Goal: Information Seeking & Learning: Learn about a topic

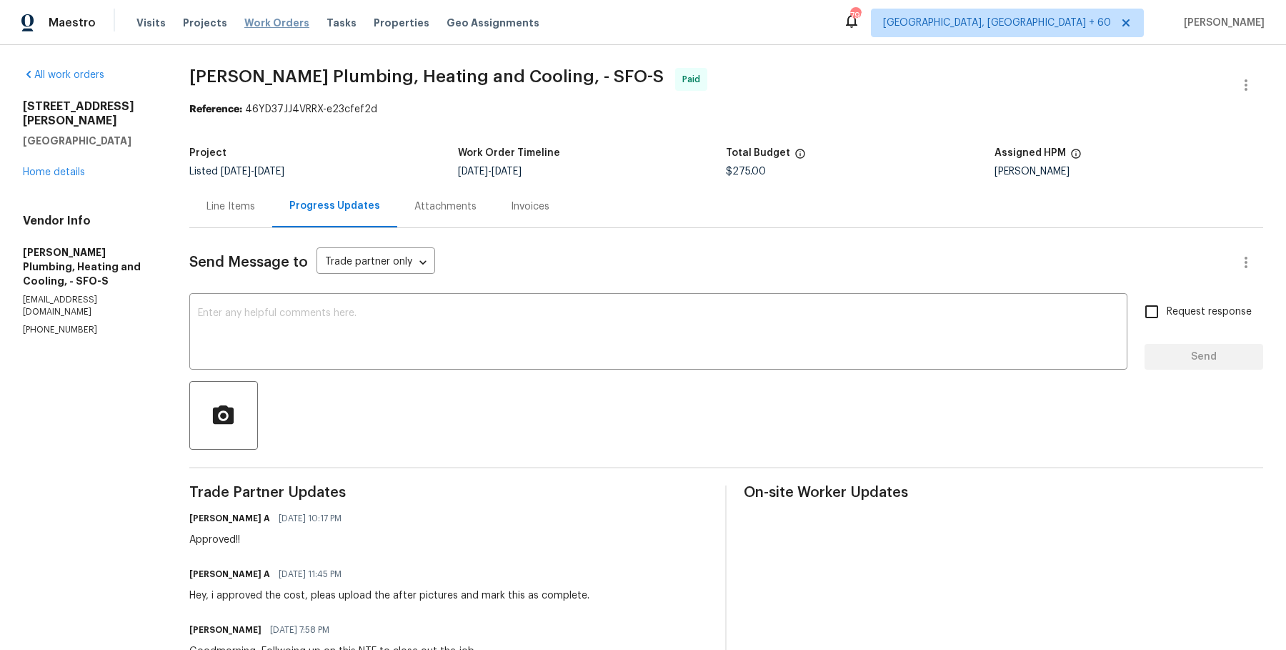
scroll to position [370, 0]
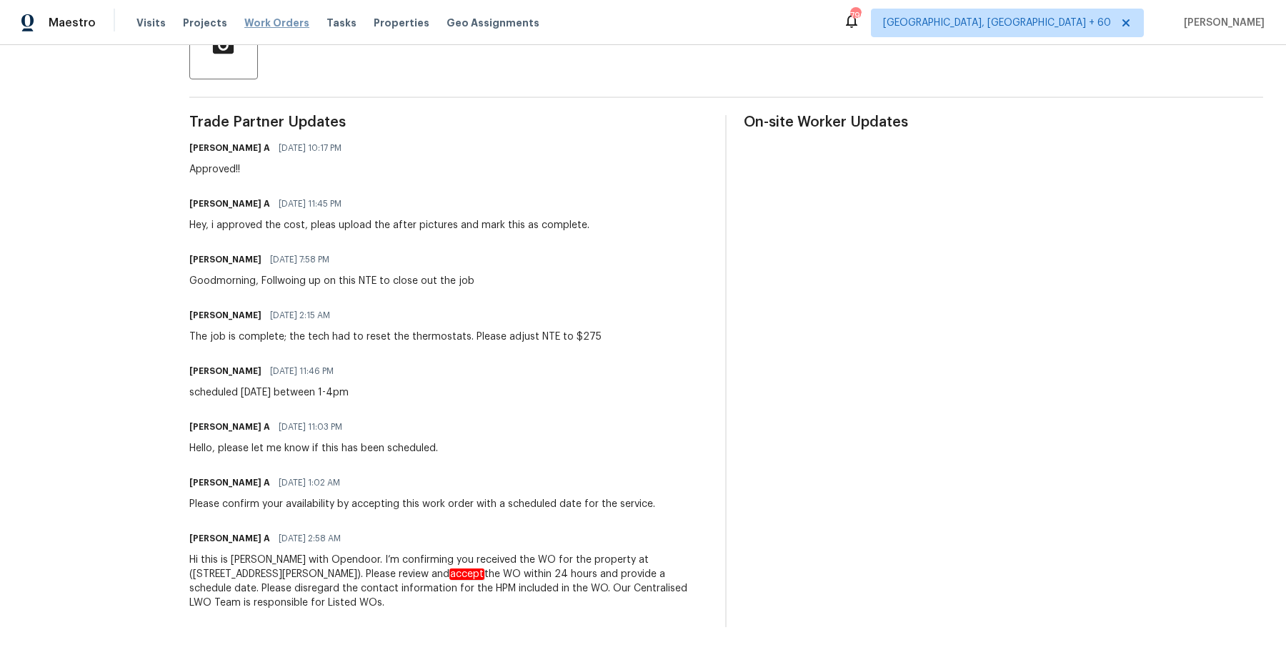
click at [272, 29] on span "Work Orders" at bounding box center [276, 23] width 65 height 14
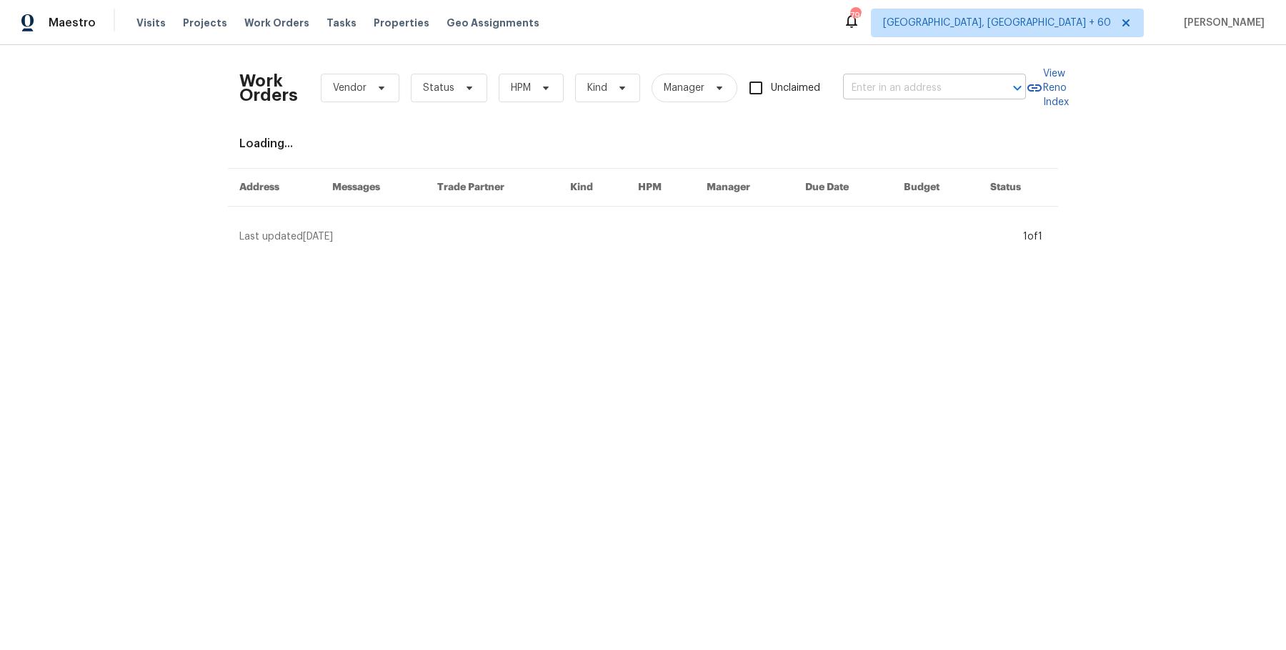
click at [918, 86] on input "text" at bounding box center [914, 88] width 143 height 22
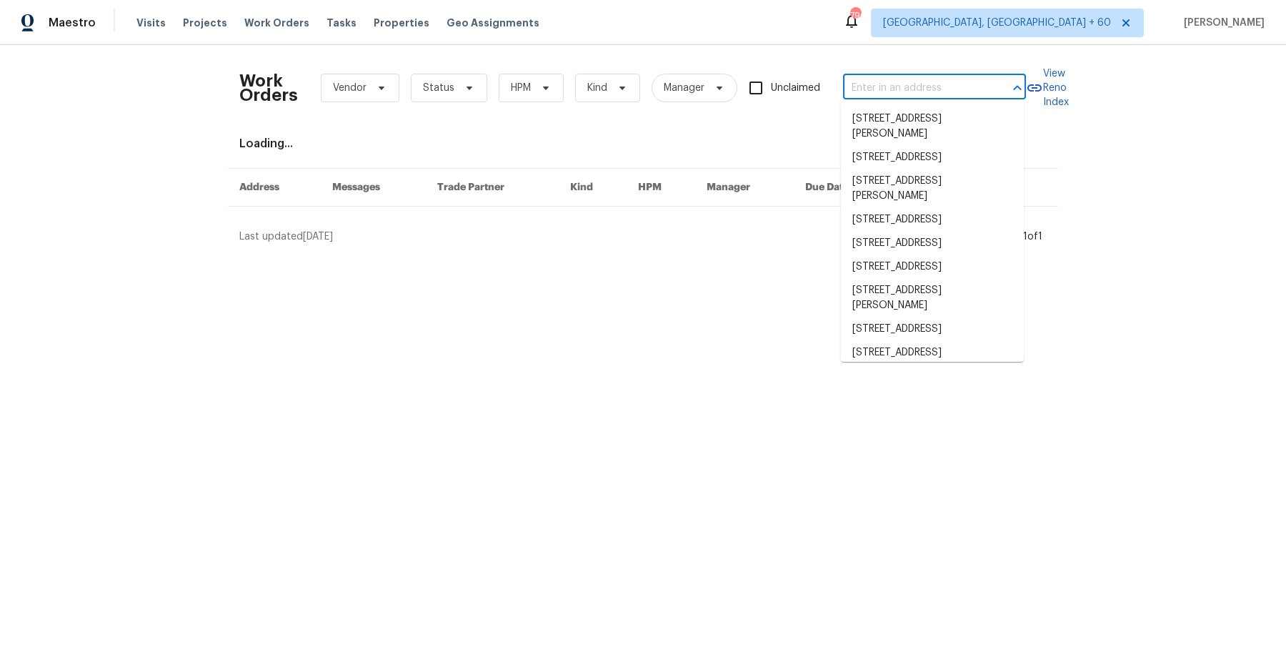
paste input "[STREET_ADDRESS][PERSON_NAME]"
type input "[STREET_ADDRESS][PERSON_NAME]"
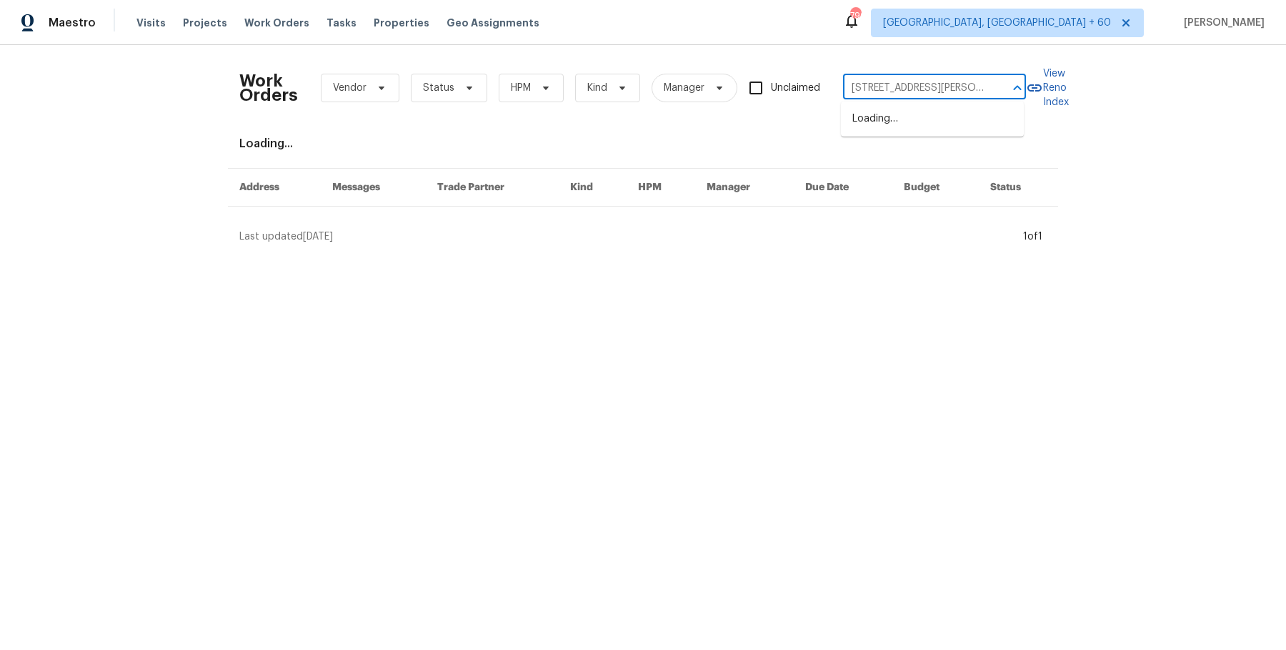
scroll to position [0, 81]
click at [895, 116] on li "33531 Dickens Cir, North Ridgeville, OH 44039" at bounding box center [932, 126] width 183 height 39
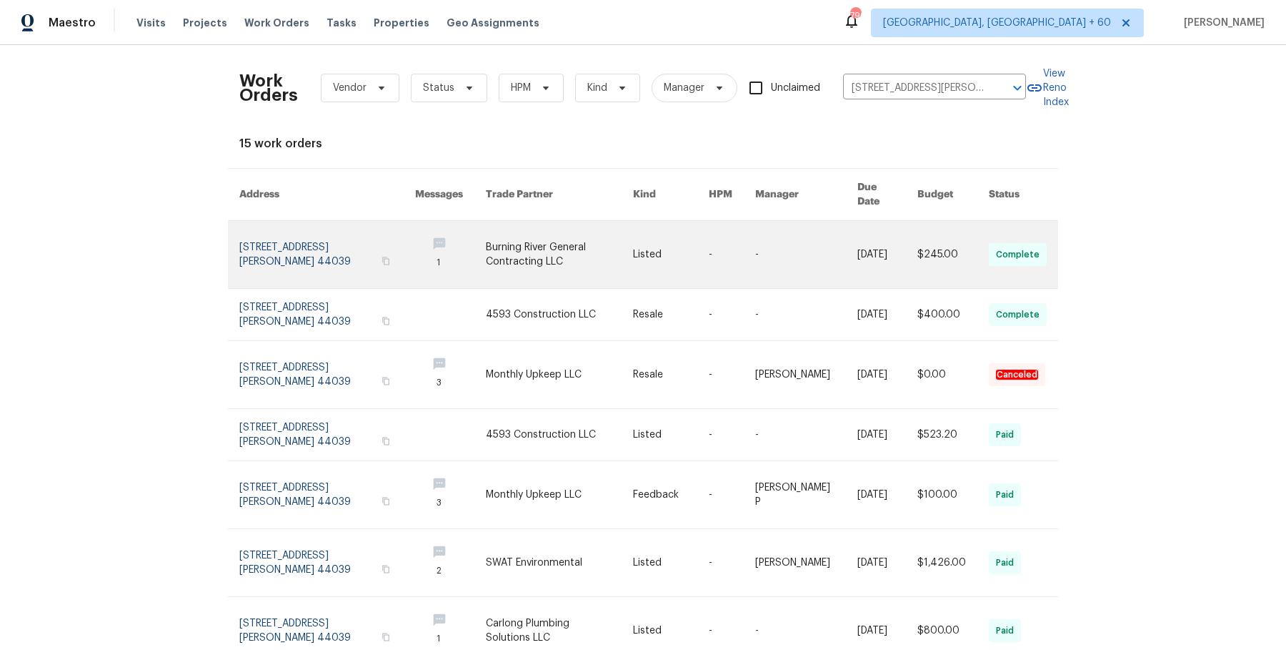
click at [675, 226] on link at bounding box center [671, 254] width 76 height 67
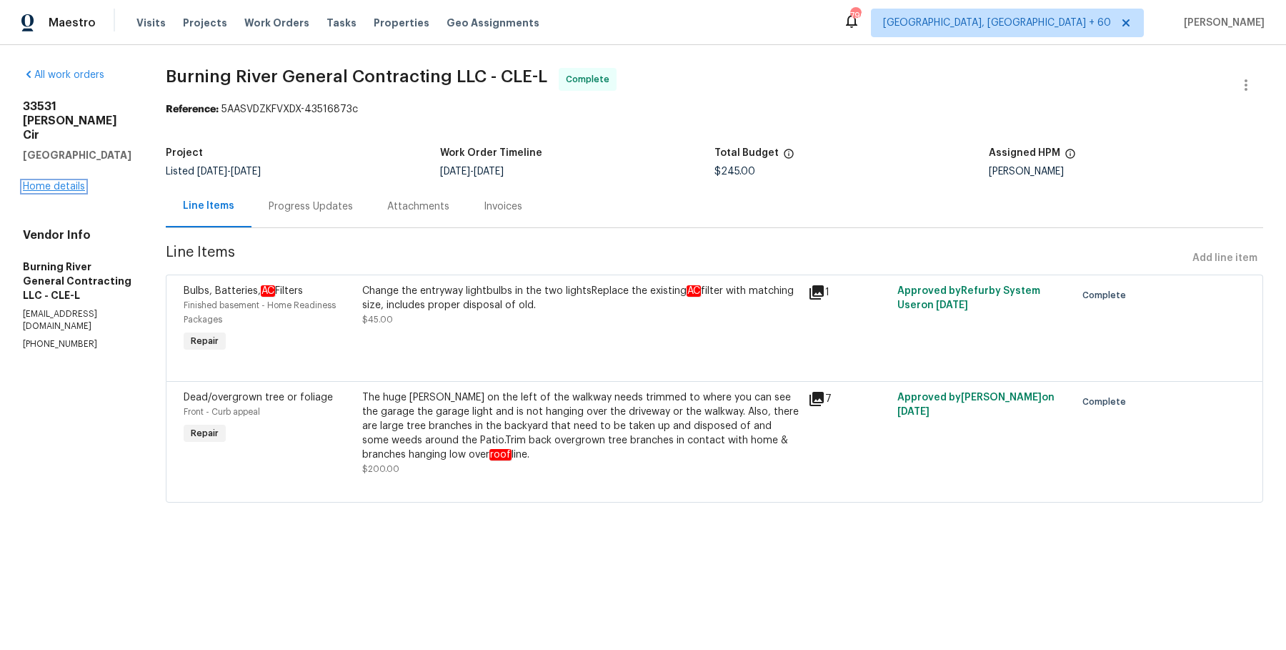
click at [51, 182] on link "Home details" at bounding box center [54, 187] width 62 height 10
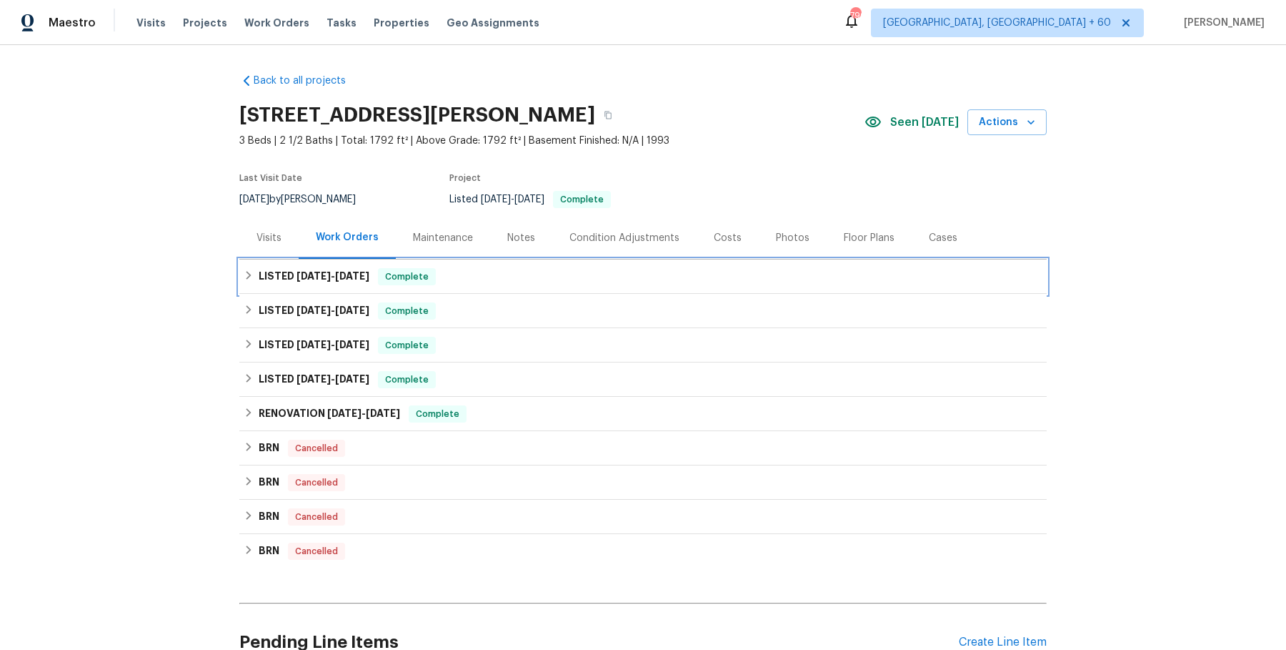
click at [506, 282] on div "LISTED 8/18/25 - 8/18/25 Complete" at bounding box center [643, 276] width 799 height 17
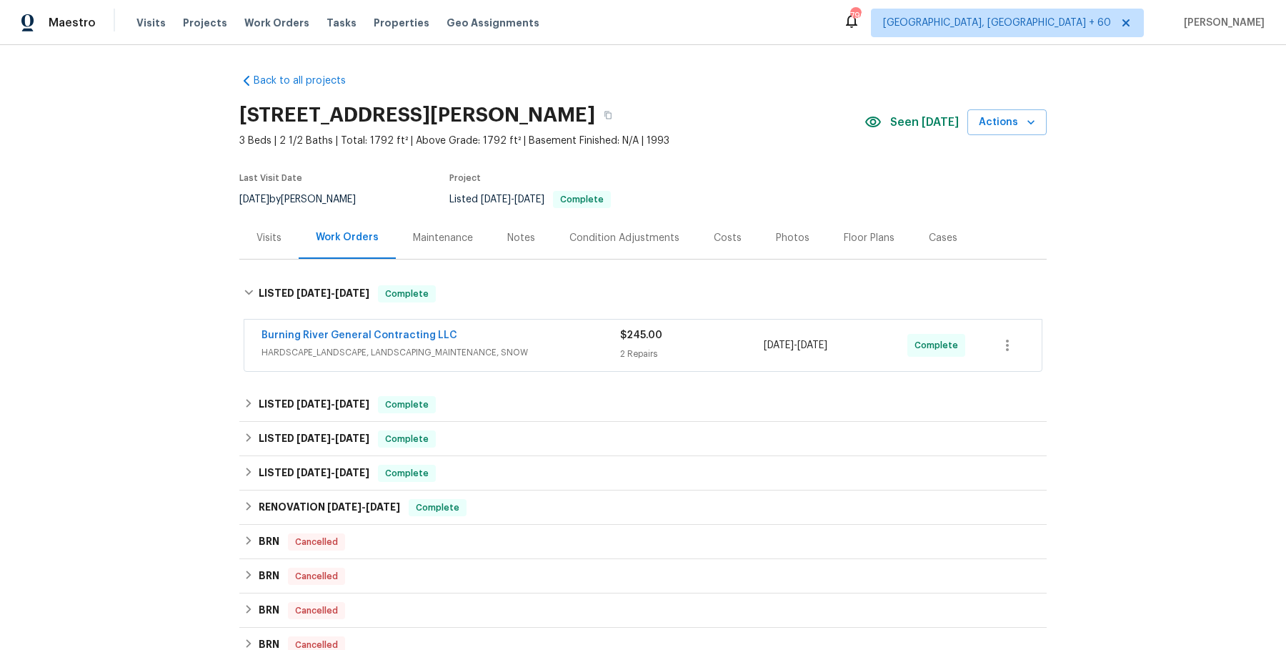
click at [492, 333] on div "Burning River General Contracting LLC" at bounding box center [441, 336] width 359 height 17
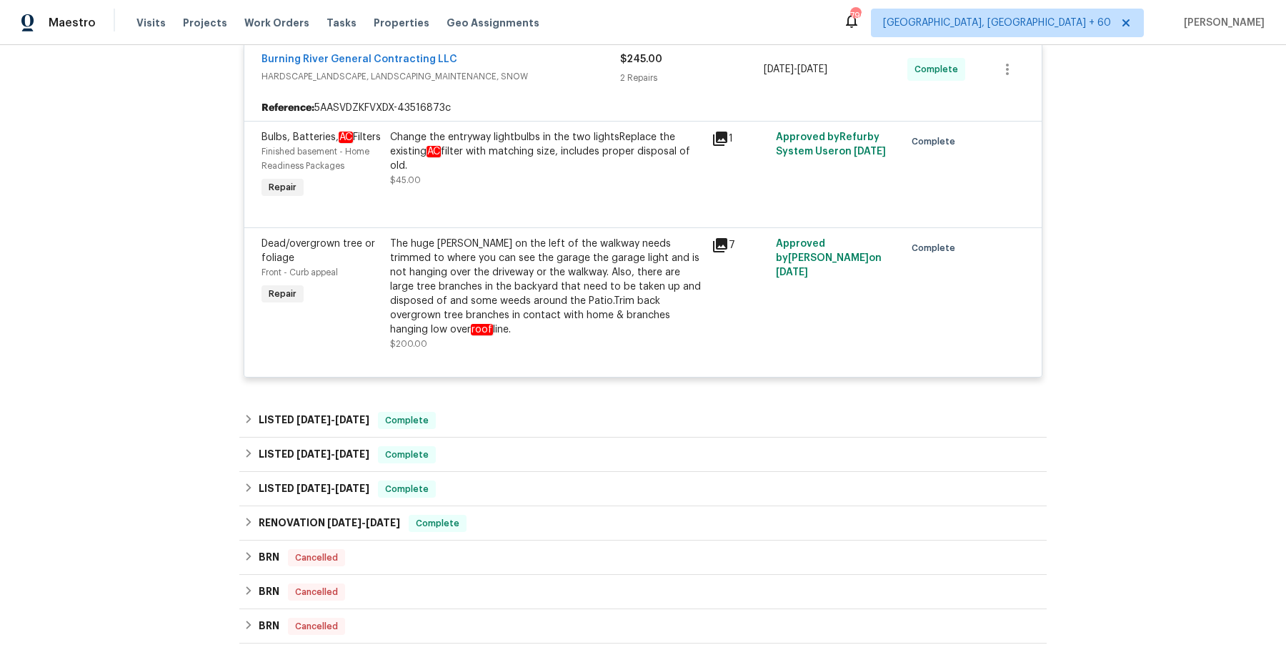
scroll to position [287, 0]
click at [475, 390] on div "Back to all projects 33531 Dickens Cir, North Ridgeville, OH 44039 3 Beds | 2 1…" at bounding box center [643, 292] width 808 height 1035
click at [469, 414] on div "LISTED 7/2/25 - 7/15/25 Complete" at bounding box center [643, 419] width 799 height 17
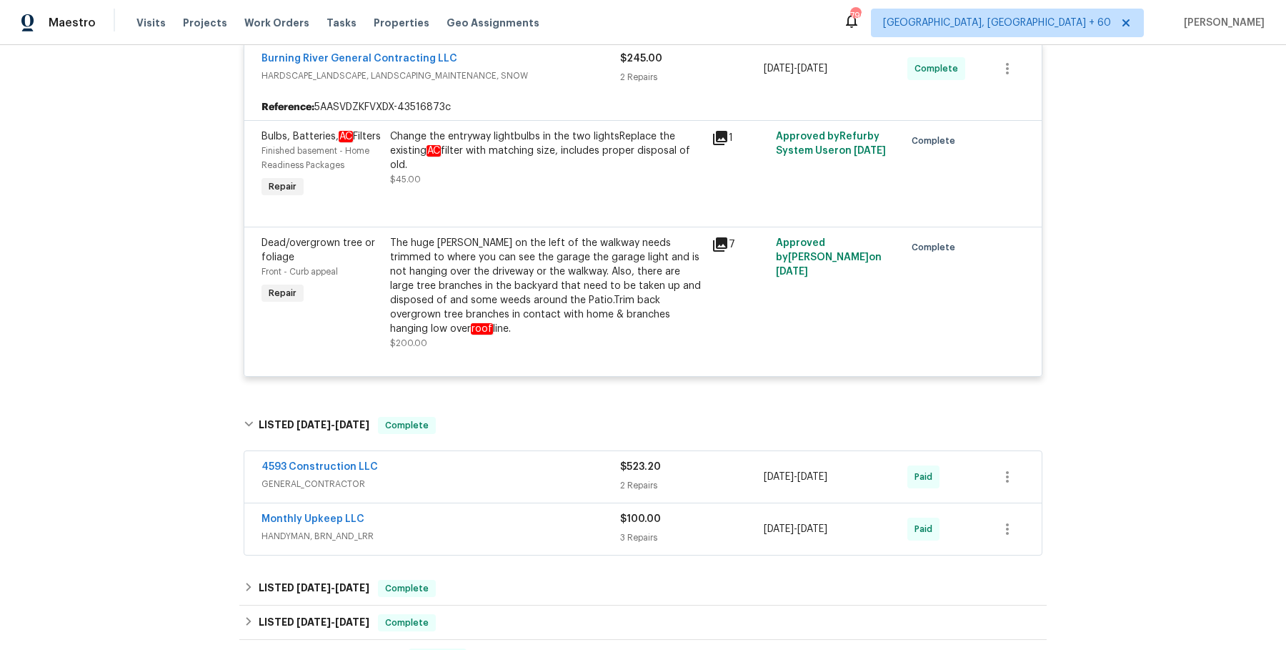
click at [482, 478] on span "GENERAL_CONTRACTOR" at bounding box center [441, 484] width 359 height 14
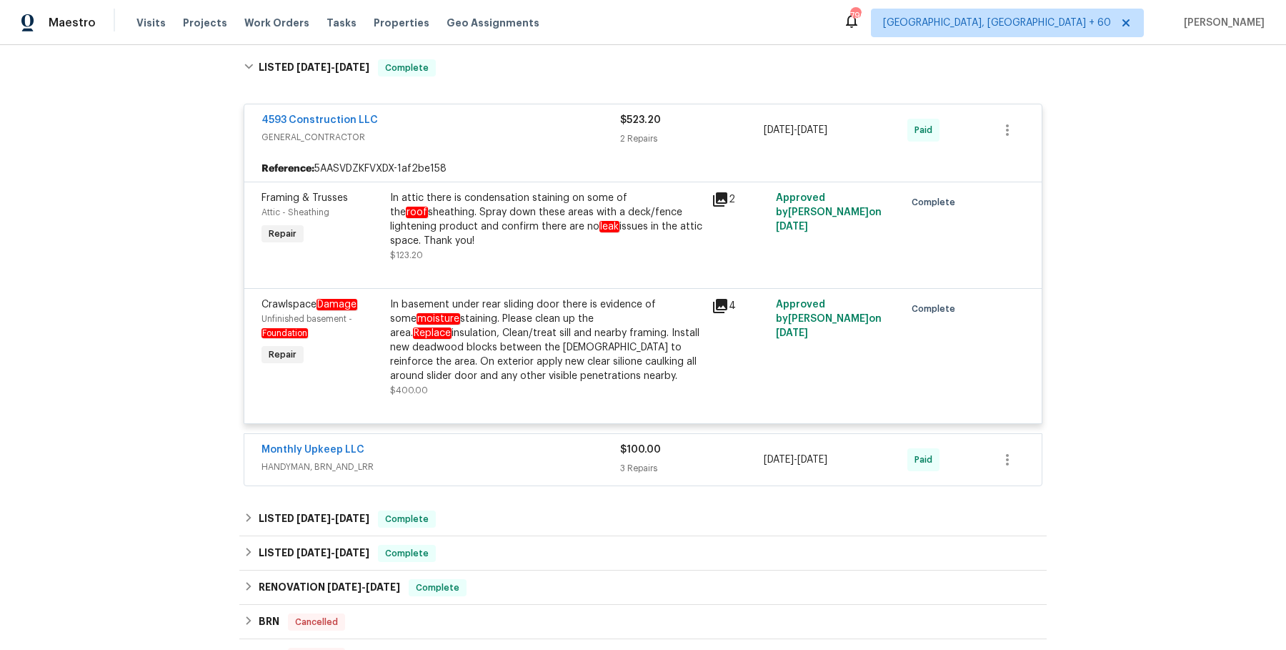
scroll to position [665, 0]
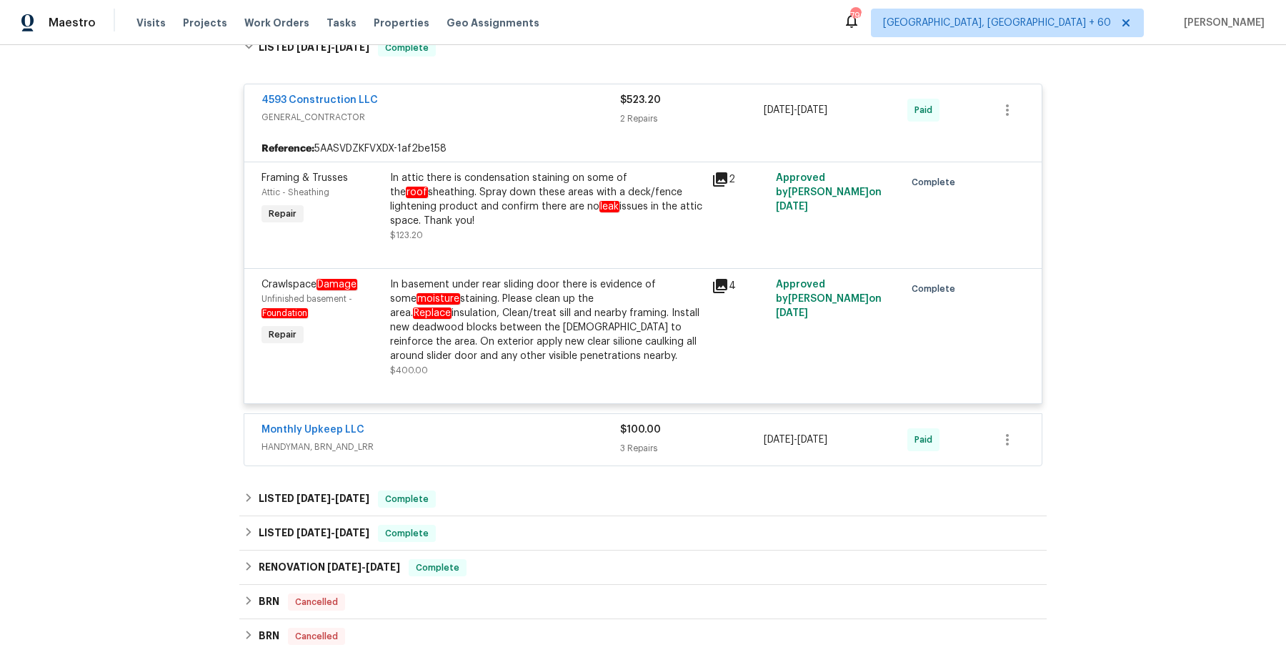
click at [492, 430] on div "Monthly Upkeep LLC" at bounding box center [441, 430] width 359 height 17
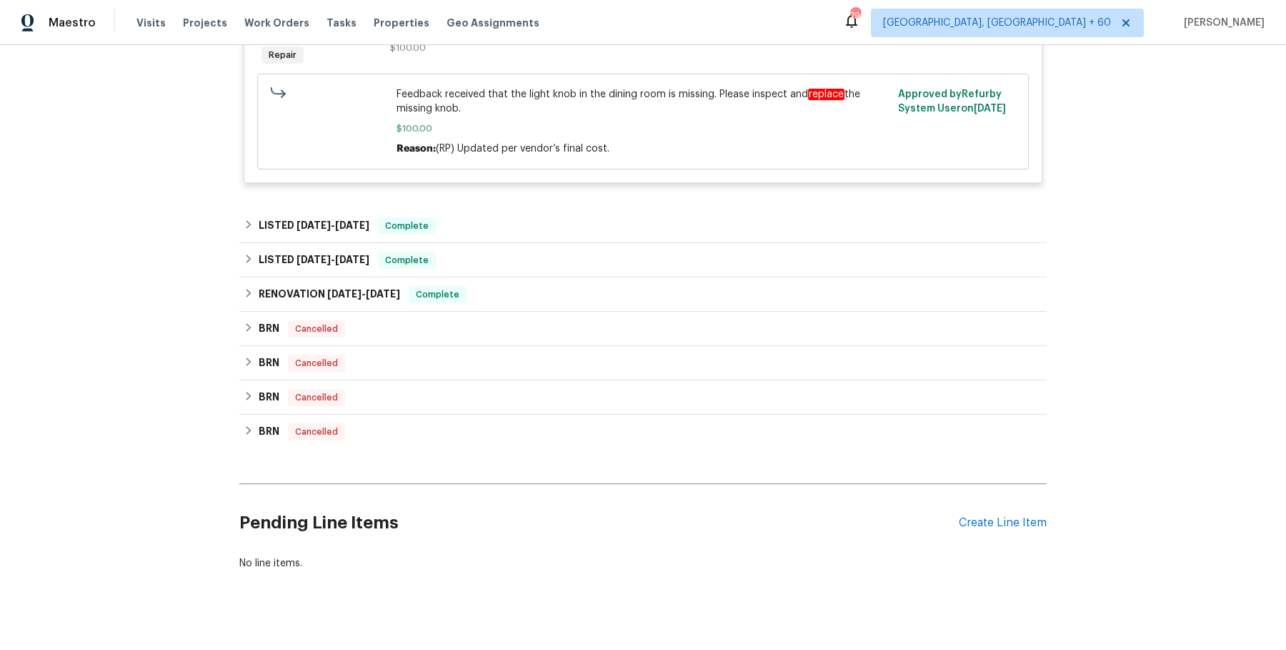
scroll to position [1397, 0]
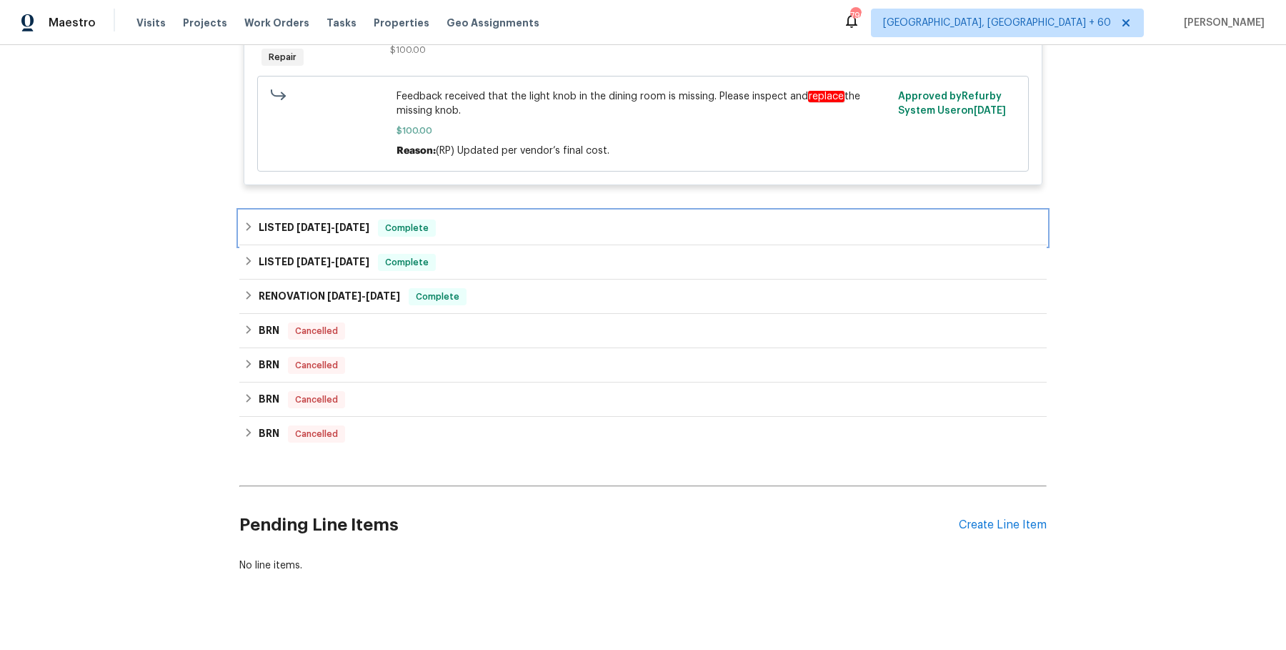
click at [452, 219] on div "LISTED 5/29/25 - 6/4/25 Complete" at bounding box center [643, 227] width 799 height 17
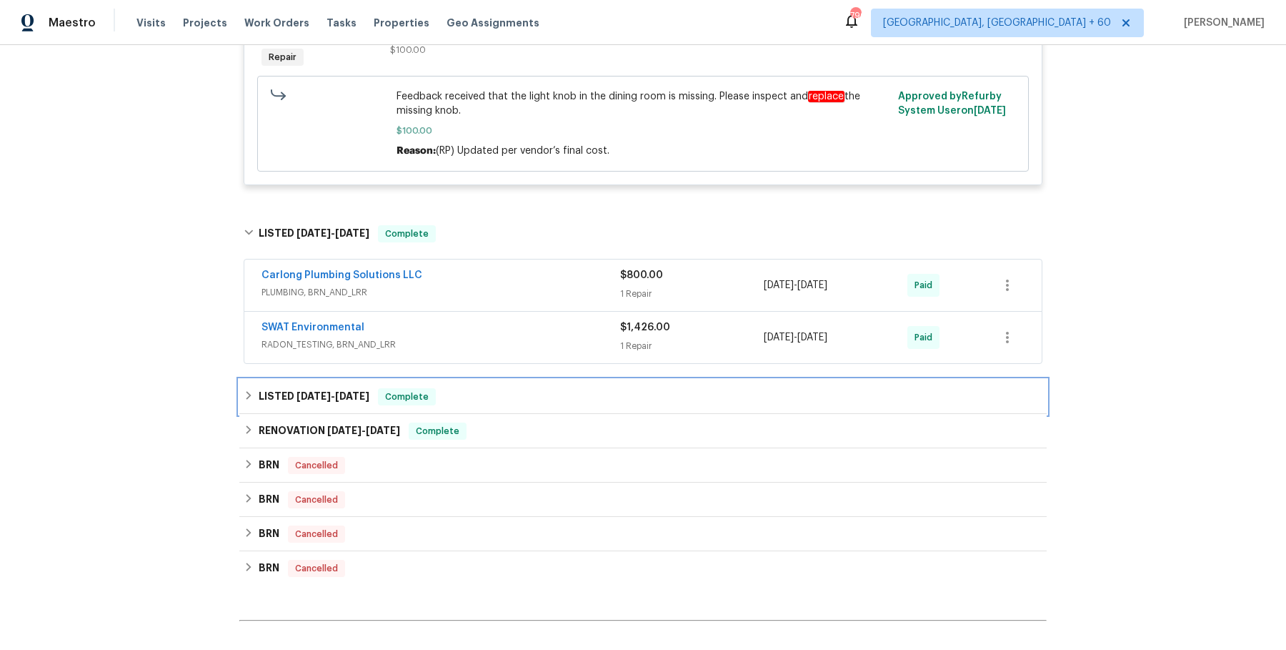
click at [441, 394] on div "LISTED 5/16/25 - 5/17/25 Complete" at bounding box center [643, 396] width 808 height 34
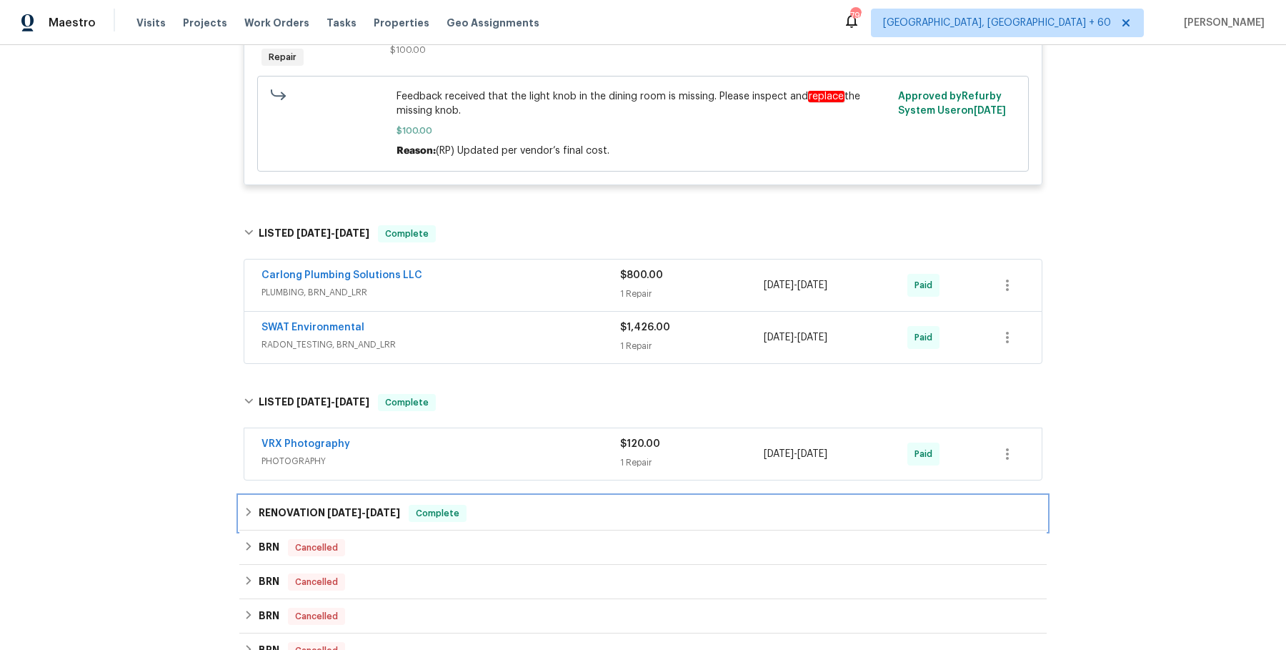
click at [446, 506] on span "Complete" at bounding box center [437, 513] width 55 height 14
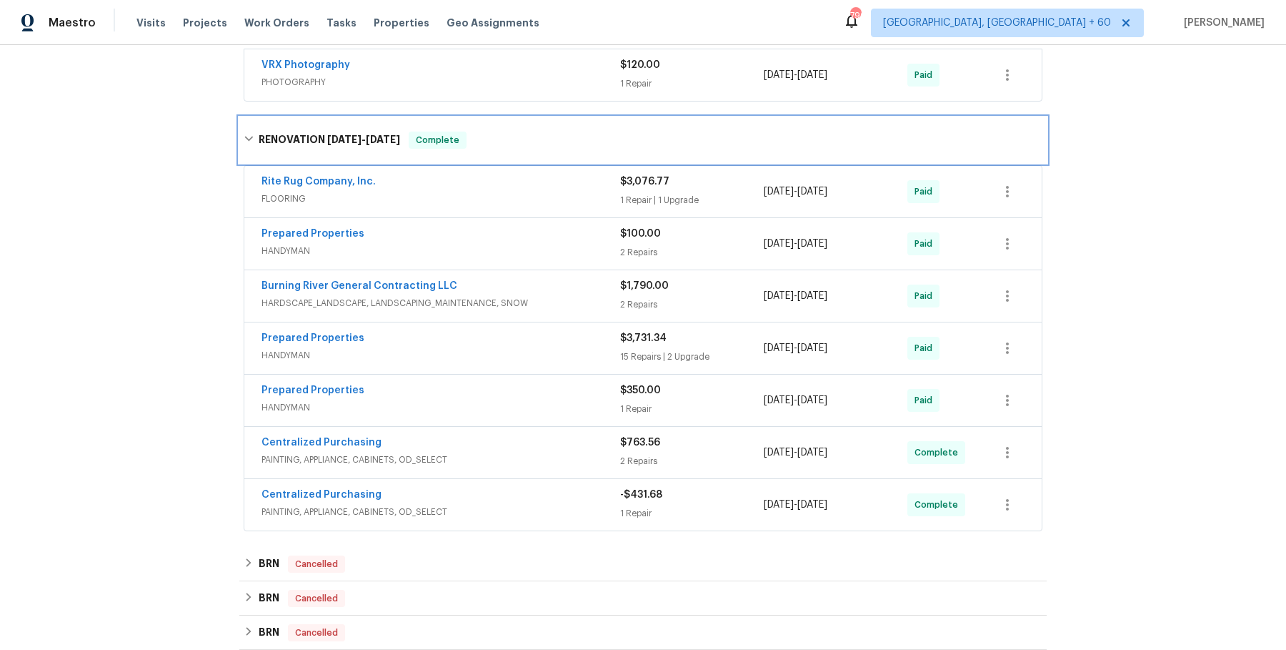
scroll to position [1917, 0]
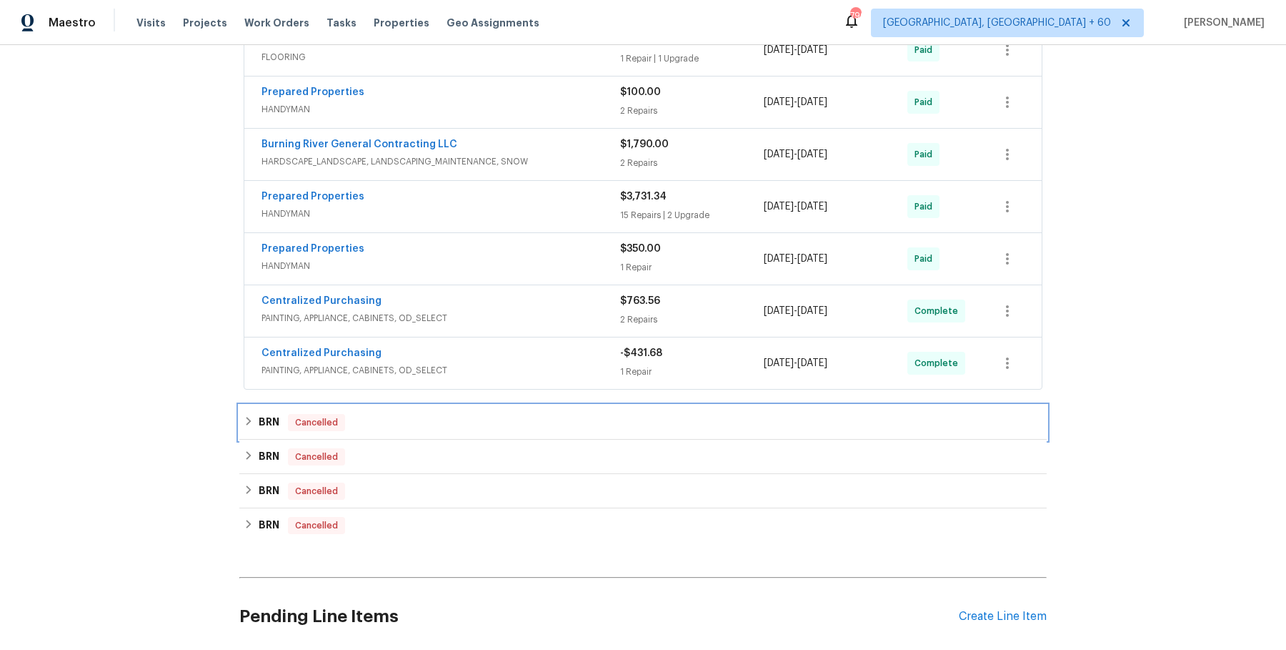
click at [452, 405] on div "BRN Cancelled" at bounding box center [643, 422] width 808 height 34
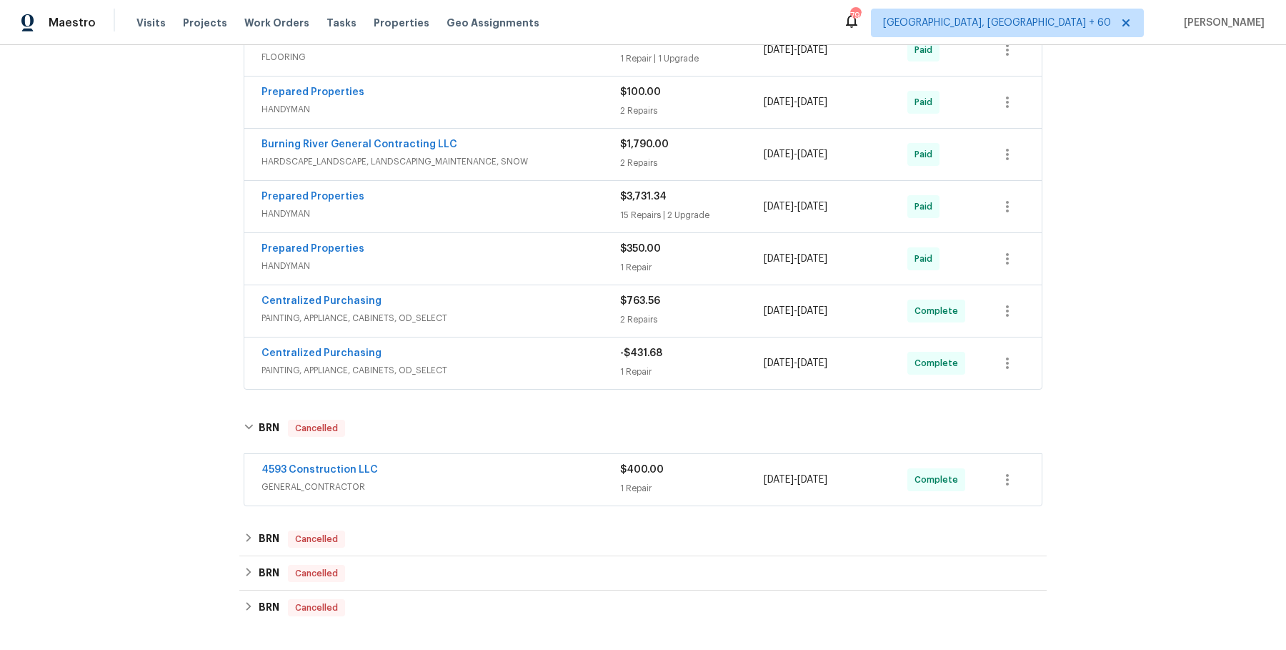
click at [461, 480] on span "GENERAL_CONTRACTOR" at bounding box center [441, 487] width 359 height 14
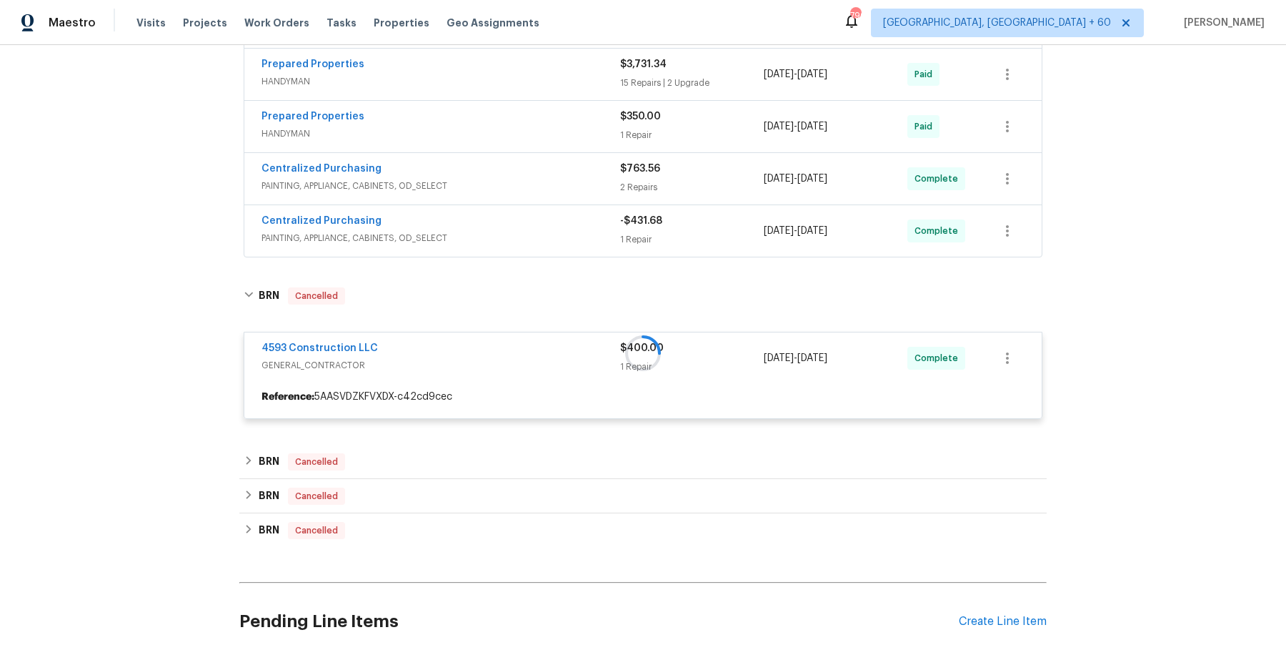
scroll to position [2054, 0]
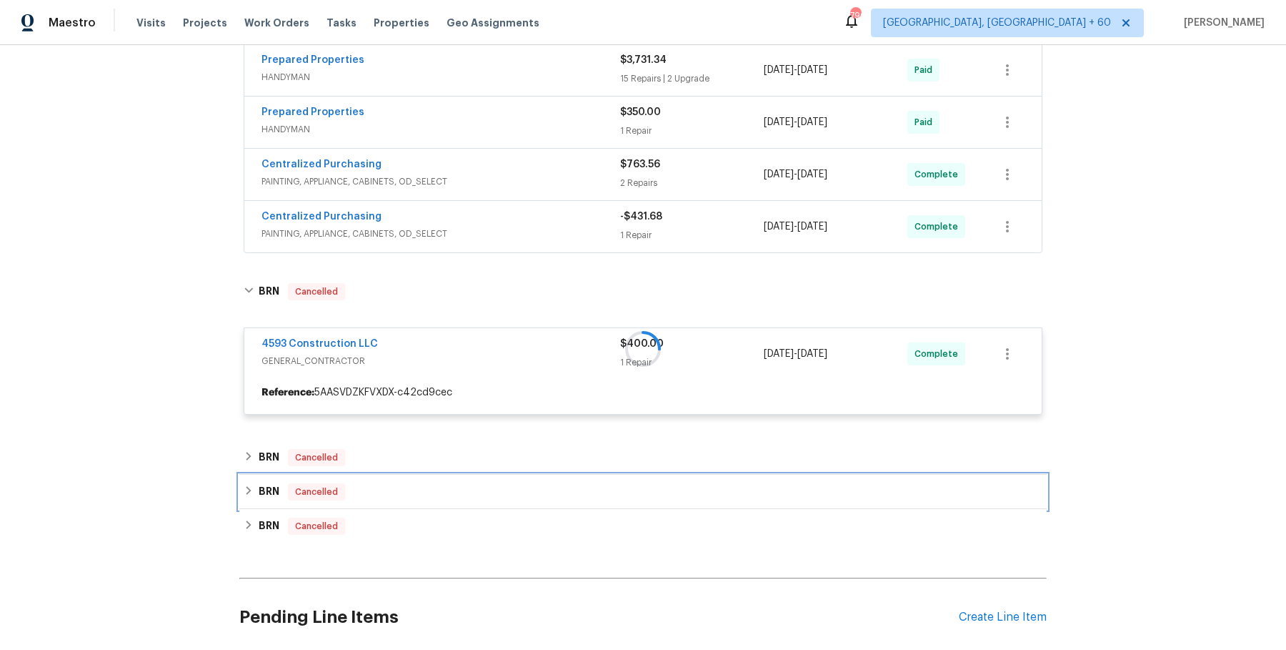
click at [460, 475] on div "BRN Cancelled" at bounding box center [643, 492] width 808 height 34
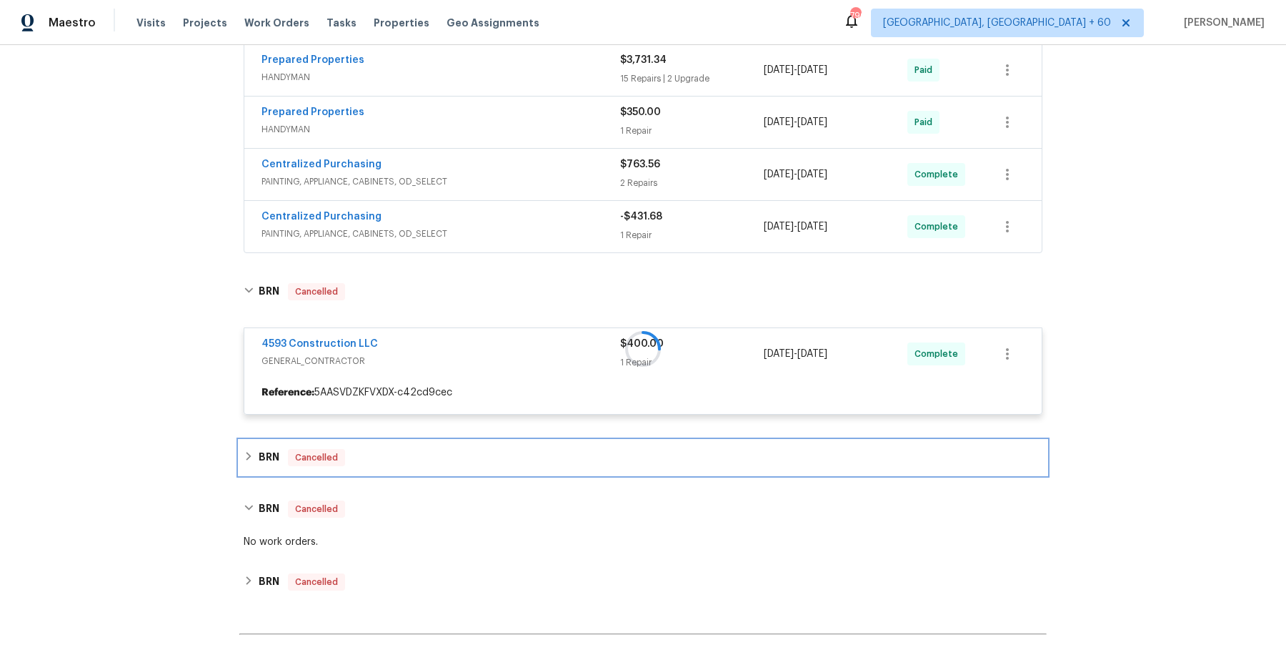
click at [465, 449] on div "BRN Cancelled" at bounding box center [643, 457] width 799 height 17
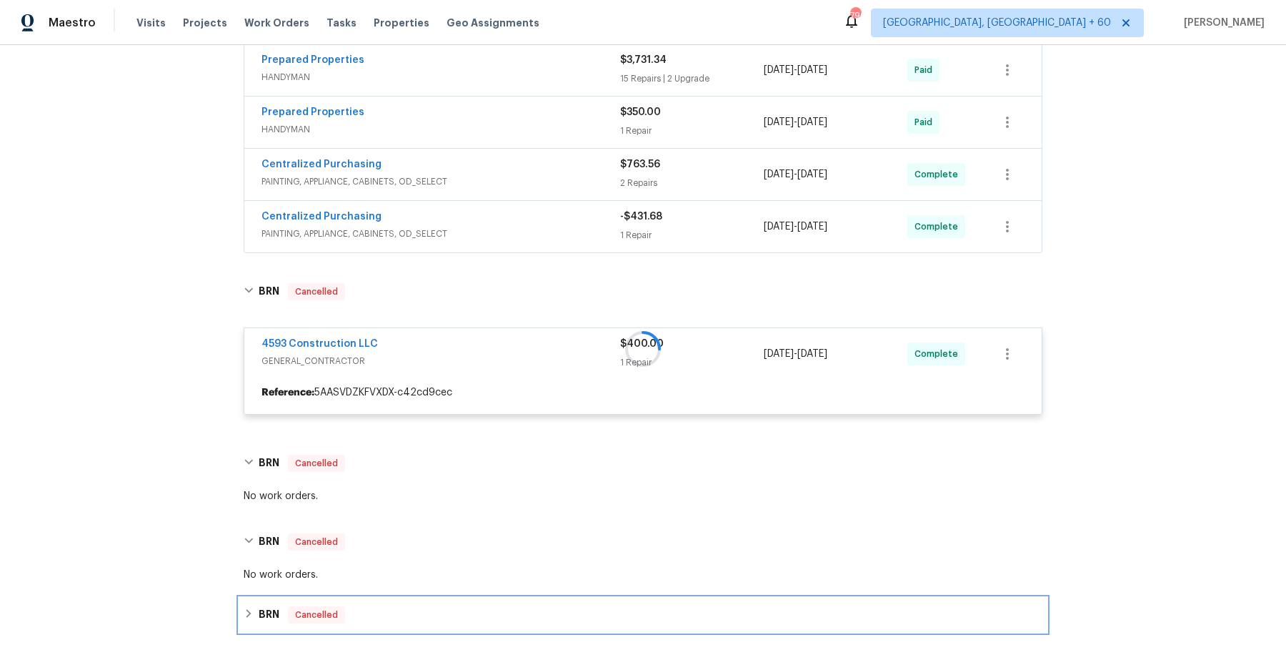
click at [420, 606] on div "BRN Cancelled" at bounding box center [643, 614] width 799 height 17
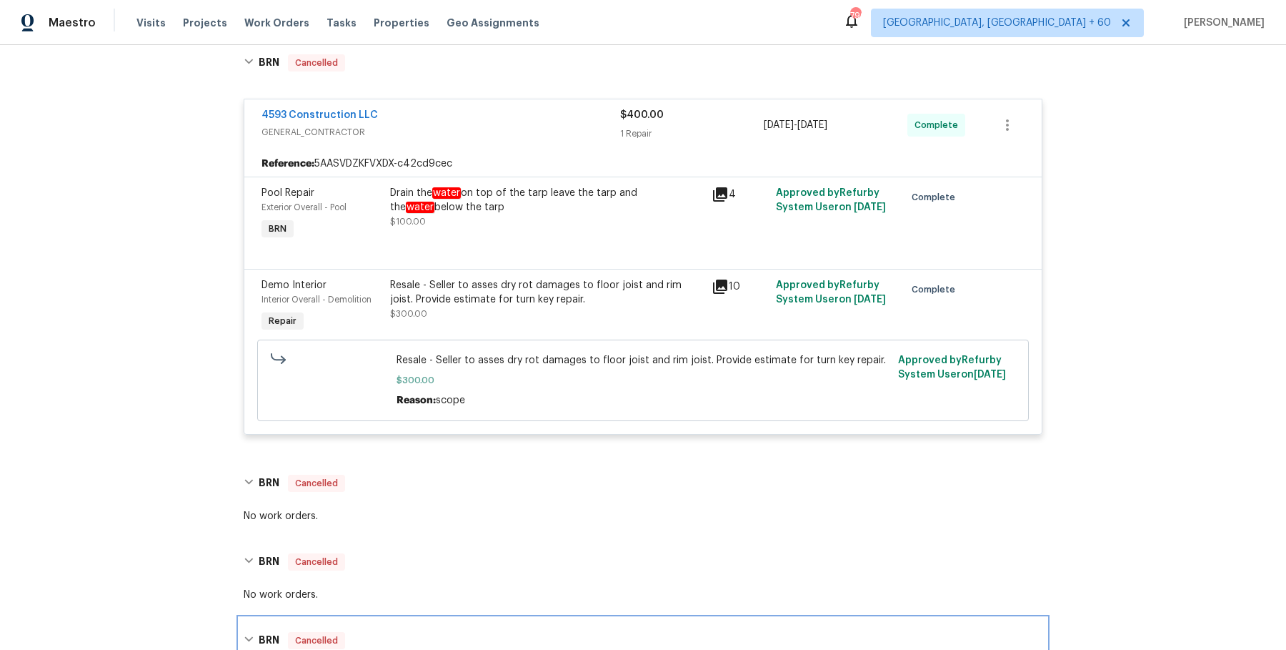
scroll to position [2287, 0]
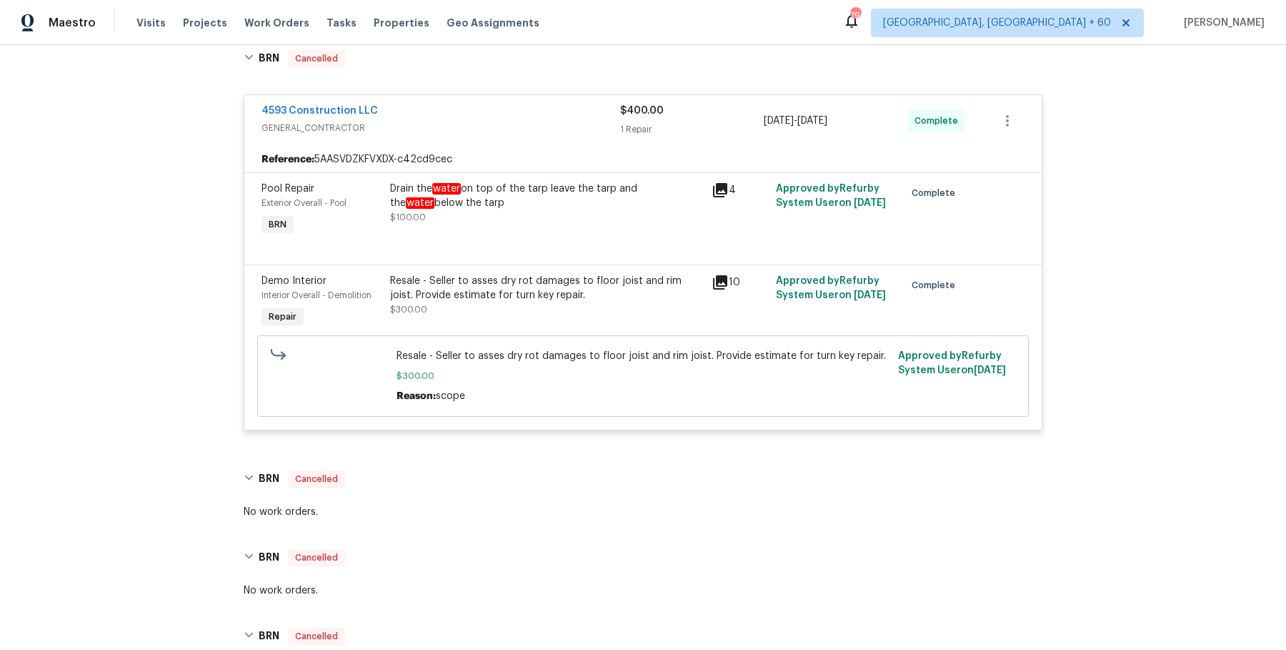
click at [520, 172] on div "Pool Repair Exterior Overall - Pool BRN Drain the water on top of the tarp leav…" at bounding box center [643, 218] width 798 height 92
click at [511, 182] on div "Drain the water on top of the tarp leave the tarp and the water below the tarp" at bounding box center [546, 196] width 313 height 29
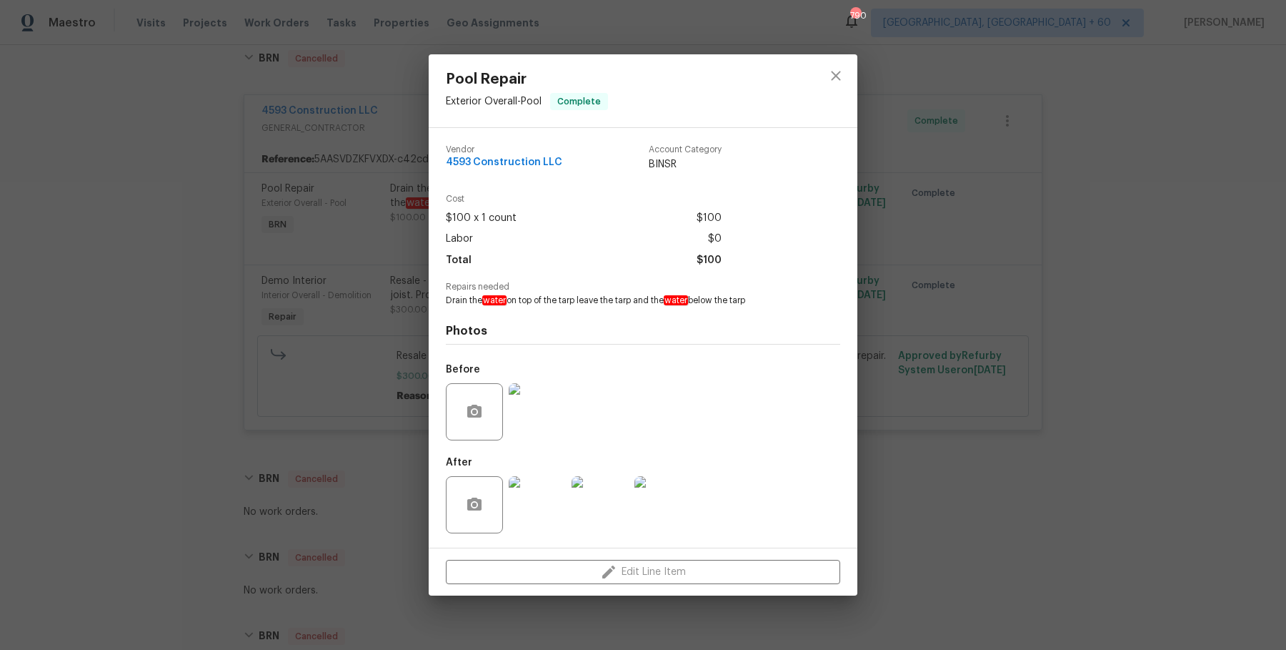
click at [527, 406] on img at bounding box center [537, 411] width 57 height 57
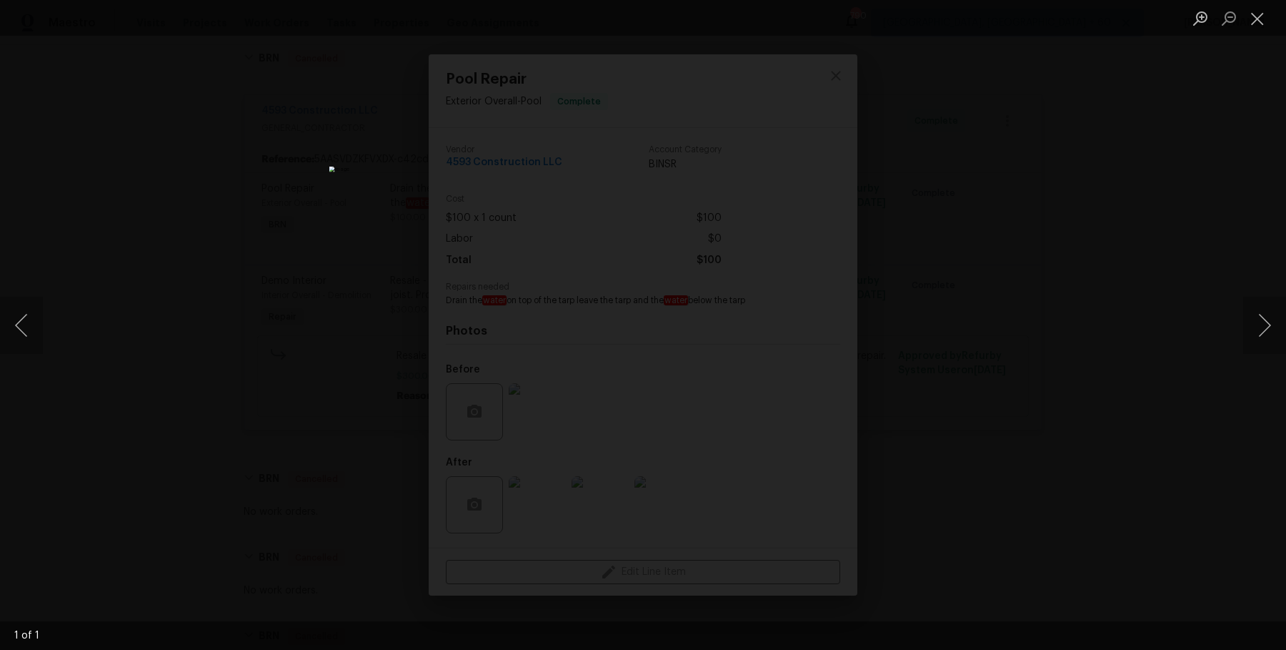
click at [1041, 351] on div "Lightbox" at bounding box center [643, 325] width 1286 height 650
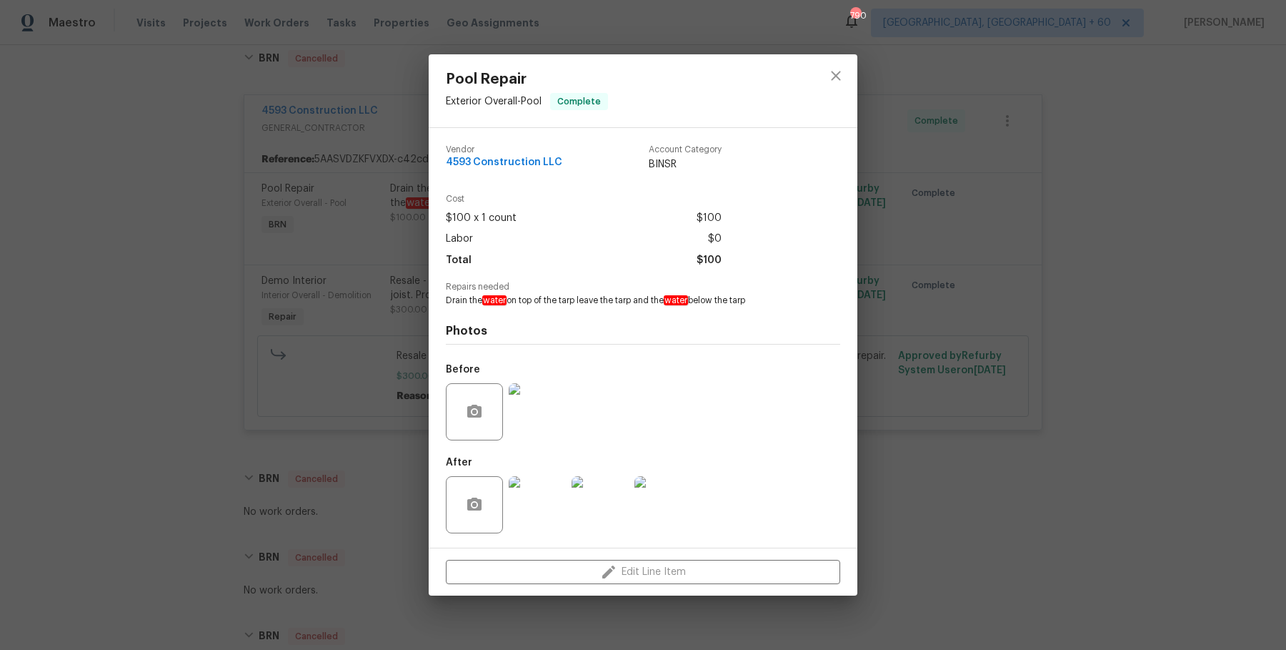
click at [1035, 351] on div "Pool Repair Exterior Overall - Pool Complete Vendor 4593 Construction LLC Accou…" at bounding box center [643, 325] width 1286 height 650
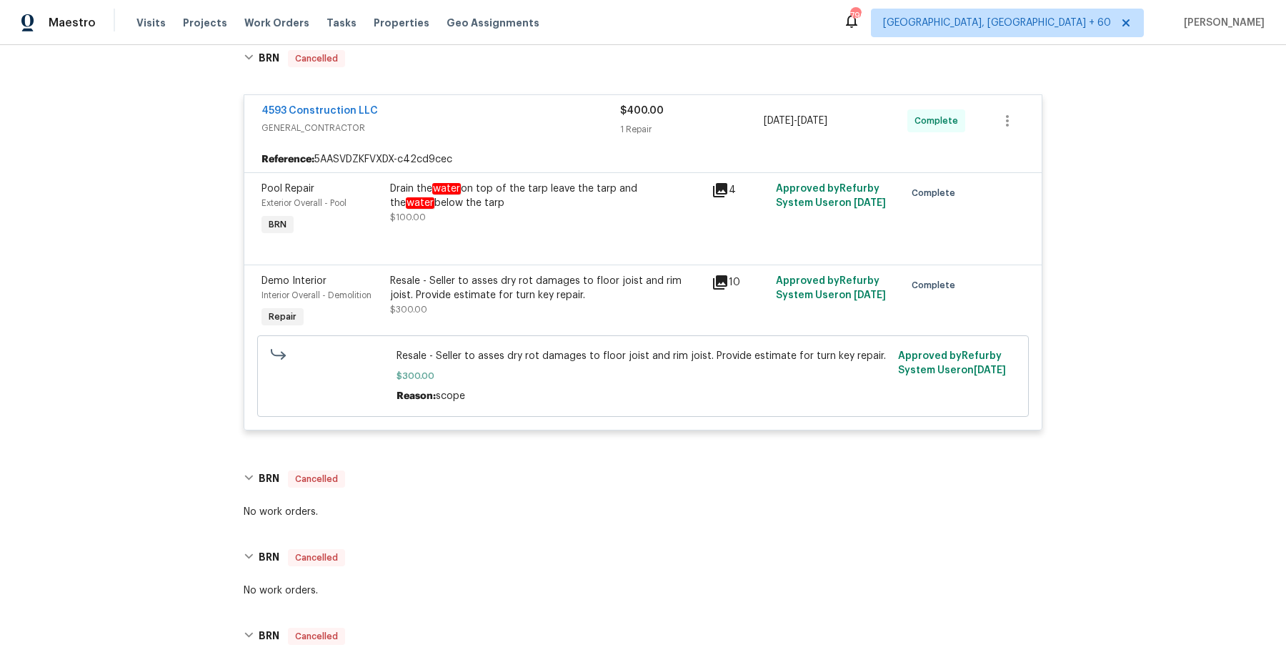
click at [591, 192] on div "Drain the water on top of the tarp leave the tarp and the water below the tarp …" at bounding box center [546, 203] width 313 height 43
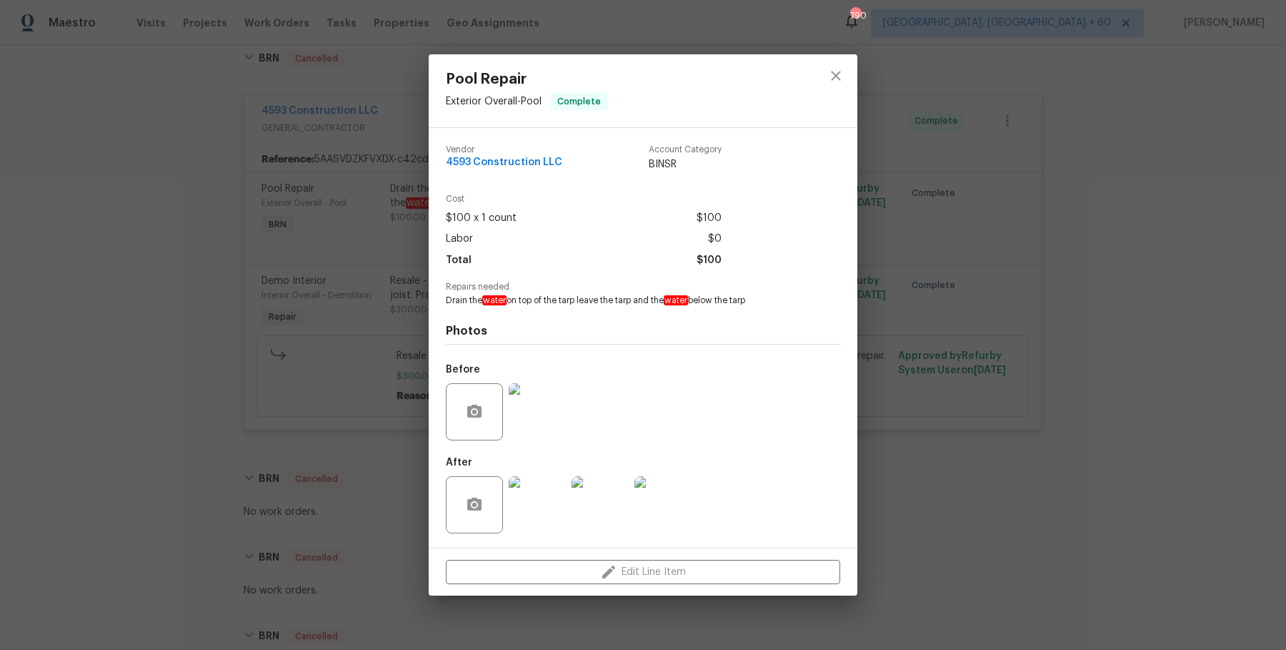
click at [530, 422] on img at bounding box center [537, 411] width 57 height 57
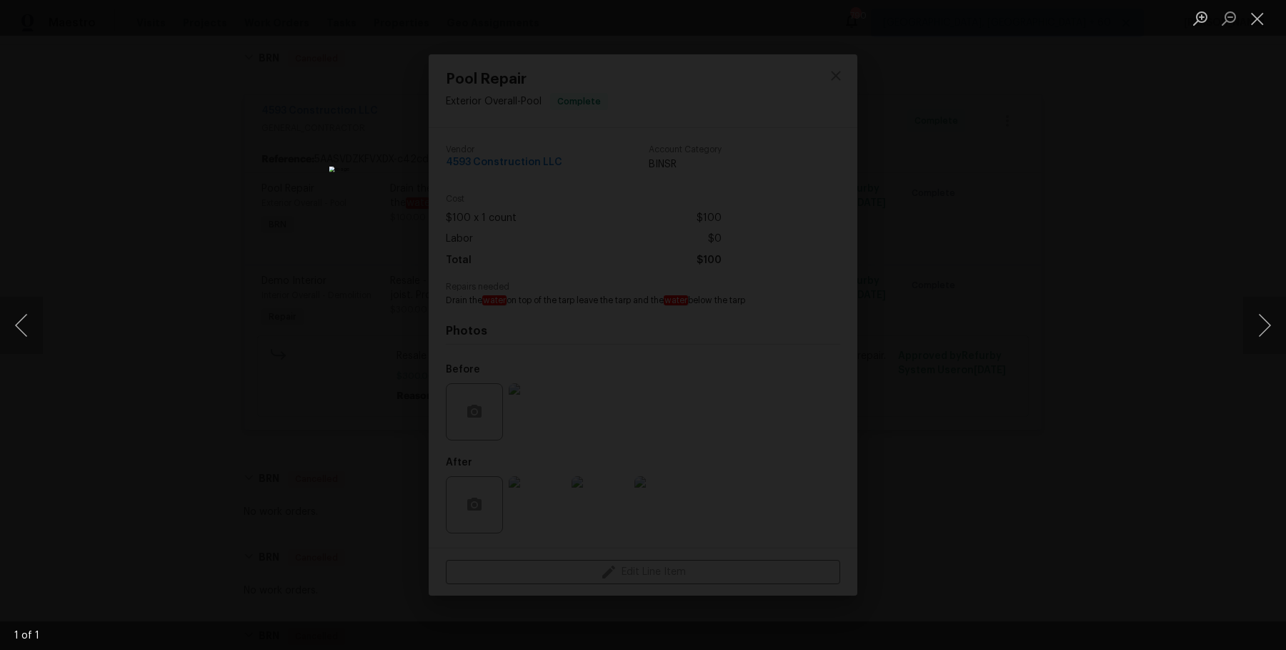
click at [1036, 367] on div "Lightbox" at bounding box center [643, 325] width 1286 height 650
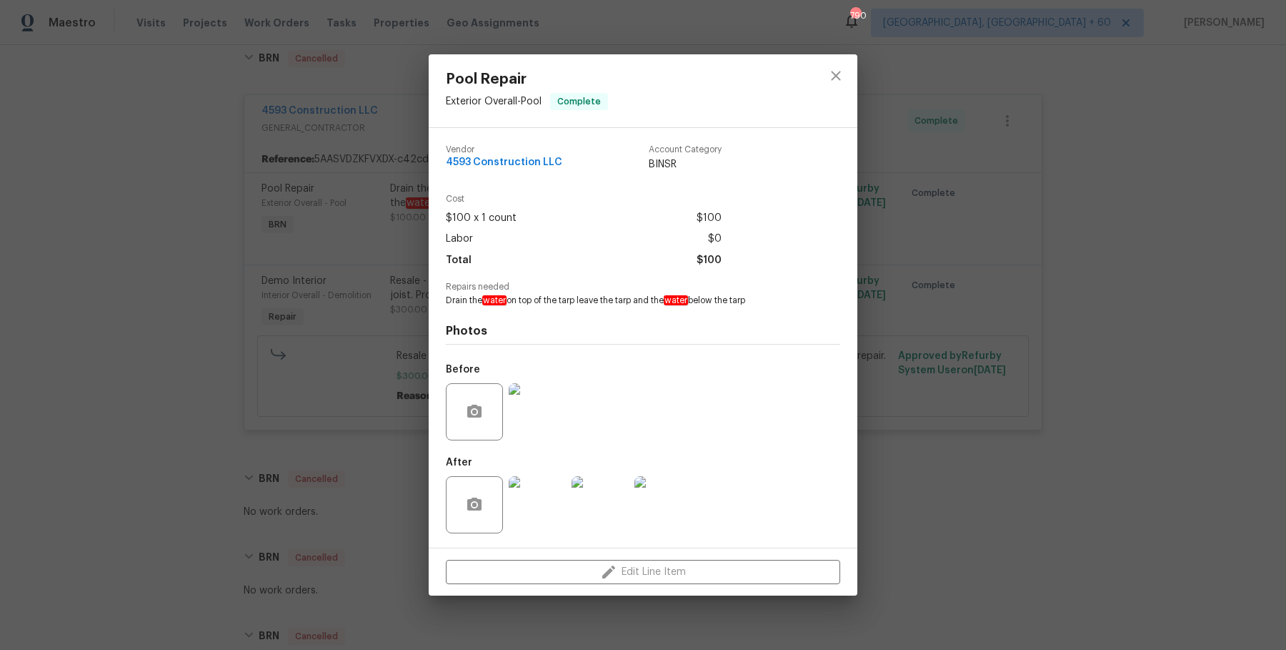
click at [1036, 367] on div "Pool Repair Exterior Overall - Pool Complete Vendor 4593 Construction LLC Accou…" at bounding box center [643, 325] width 1286 height 650
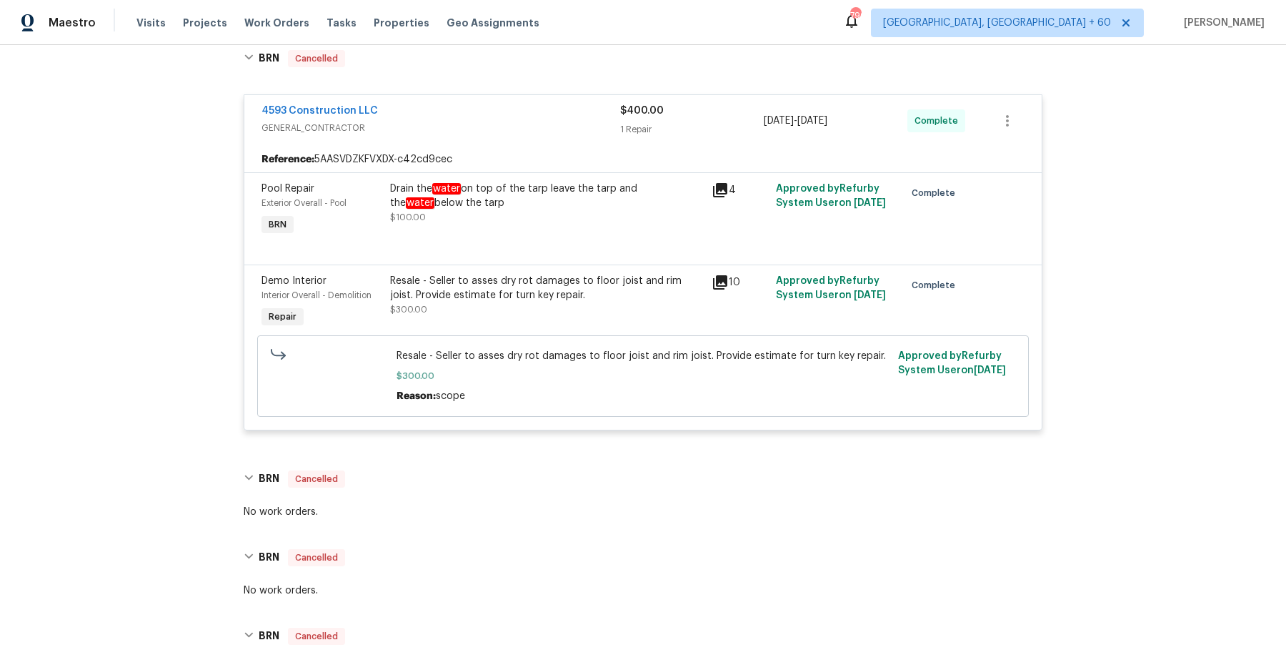
click at [584, 193] on div "Drain the water on top of the tarp leave the tarp and the water below the tarp …" at bounding box center [546, 203] width 313 height 43
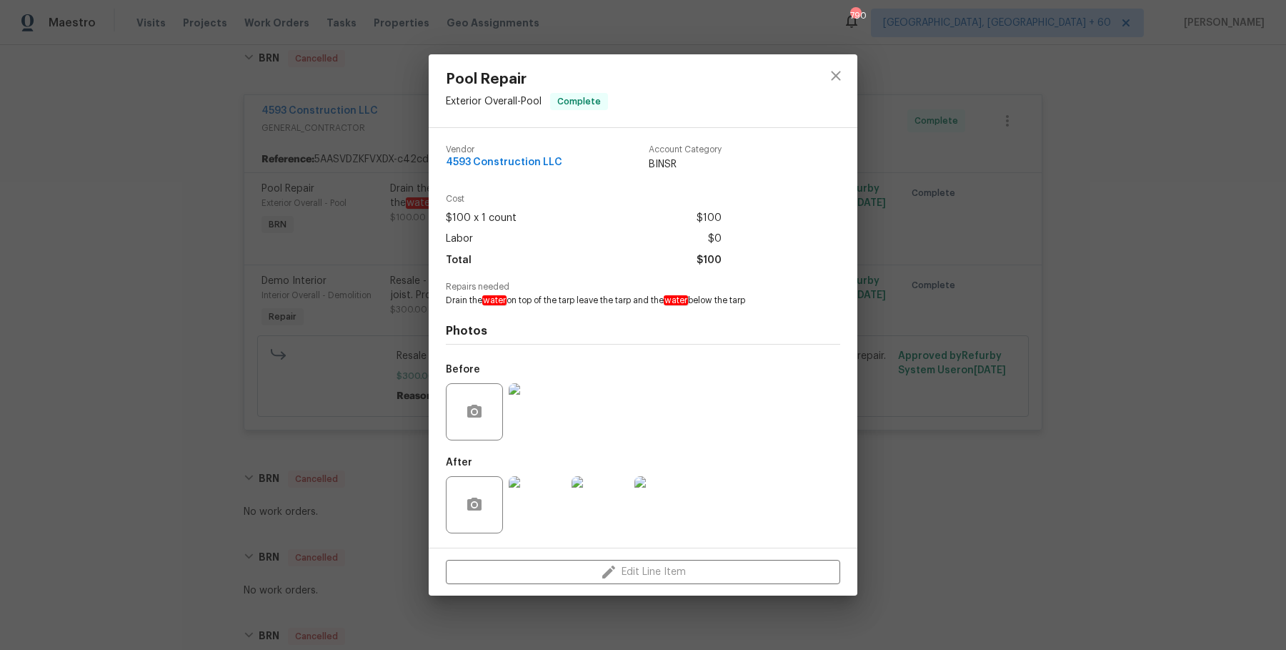
click at [898, 327] on div "Pool Repair Exterior Overall - Pool Complete Vendor 4593 Construction LLC Accou…" at bounding box center [643, 325] width 1286 height 650
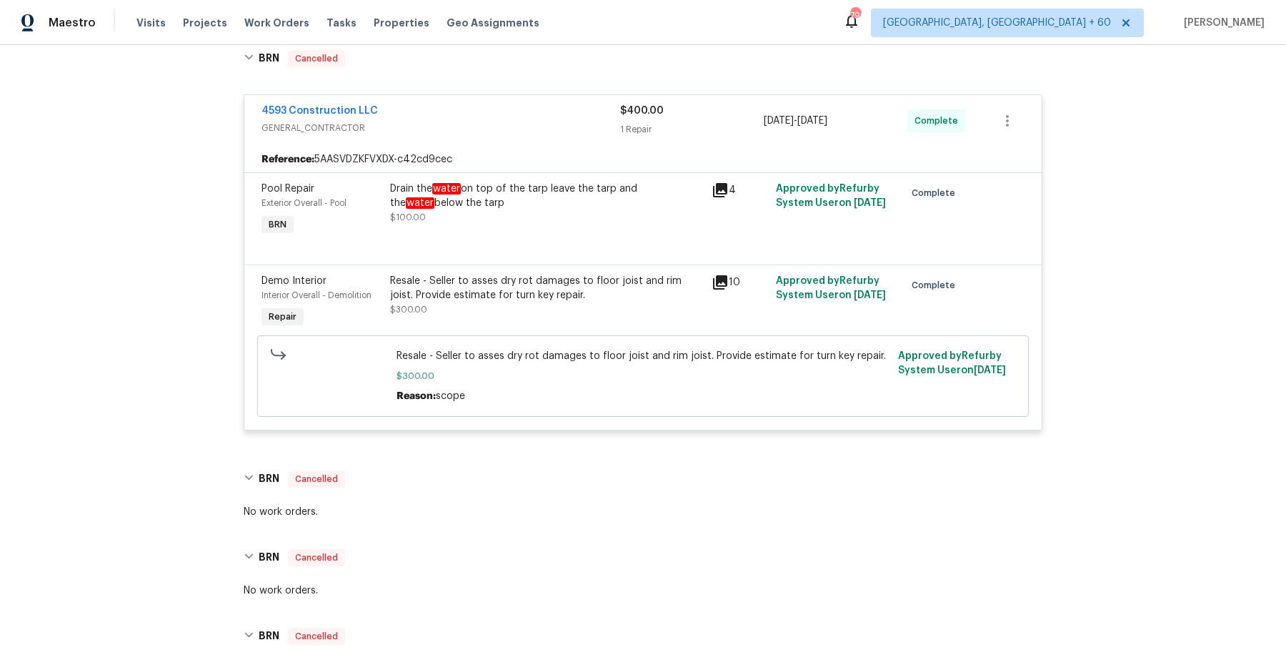
click at [446, 182] on div "Drain the water on top of the tarp leave the tarp and the water below the tarp" at bounding box center [546, 196] width 313 height 29
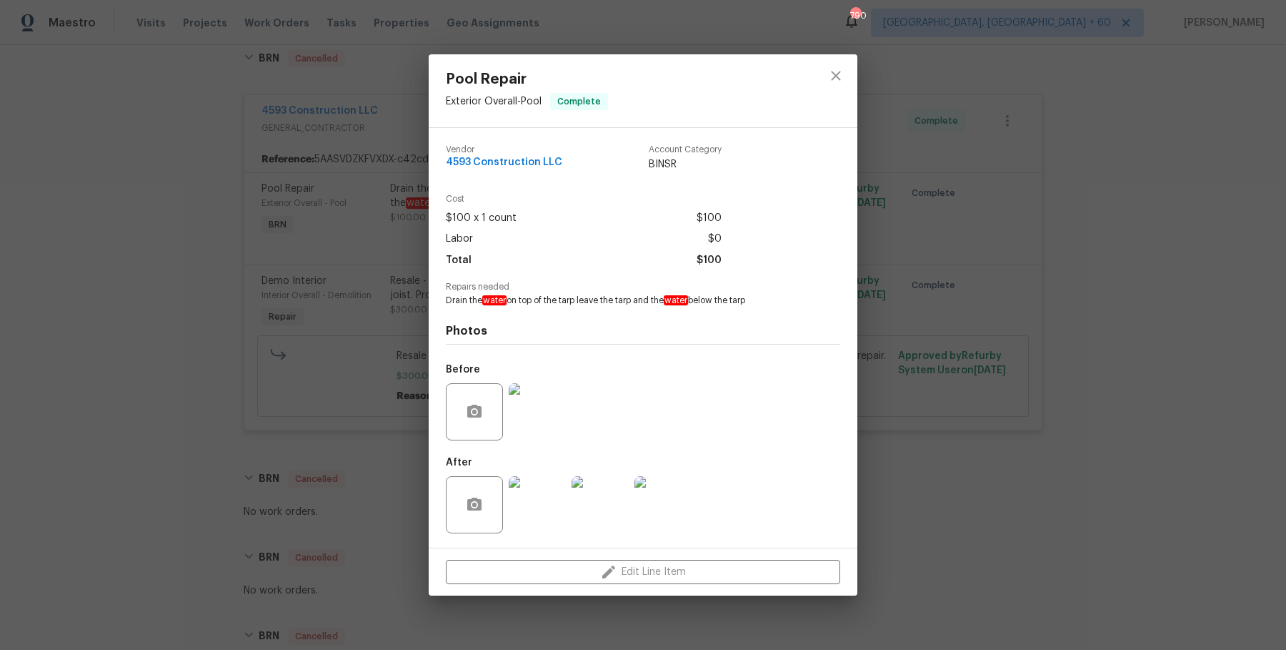
click at [300, 259] on div "Pool Repair Exterior Overall - Pool Complete Vendor 4593 Construction LLC Accou…" at bounding box center [643, 325] width 1286 height 650
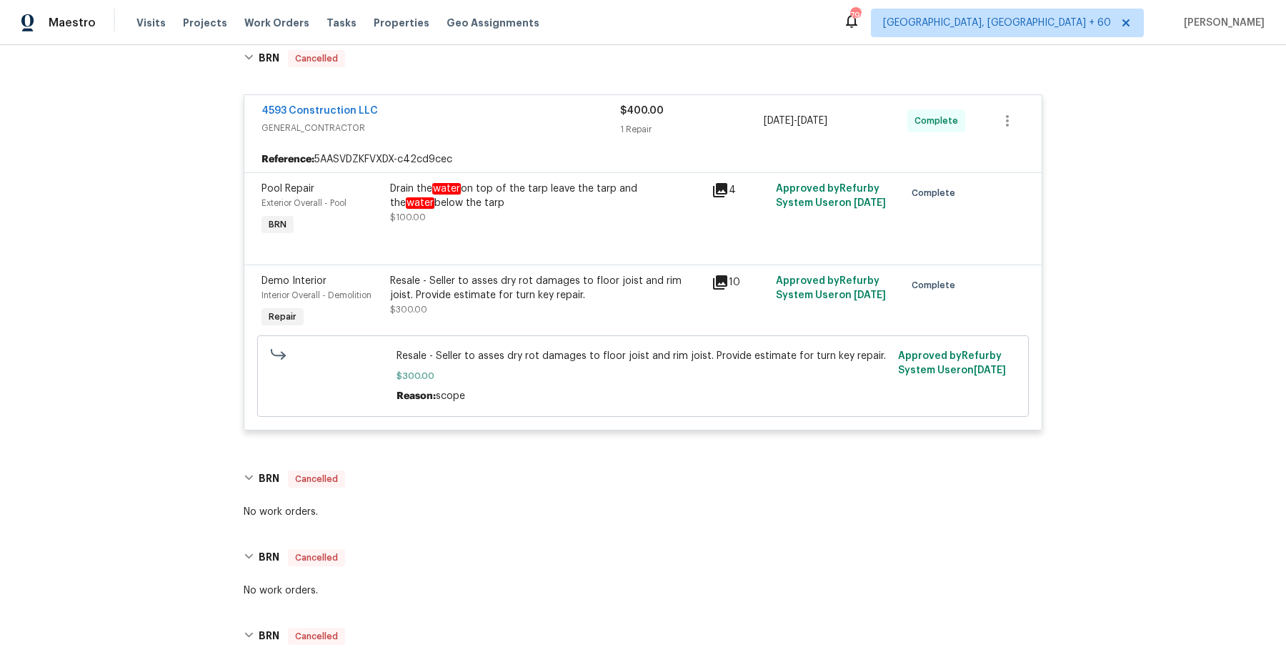
click at [390, 186] on div "Drain the water on top of the tarp leave the tarp and the water below the tarp" at bounding box center [546, 196] width 313 height 29
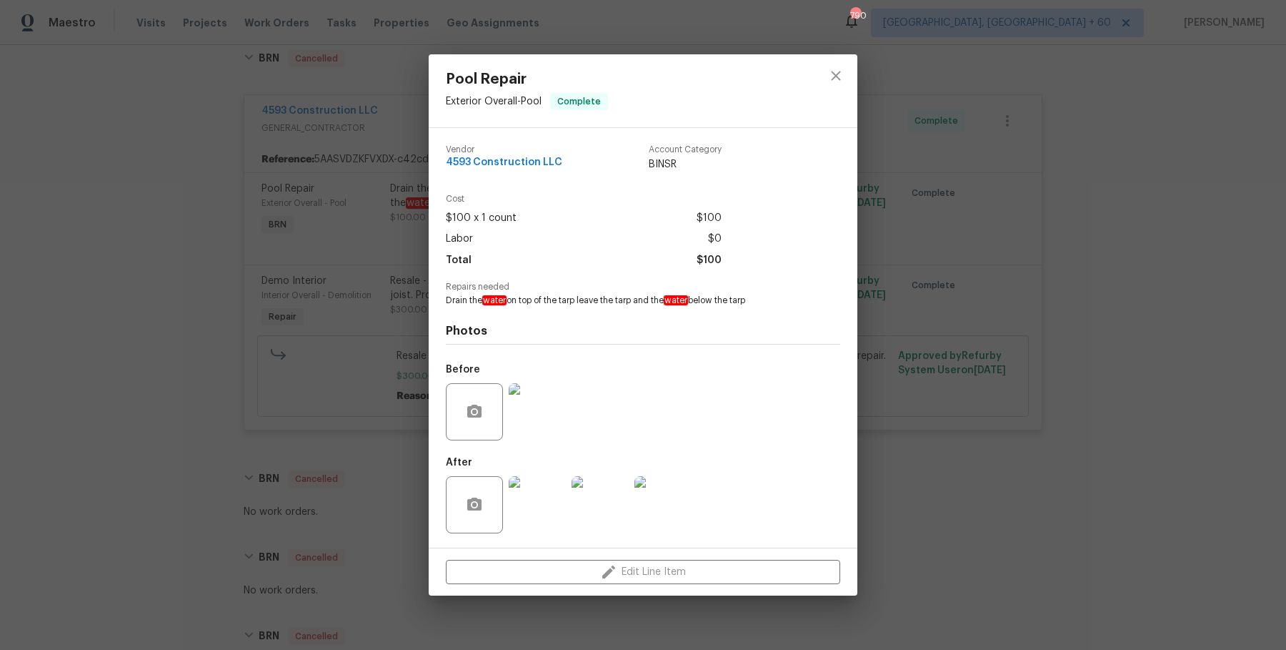
click at [380, 323] on div "Pool Repair Exterior Overall - Pool Complete Vendor 4593 Construction LLC Accou…" at bounding box center [643, 325] width 1286 height 650
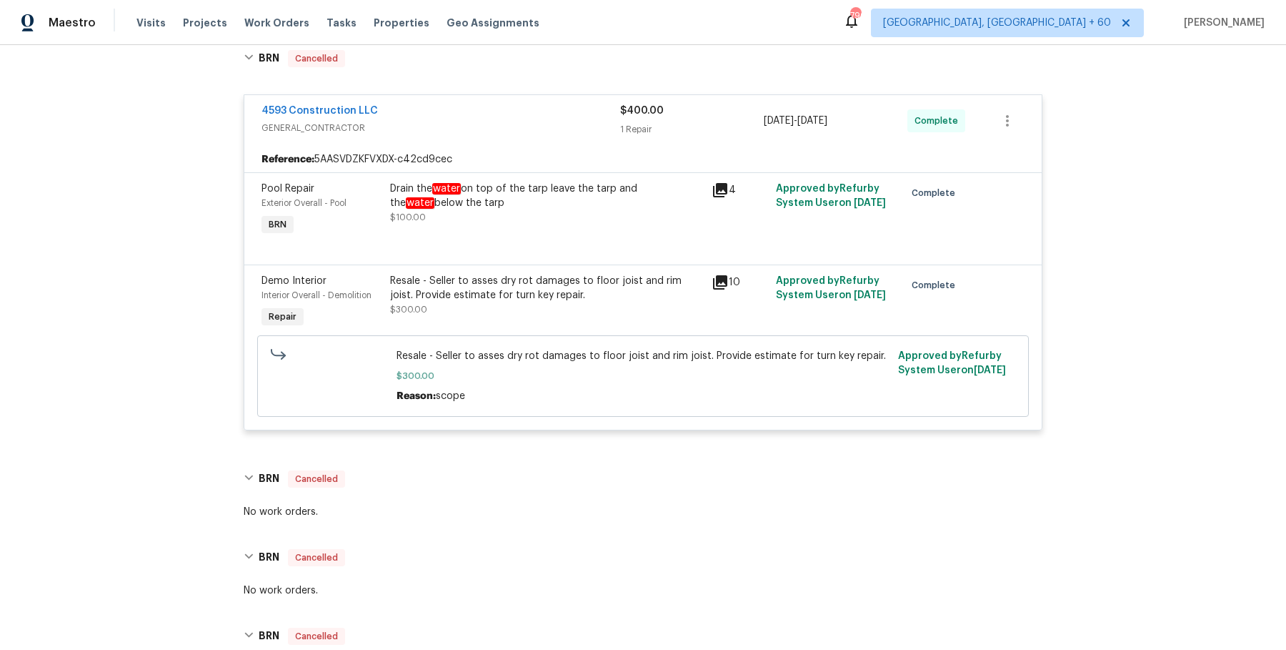
click at [428, 182] on div "Drain the water on top of the tarp leave the tarp and the water below the tarp" at bounding box center [546, 196] width 313 height 29
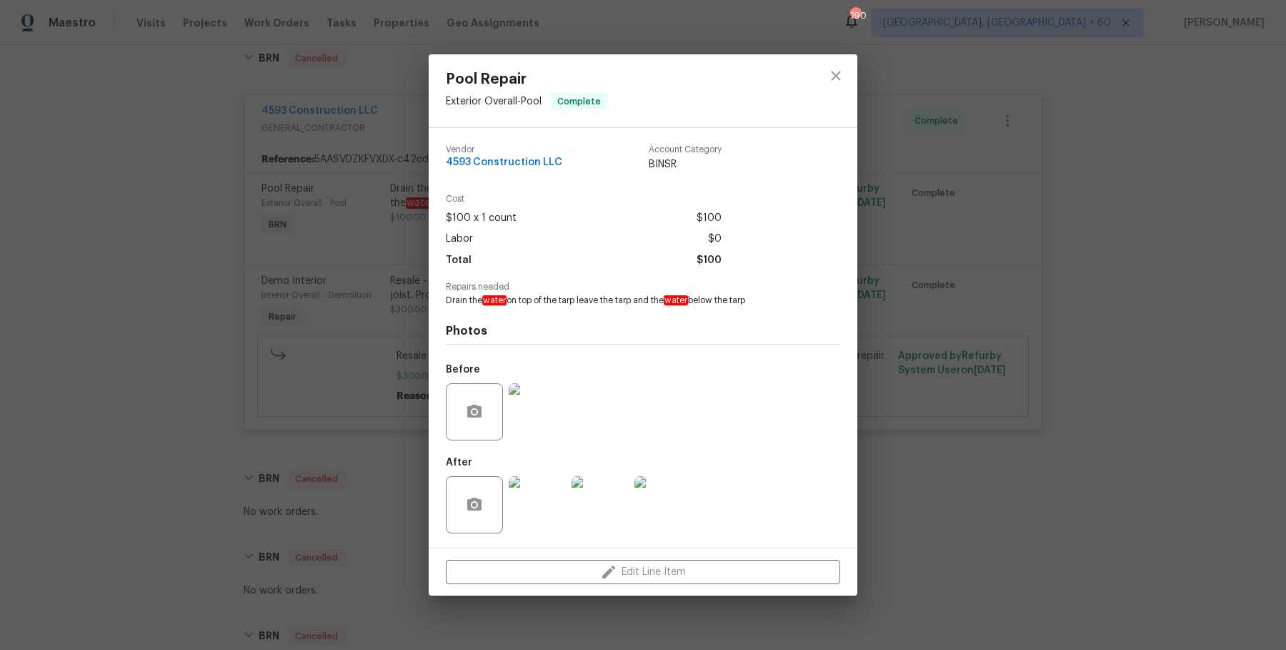
click at [529, 426] on img at bounding box center [537, 411] width 57 height 57
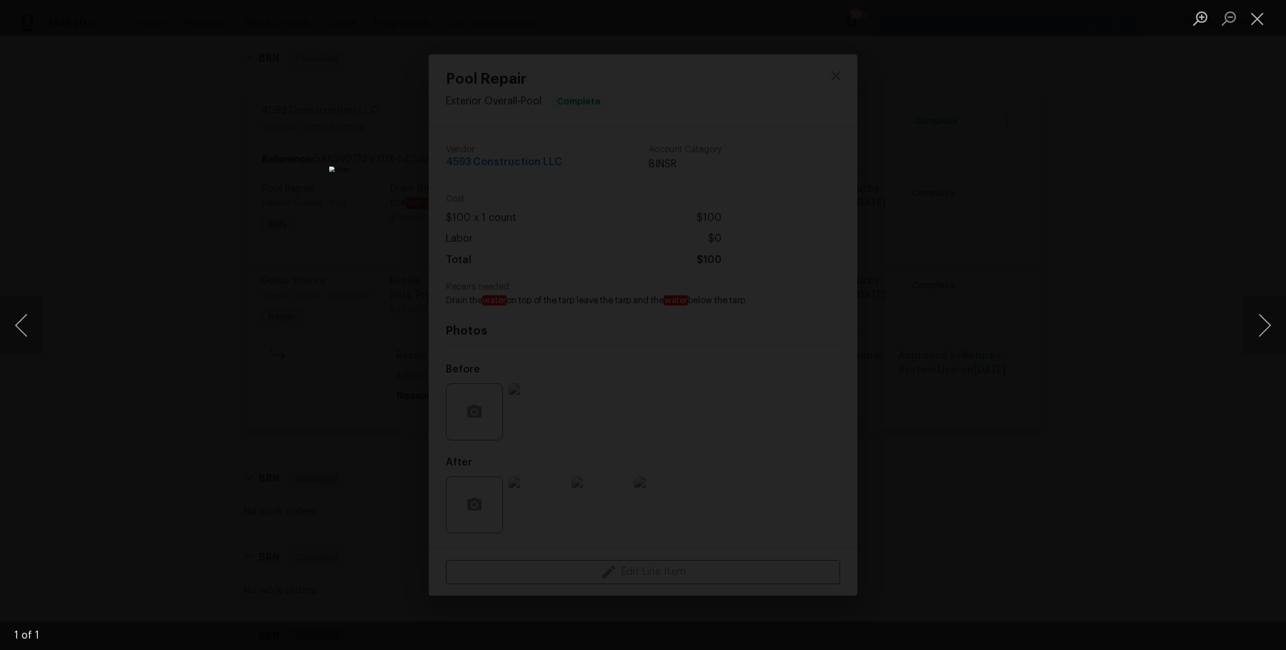
click at [905, 425] on div "Lightbox" at bounding box center [643, 325] width 1286 height 650
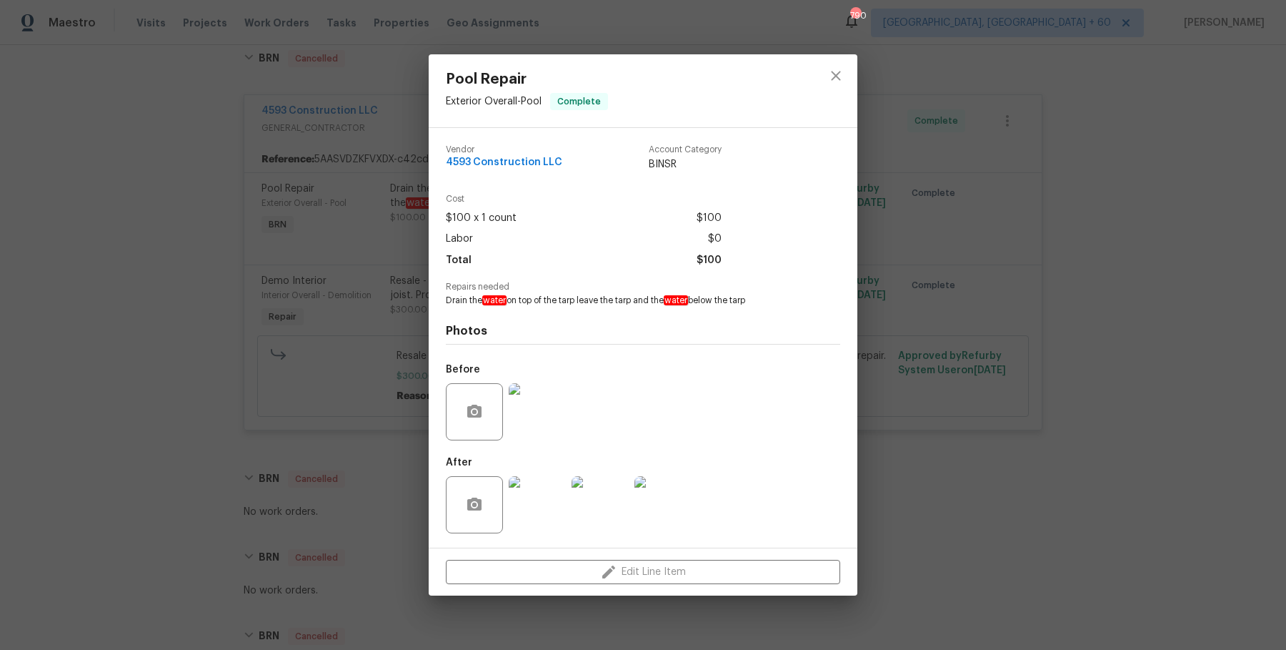
click at [543, 517] on img at bounding box center [537, 504] width 57 height 57
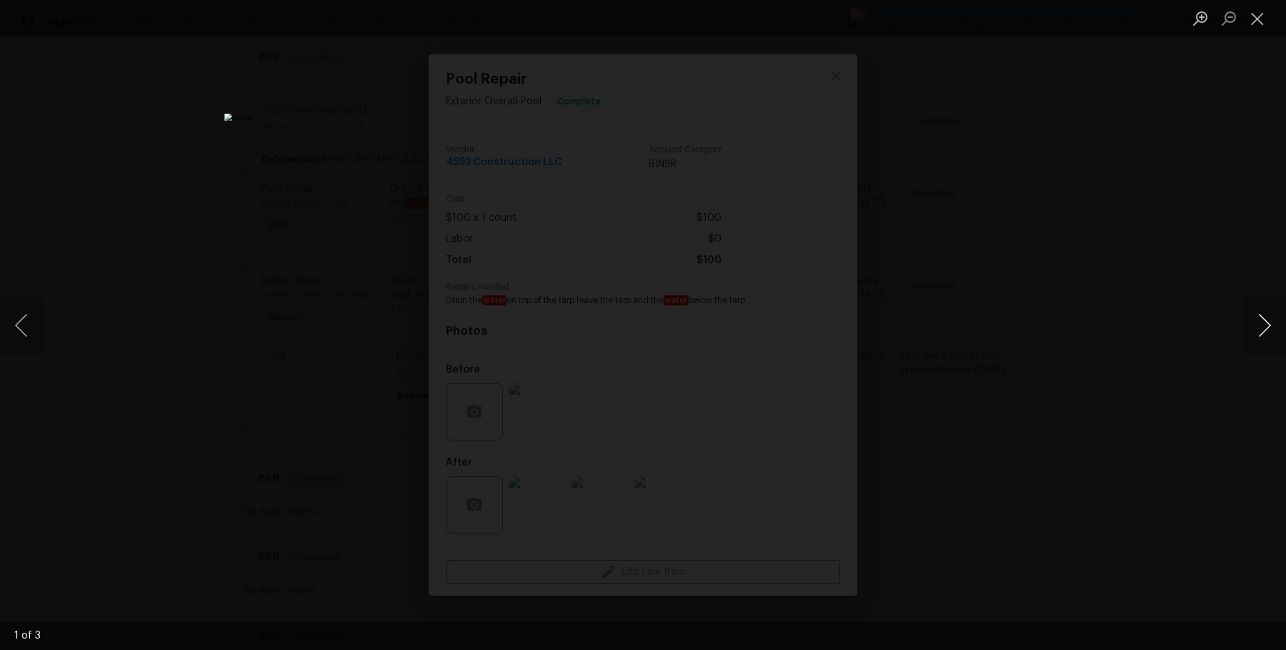
click at [1262, 332] on button "Next image" at bounding box center [1265, 325] width 43 height 57
click at [1161, 205] on div "Lightbox" at bounding box center [643, 325] width 1286 height 650
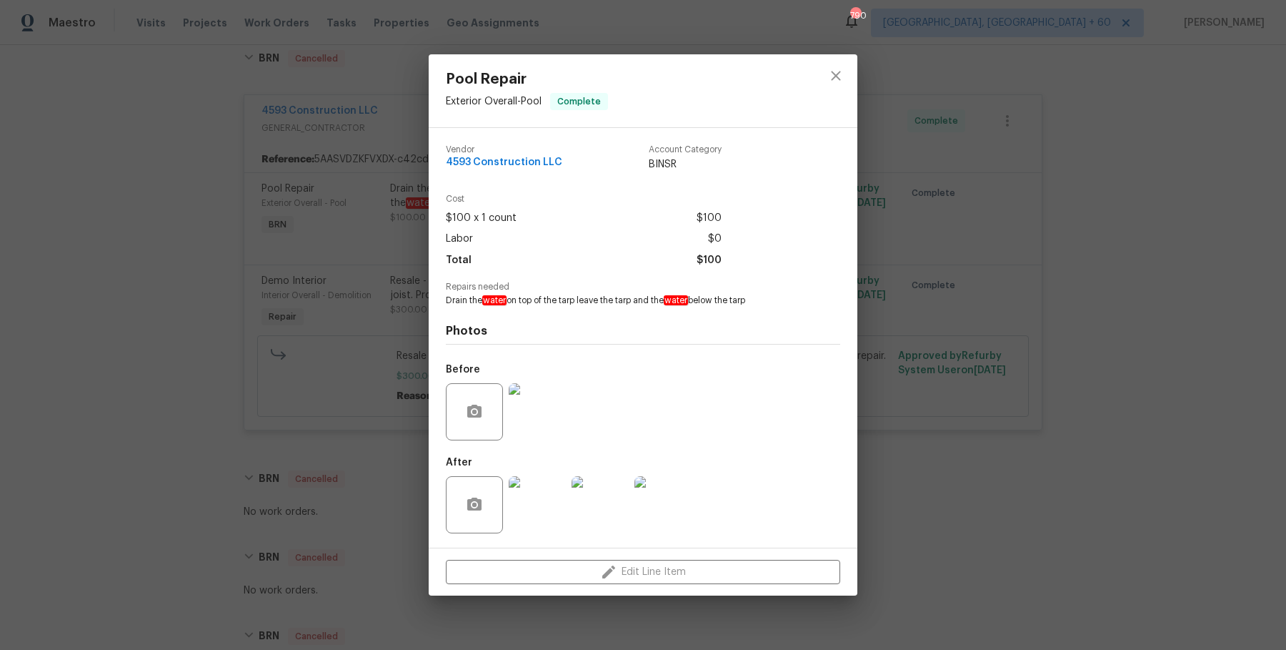
click at [1161, 205] on div "Pool Repair Exterior Overall - Pool Complete Vendor 4593 Construction LLC Accou…" at bounding box center [643, 325] width 1286 height 650
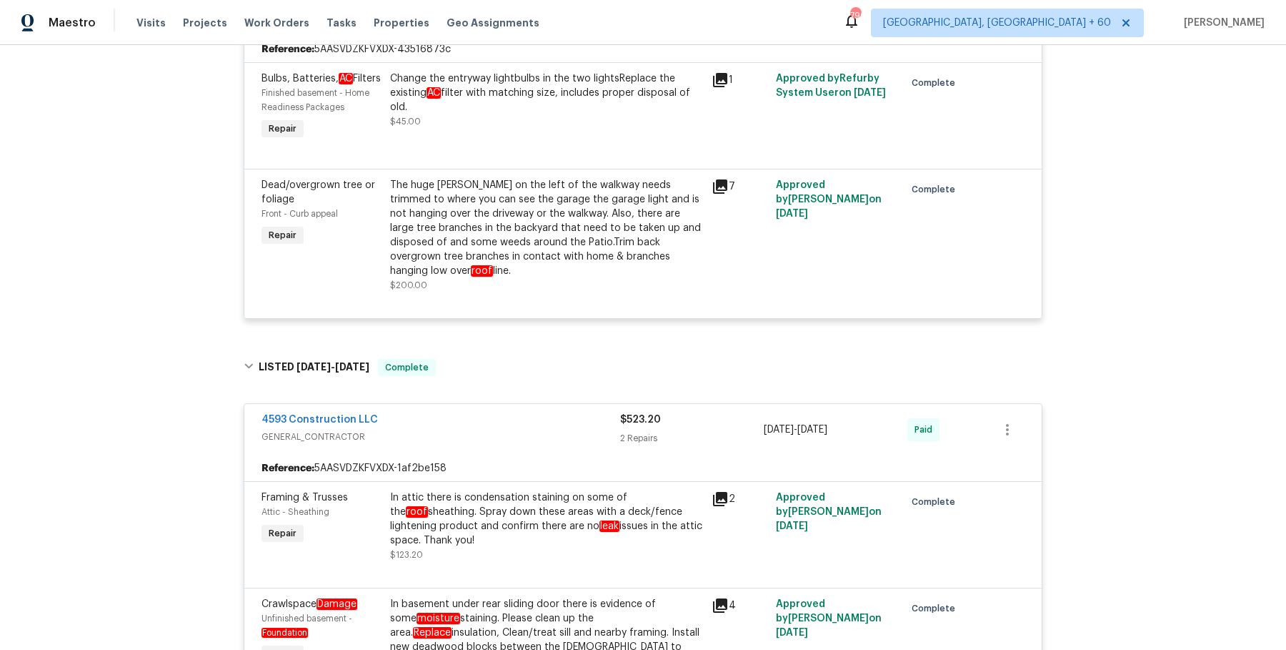
scroll to position [0, 0]
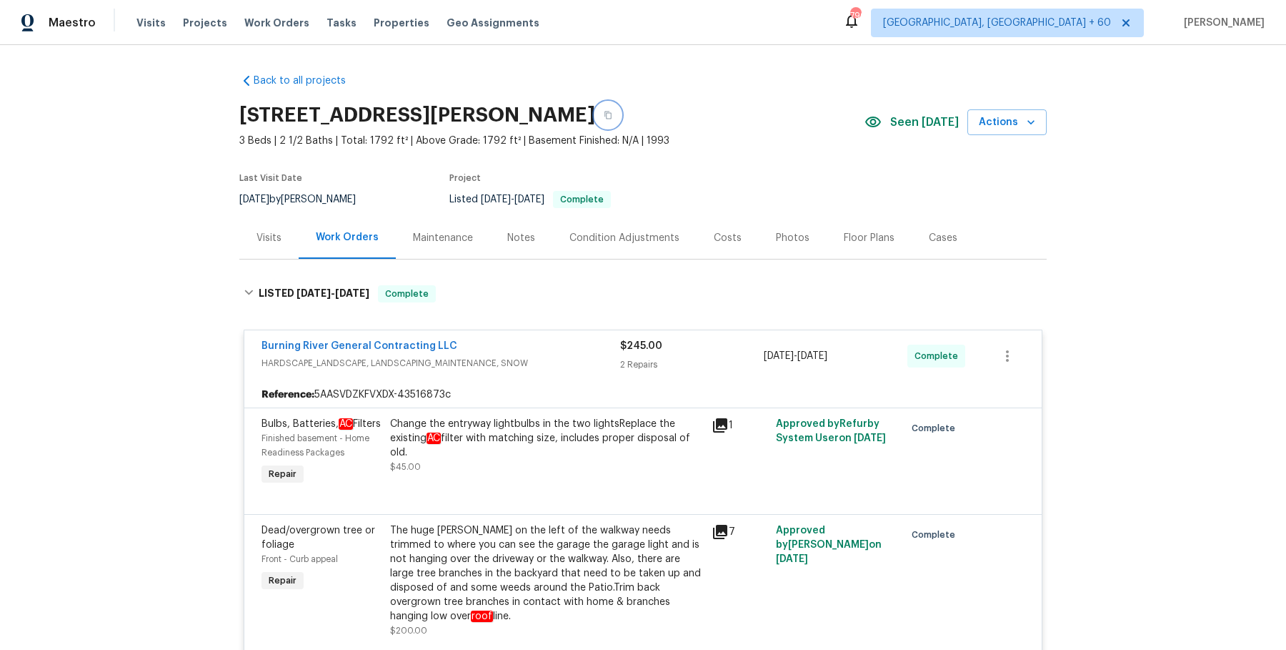
click at [621, 106] on button "button" at bounding box center [608, 115] width 26 height 26
click at [621, 109] on button "button" at bounding box center [608, 115] width 26 height 26
click at [283, 19] on span "Work Orders" at bounding box center [276, 23] width 65 height 14
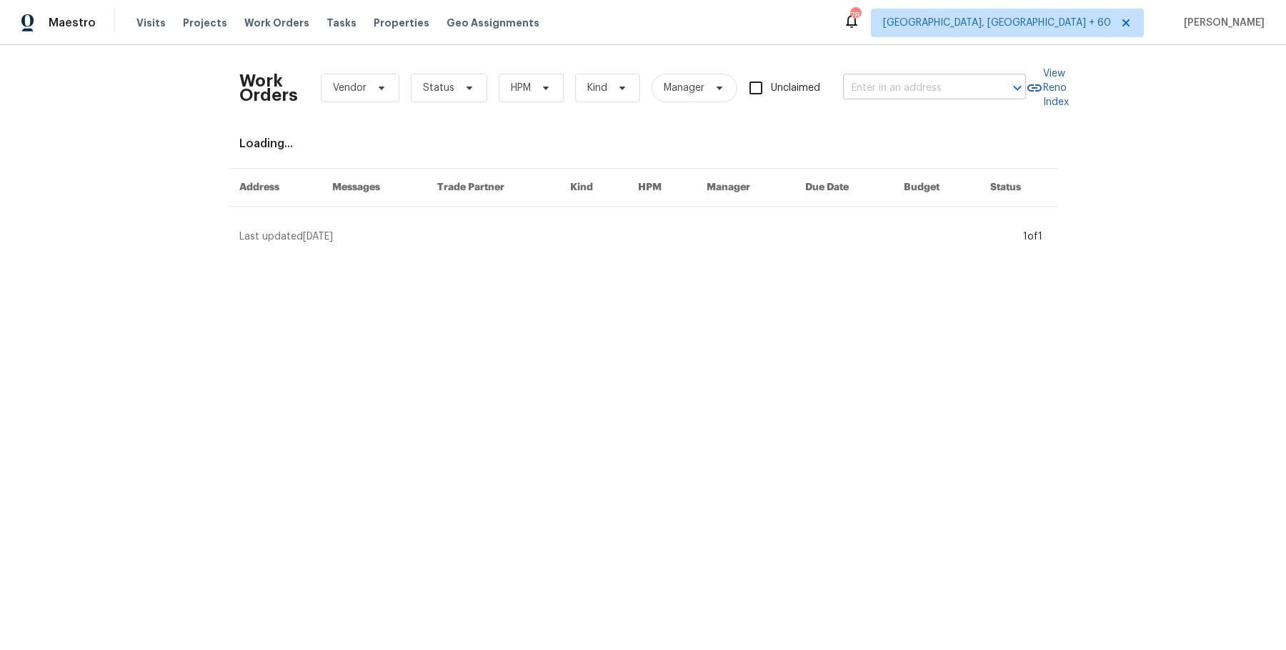
click at [930, 86] on input "text" at bounding box center [914, 88] width 143 height 22
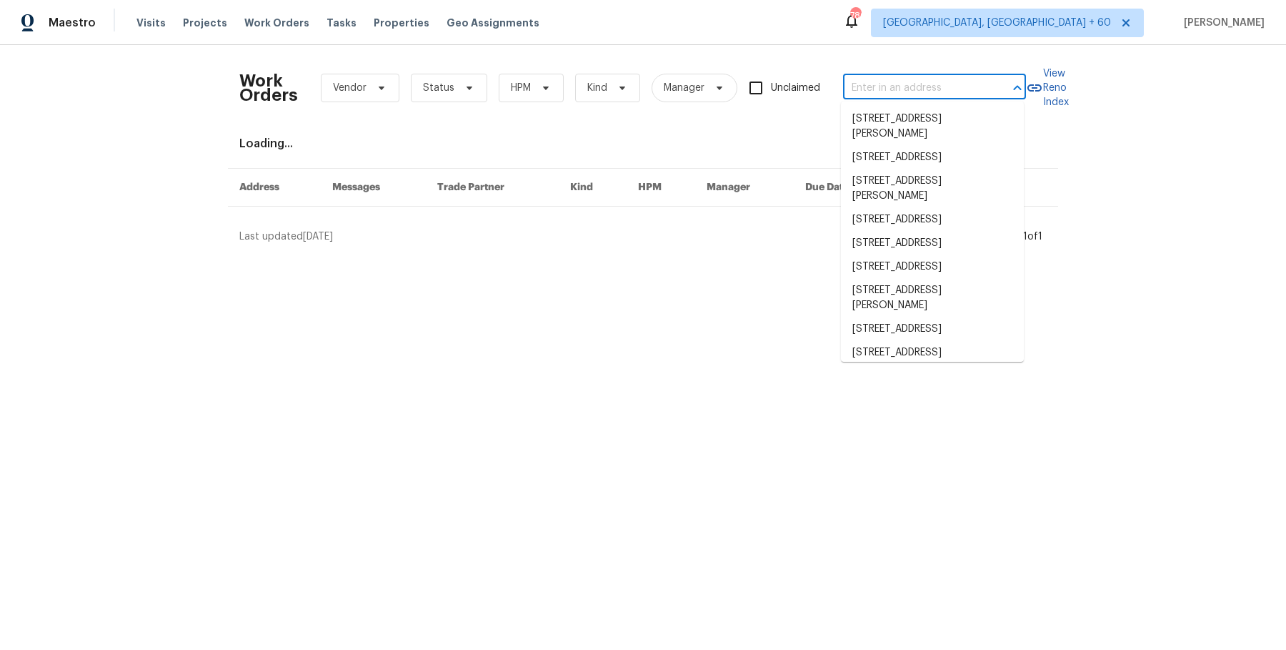
paste input "4319 E Vaughn Ave Gilbert, AZ 85234"
type input "4319 E Vaughn Ave Gilbert, AZ 85234"
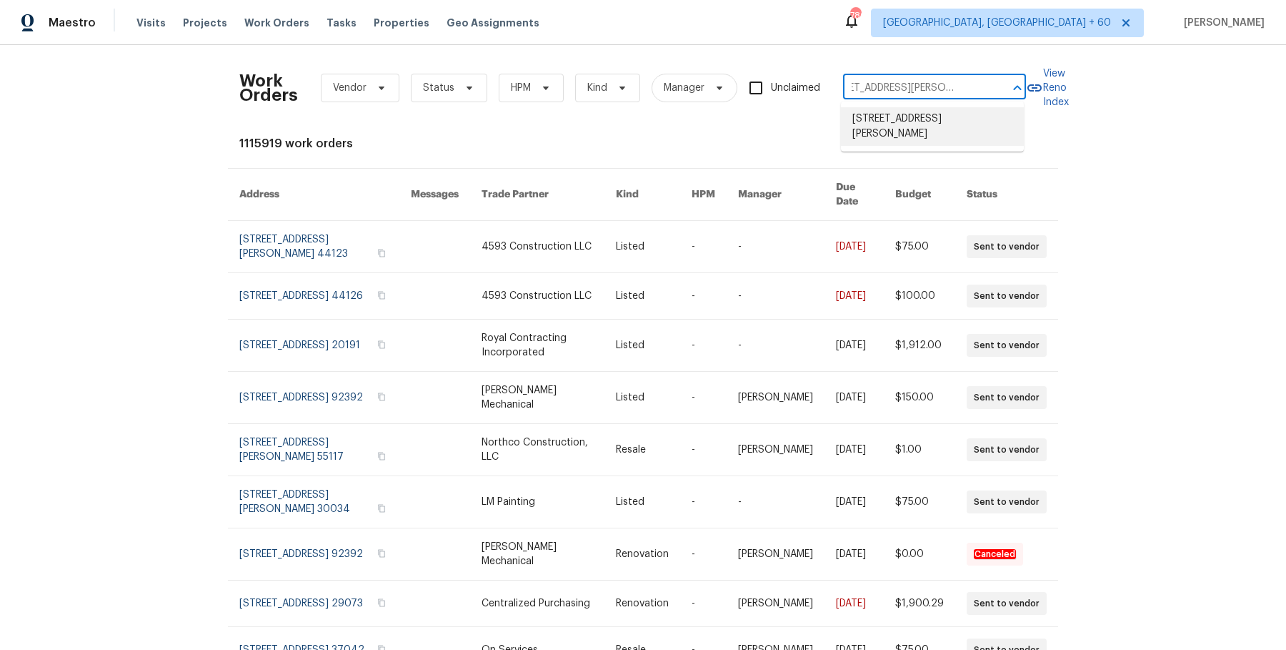
click at [926, 115] on li "4319 E Vaughn Ave, Gilbert, AZ 85234" at bounding box center [932, 126] width 183 height 39
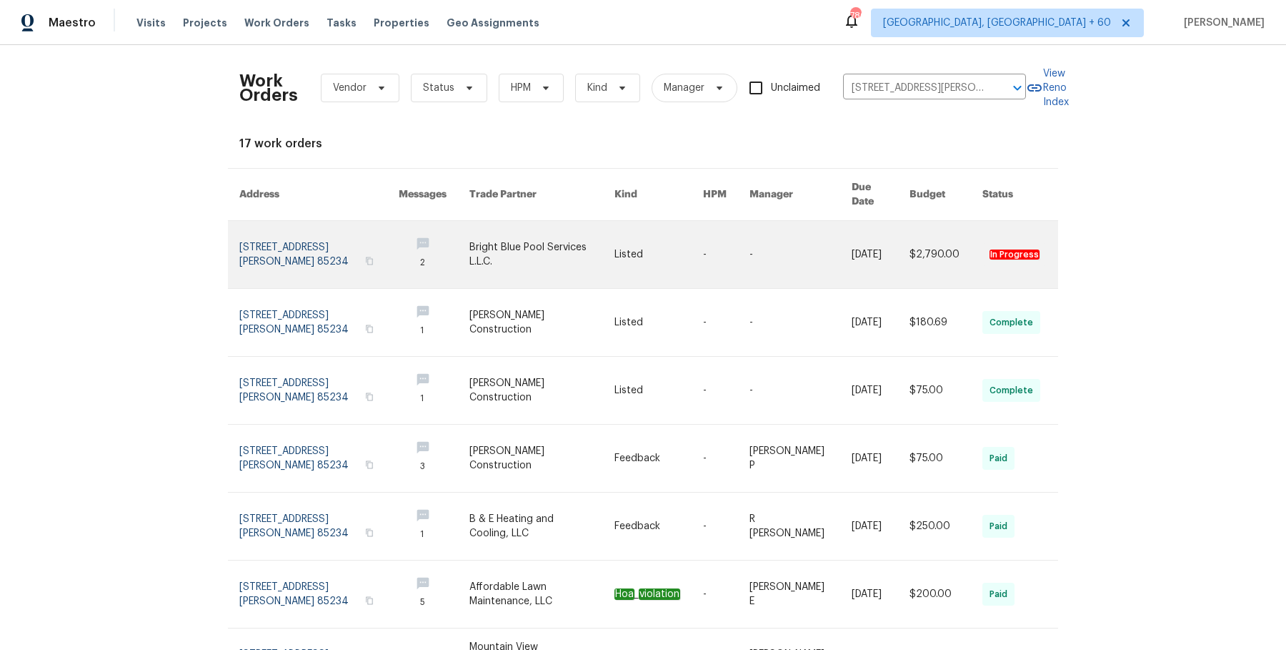
click at [535, 238] on link at bounding box center [542, 254] width 145 height 67
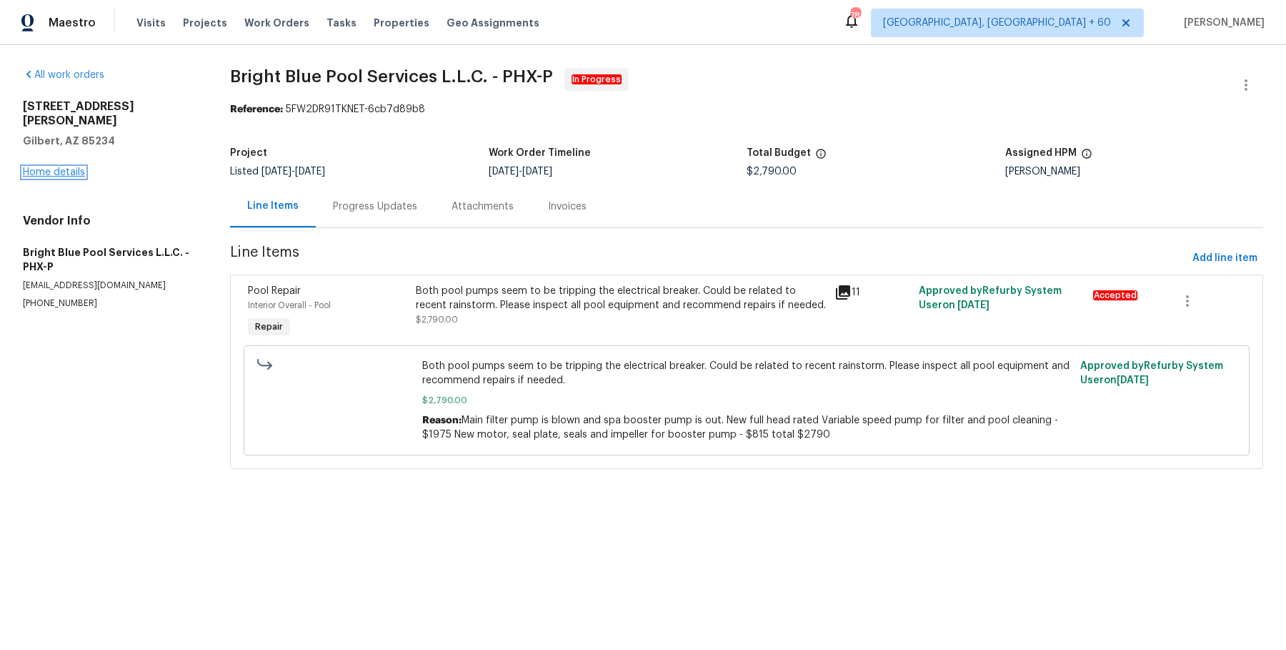
click at [77, 167] on link "Home details" at bounding box center [54, 172] width 62 height 10
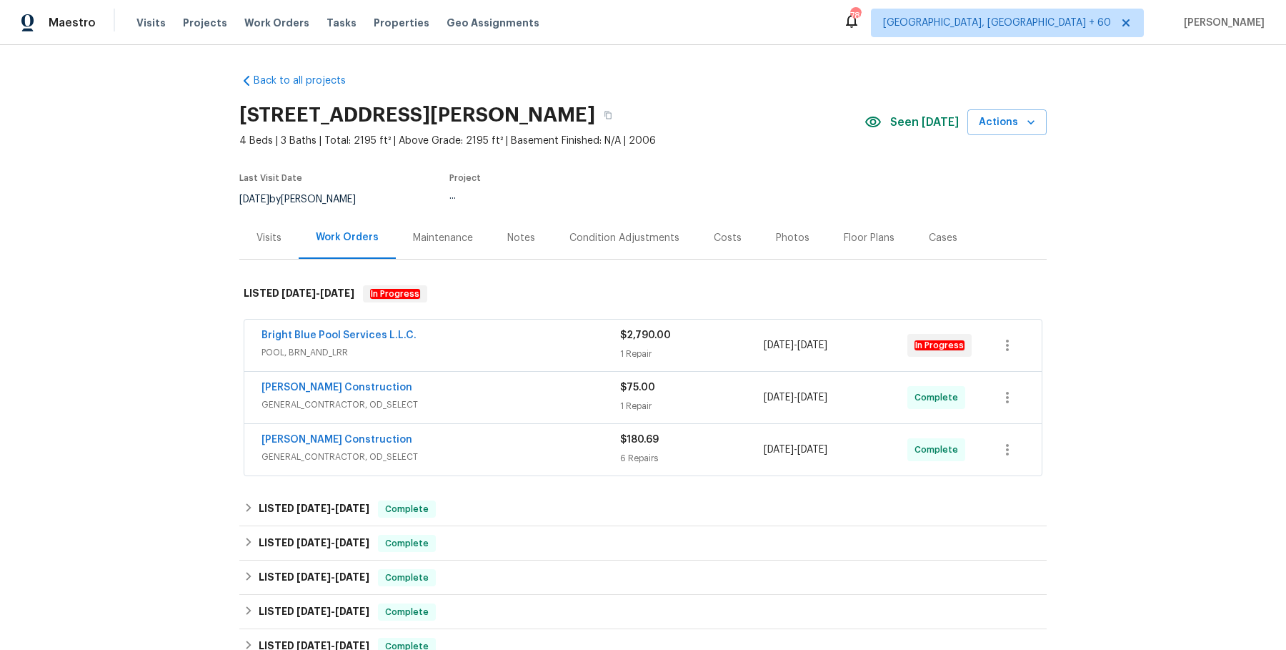
click at [552, 358] on span "POOL, BRN_AND_LRR" at bounding box center [441, 352] width 359 height 14
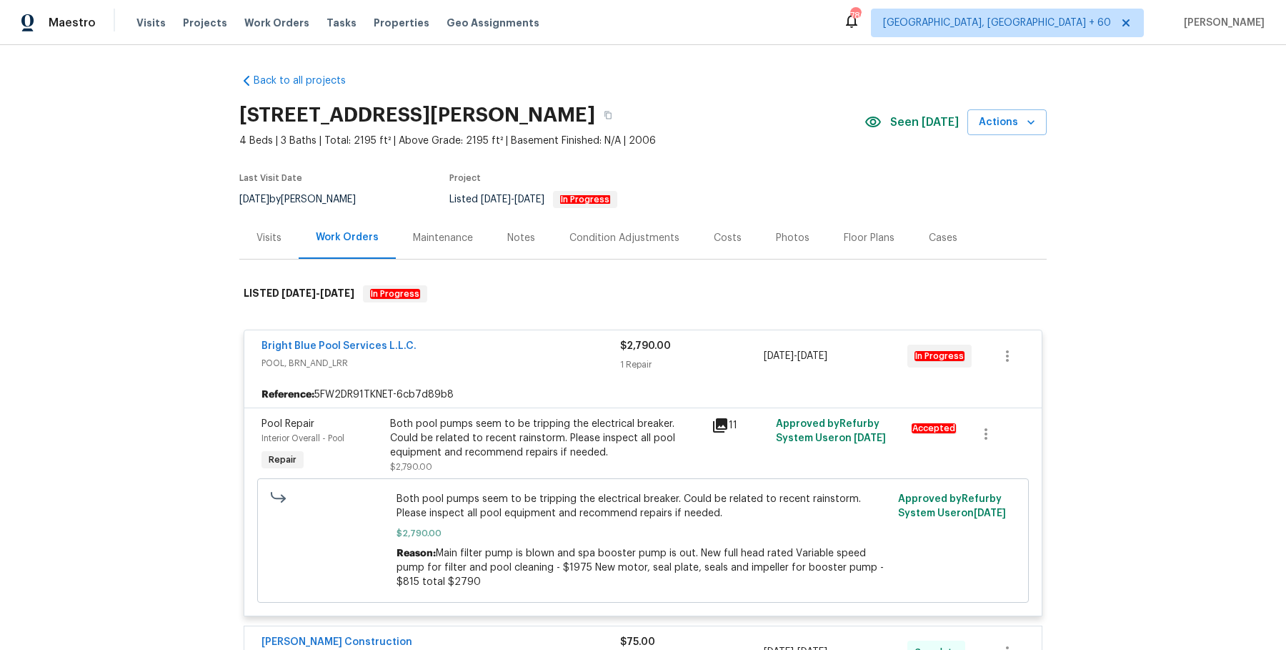
scroll to position [40, 0]
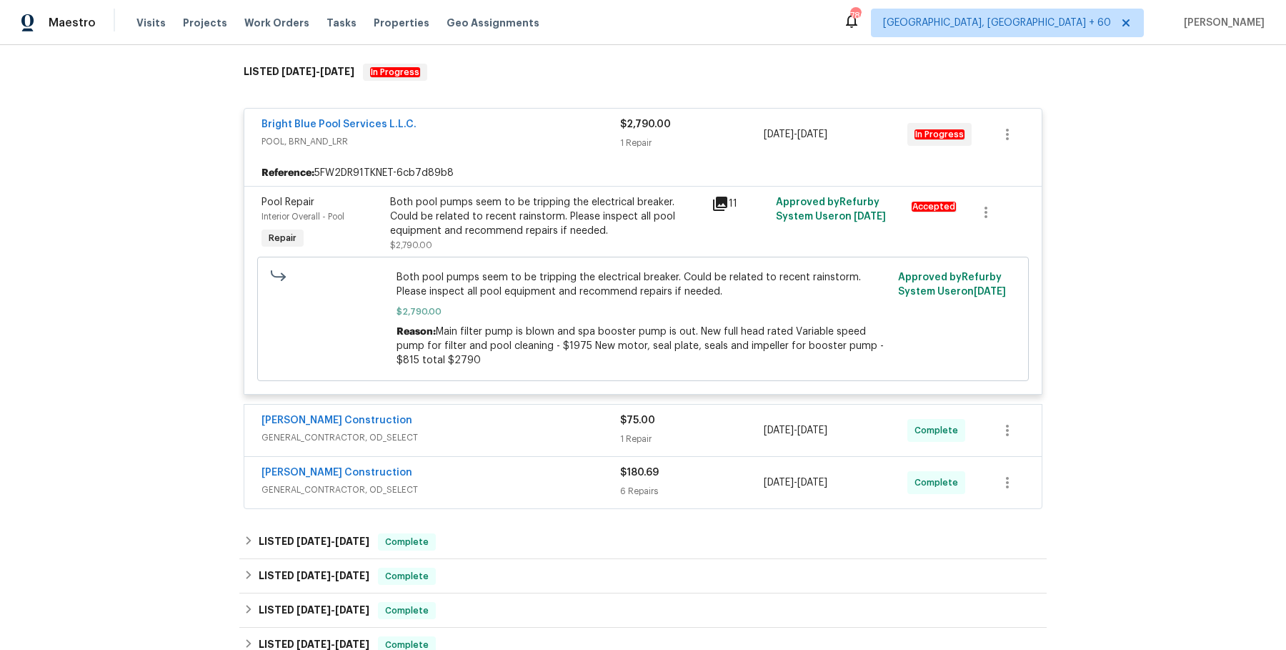
click at [535, 432] on span "GENERAL_CONTRACTOR, OD_SELECT" at bounding box center [441, 437] width 359 height 14
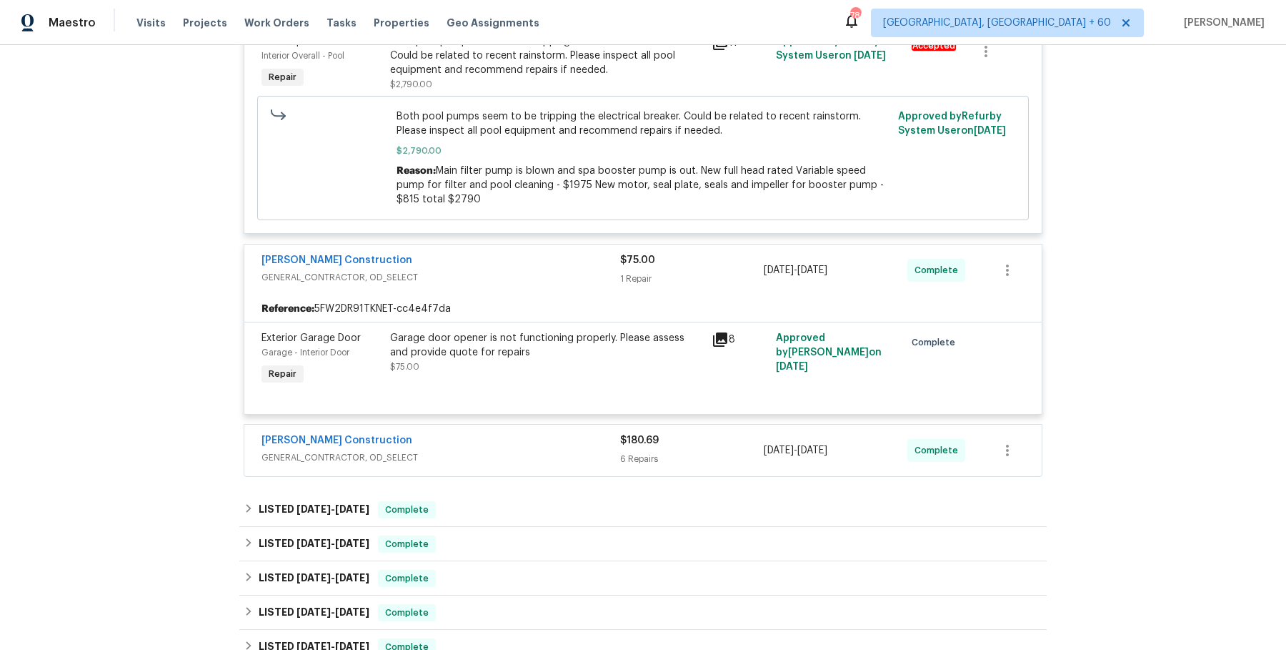
scroll to position [388, 0]
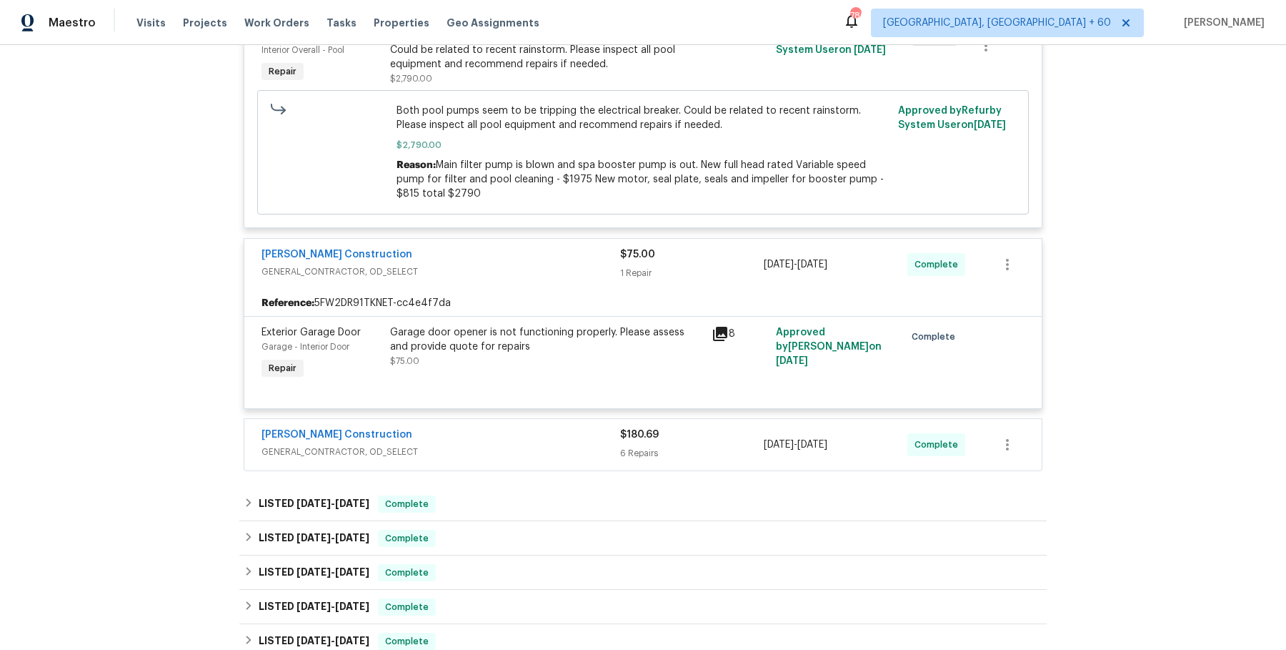
click at [524, 456] on span "GENERAL_CONTRACTOR, OD_SELECT" at bounding box center [441, 452] width 359 height 14
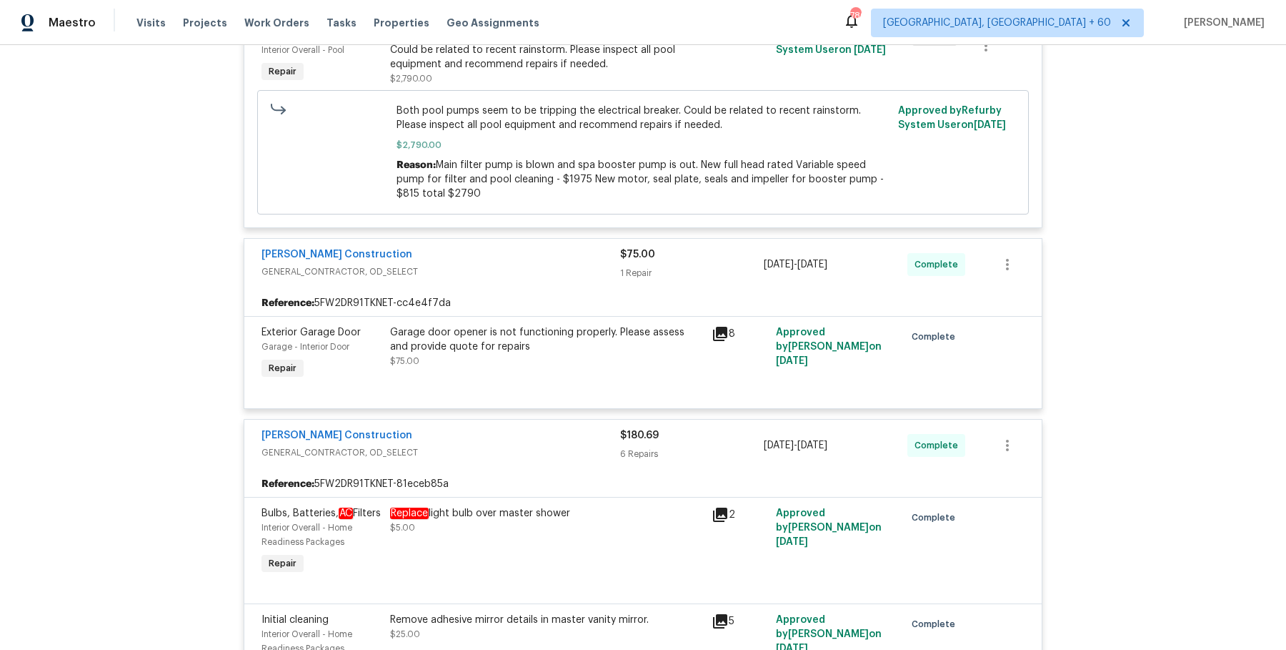
scroll to position [0, 0]
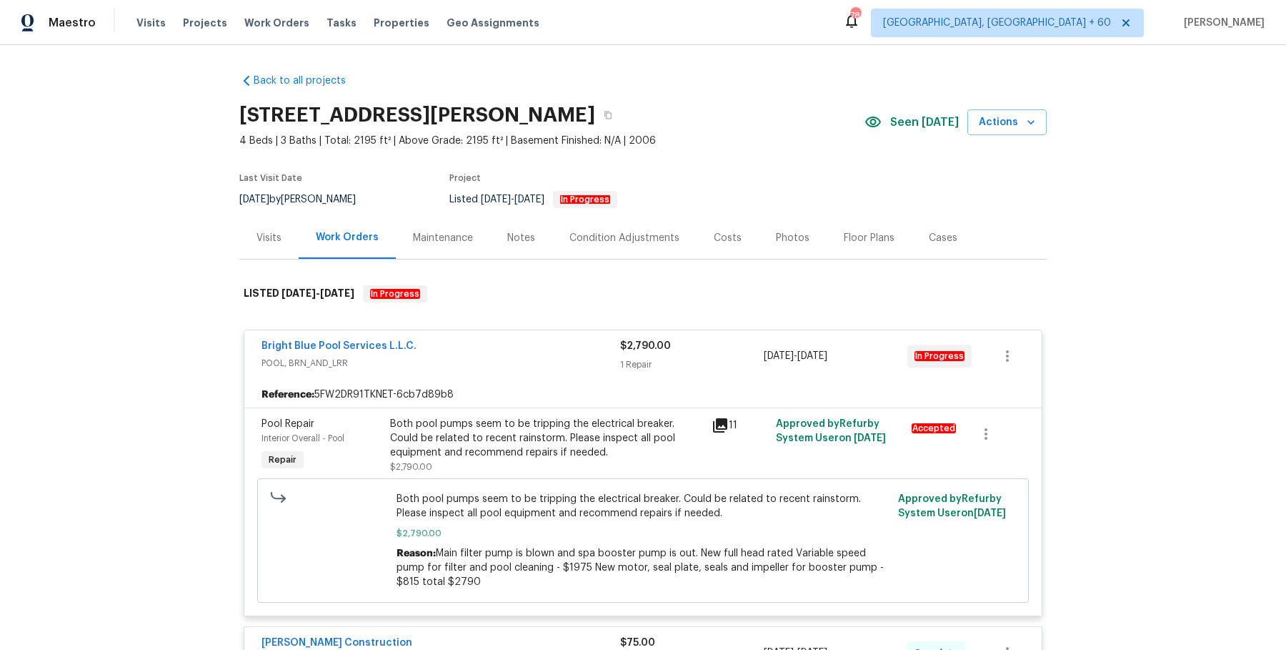
click at [624, 102] on div "4319 E Vaughn Ave, Gilbert, AZ 85234" at bounding box center [551, 114] width 625 height 37
click at [624, 103] on div "4319 E Vaughn Ave, Gilbert, AZ 85234" at bounding box center [551, 114] width 625 height 37
click at [621, 114] on button "button" at bounding box center [608, 115] width 26 height 26
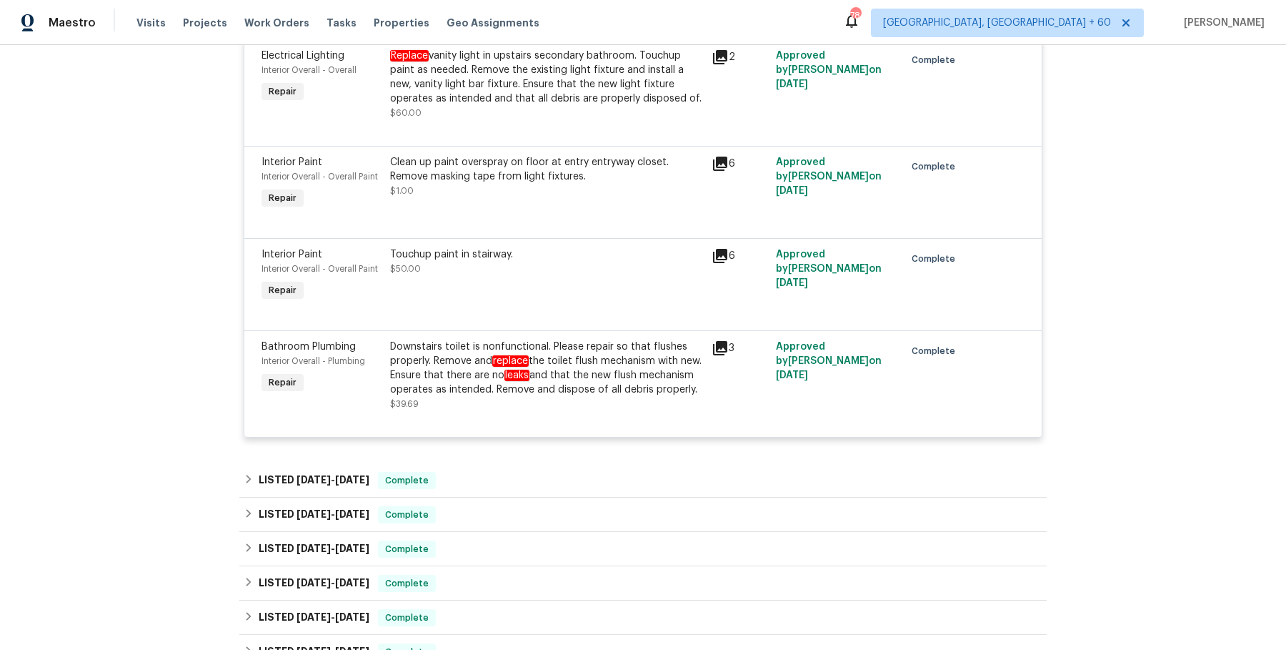
scroll to position [1059, 0]
click at [461, 488] on div "LISTED 6/2/25 - 6/3/25 Complete" at bounding box center [643, 479] width 799 height 17
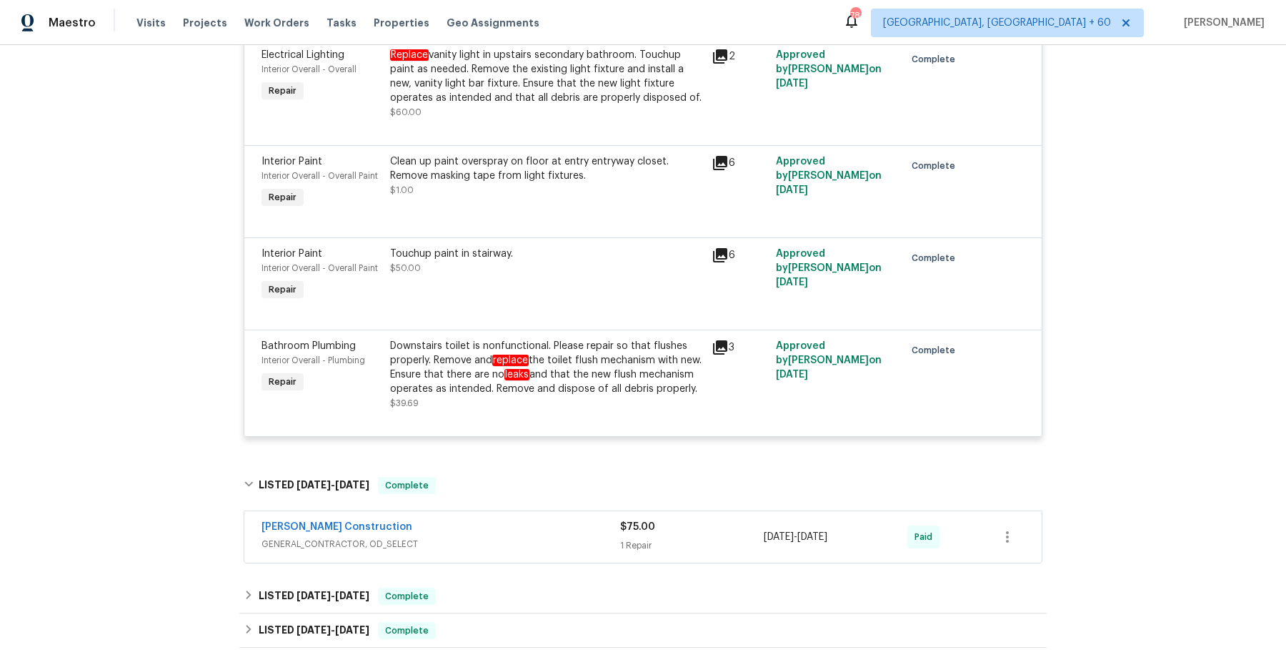
click at [465, 537] on div "Strasser Construction" at bounding box center [441, 528] width 359 height 17
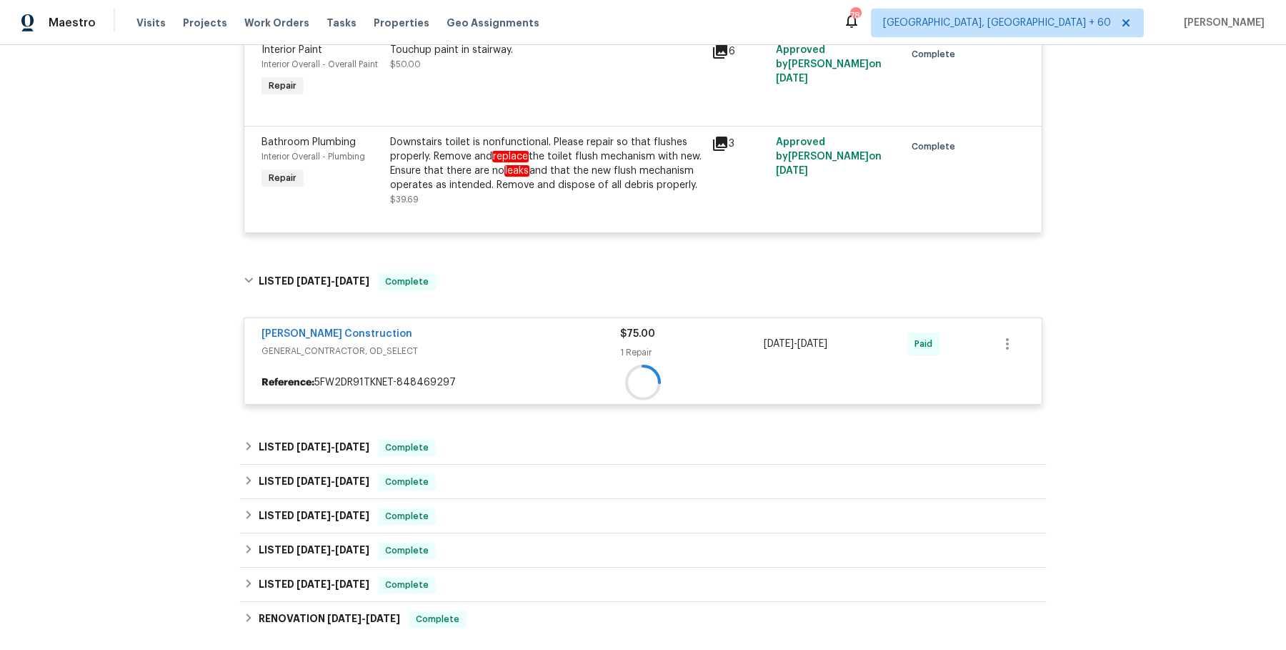
scroll to position [1264, 0]
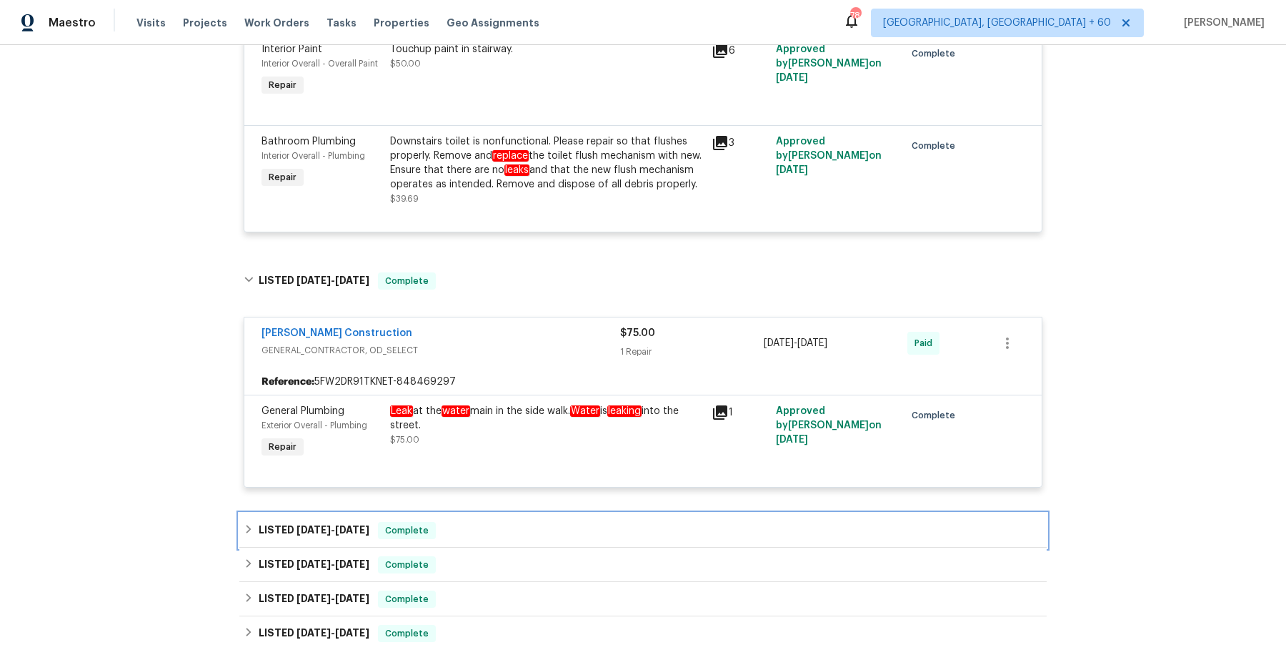
click at [466, 539] on div "LISTED 5/13/25 - 5/16/25 Complete" at bounding box center [643, 530] width 799 height 17
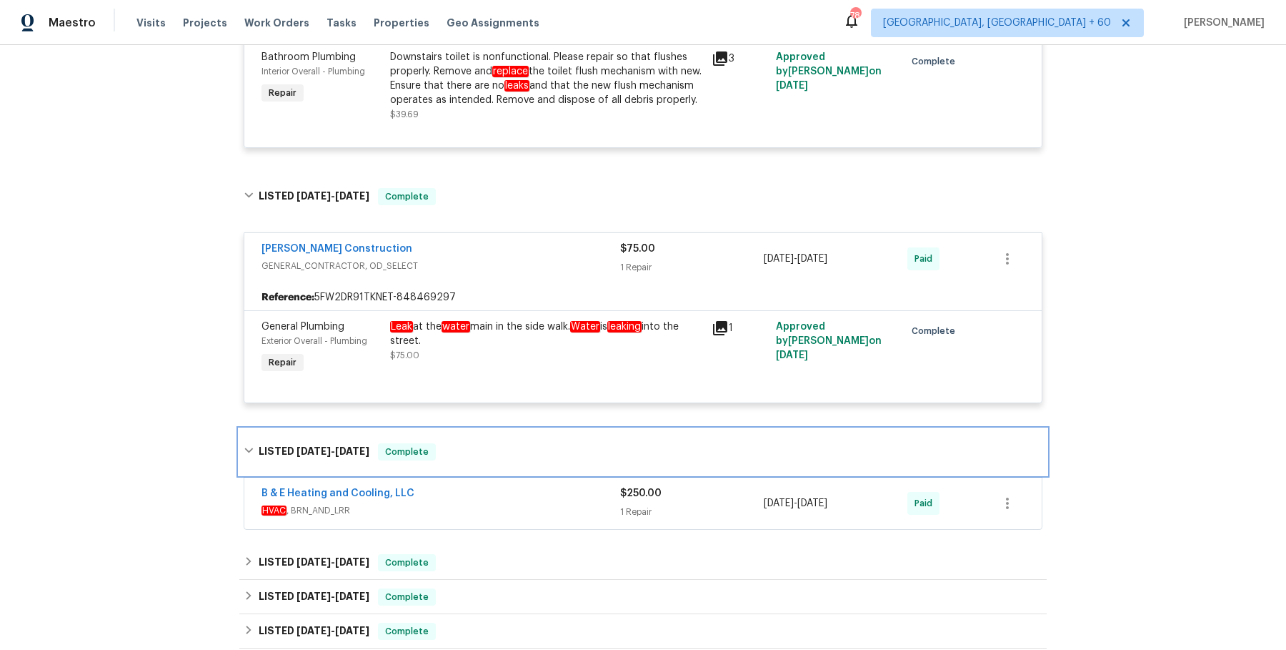
scroll to position [1349, 0]
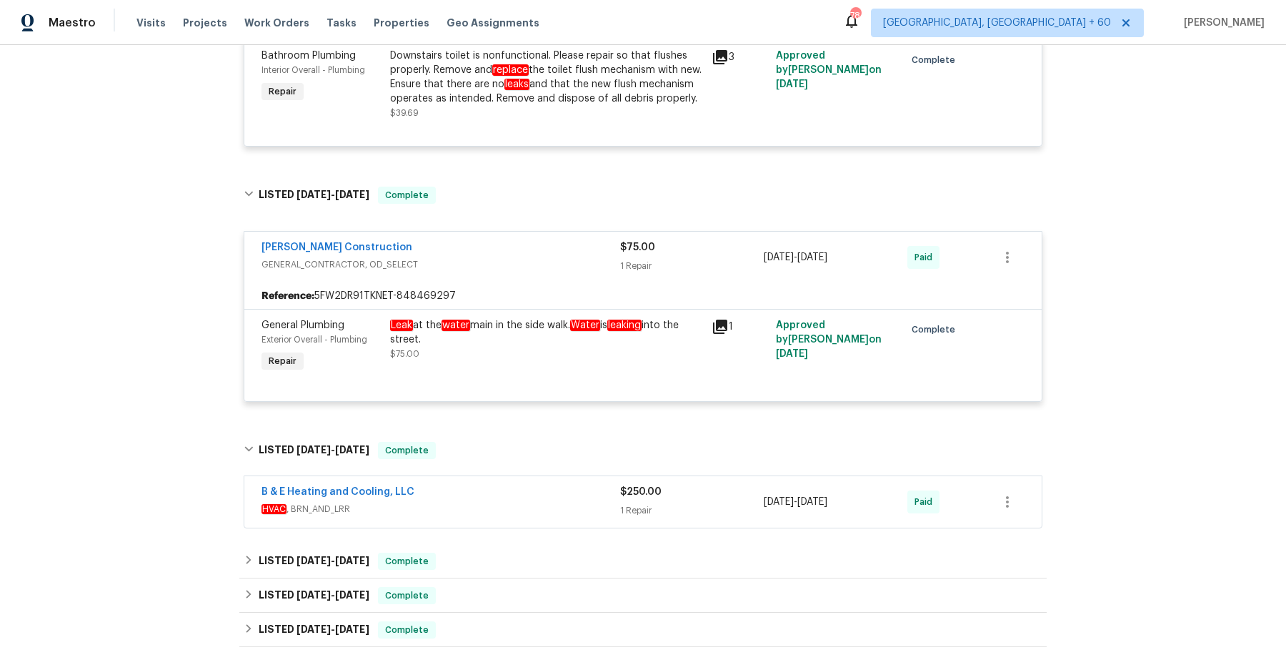
click at [482, 516] on span "HVAC , BRN_AND_LRR" at bounding box center [441, 509] width 359 height 14
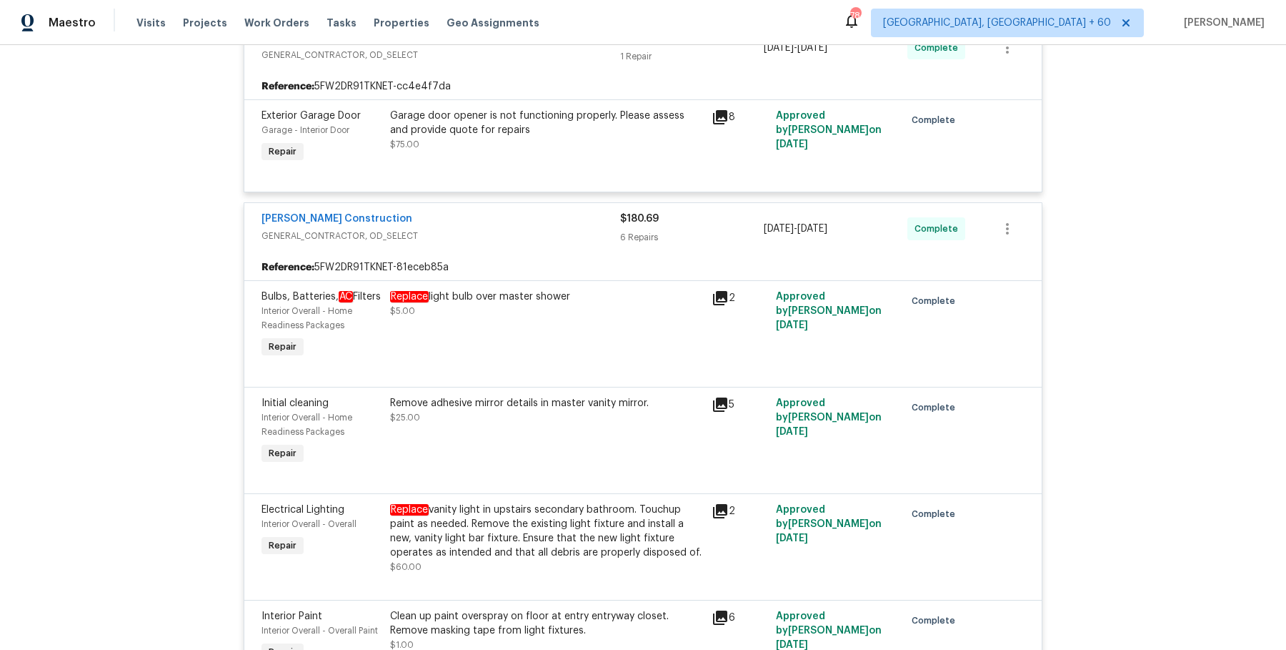
scroll to position [0, 0]
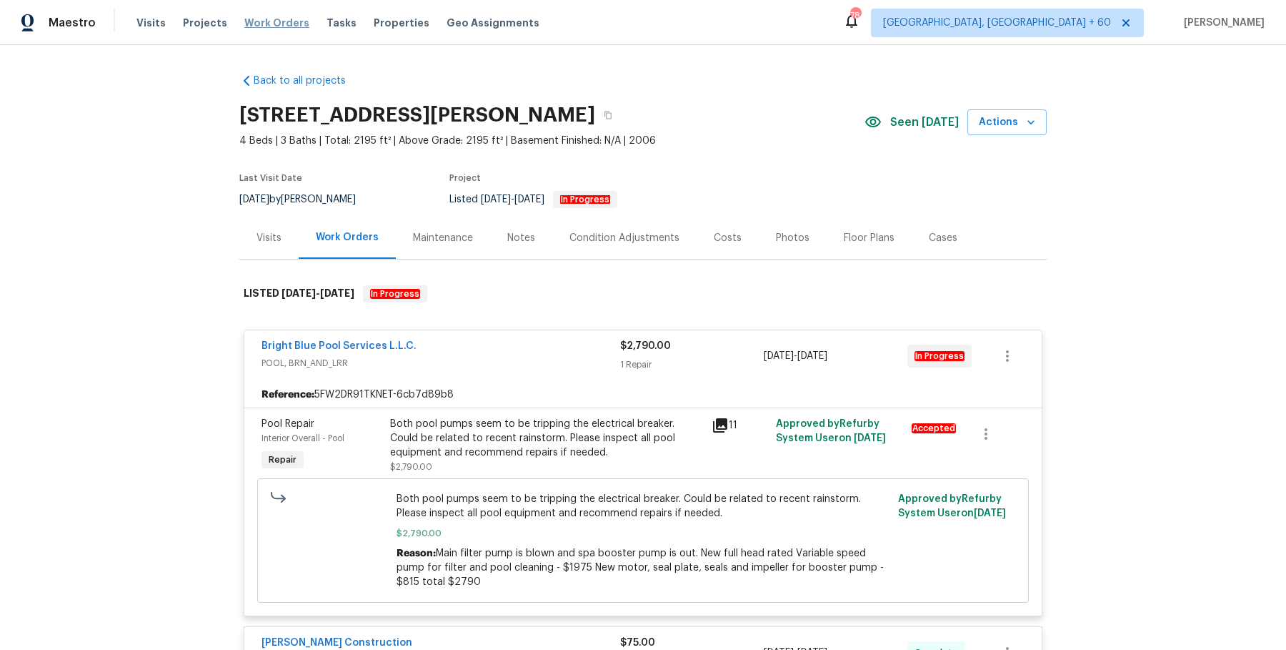
click at [280, 24] on span "Work Orders" at bounding box center [276, 23] width 65 height 14
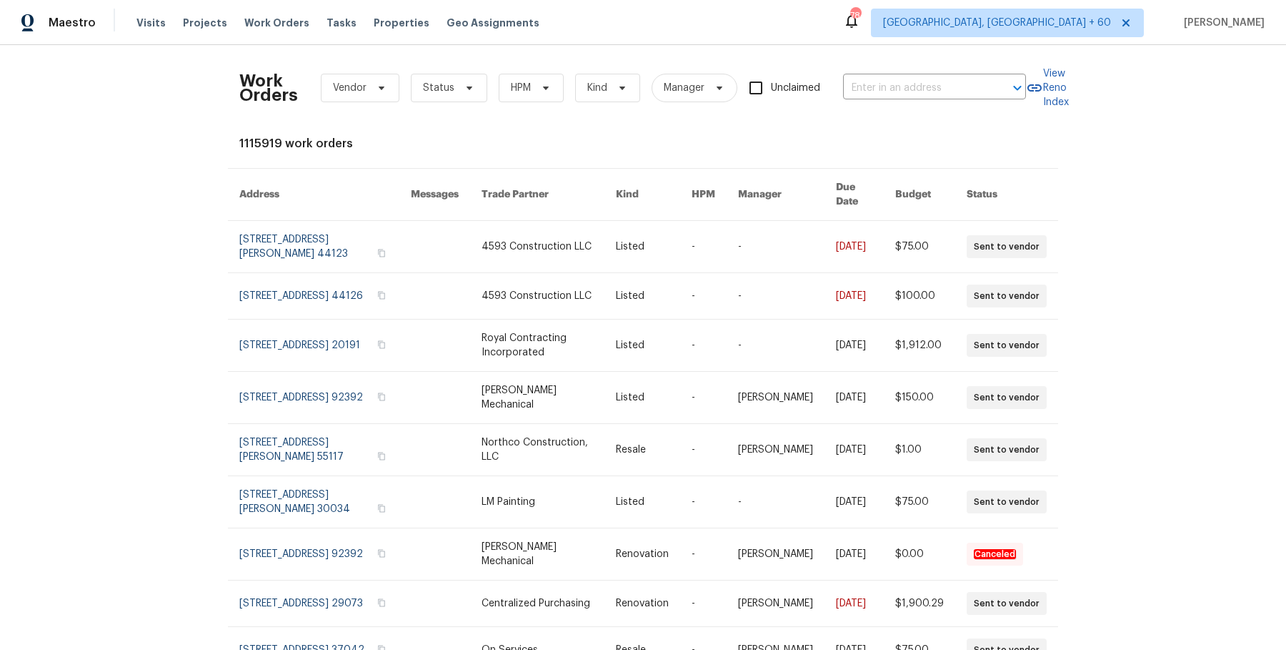
click at [920, 99] on div "Work Orders Vendor Status HPM Kind Manager Unclaimed ​" at bounding box center [632, 87] width 787 height 63
click at [923, 89] on input "text" at bounding box center [914, 88] width 143 height 22
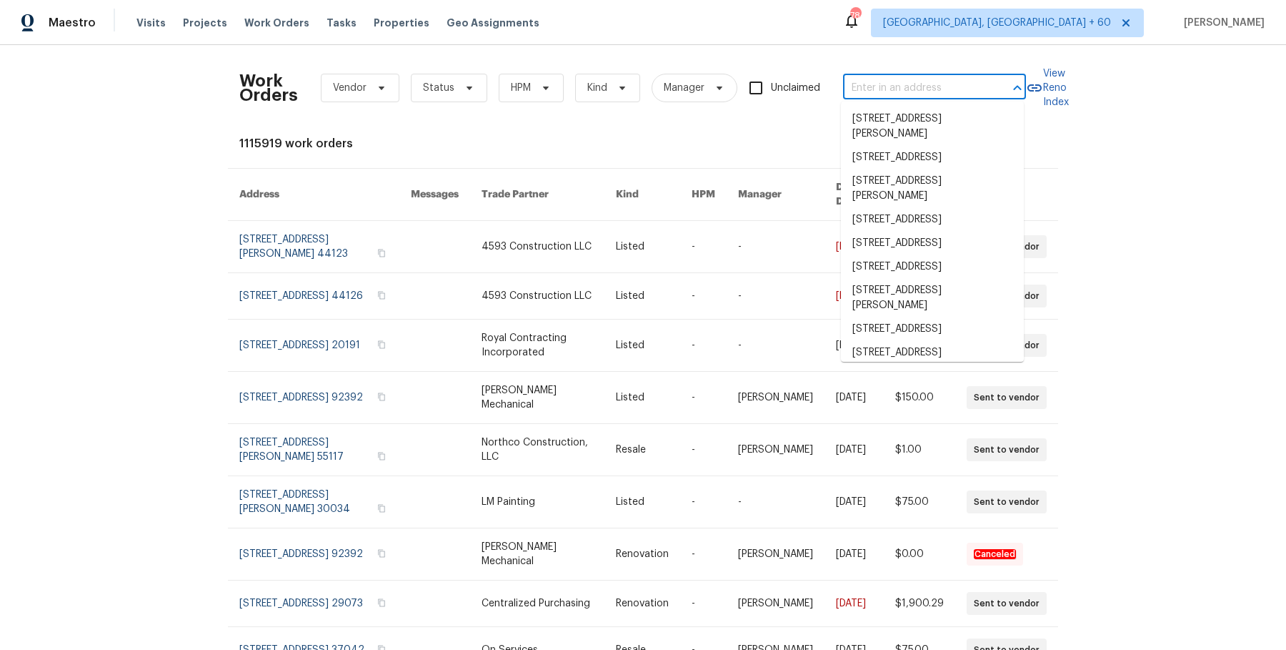
paste input "43531 W Bailey Dr Maricopa, AZ 85138"
type input "43531 W Bailey Dr Maricopa, AZ 85138"
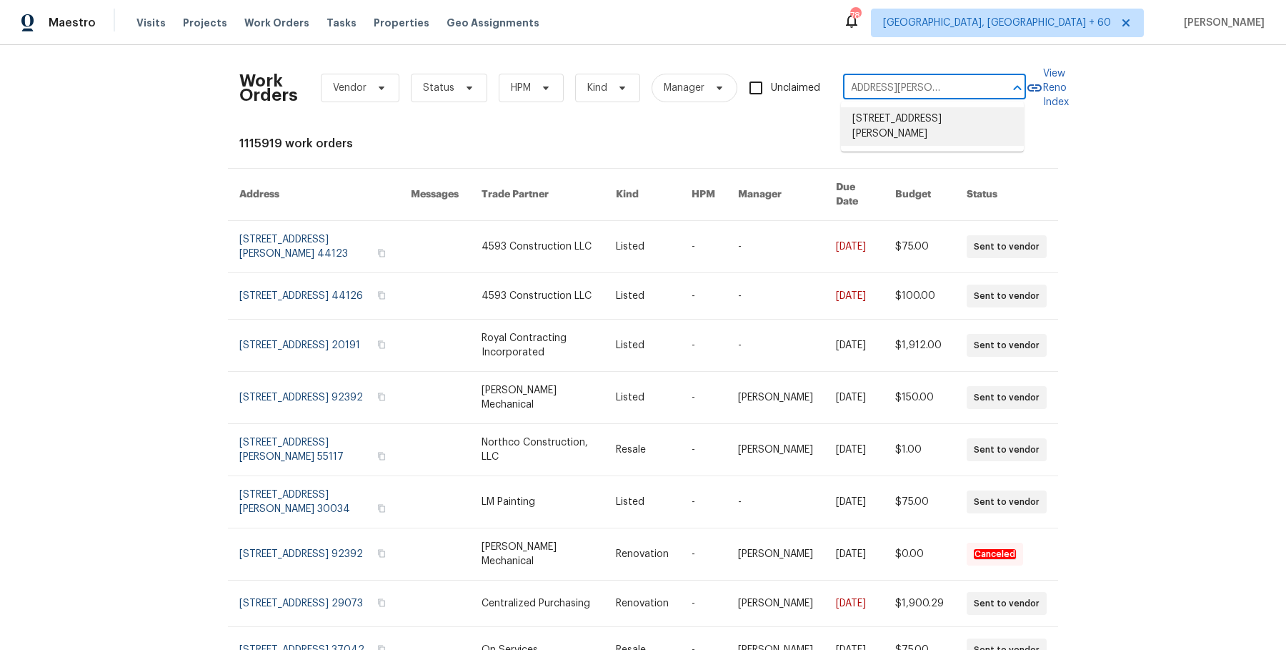
click at [919, 118] on li "43531 W Bailey Dr, Maricopa, AZ 85138" at bounding box center [932, 126] width 183 height 39
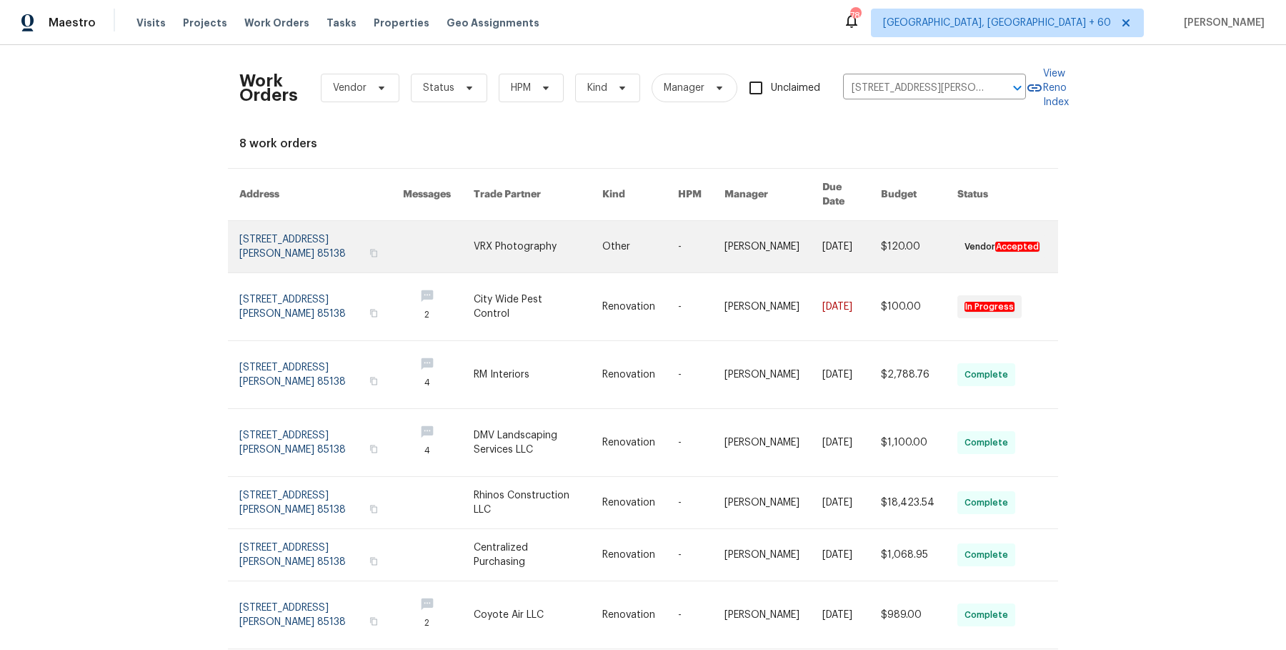
click at [765, 240] on link at bounding box center [774, 246] width 98 height 51
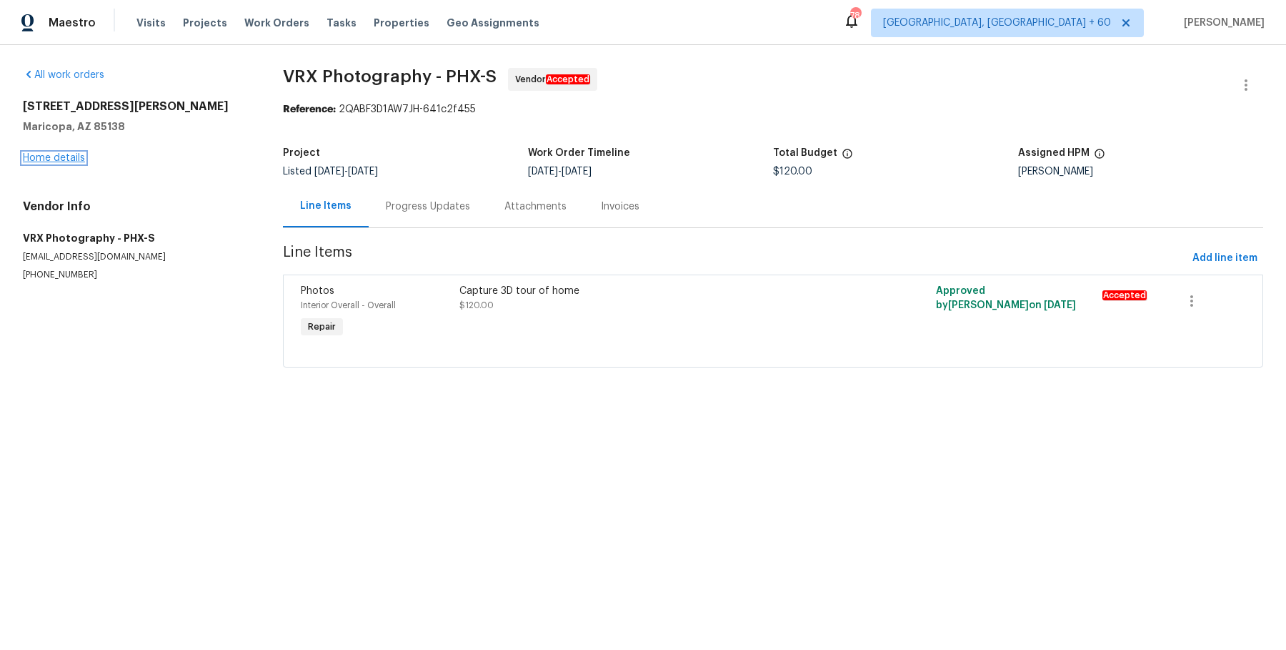
click at [49, 154] on link "Home details" at bounding box center [54, 158] width 62 height 10
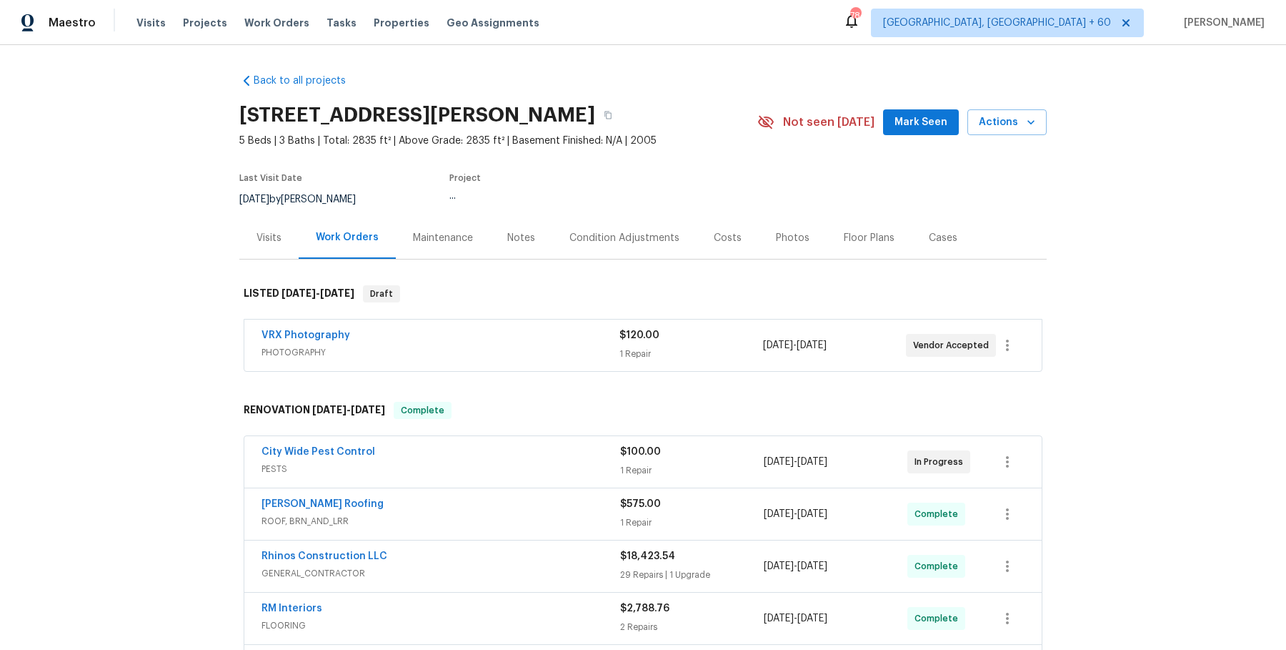
click at [535, 346] on span "PHOTOGRAPHY" at bounding box center [441, 352] width 358 height 14
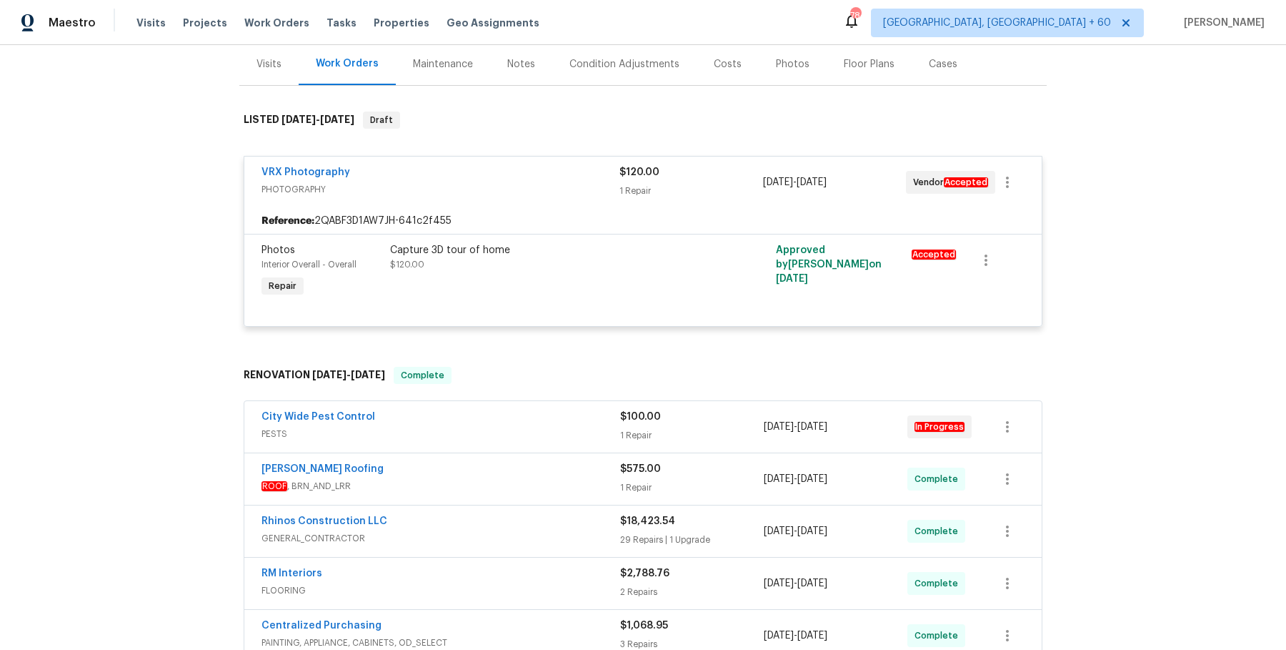
click at [501, 420] on div "City Wide Pest Control" at bounding box center [441, 418] width 359 height 17
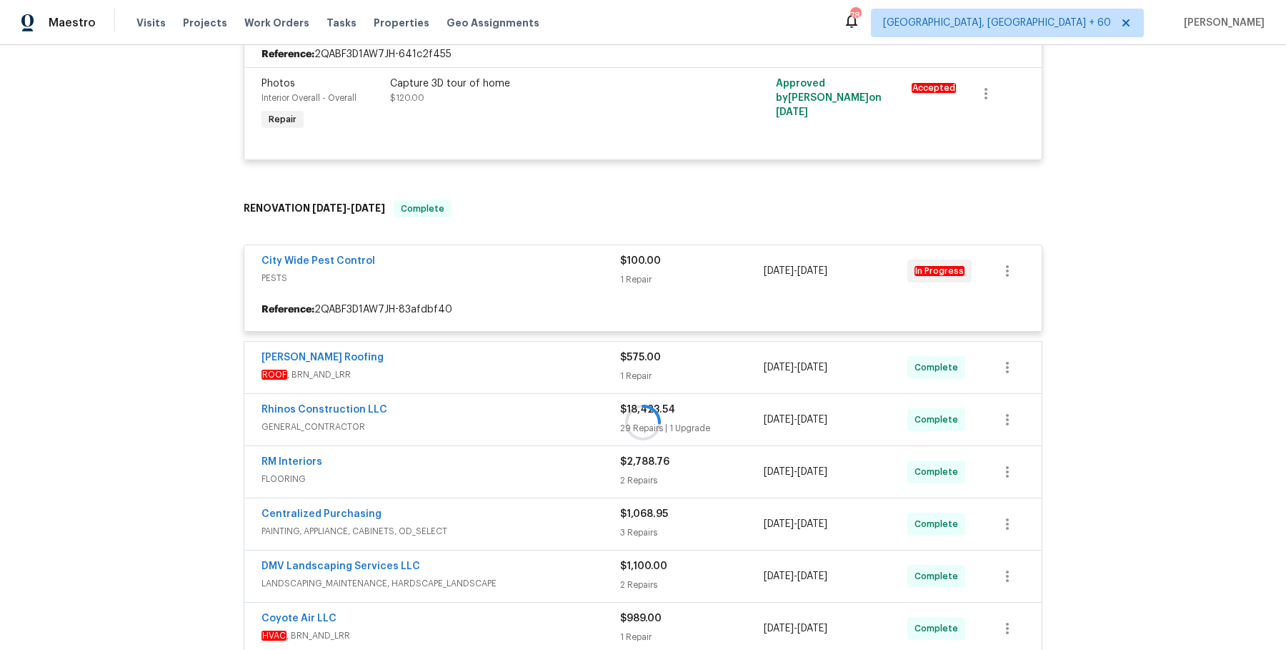
scroll to position [341, 0]
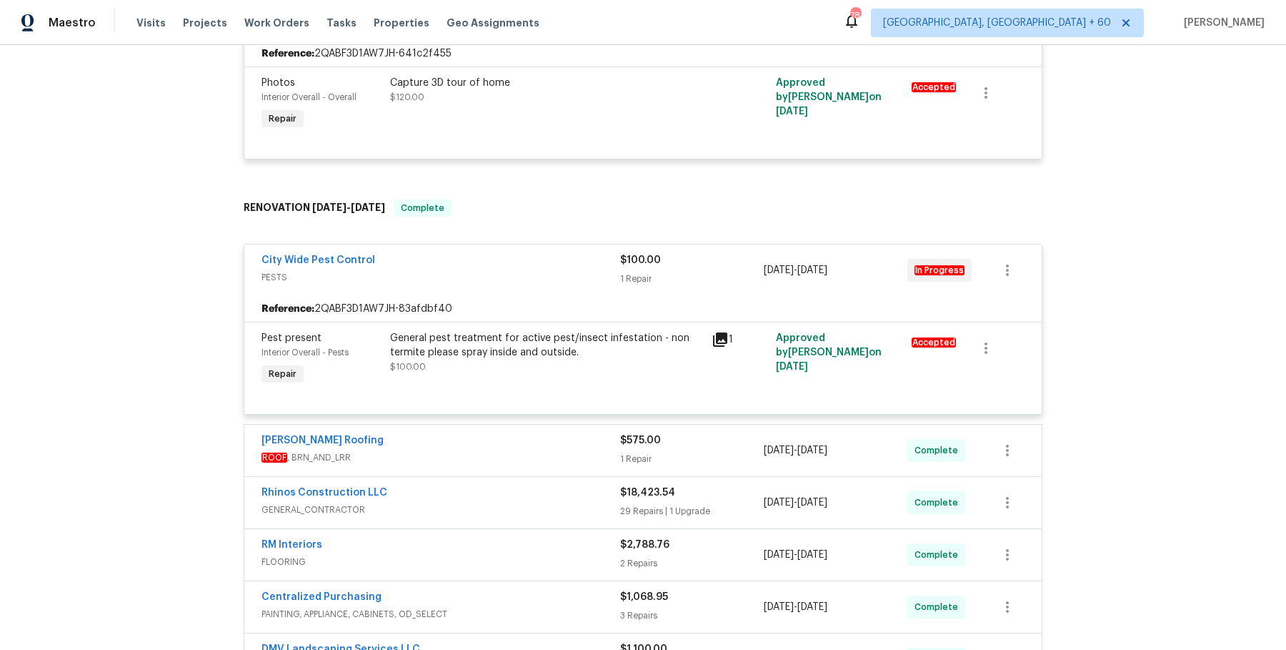
click at [485, 444] on div "Stout Roofing" at bounding box center [441, 441] width 359 height 17
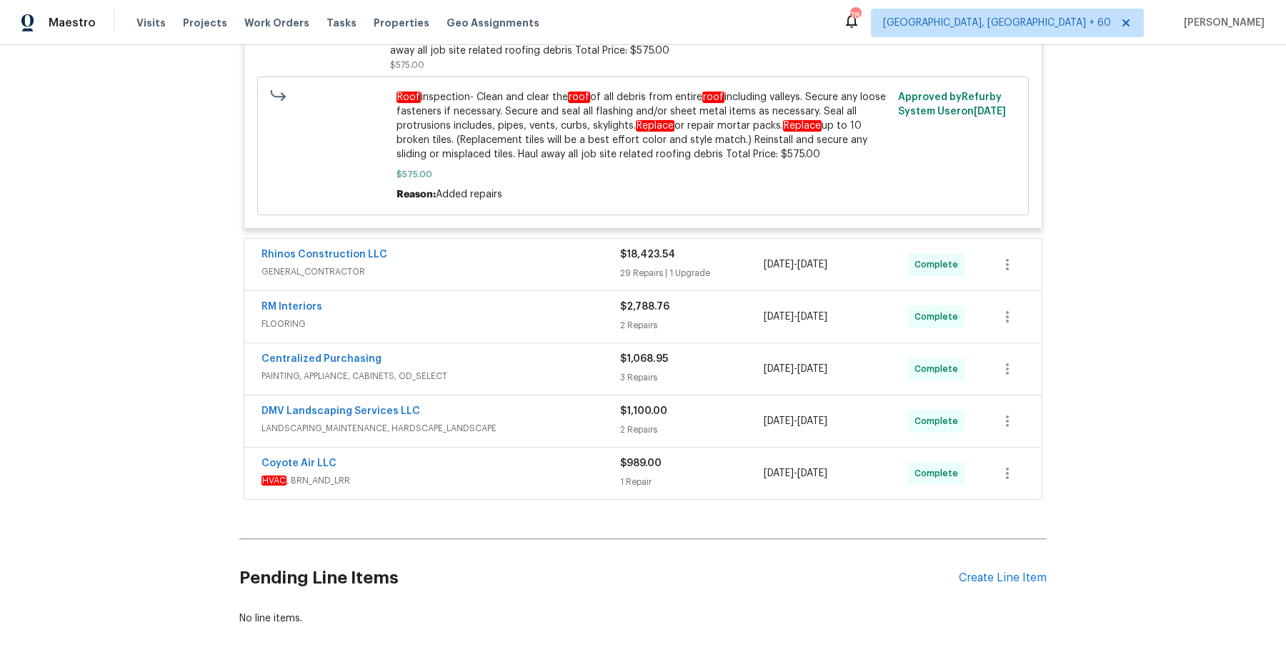
scroll to position [910, 0]
click at [520, 411] on div "DMV Landscaping Services LLC" at bounding box center [441, 411] width 359 height 17
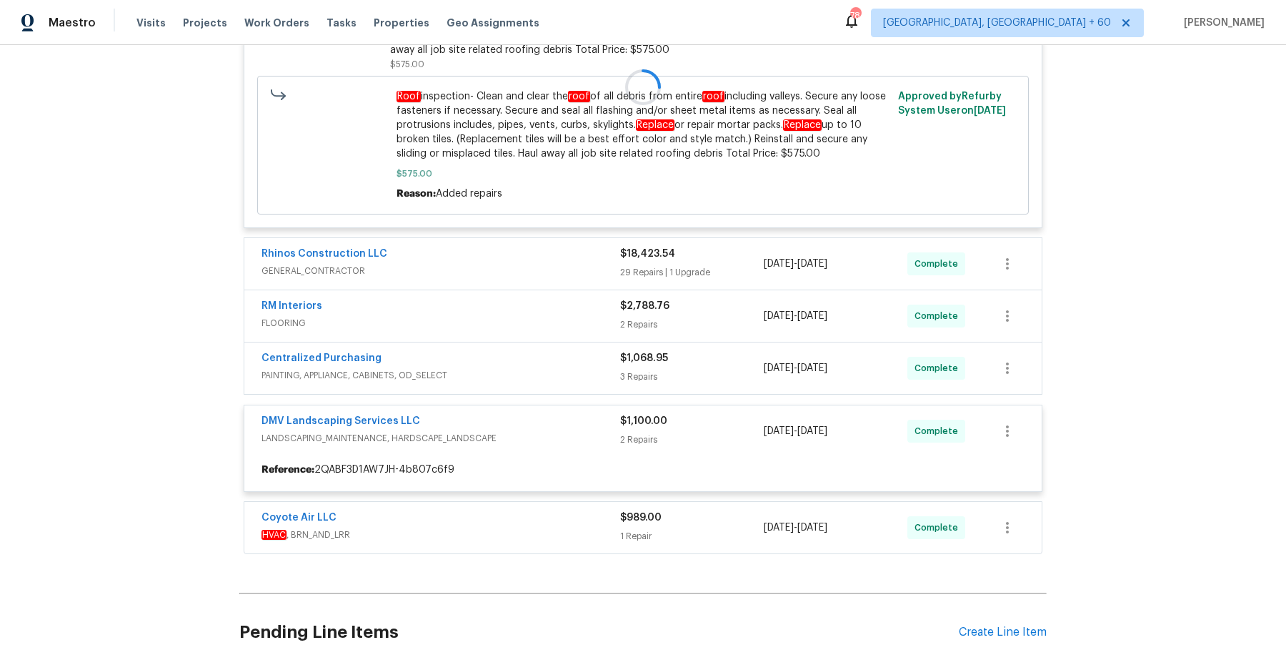
scroll to position [1024, 0]
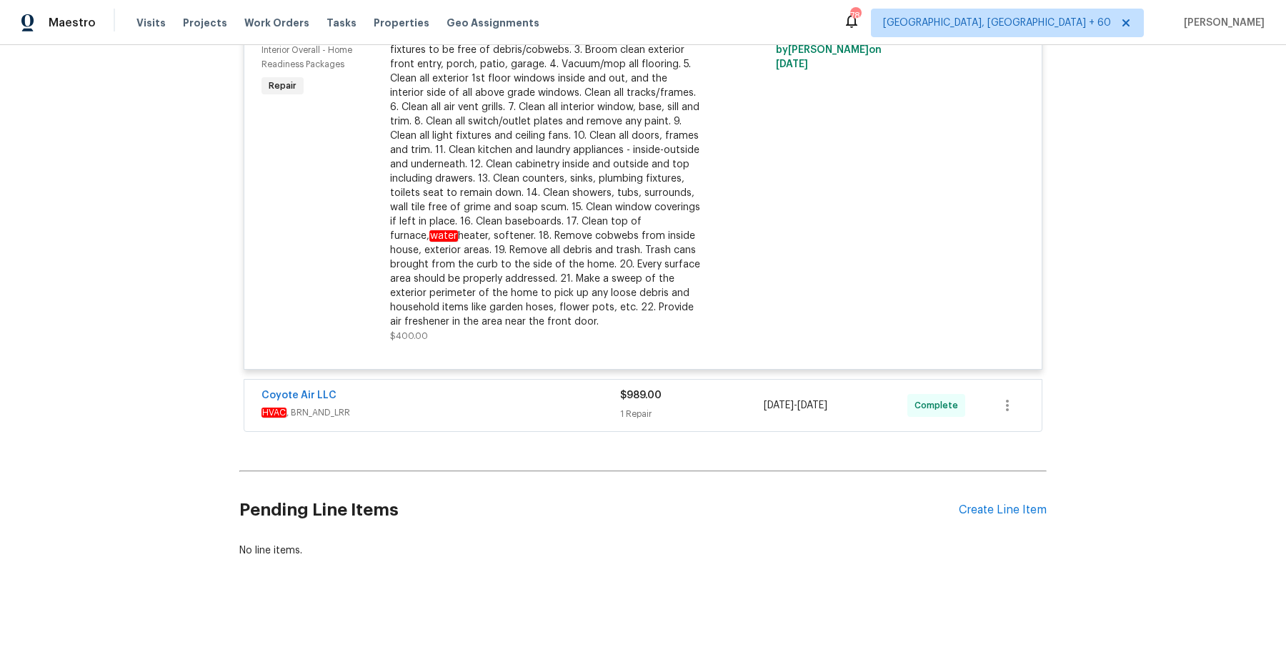
click at [520, 405] on span "HVAC , BRN_AND_LRR" at bounding box center [441, 412] width 359 height 14
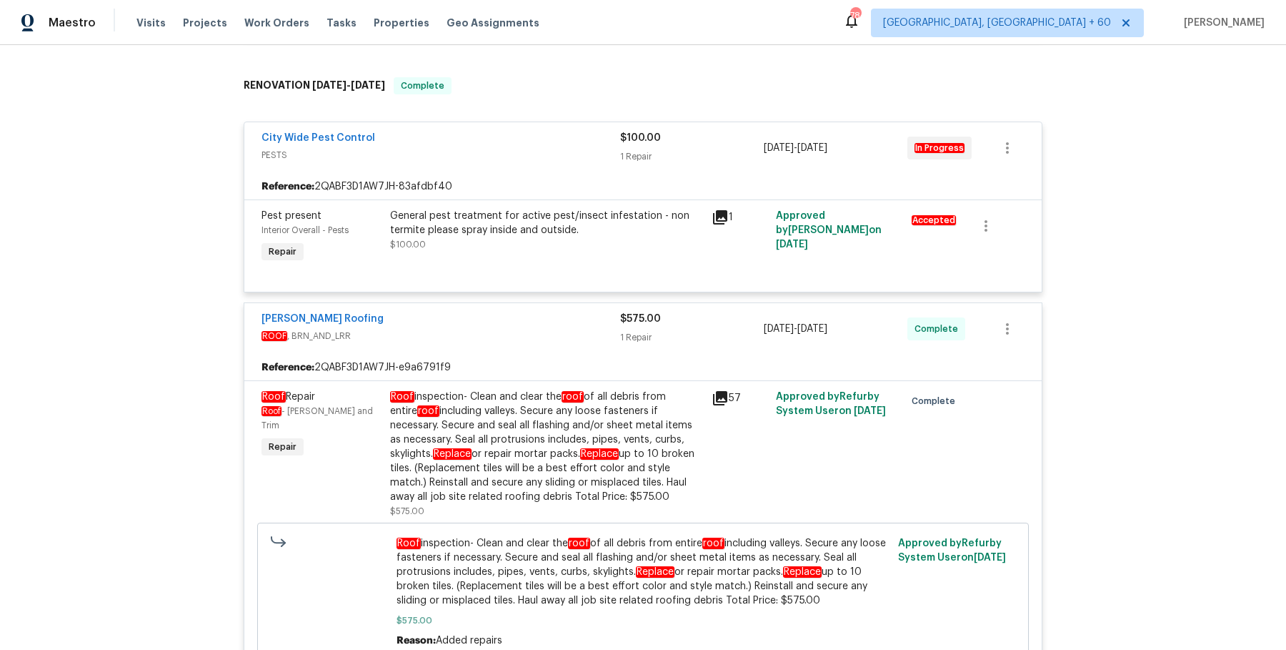
scroll to position [0, 0]
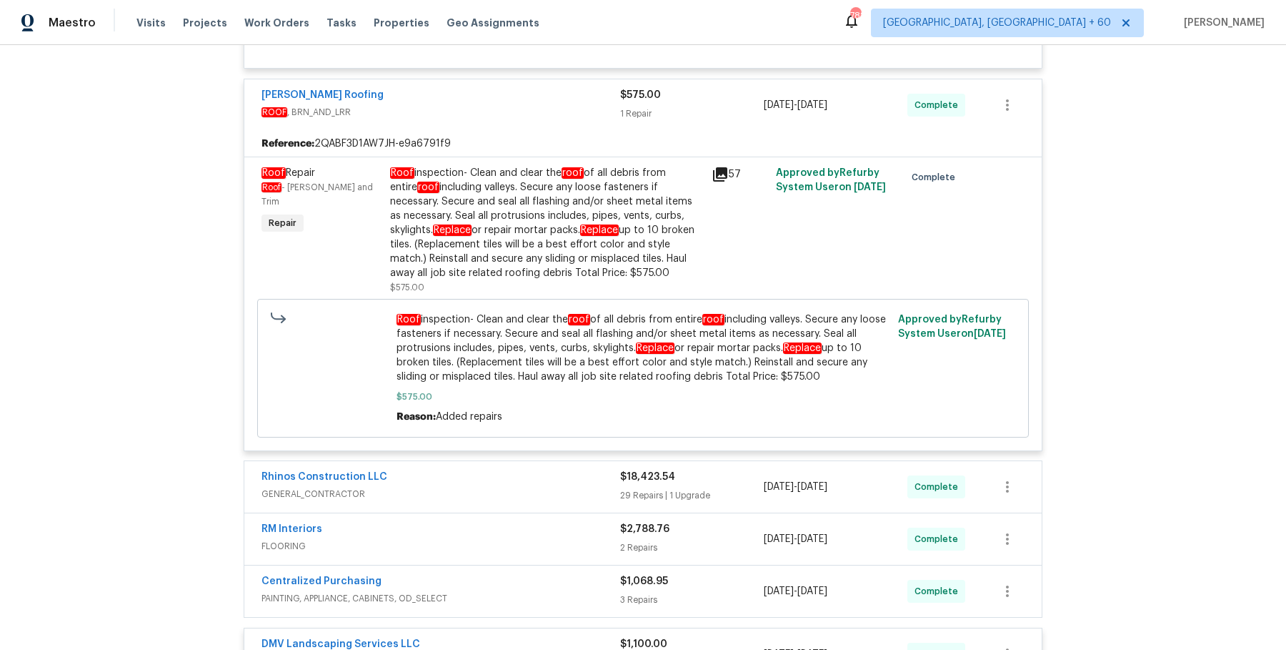
click at [555, 472] on div "Rhinos Construction LLC" at bounding box center [441, 478] width 359 height 17
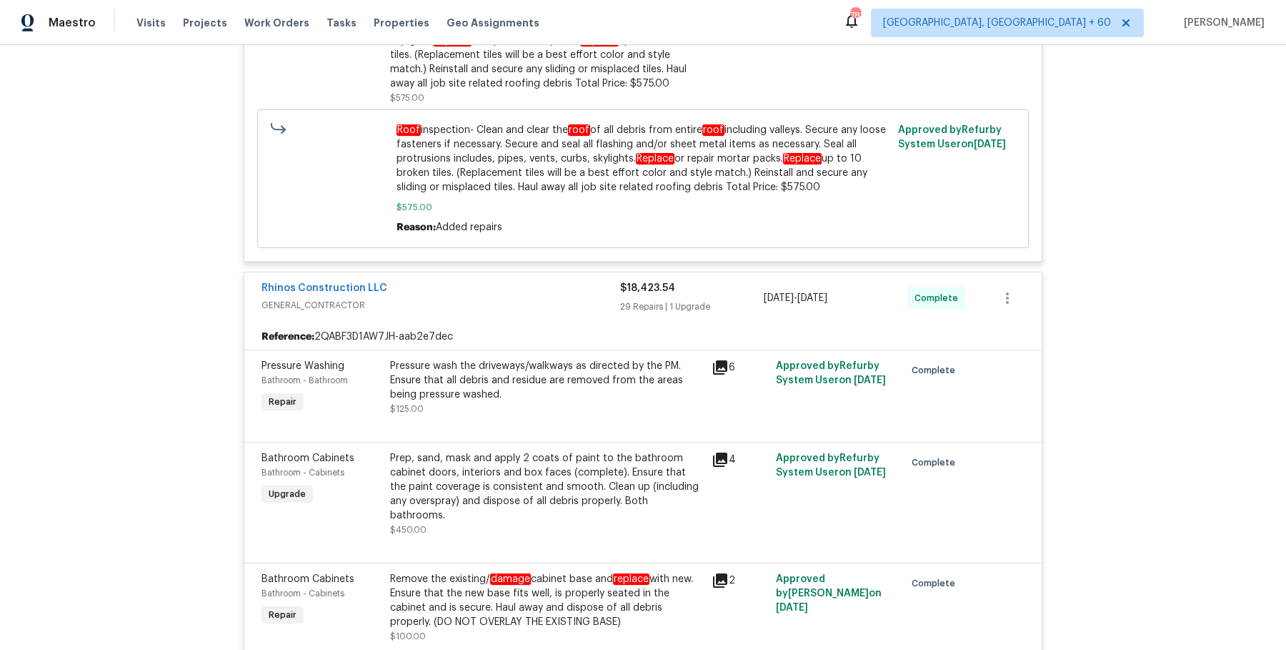
scroll to position [891, 0]
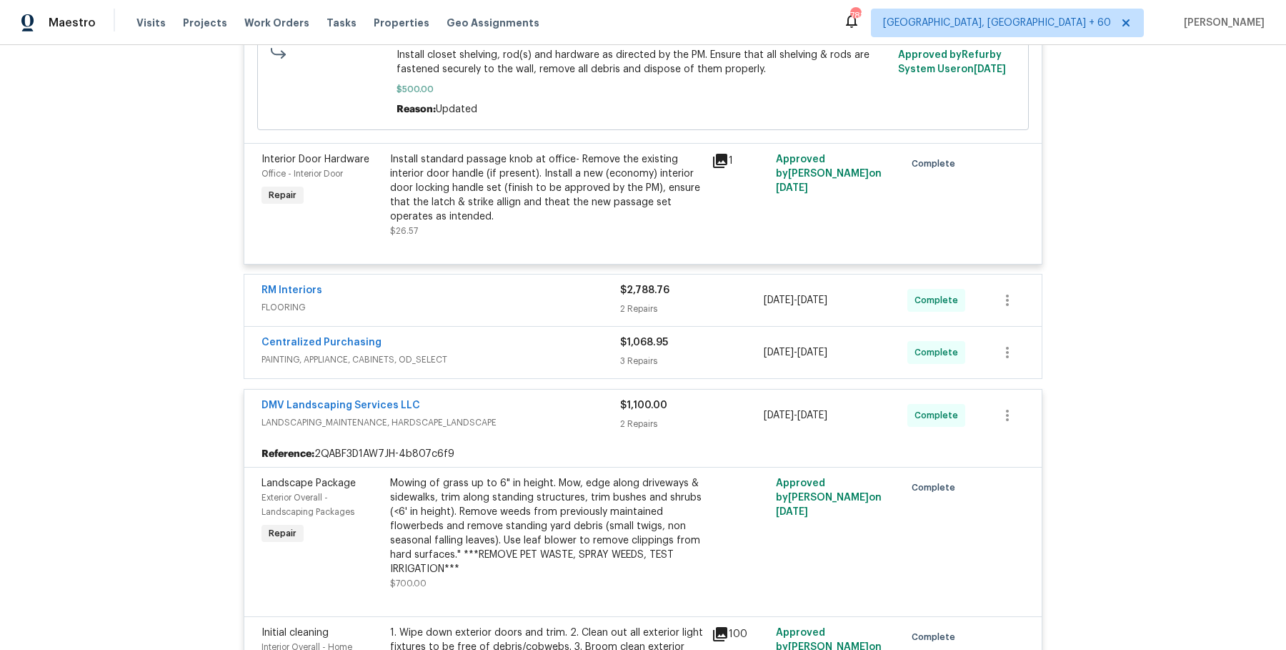
click at [495, 276] on div "RM Interiors FLOORING $2,788.76 2 Repairs 8/14/2025 - 8/22/2025 Complete" at bounding box center [643, 299] width 798 height 51
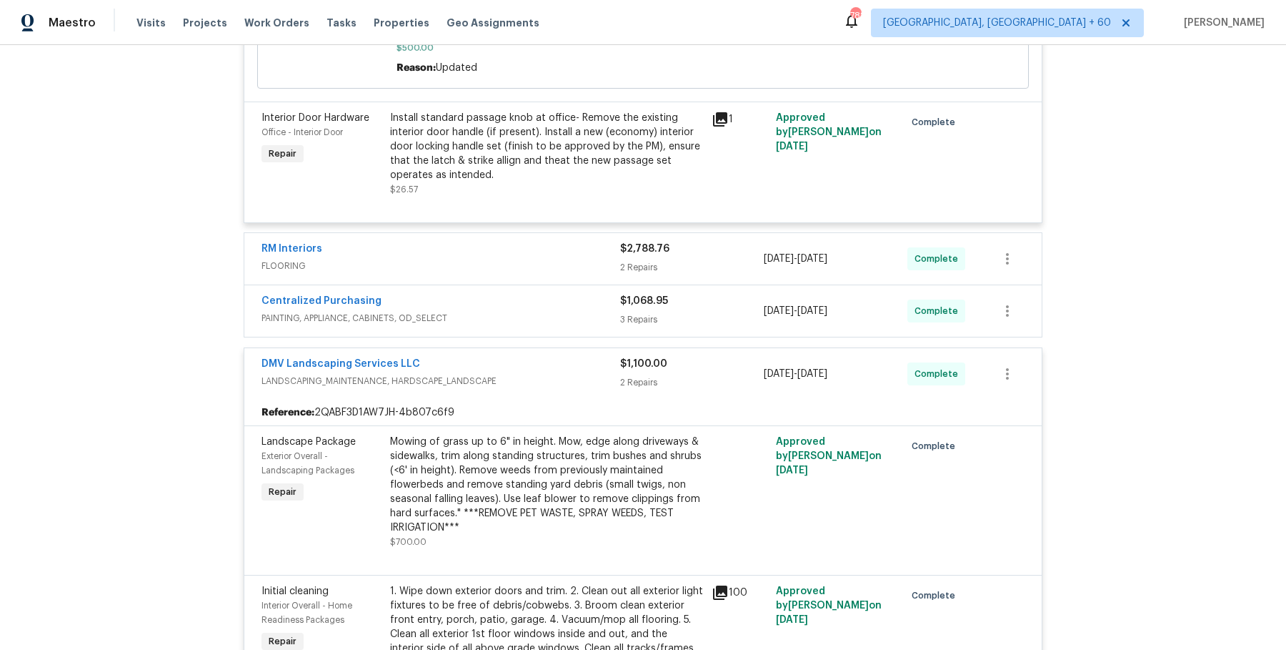
scroll to position [5365, 0]
click at [522, 241] on div "RM Interiors" at bounding box center [441, 249] width 359 height 17
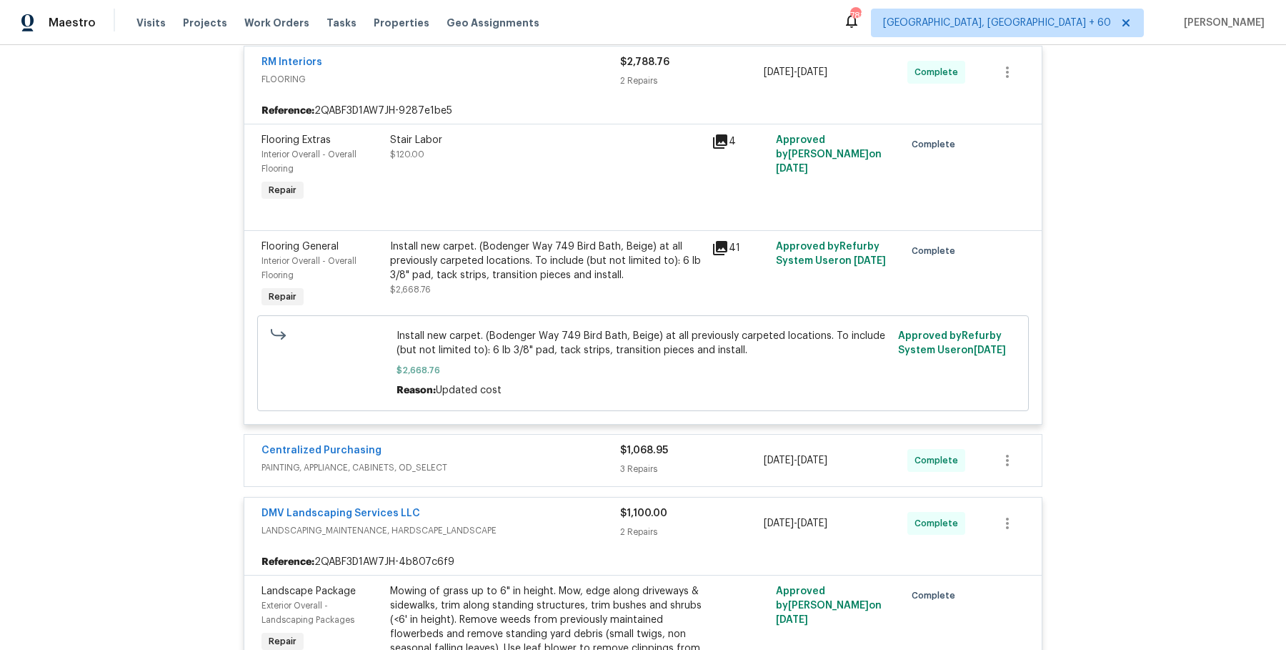
scroll to position [5553, 0]
click at [567, 442] on div "Centralized Purchasing PAINTING, APPLIANCE, CABINETS, OD_SELECT" at bounding box center [441, 459] width 359 height 34
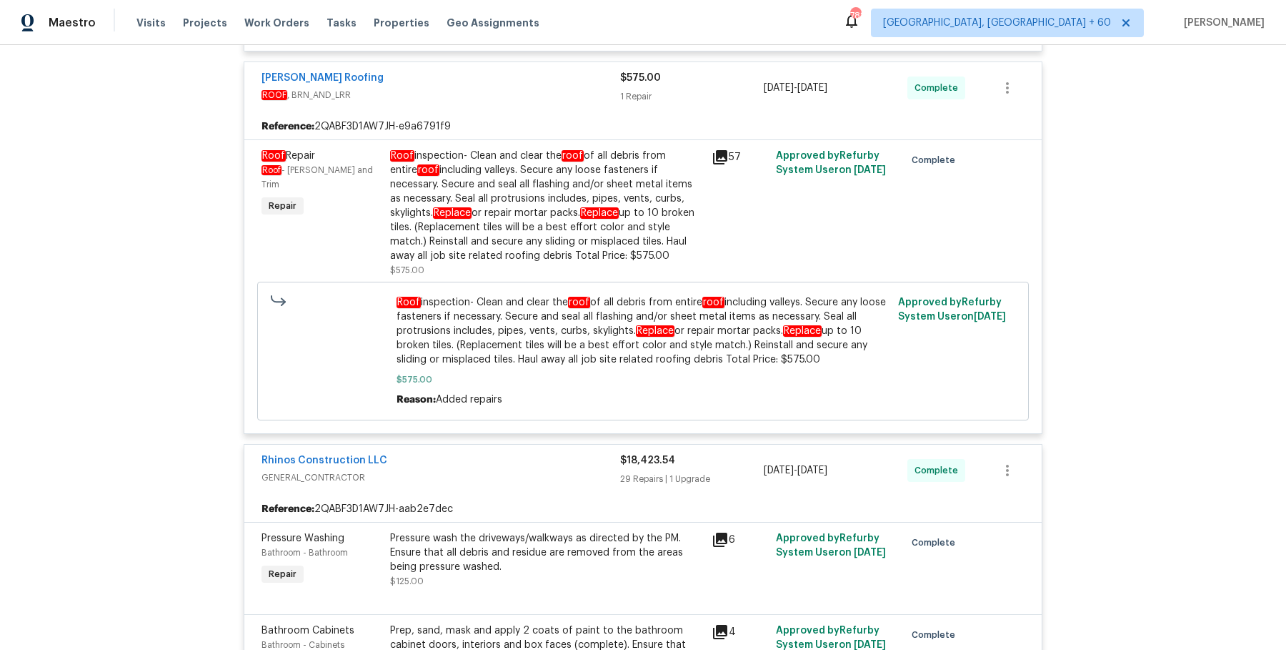
scroll to position [0, 0]
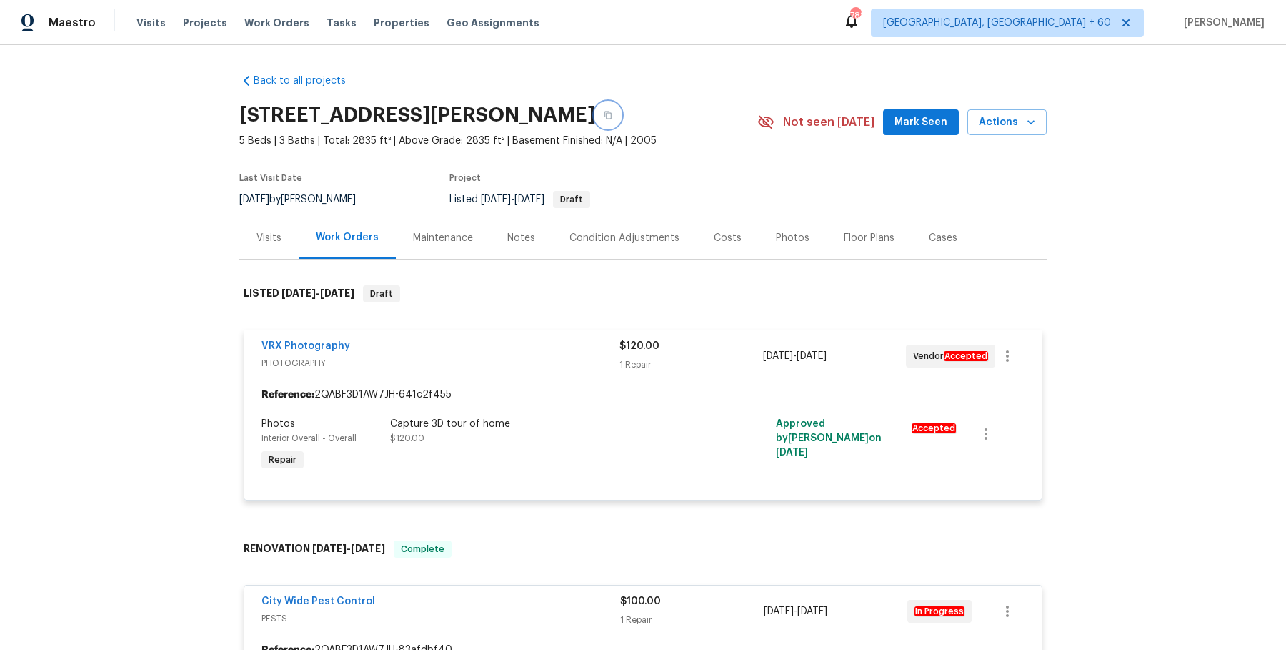
click at [621, 123] on button "button" at bounding box center [608, 115] width 26 height 26
click at [289, 16] on span "Work Orders" at bounding box center [276, 23] width 65 height 14
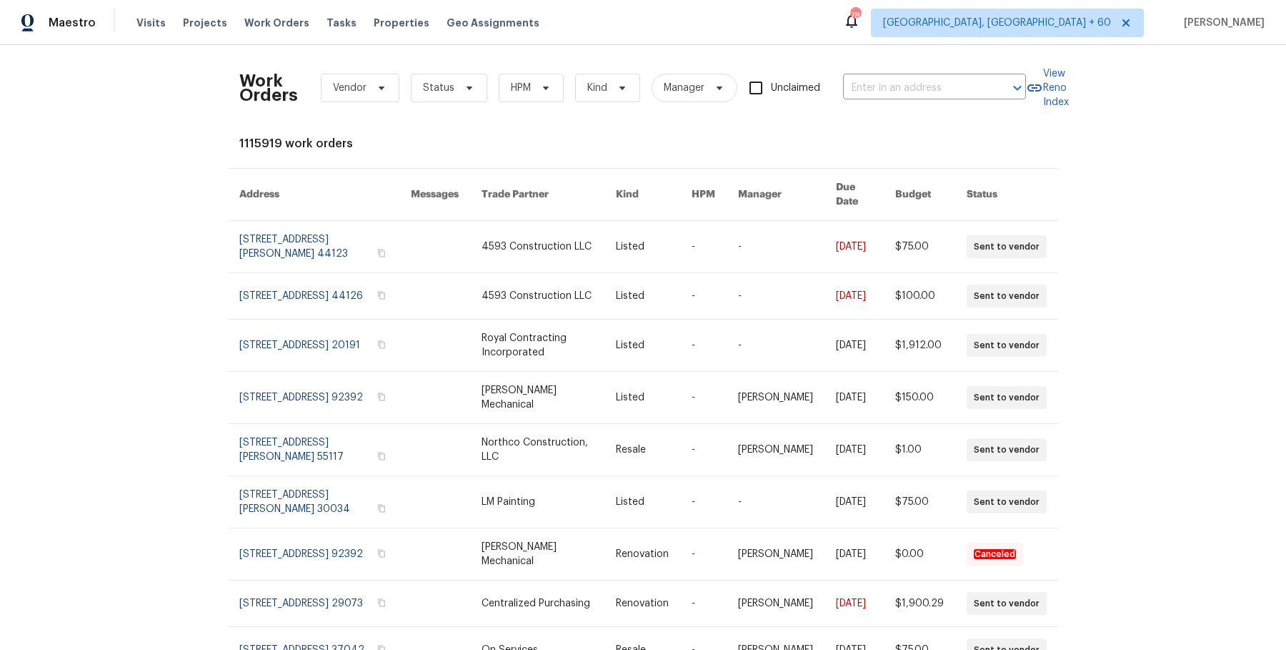
click at [898, 74] on div "Work Orders Vendor Status HPM Kind Manager Unclaimed ​" at bounding box center [632, 87] width 787 height 63
click at [895, 84] on input "text" at bounding box center [914, 88] width 143 height 22
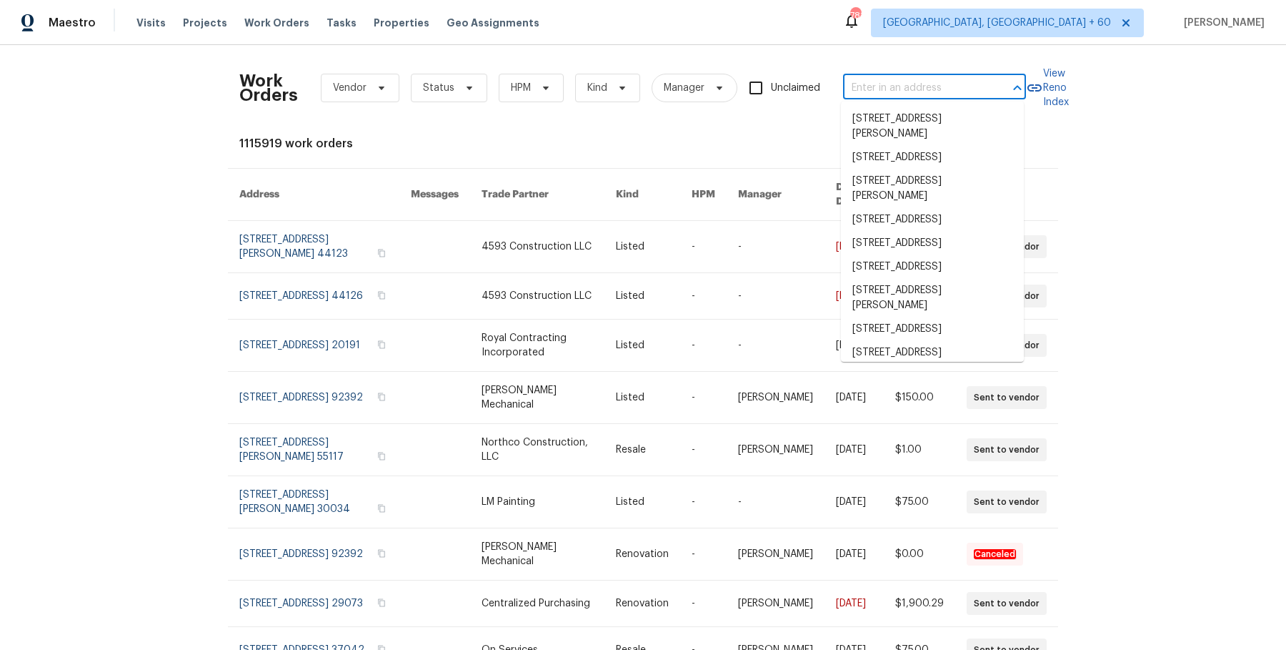
paste input "5054 W Mercury Way Chandler, AZ 85226"
type input "5054 W Mercury Way Chandler, AZ 85226"
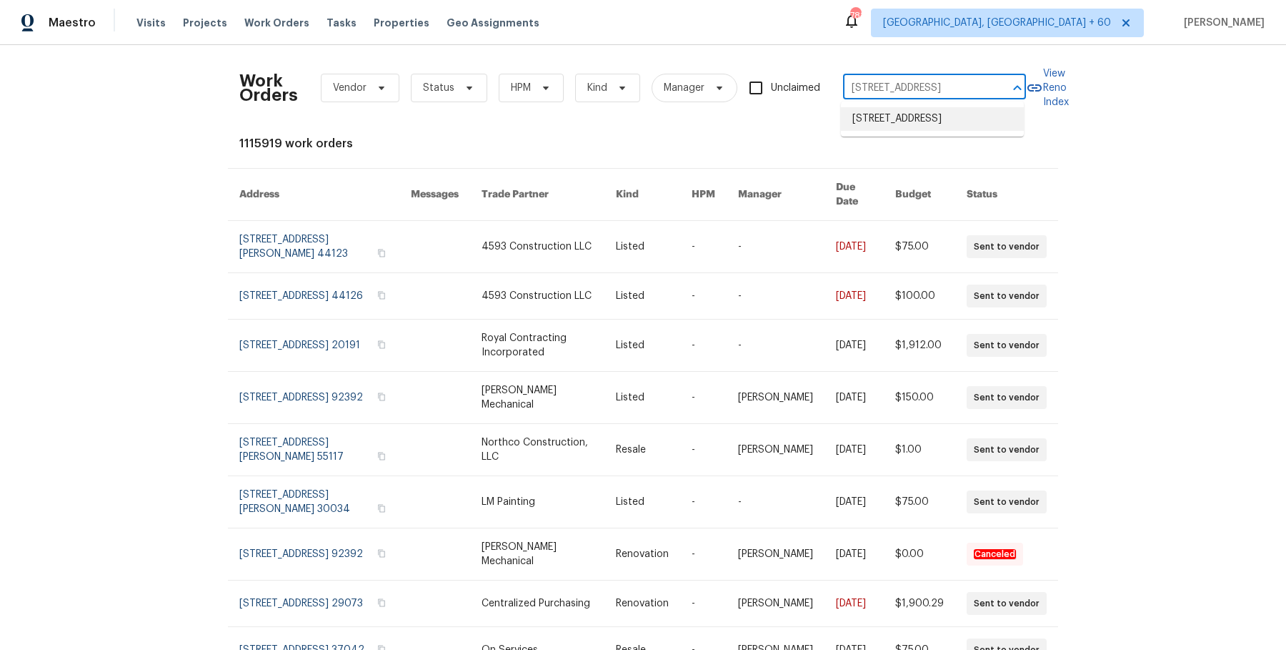
click at [884, 124] on li "5054 W Mercury Way, Chandler, AZ 85226" at bounding box center [932, 119] width 183 height 24
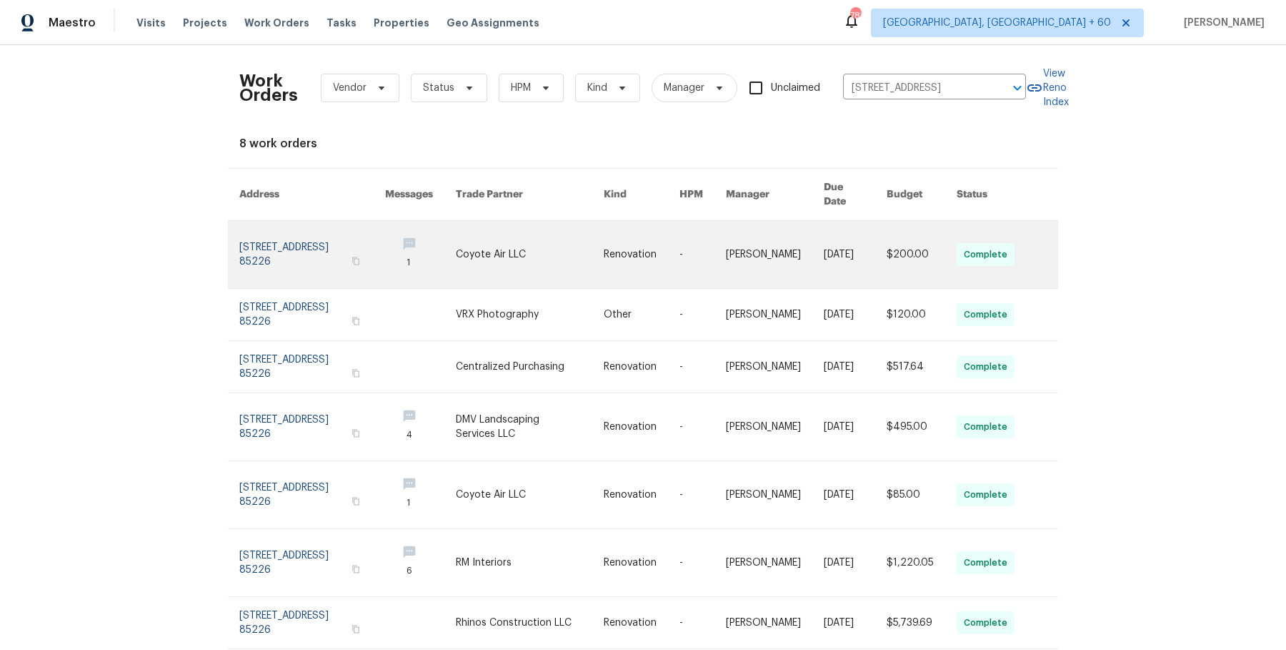
click at [727, 240] on link at bounding box center [775, 254] width 98 height 67
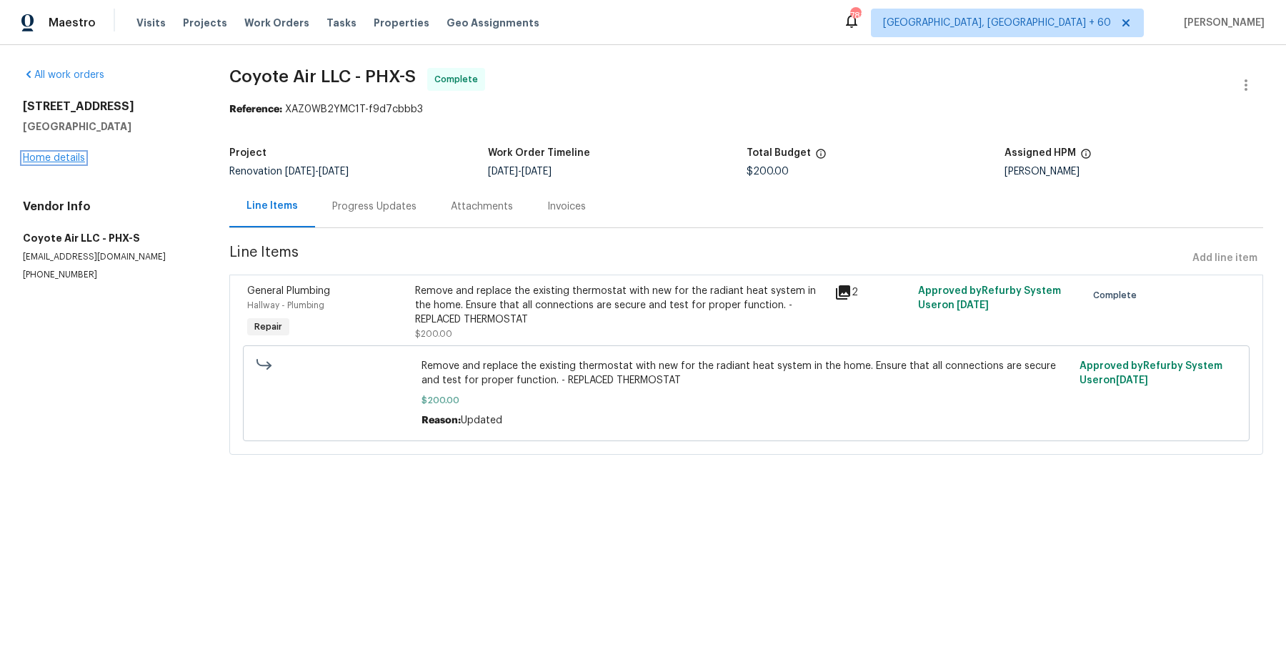
click at [66, 158] on link "Home details" at bounding box center [54, 158] width 62 height 10
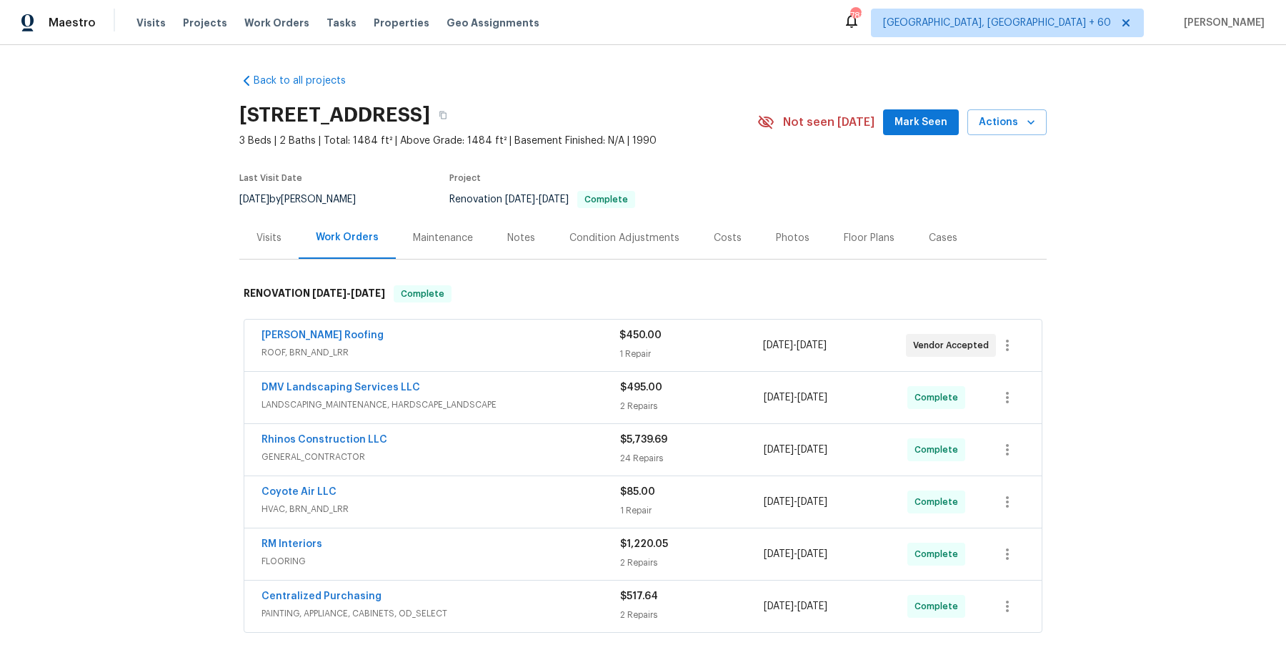
click at [542, 337] on div "Stout Roofing" at bounding box center [441, 336] width 358 height 17
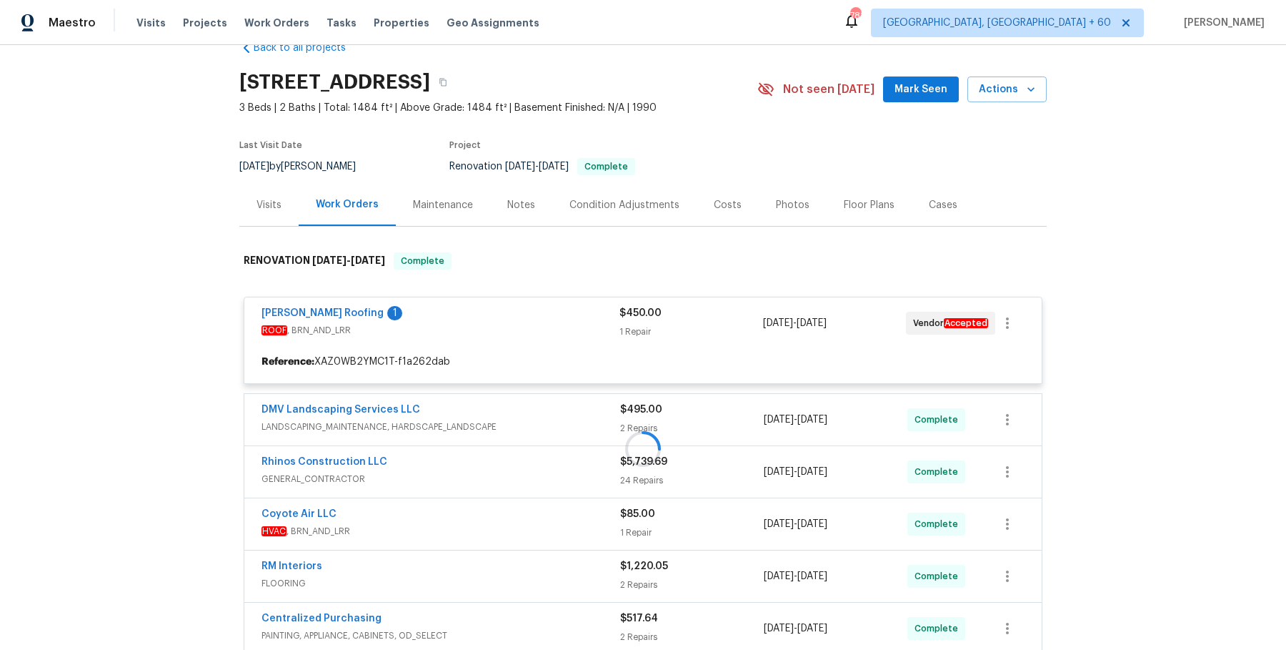
scroll to position [32, 0]
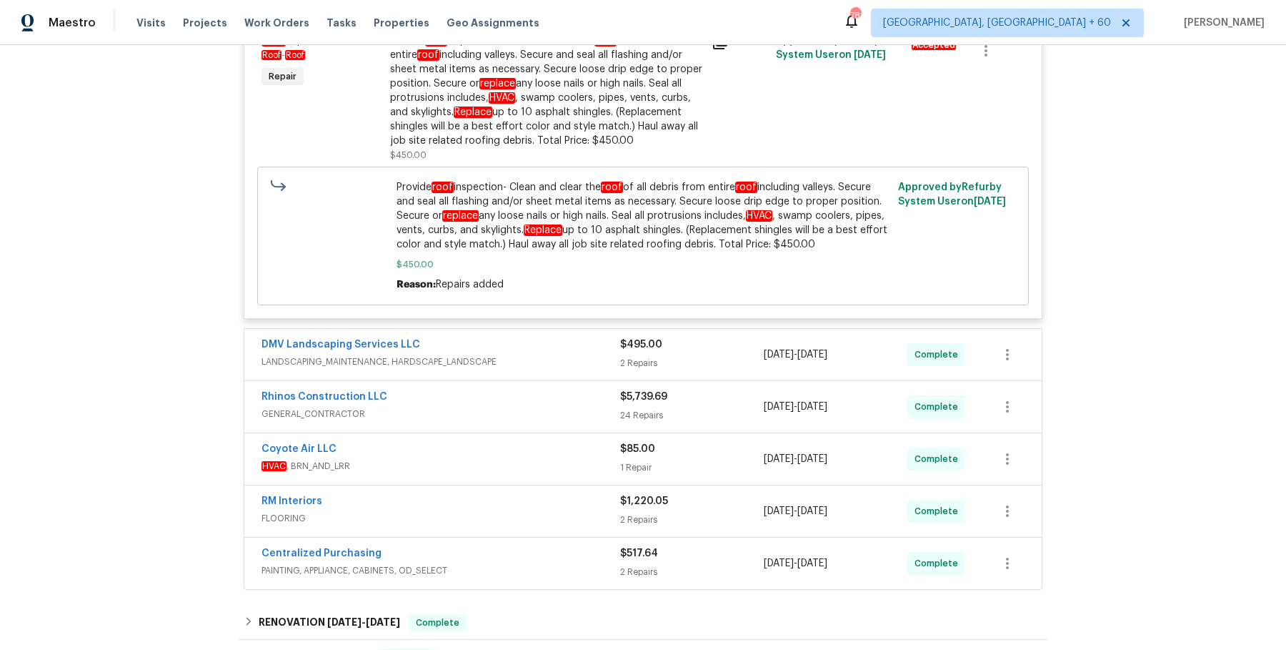
click at [509, 344] on div "DMV Landscaping Services LLC" at bounding box center [441, 345] width 359 height 17
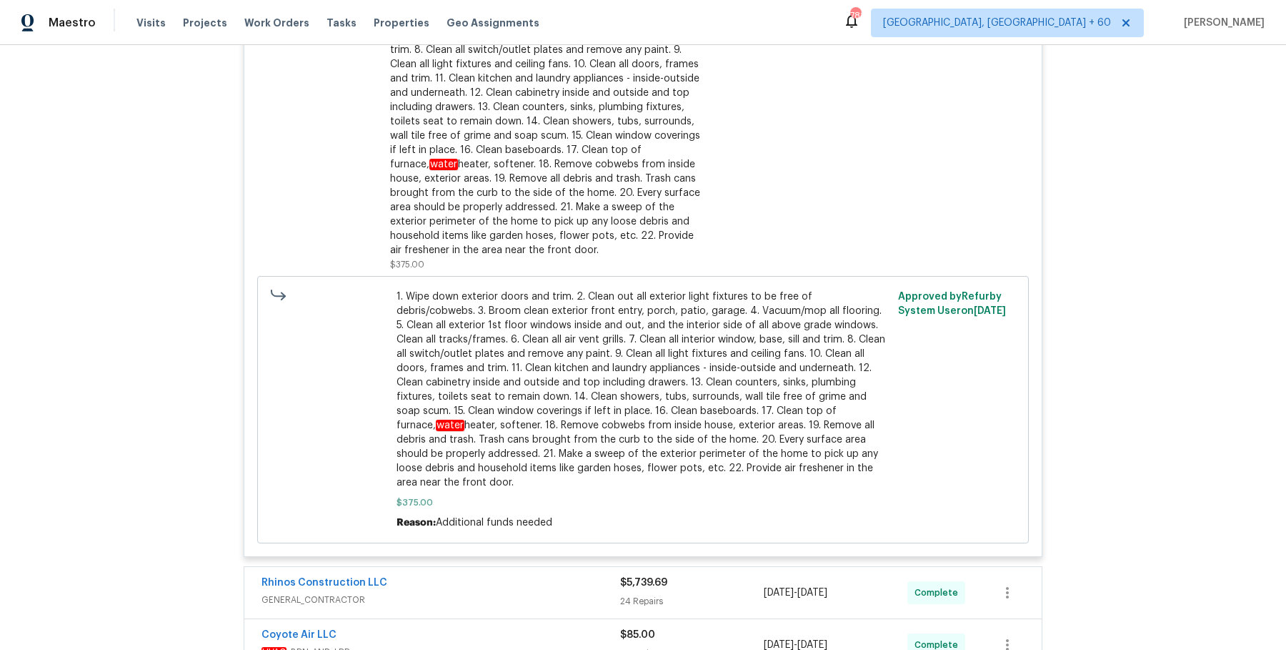
scroll to position [1126, 0]
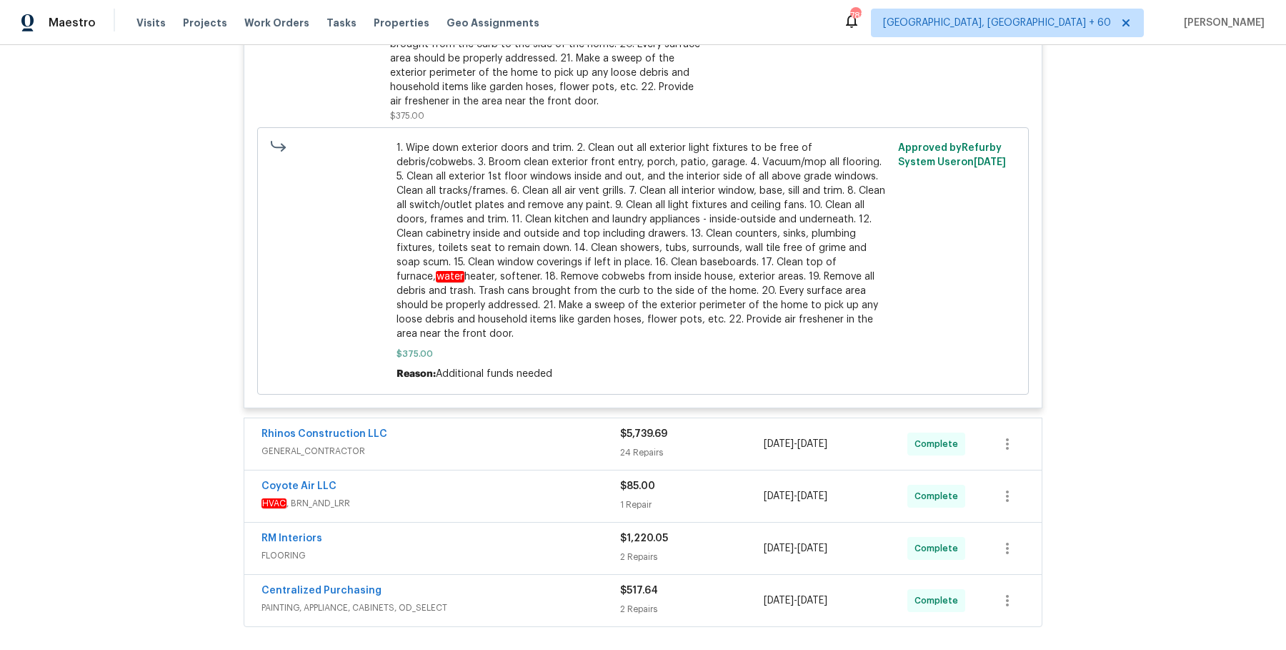
click at [515, 428] on div "Rhinos Construction LLC" at bounding box center [441, 435] width 359 height 17
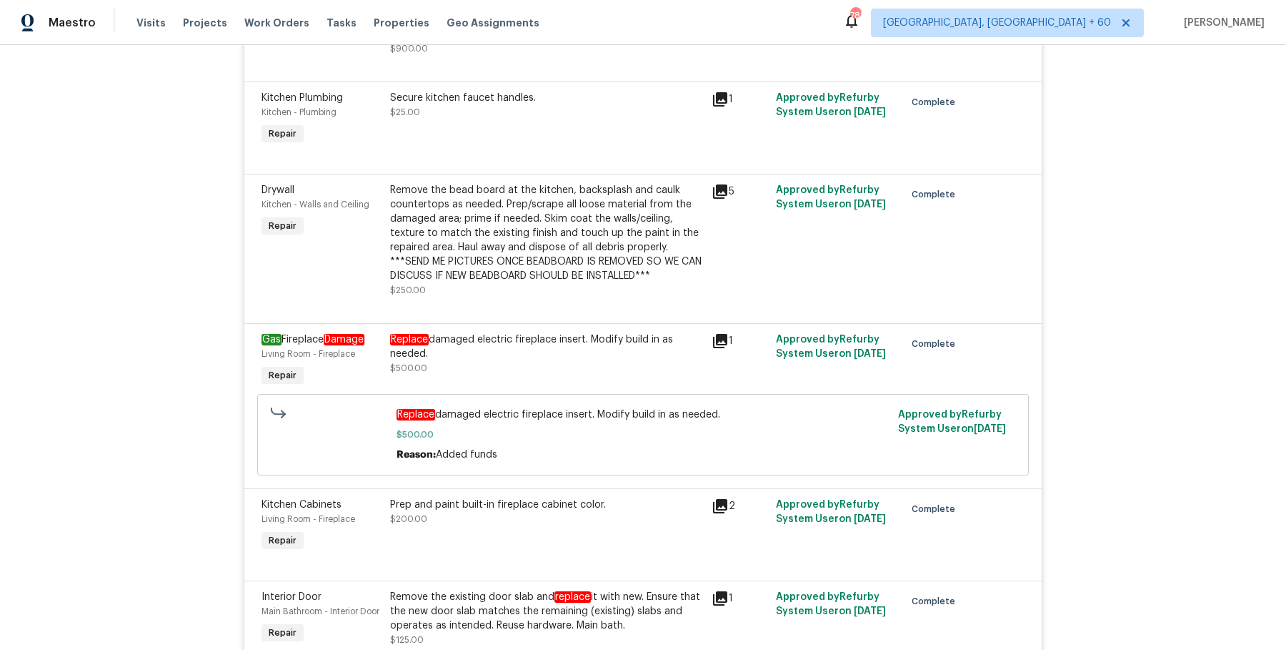
scroll to position [3671, 0]
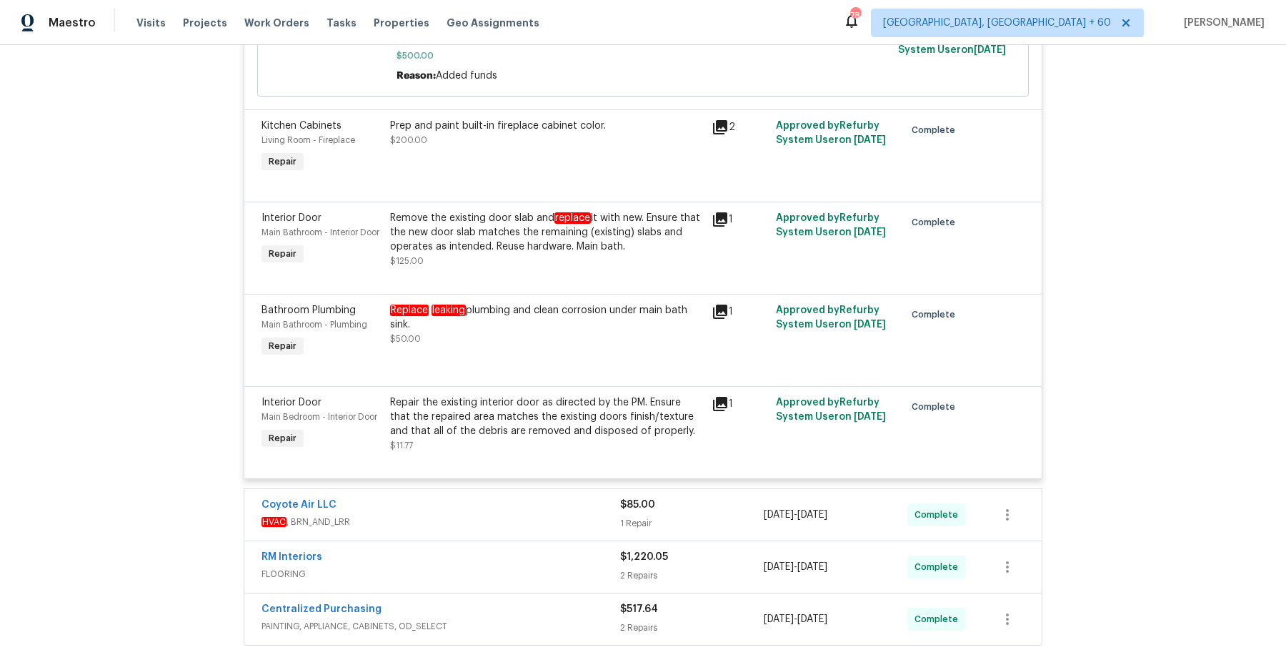
click at [509, 489] on div "Coyote Air LLC HVAC , BRN_AND_LRR $85.00 1 Repair 8/13/2025 - 8/15/2025 Complete" at bounding box center [643, 514] width 798 height 51
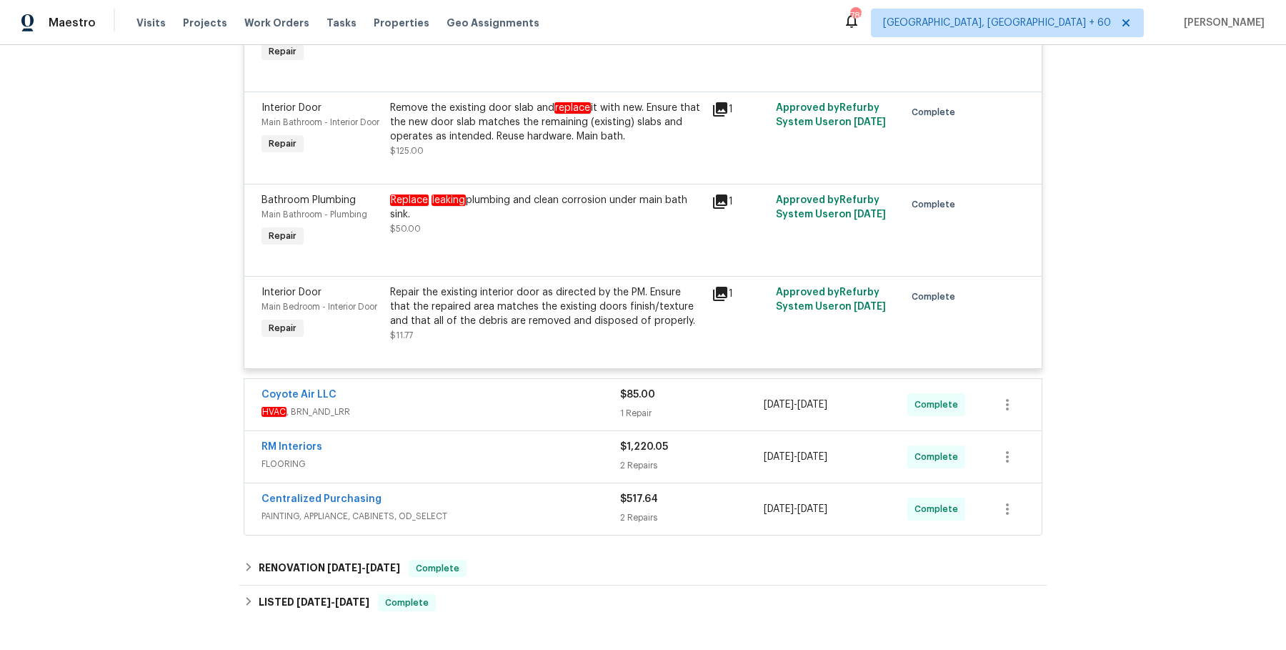
click at [532, 387] on div "Coyote Air LLC" at bounding box center [441, 395] width 359 height 17
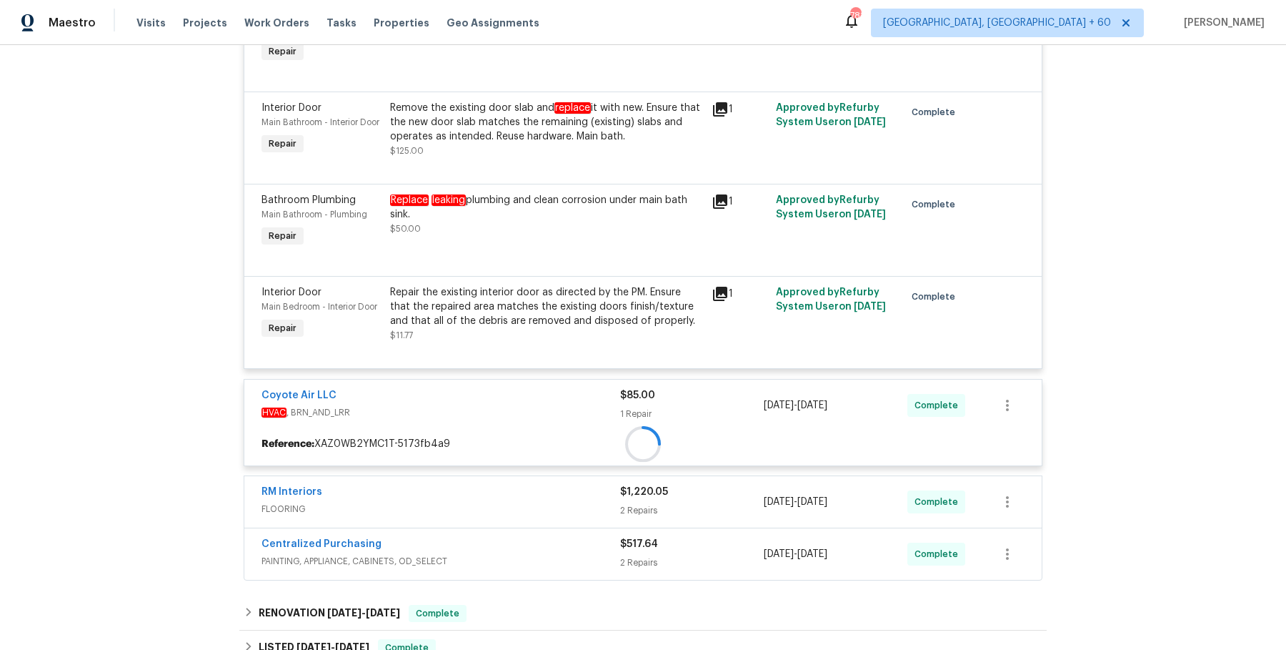
scroll to position [4344, 0]
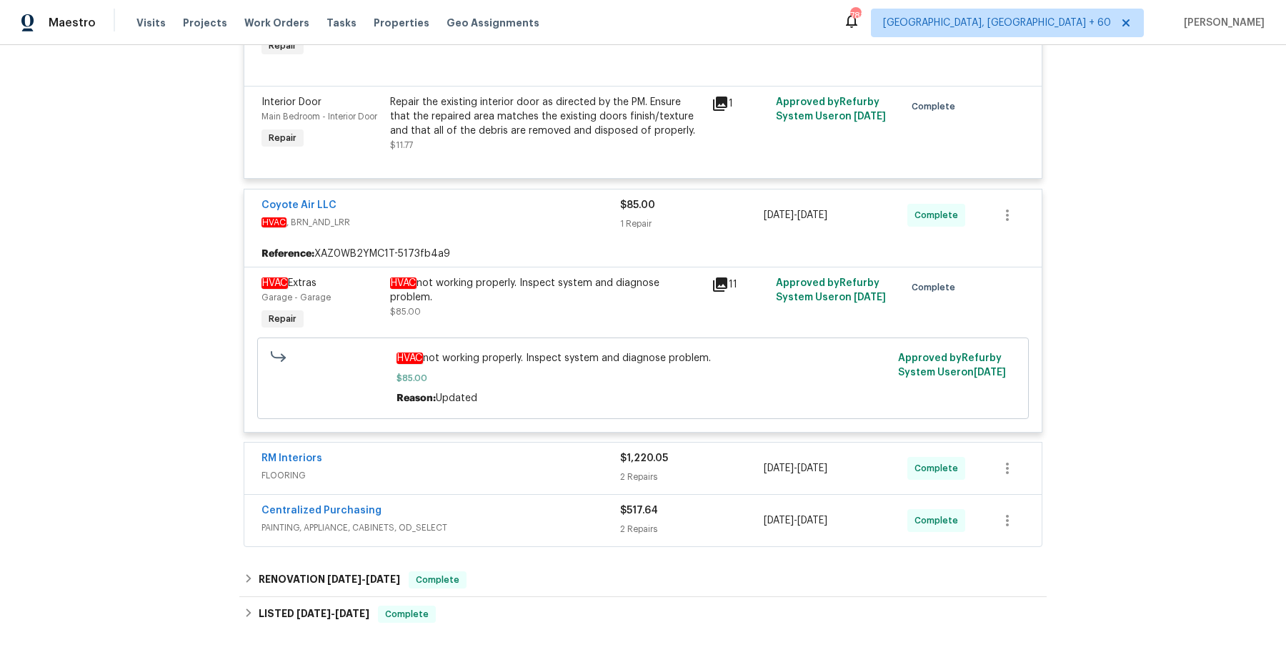
click at [522, 451] on div "RM Interiors" at bounding box center [441, 459] width 359 height 17
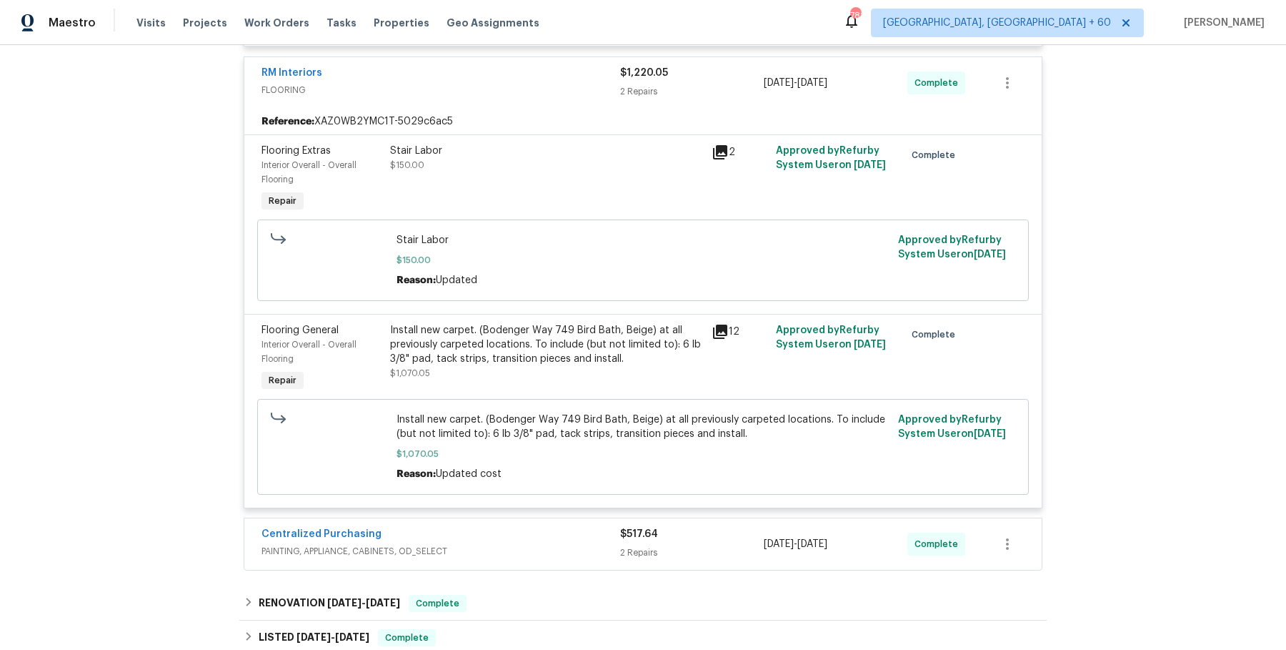
scroll to position [4742, 0]
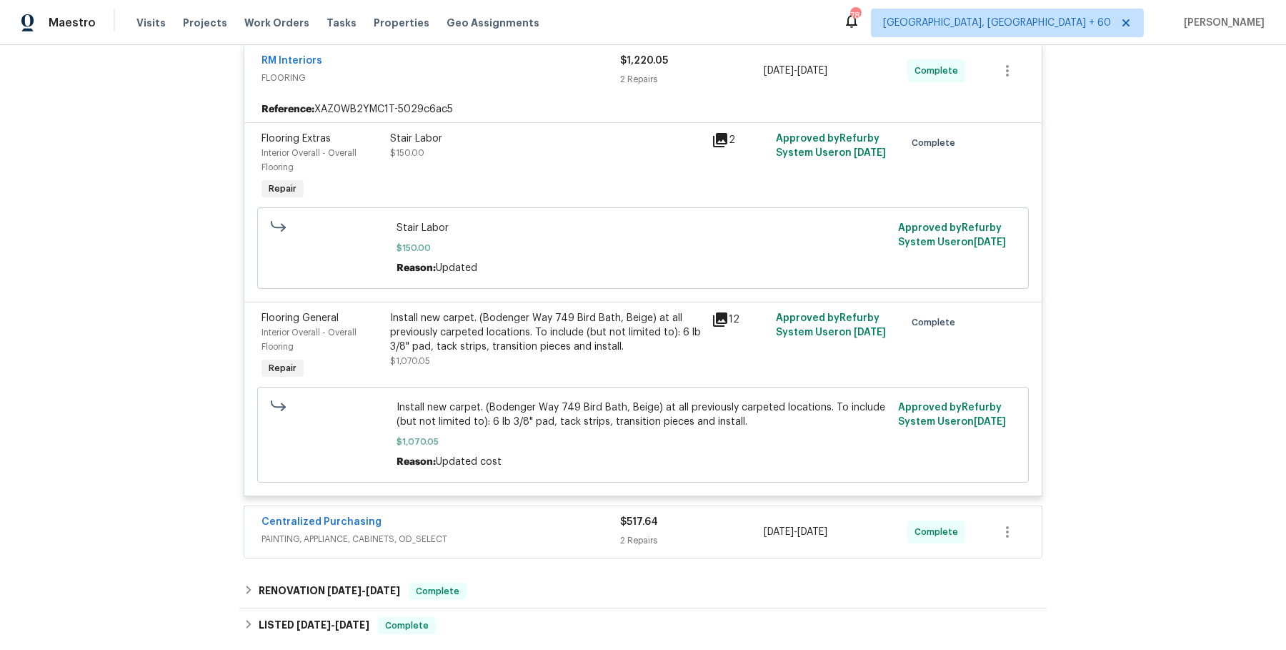
click at [528, 515] on div "Centralized Purchasing" at bounding box center [441, 523] width 359 height 17
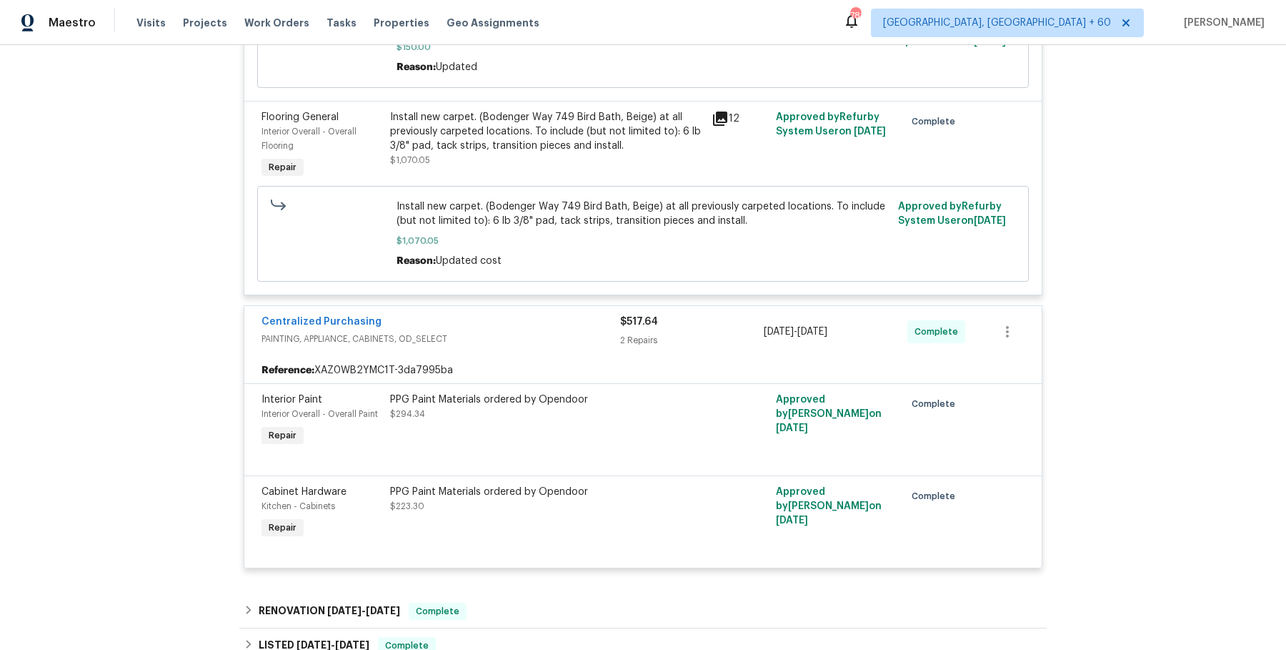
scroll to position [4991, 0]
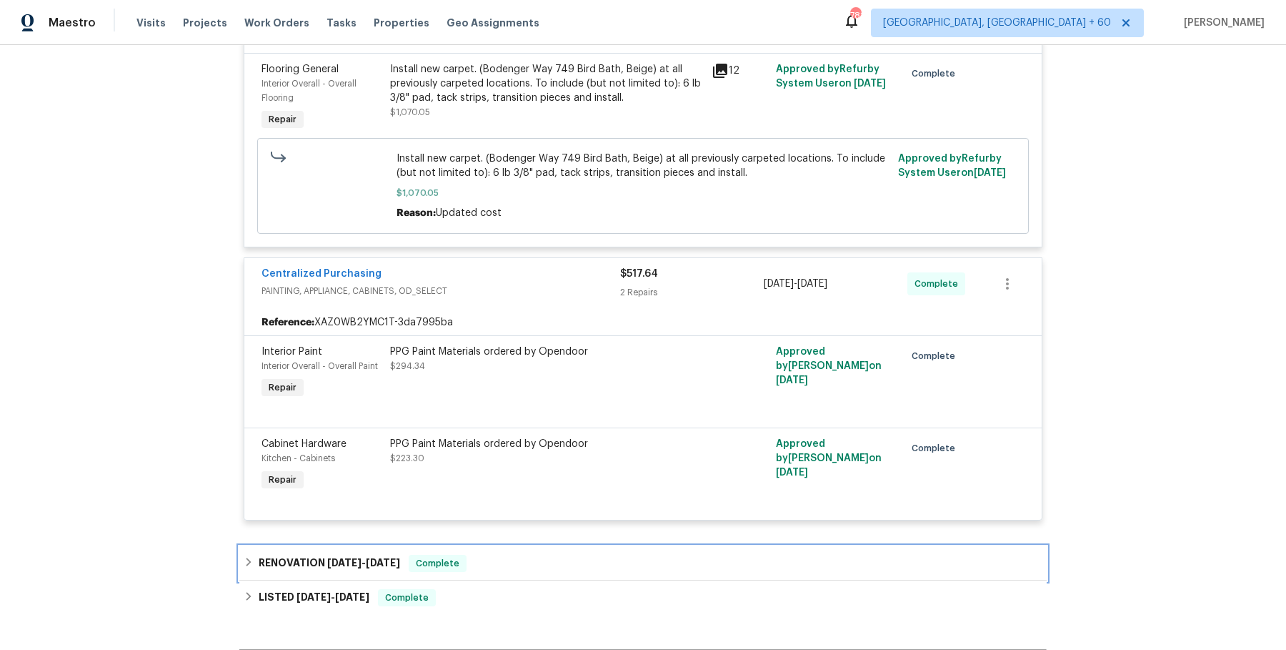
click at [501, 555] on div "RENOVATION 8/22/25 - 8/25/25 Complete" at bounding box center [643, 563] width 799 height 17
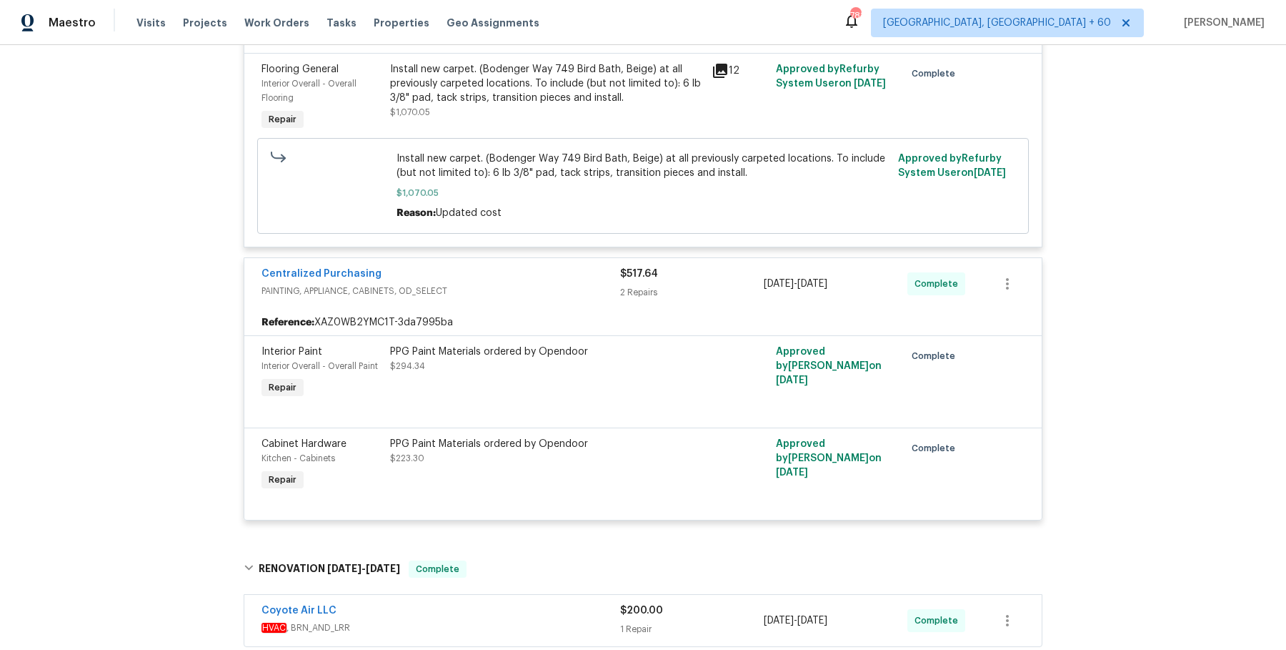
click at [497, 603] on div "Coyote Air LLC HVAC , BRN_AND_LRR" at bounding box center [441, 620] width 359 height 34
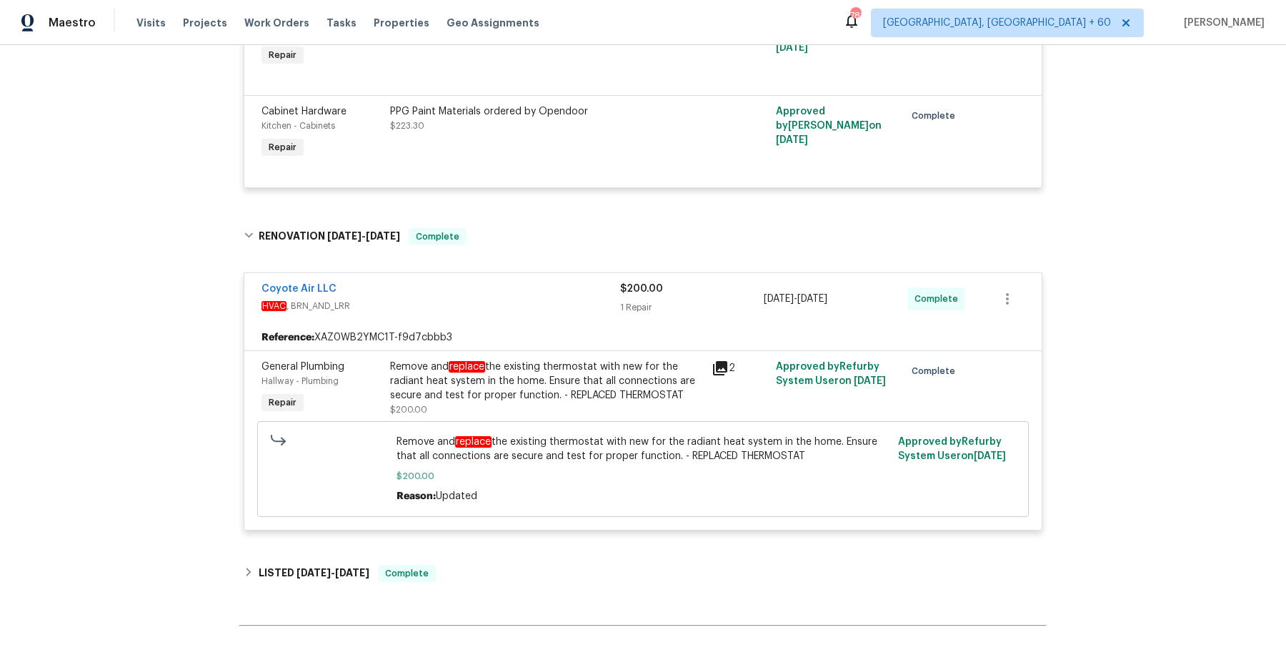
scroll to position [5376, 0]
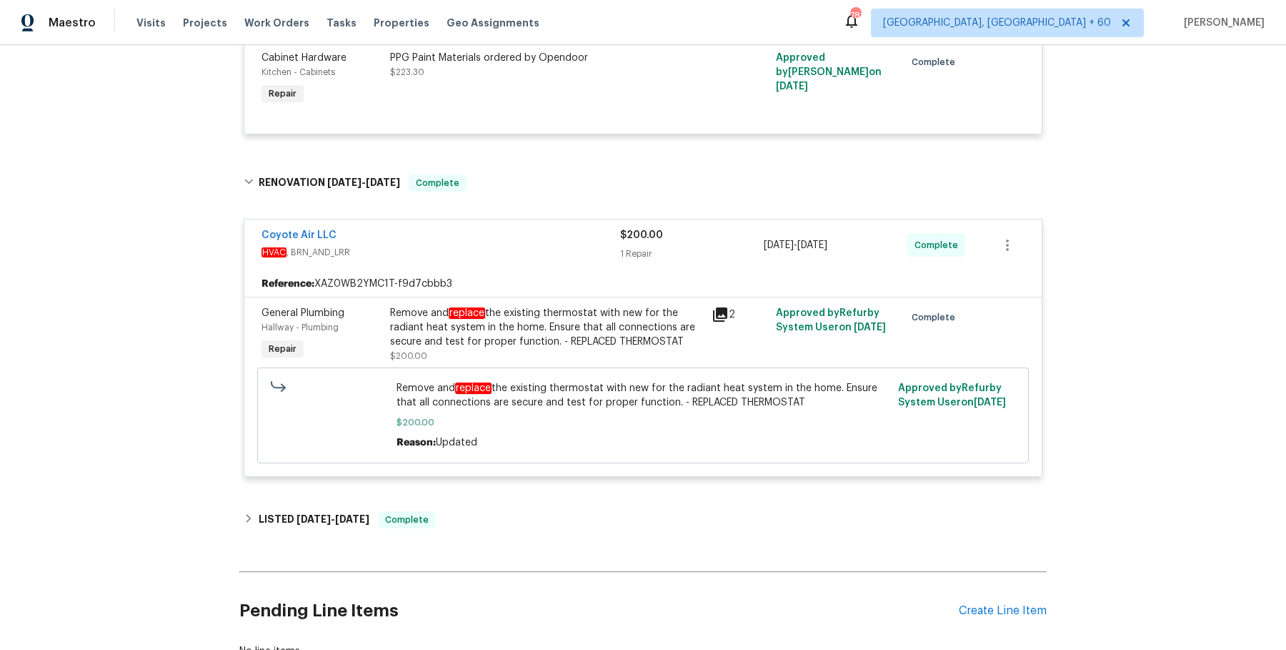
click at [520, 447] on div "Coyote Air LLC HVAC , BRN_AND_LRR $200.00 1 Repair 8/22/2025 - 8/25/2025 Comple…" at bounding box center [643, 348] width 808 height 285
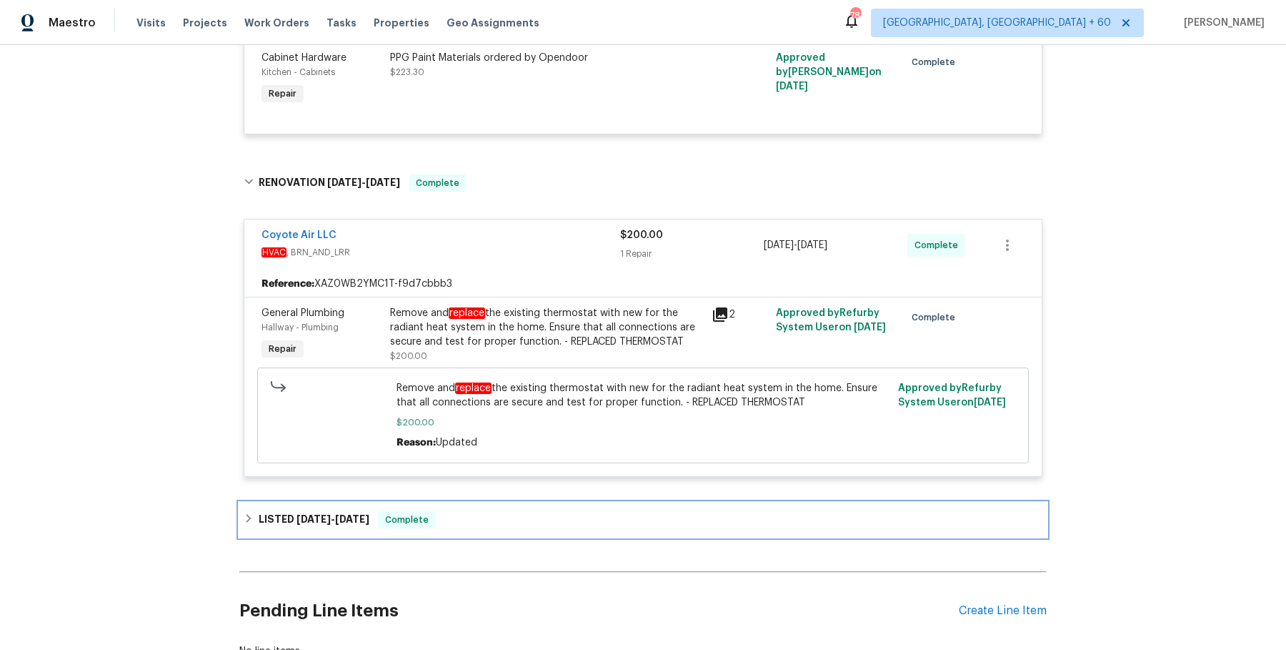
click at [505, 502] on div "LISTED 8/22/25 - 8/23/25 Complete" at bounding box center [643, 519] width 808 height 34
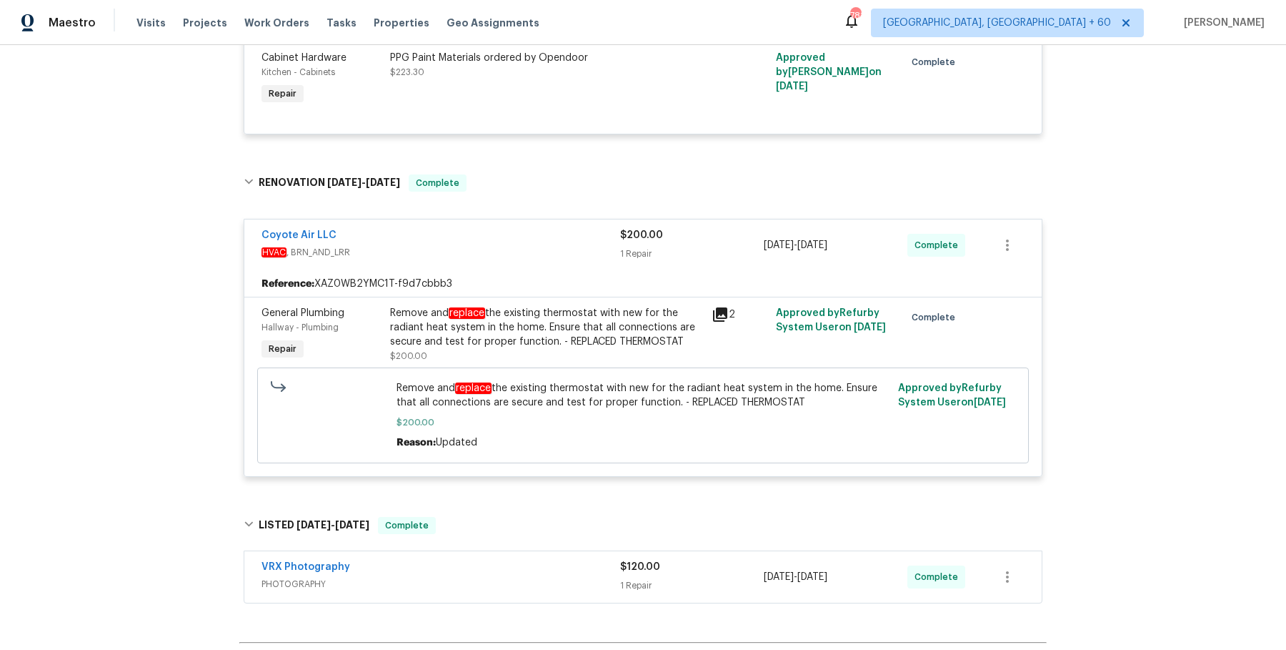
click at [499, 560] on div "VRX Photography" at bounding box center [441, 568] width 359 height 17
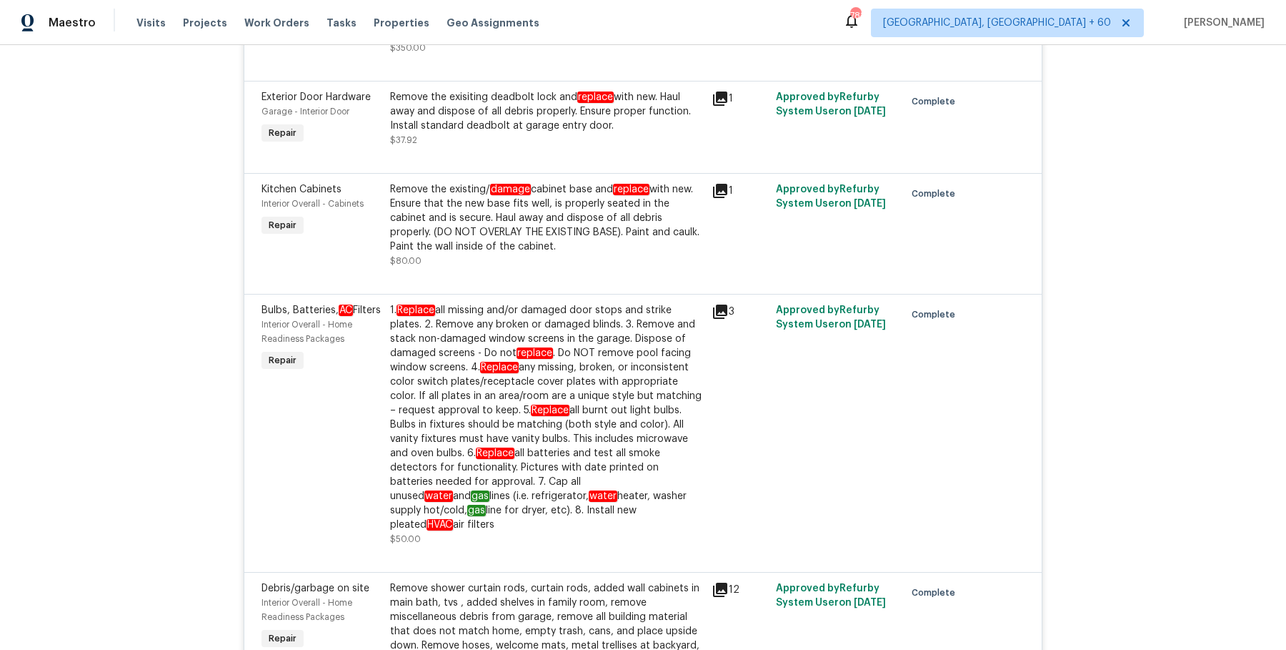
scroll to position [2502, 0]
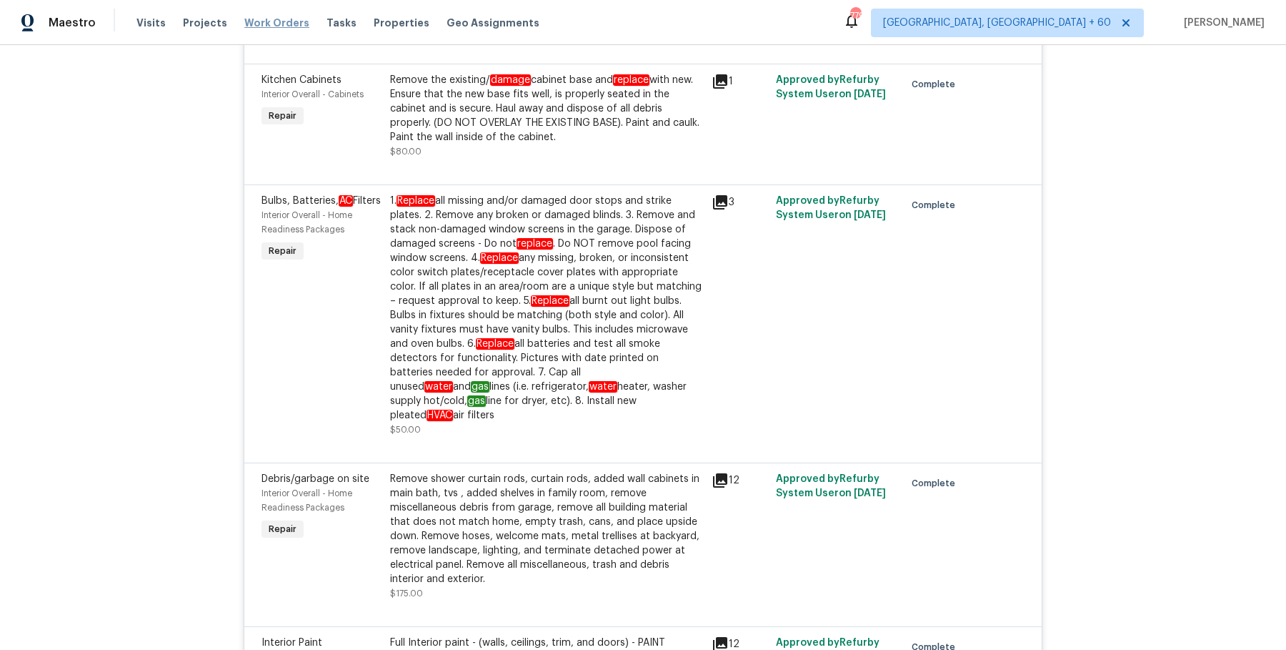
click at [266, 21] on span "Work Orders" at bounding box center [276, 23] width 65 height 14
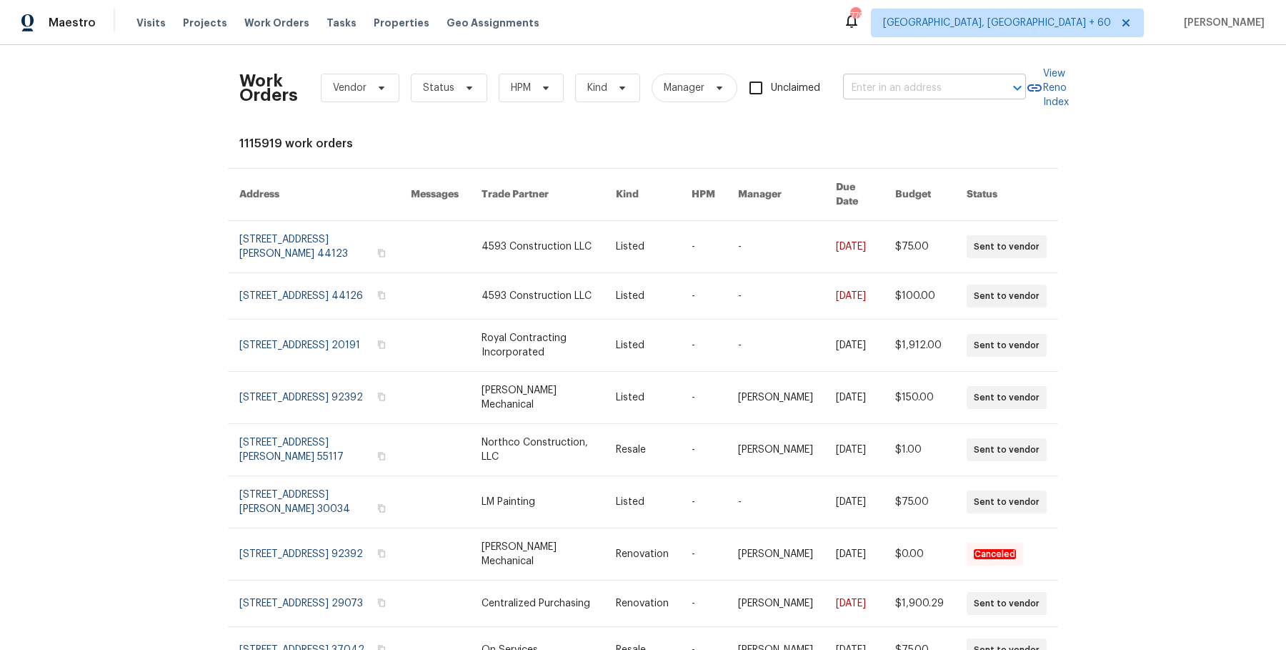
click at [865, 81] on input "text" at bounding box center [914, 88] width 143 height 22
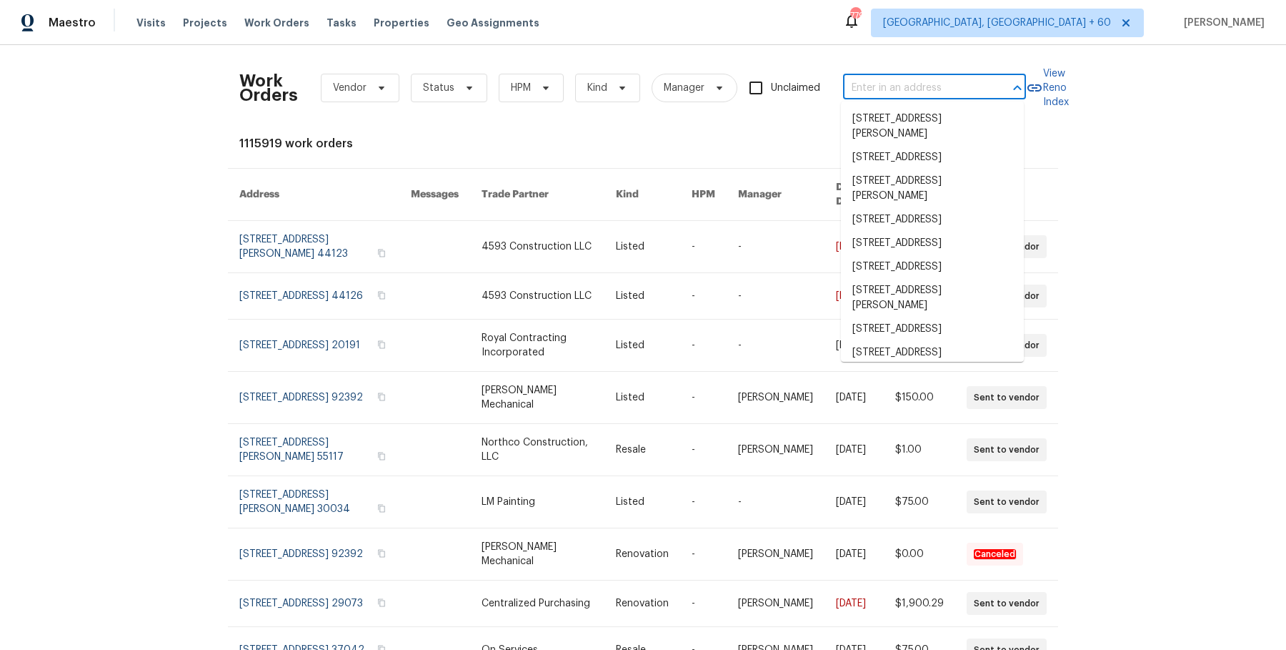
paste input "13 Whitaker Cv Avon Lake, OH 44012"
type input "13 Whitaker Cv Avon Lake, OH 44012"
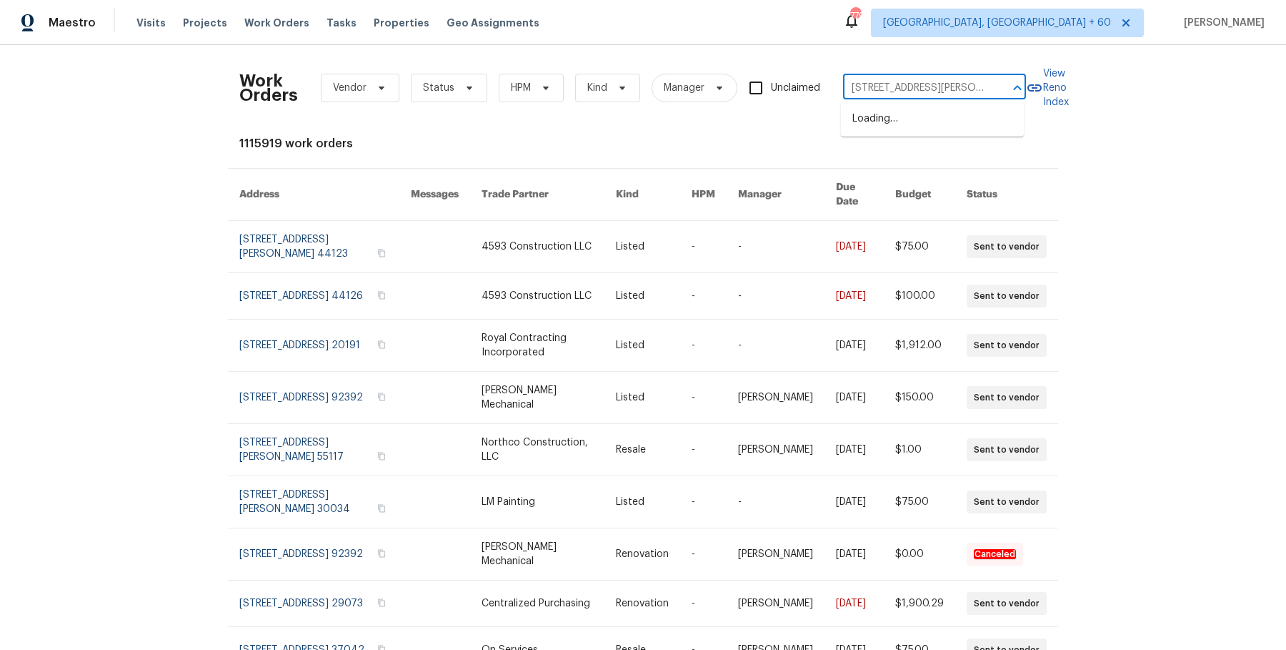
scroll to position [0, 36]
click at [905, 125] on li "13 Whitaker Cv, Avon Lake, OH 44012" at bounding box center [932, 126] width 183 height 39
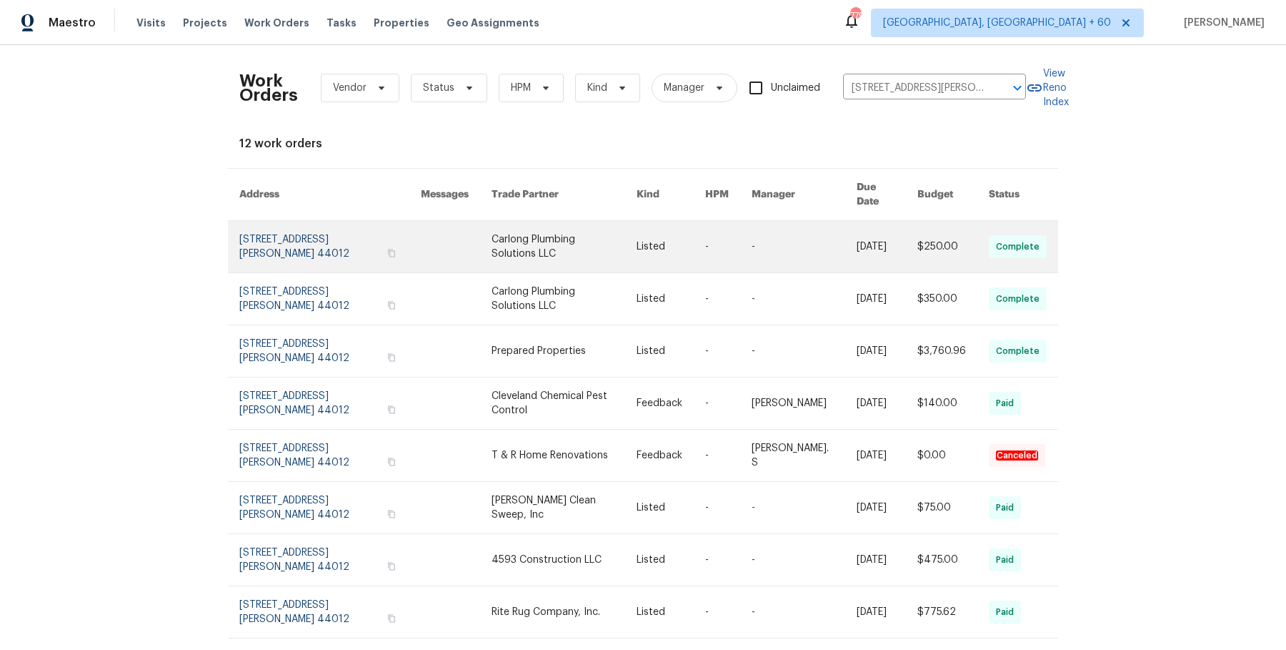
click at [740, 251] on link at bounding box center [728, 246] width 46 height 51
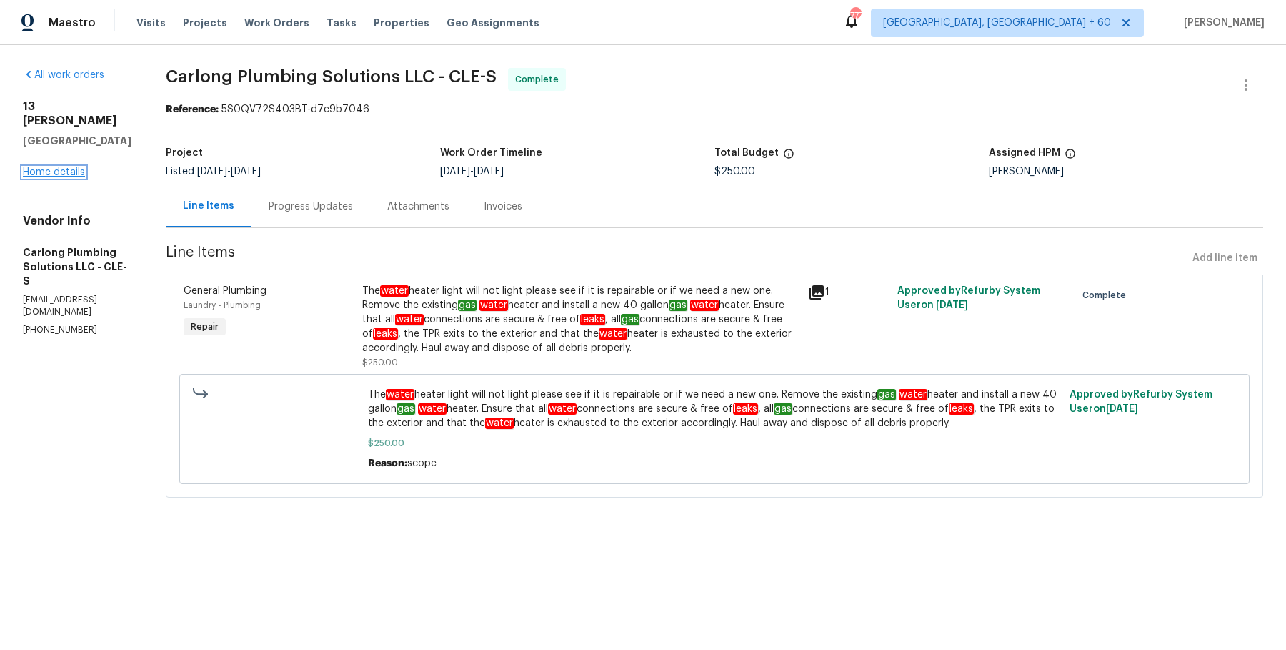
click at [56, 167] on link "Home details" at bounding box center [54, 172] width 62 height 10
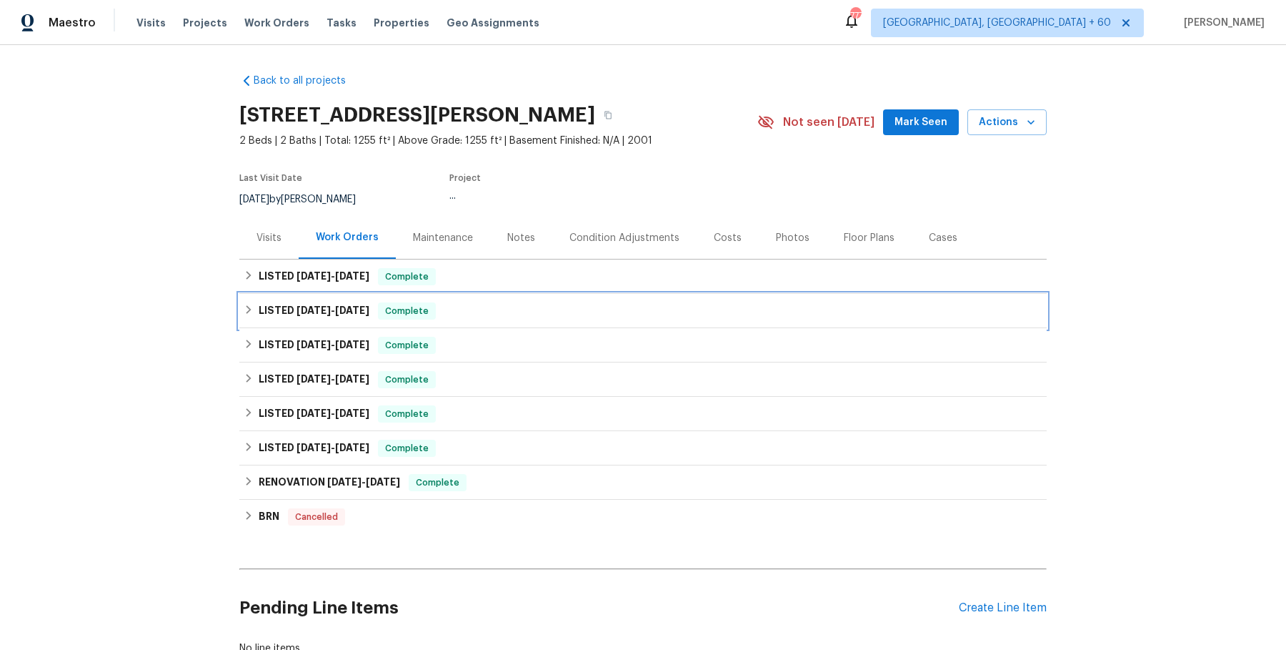
click at [505, 299] on div "LISTED 6/20/25 - 6/20/25 Complete" at bounding box center [643, 311] width 808 height 34
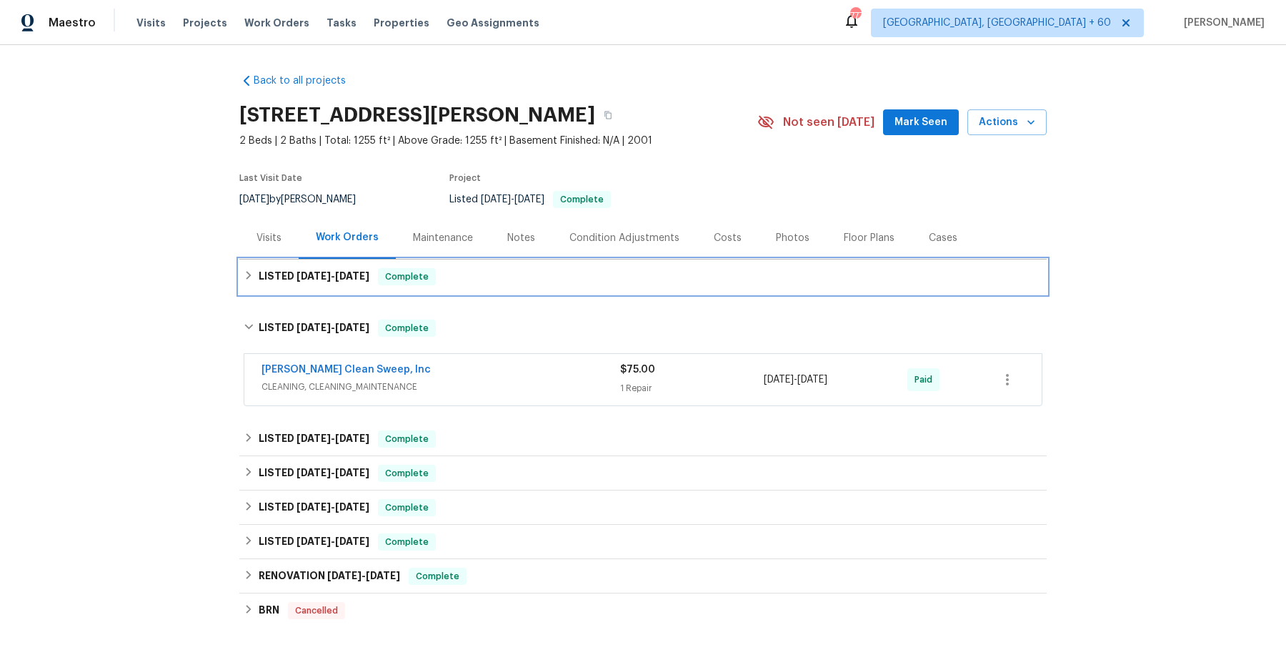
click at [518, 277] on div "LISTED 8/4/25 - 8/19/25 Complete" at bounding box center [643, 276] width 799 height 17
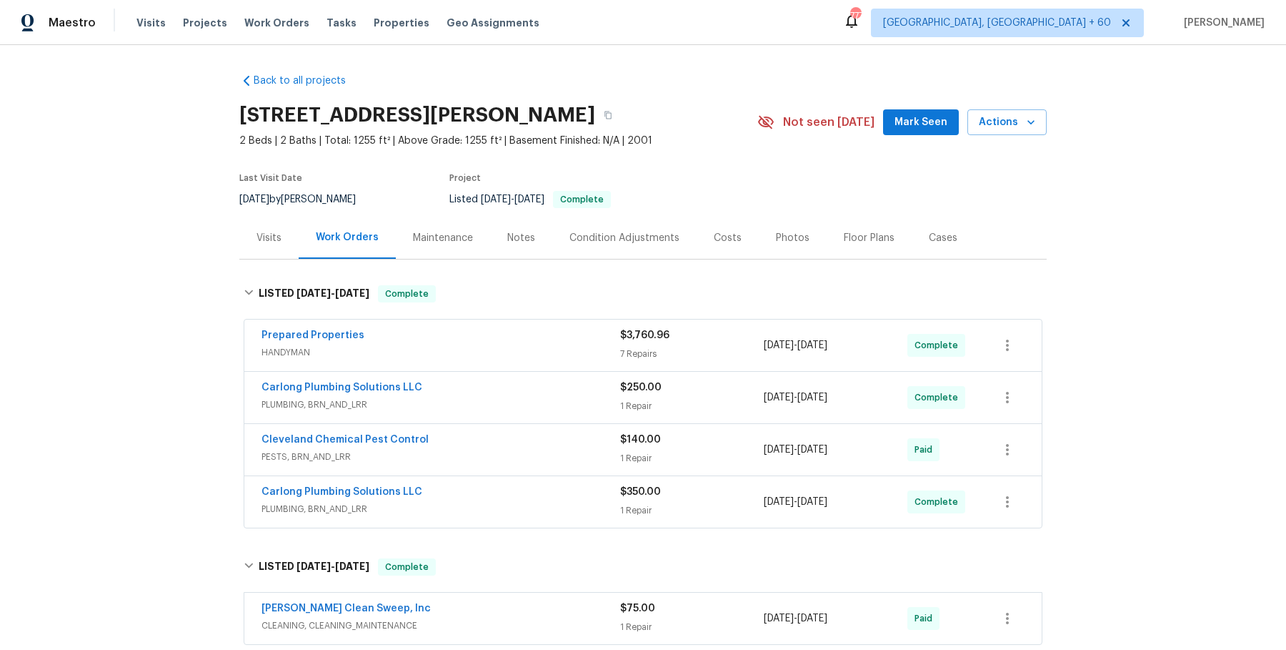
click at [510, 350] on span "HANDYMAN" at bounding box center [441, 352] width 359 height 14
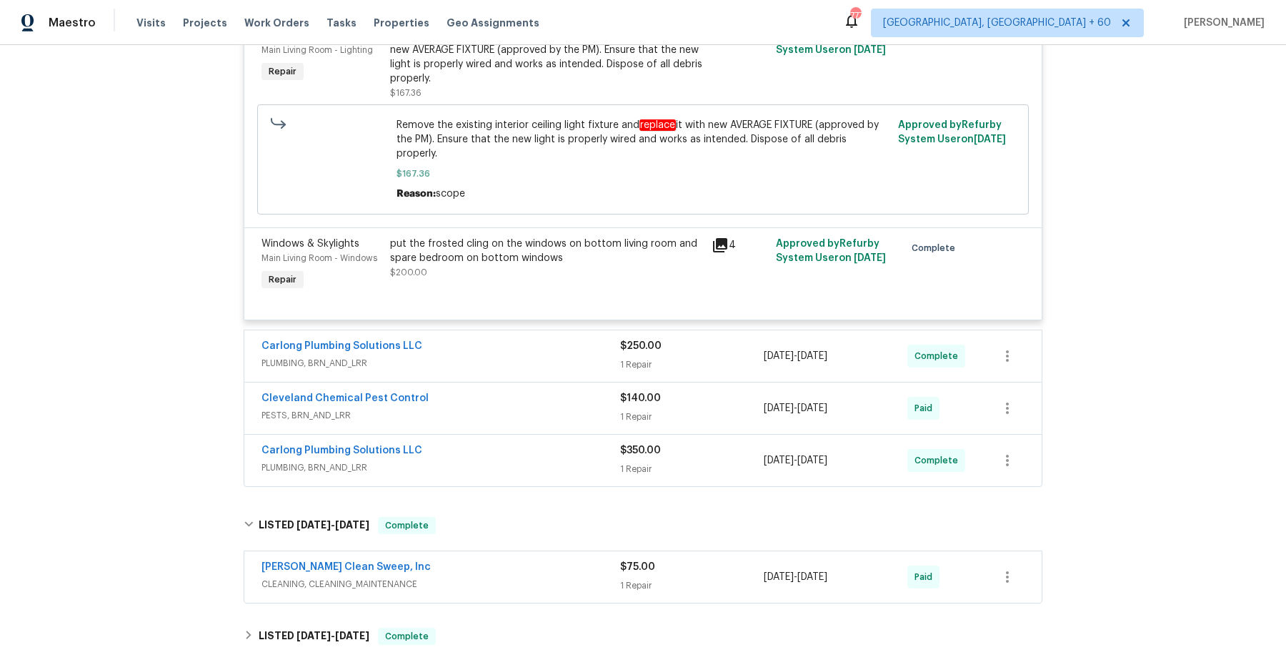
click at [512, 356] on span "PLUMBING, BRN_AND_LRR" at bounding box center [441, 363] width 359 height 14
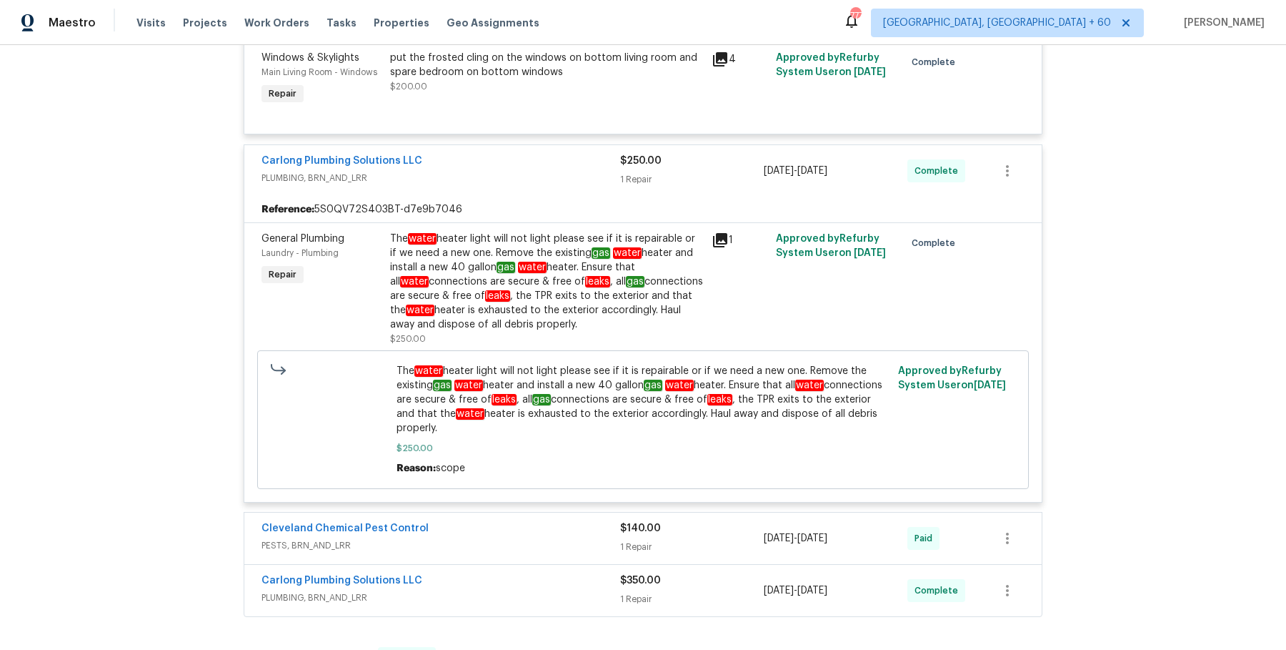
scroll to position [1845, 0]
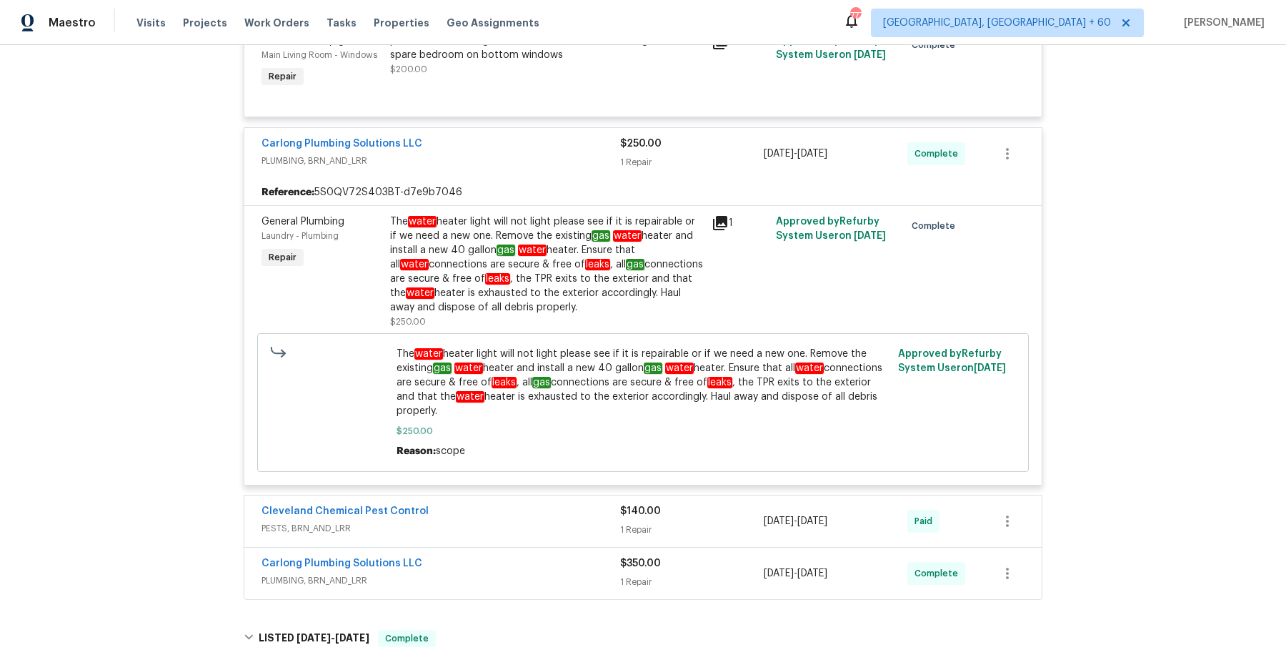
click at [527, 521] on span "PESTS, BRN_AND_LRR" at bounding box center [441, 528] width 359 height 14
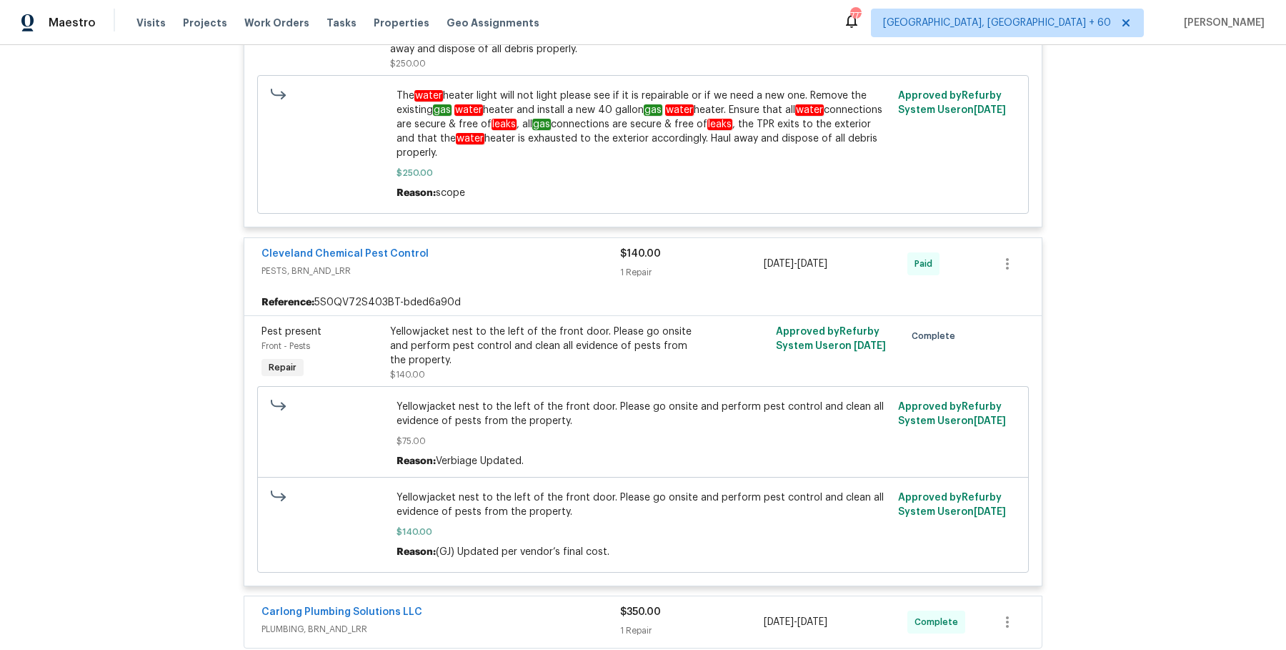
scroll to position [2117, 0]
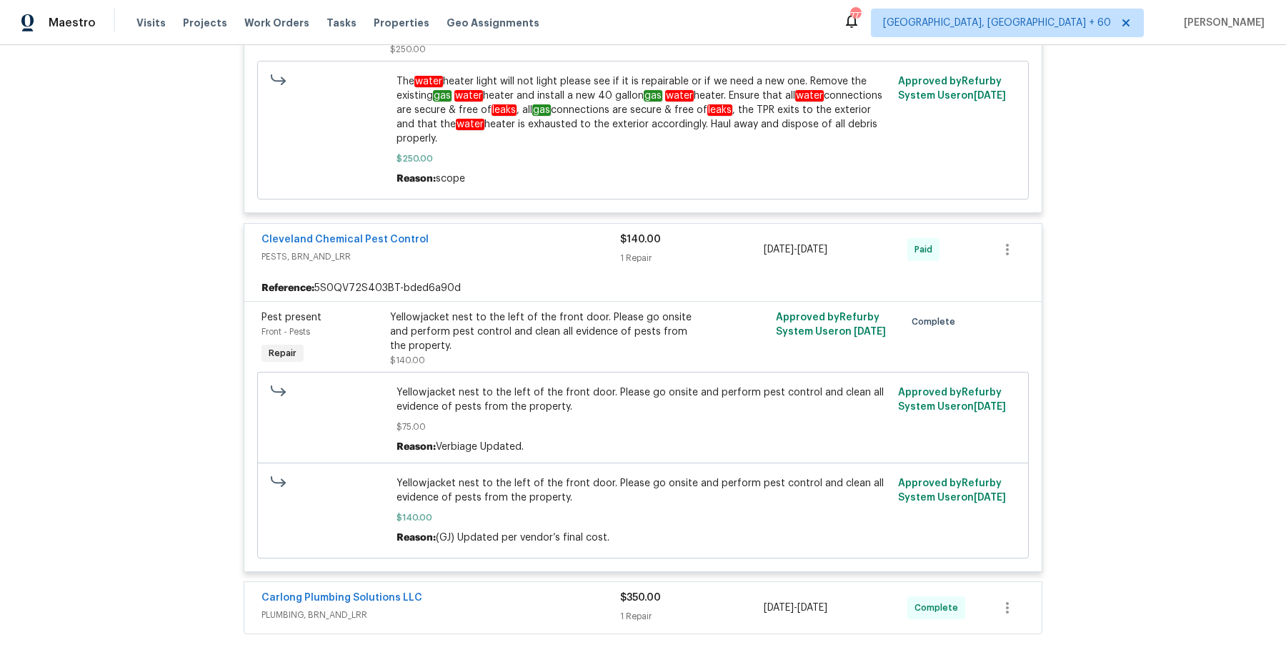
click at [472, 607] on span "PLUMBING, BRN_AND_LRR" at bounding box center [441, 614] width 359 height 14
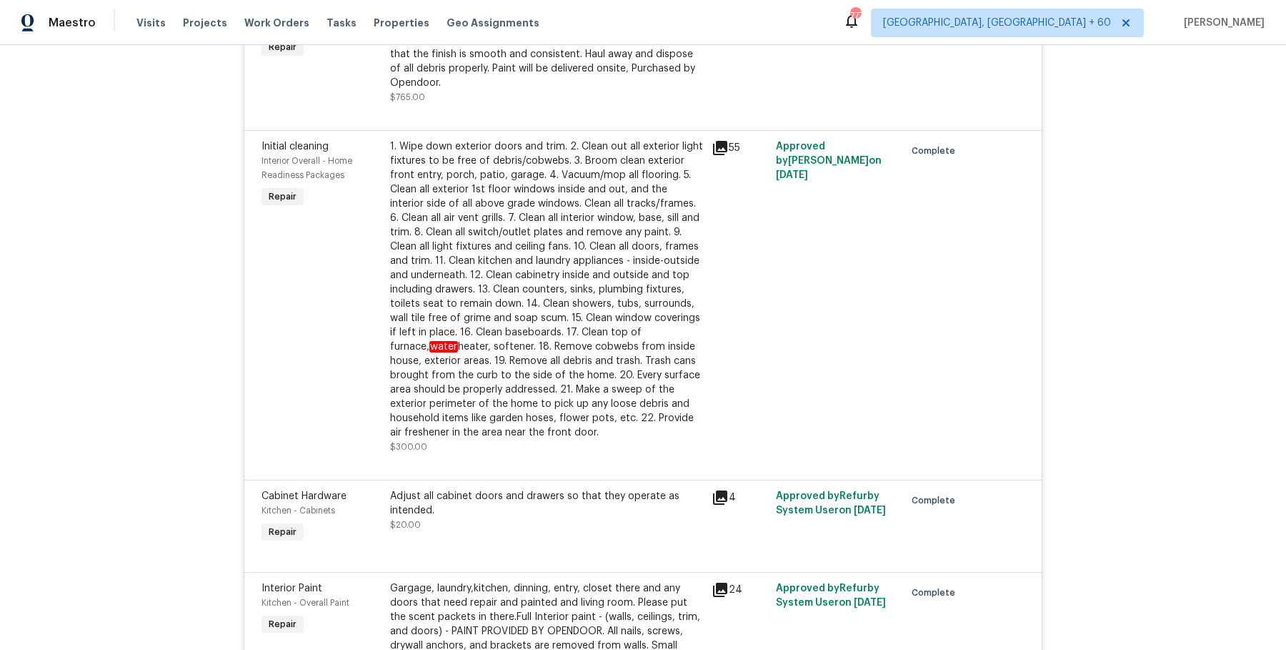
scroll to position [0, 0]
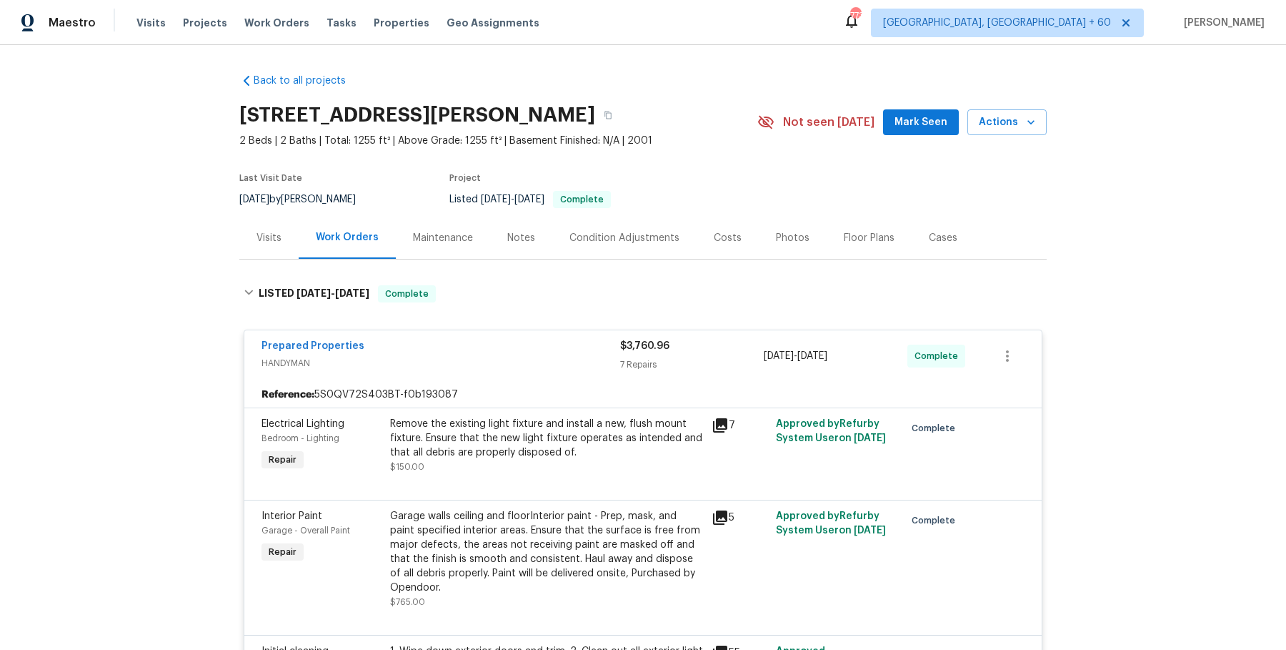
click at [291, 33] on div "Visits Projects Work Orders Tasks Properties Geo Assignments" at bounding box center [347, 23] width 420 height 29
click at [286, 24] on span "Work Orders" at bounding box center [276, 23] width 65 height 14
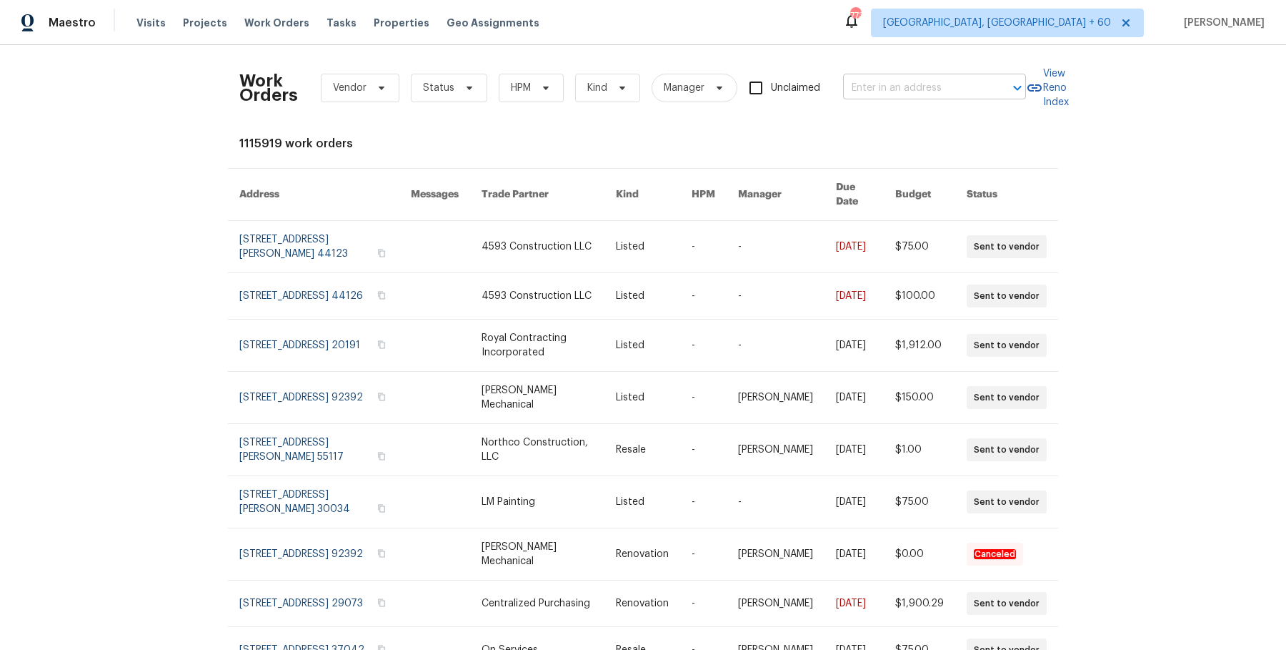
click at [900, 83] on input "text" at bounding box center [914, 88] width 143 height 22
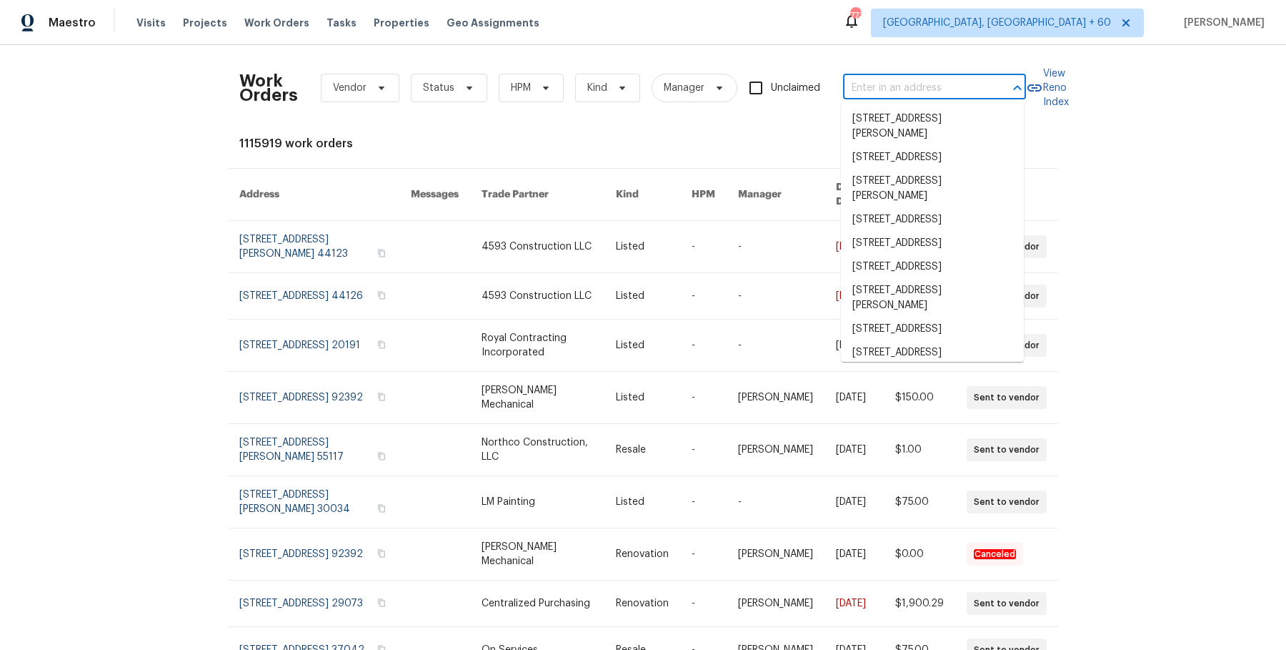
paste input "2821 Parklane Dr Cleveland, OH 44134"
type input "2821 Parklane Dr Cleveland, OH 44134"
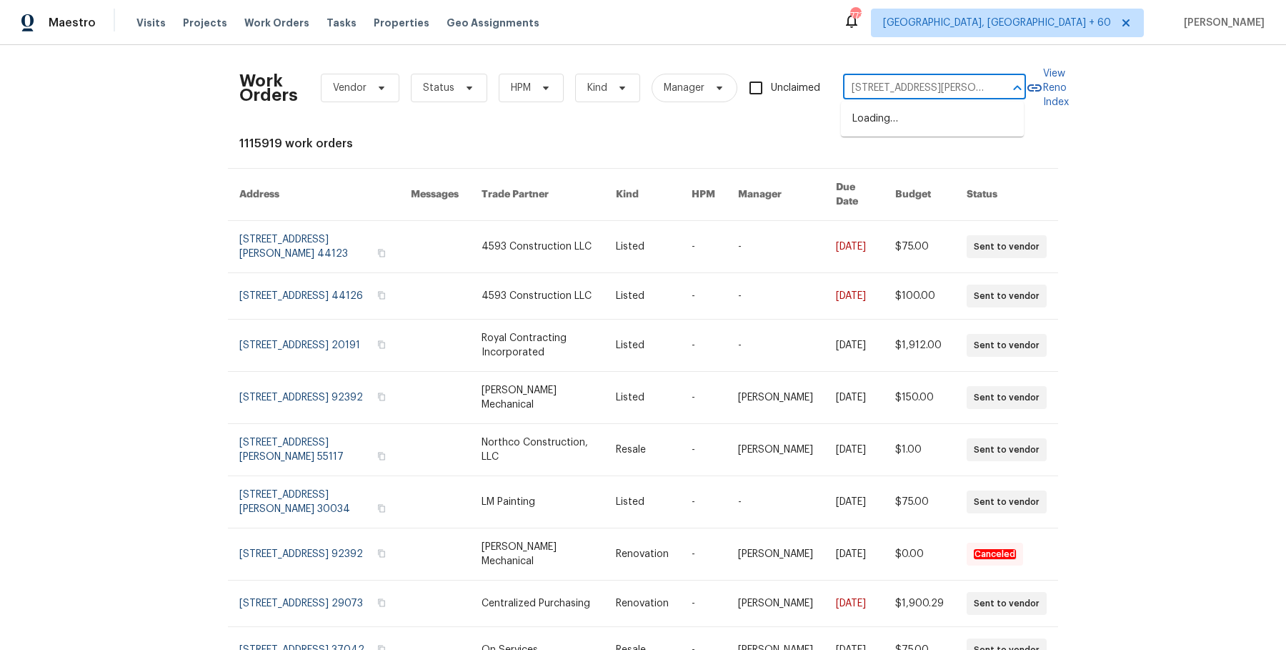
scroll to position [0, 43]
click at [895, 118] on li "2821 Parklane Dr, Cleveland, OH 44134" at bounding box center [932, 119] width 183 height 24
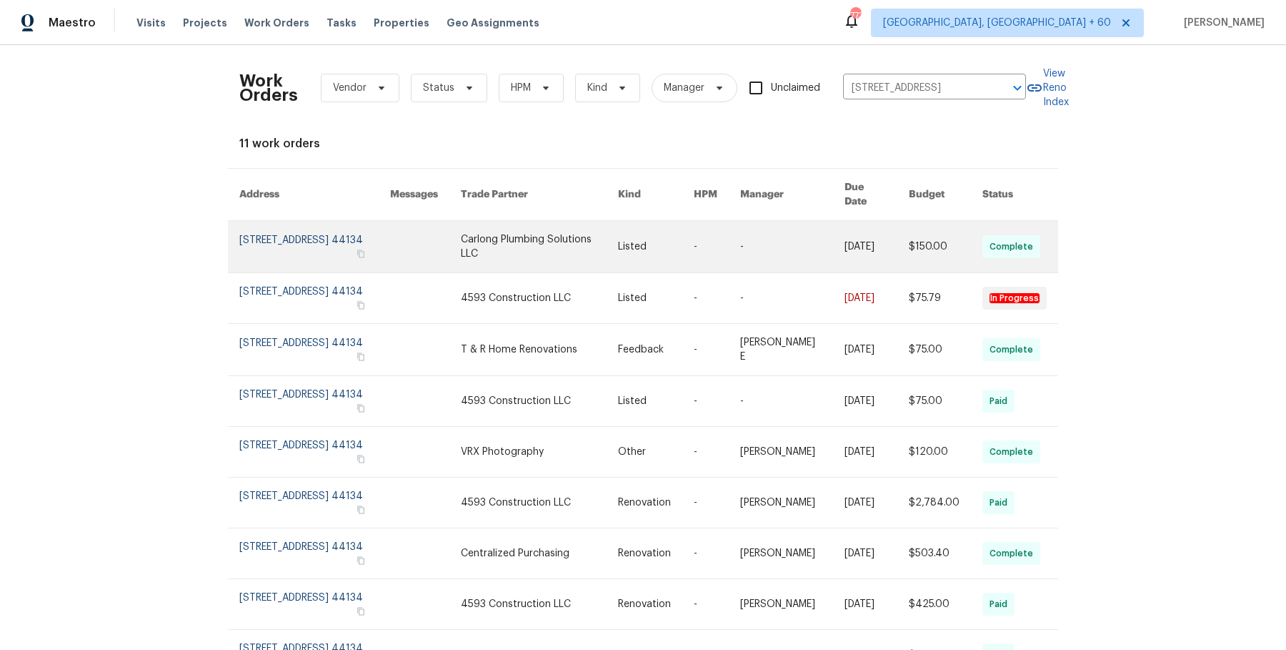
click at [788, 229] on link at bounding box center [792, 246] width 104 height 51
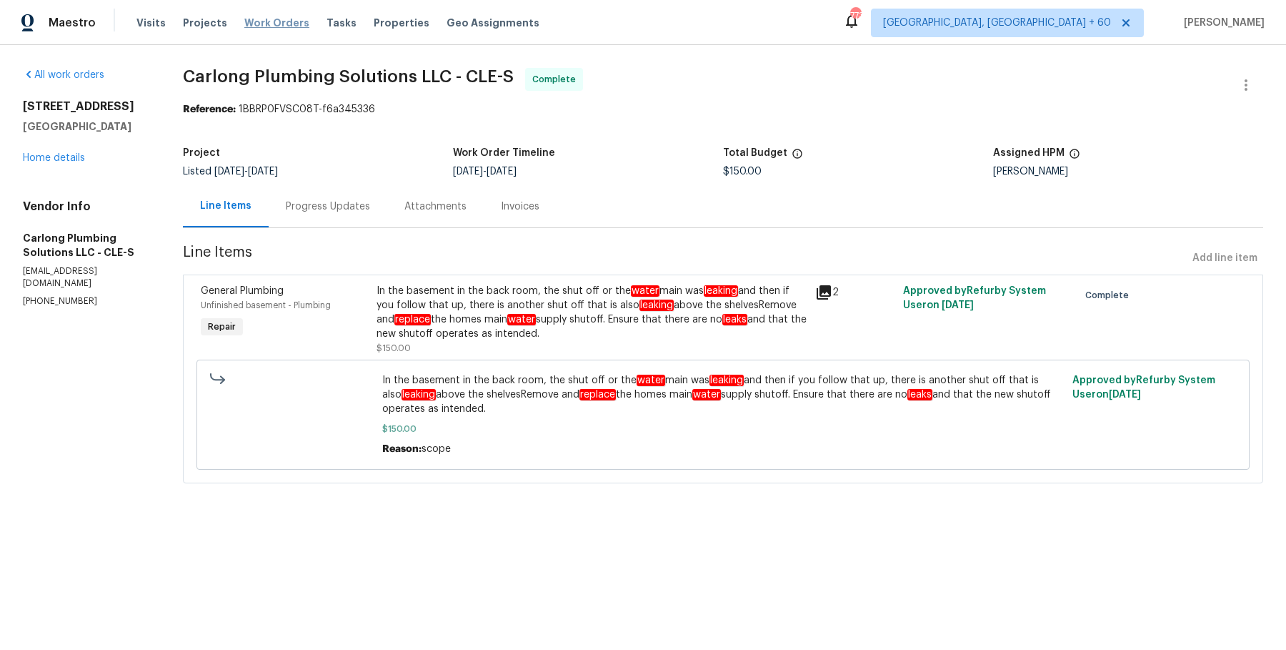
click at [247, 24] on span "Work Orders" at bounding box center [276, 23] width 65 height 14
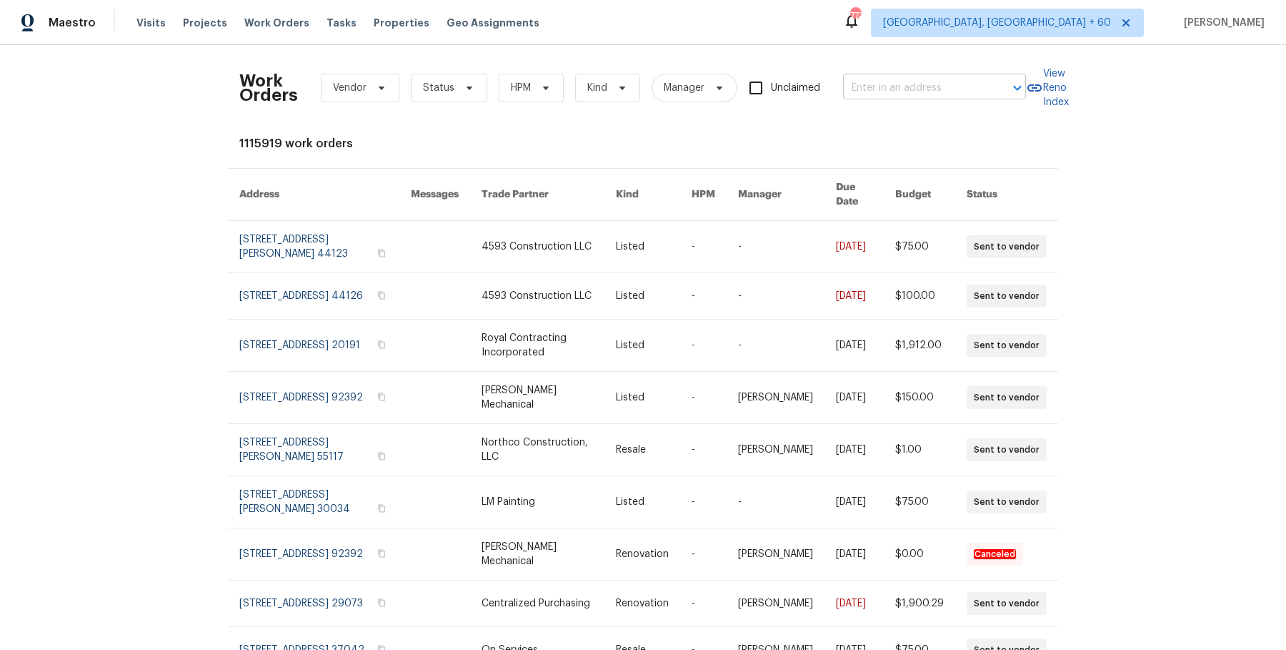
click at [948, 89] on input "text" at bounding box center [914, 88] width 143 height 22
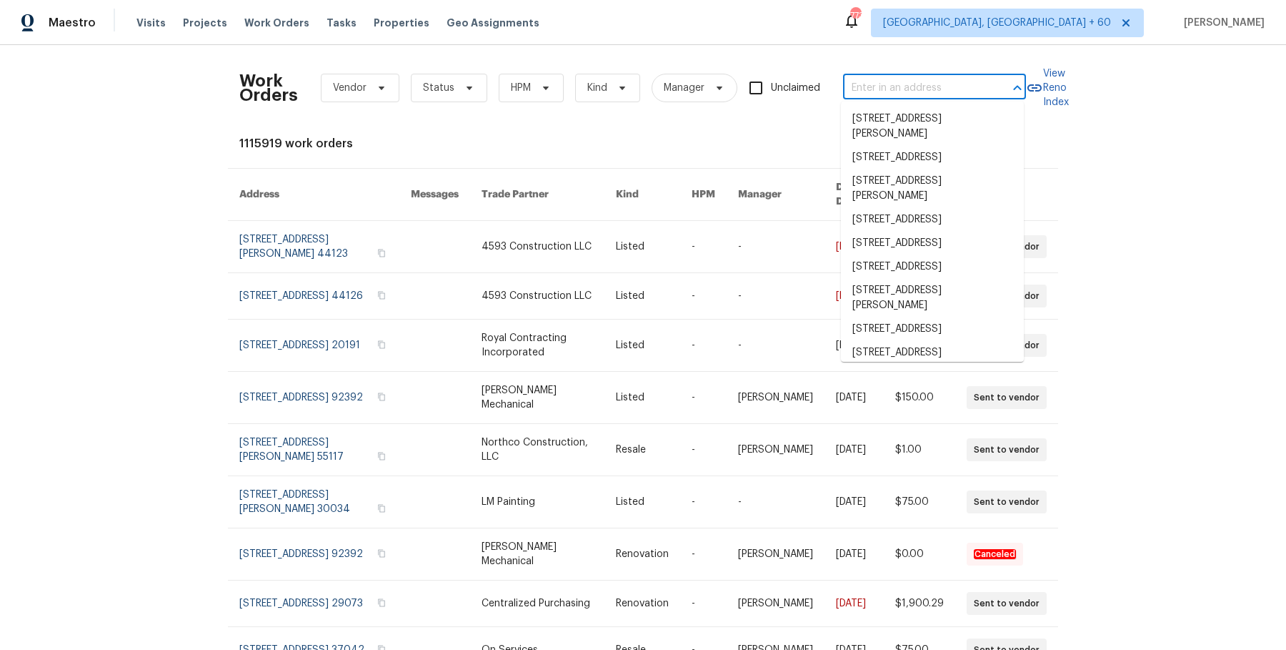
paste input "2821 Parklane Dr Cleveland, OH 44134"
type input "2821 Parklane Dr Cleveland, OH 44134"
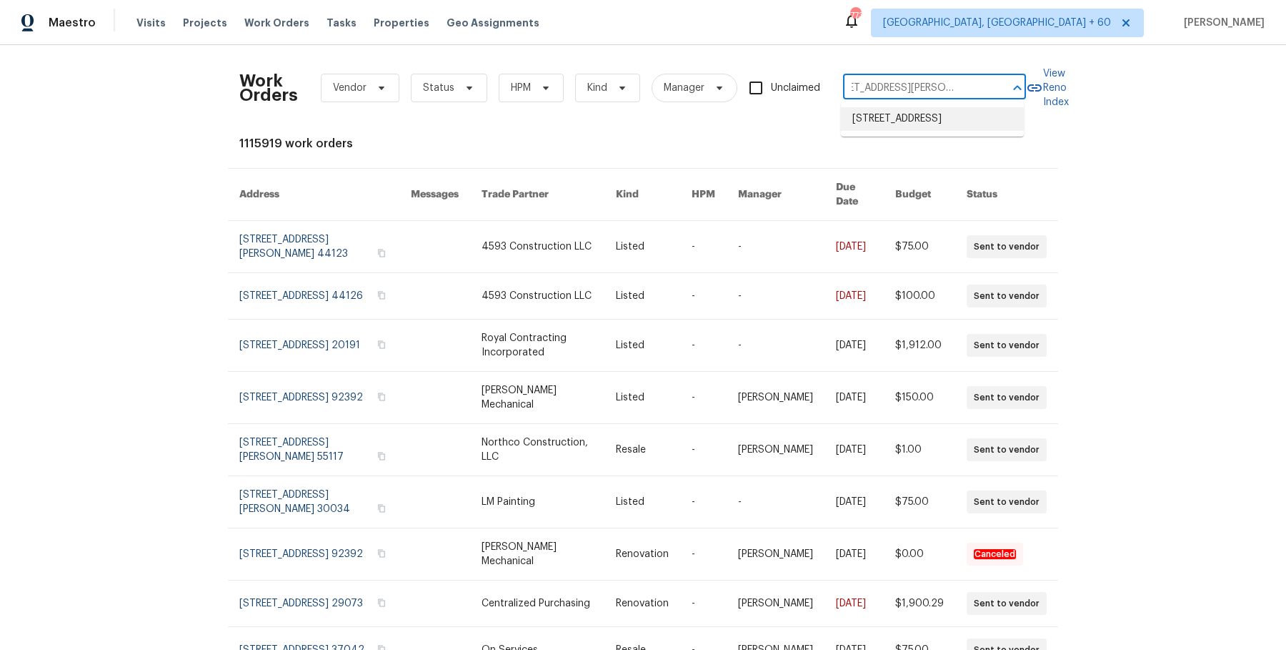
click at [927, 124] on li "2821 Parklane Dr, Cleveland, OH 44134" at bounding box center [932, 119] width 183 height 24
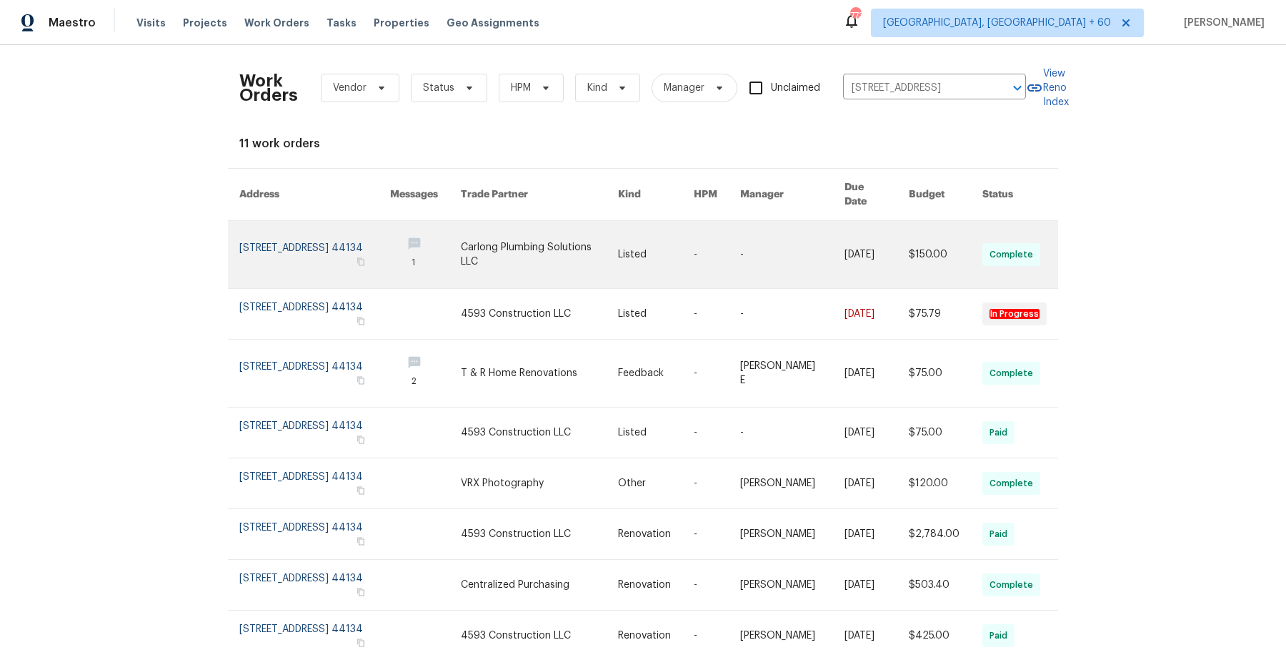
click at [740, 221] on td "-" at bounding box center [781, 255] width 104 height 68
click at [729, 236] on link at bounding box center [717, 254] width 46 height 67
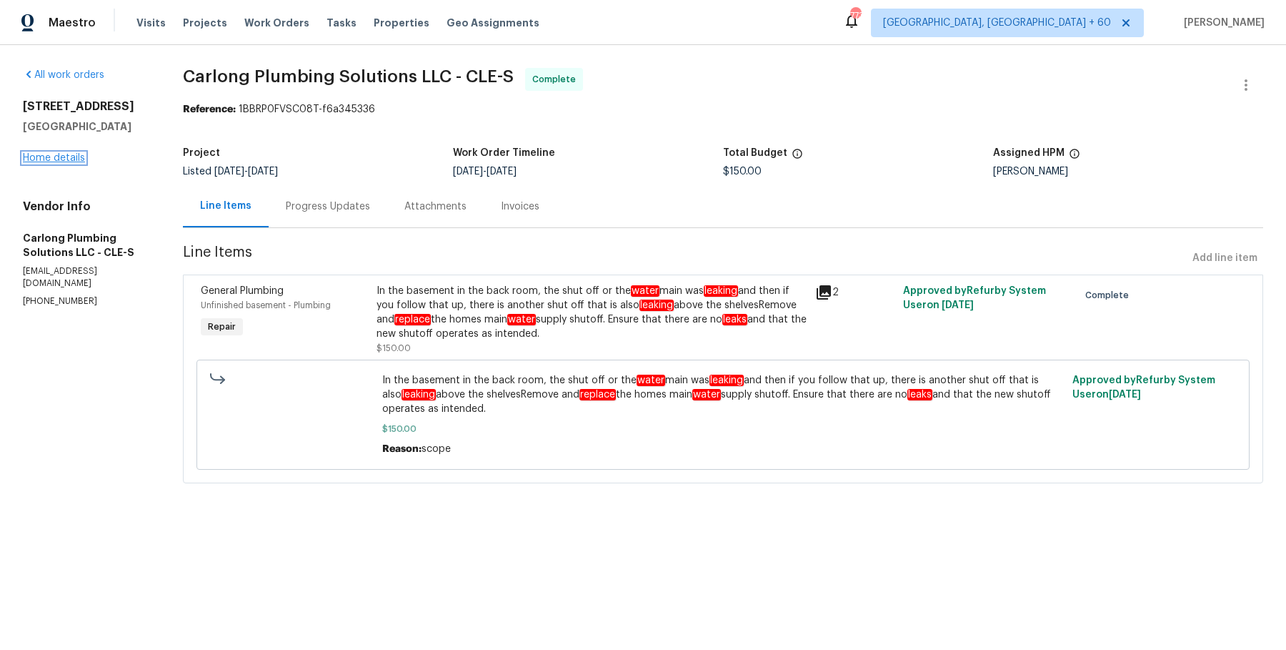
click at [65, 157] on link "Home details" at bounding box center [54, 158] width 62 height 10
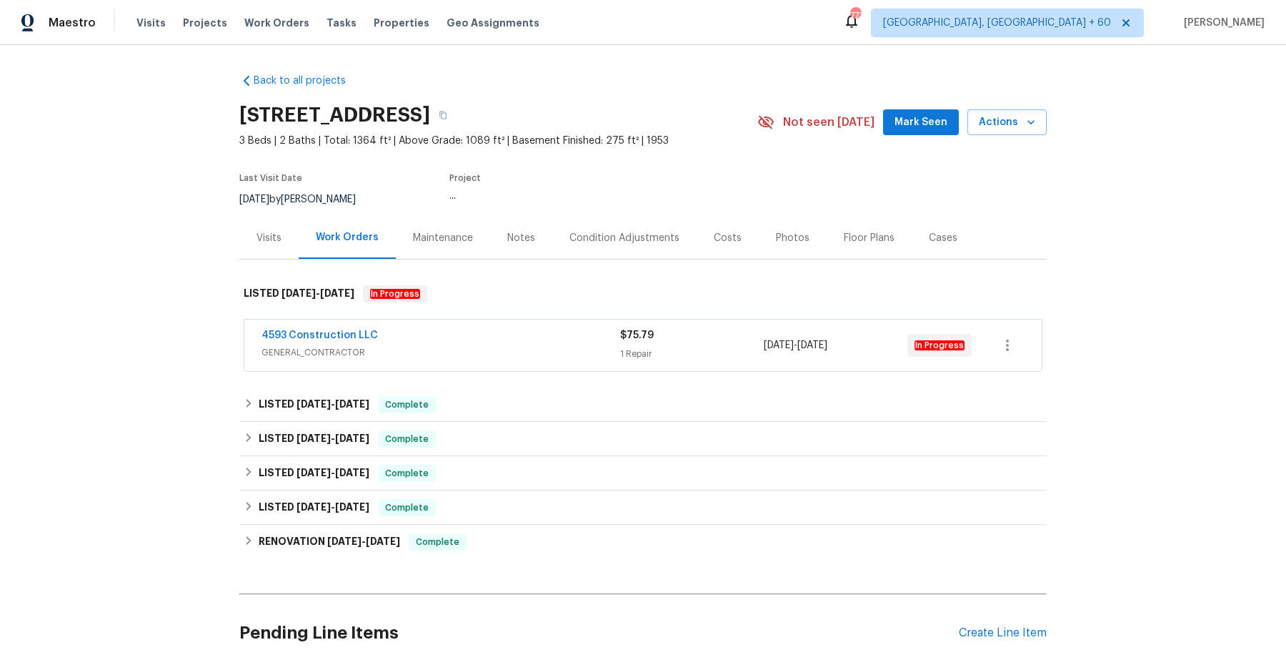
click at [436, 346] on span "GENERAL_CONTRACTOR" at bounding box center [441, 352] width 359 height 14
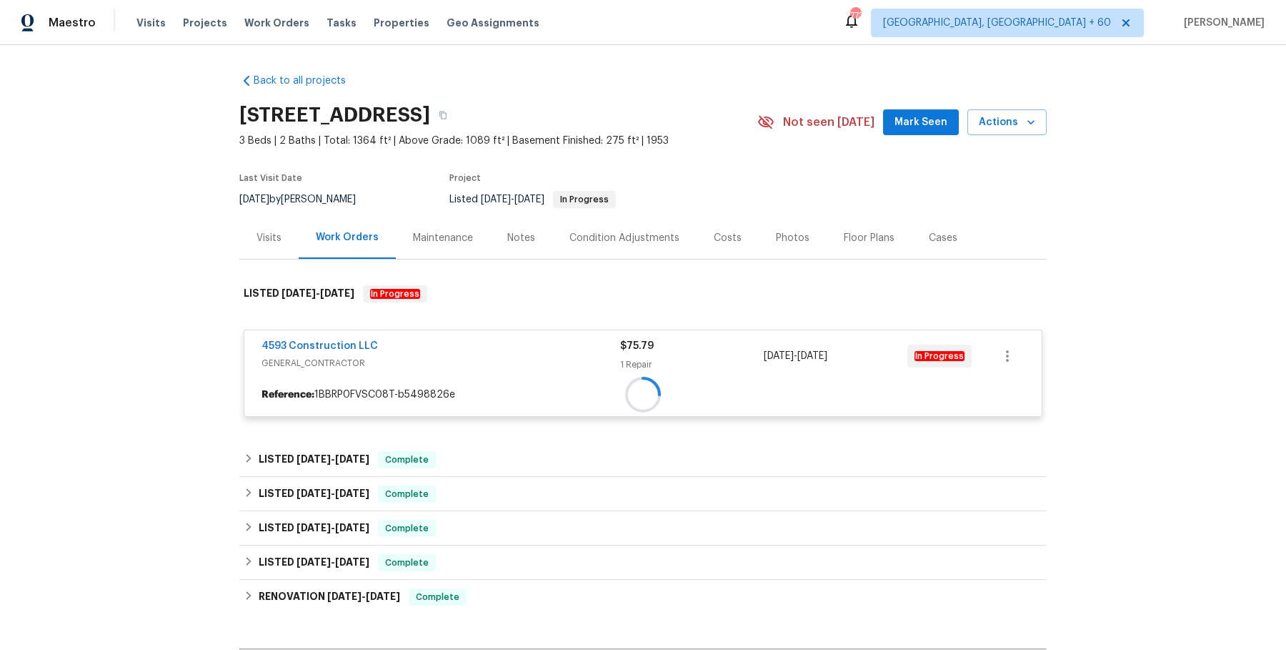
scroll to position [181, 0]
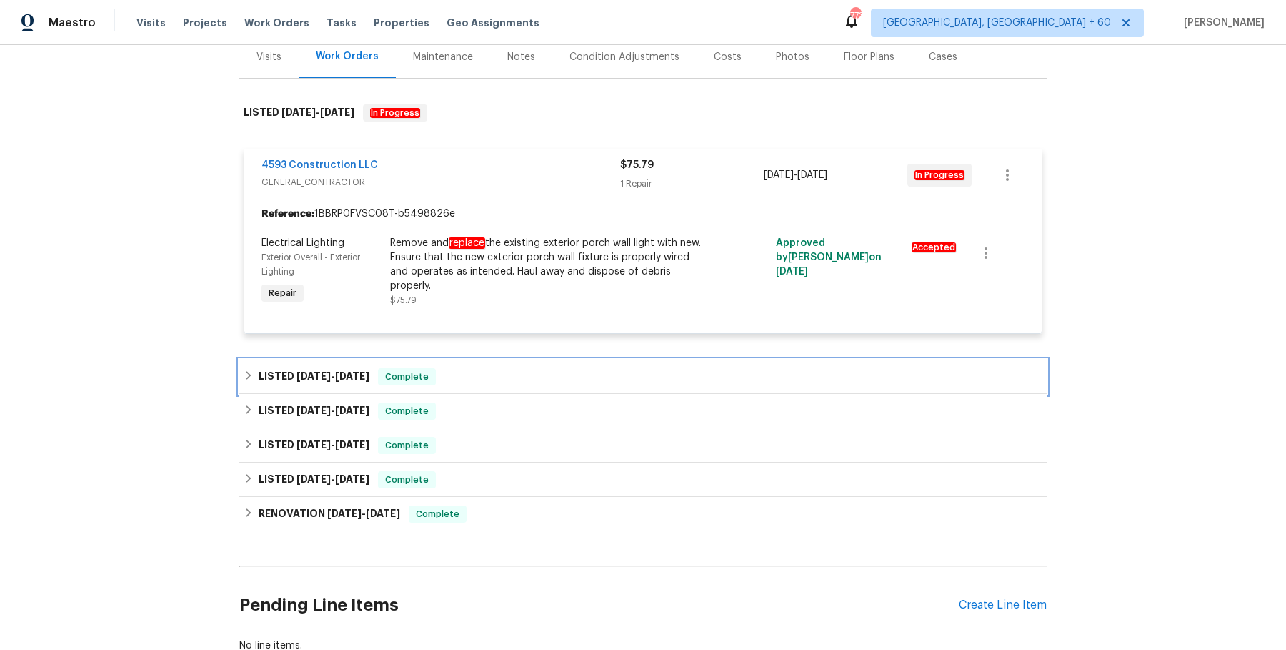
click at [446, 376] on div "LISTED 8/22/25 - 8/23/25 Complete" at bounding box center [643, 376] width 799 height 17
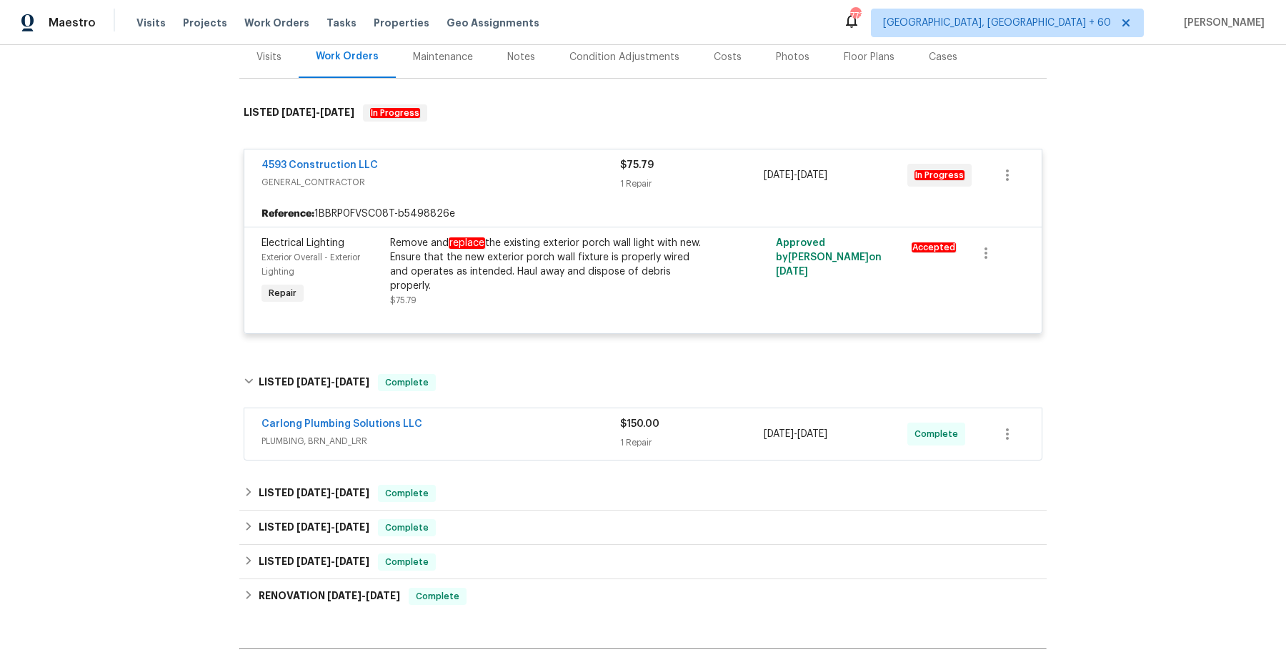
click at [496, 418] on div "Carlong Plumbing Solutions LLC" at bounding box center [441, 425] width 359 height 17
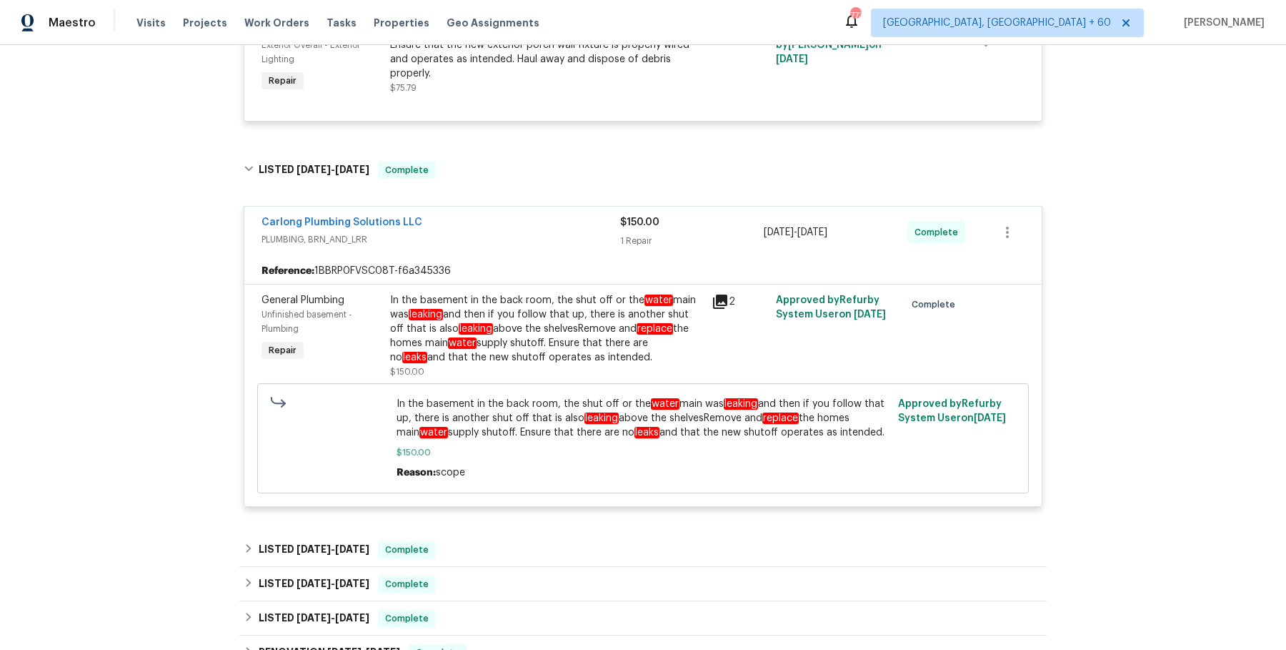
scroll to position [0, 0]
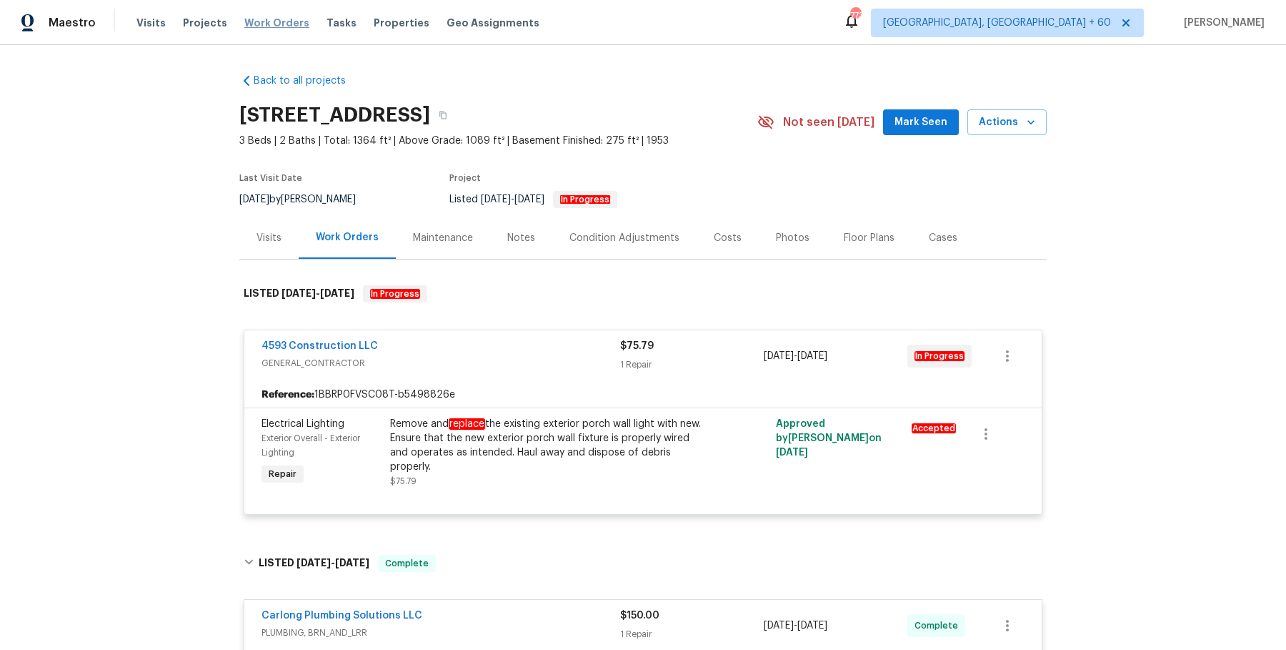
click at [266, 26] on span "Work Orders" at bounding box center [276, 23] width 65 height 14
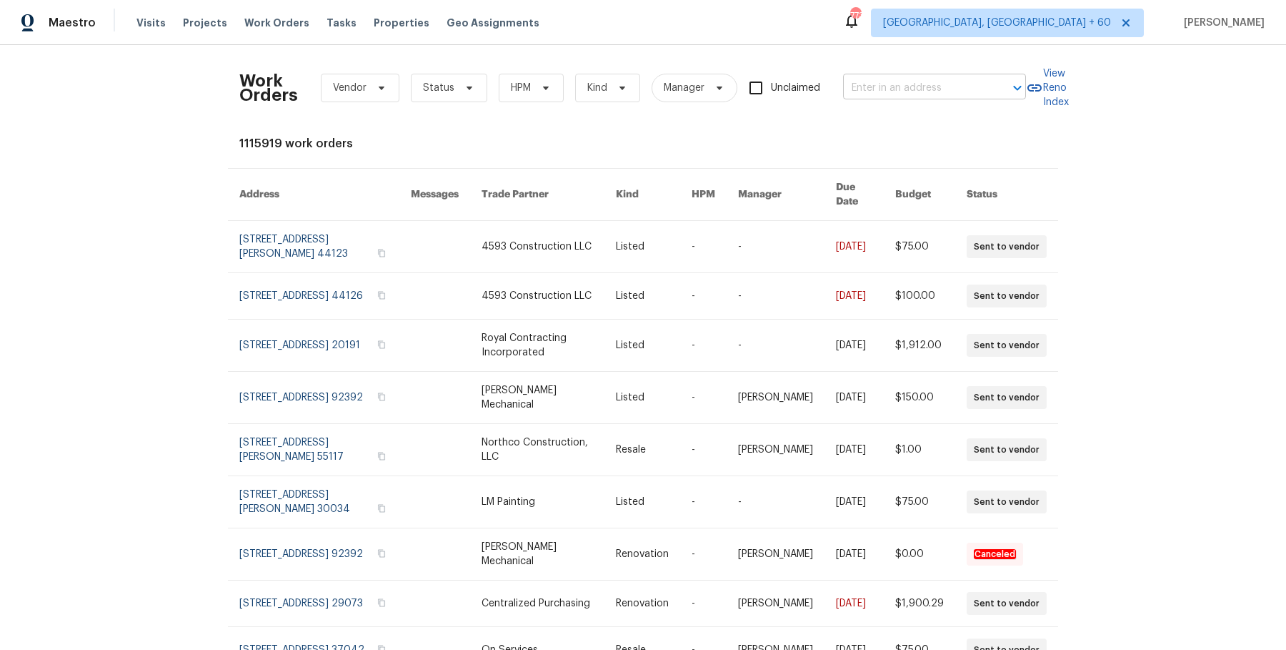
click at [925, 95] on input "text" at bounding box center [914, 88] width 143 height 22
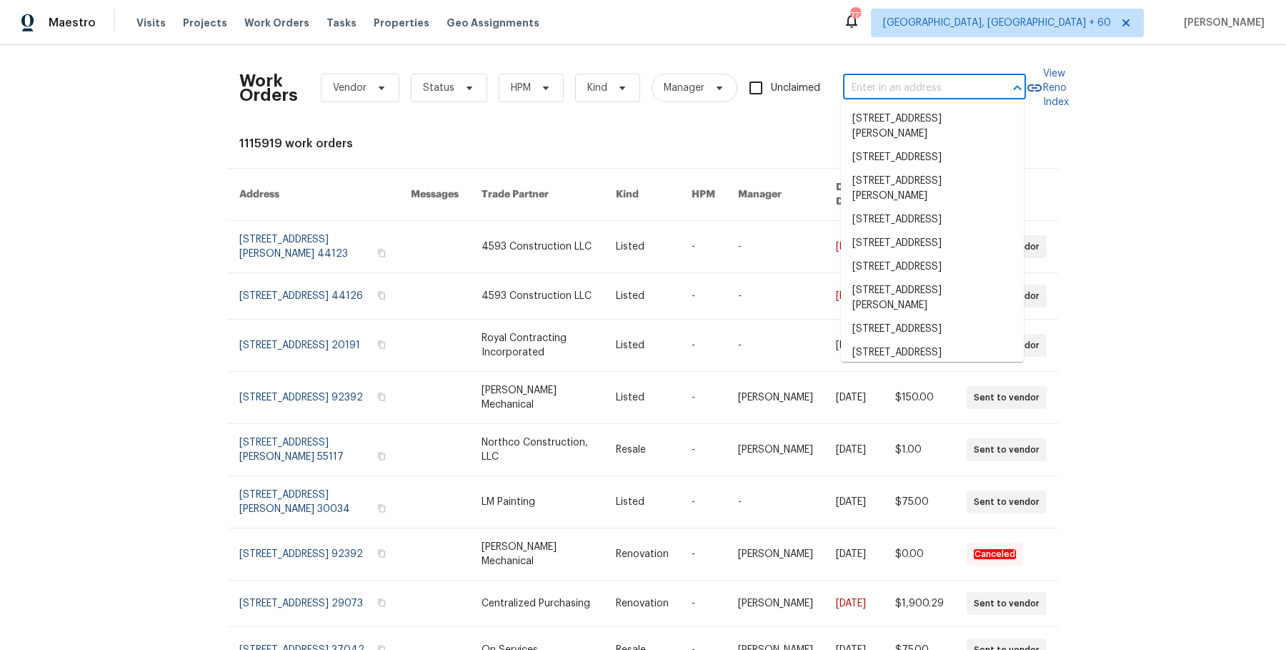
paste input "9740 Burton Dr Twinsburg, OH 44087"
type input "9740 Burton Dr Twinsburg, OH 44087"
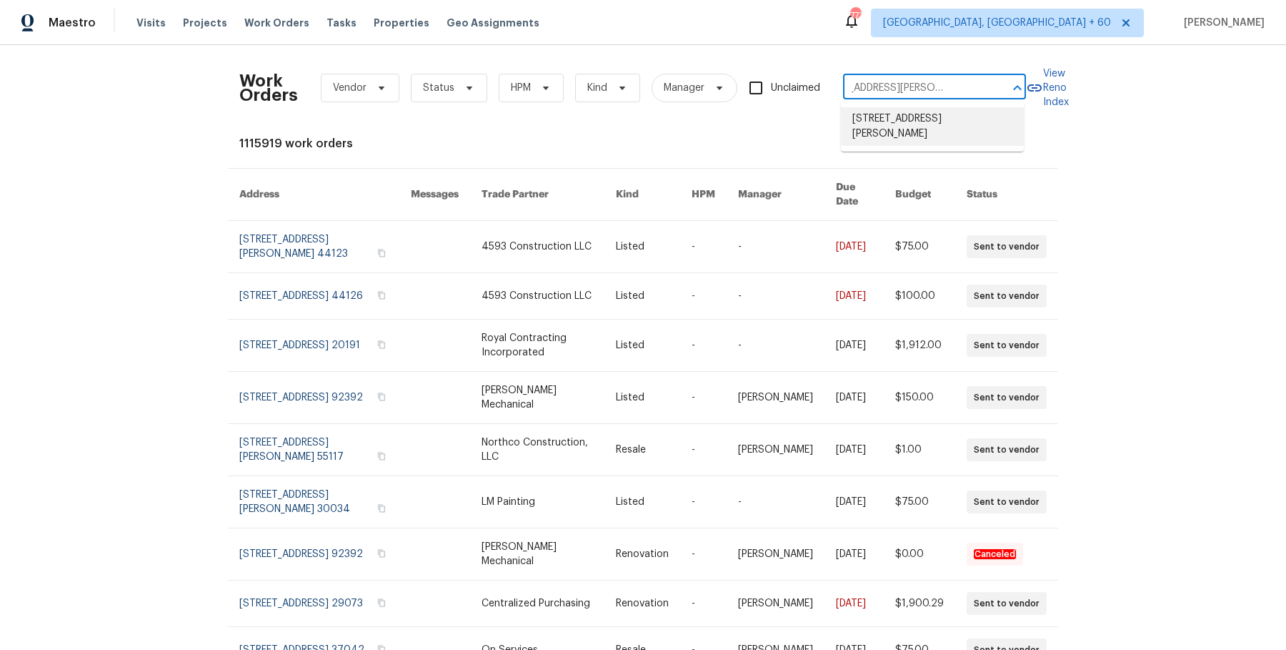
click at [916, 114] on li "9740 Burton Dr, Twinsburg, OH 44087" at bounding box center [932, 126] width 183 height 39
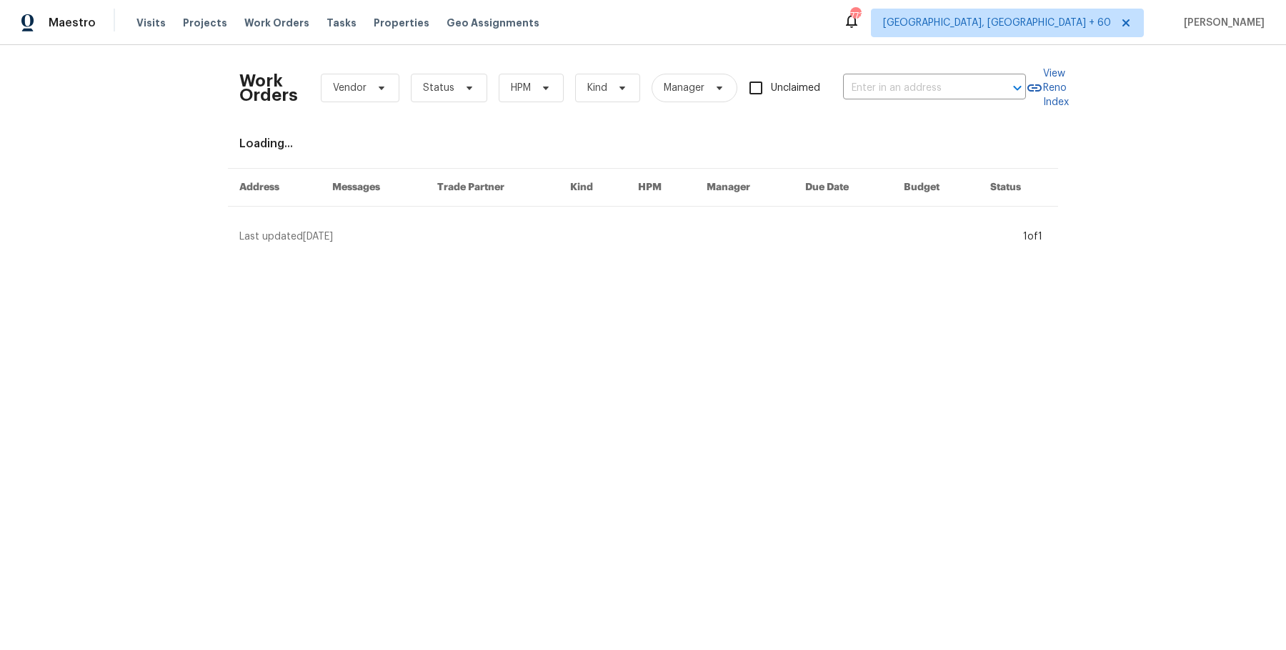
type input "9740 Burton Dr, Twinsburg, OH 44087"
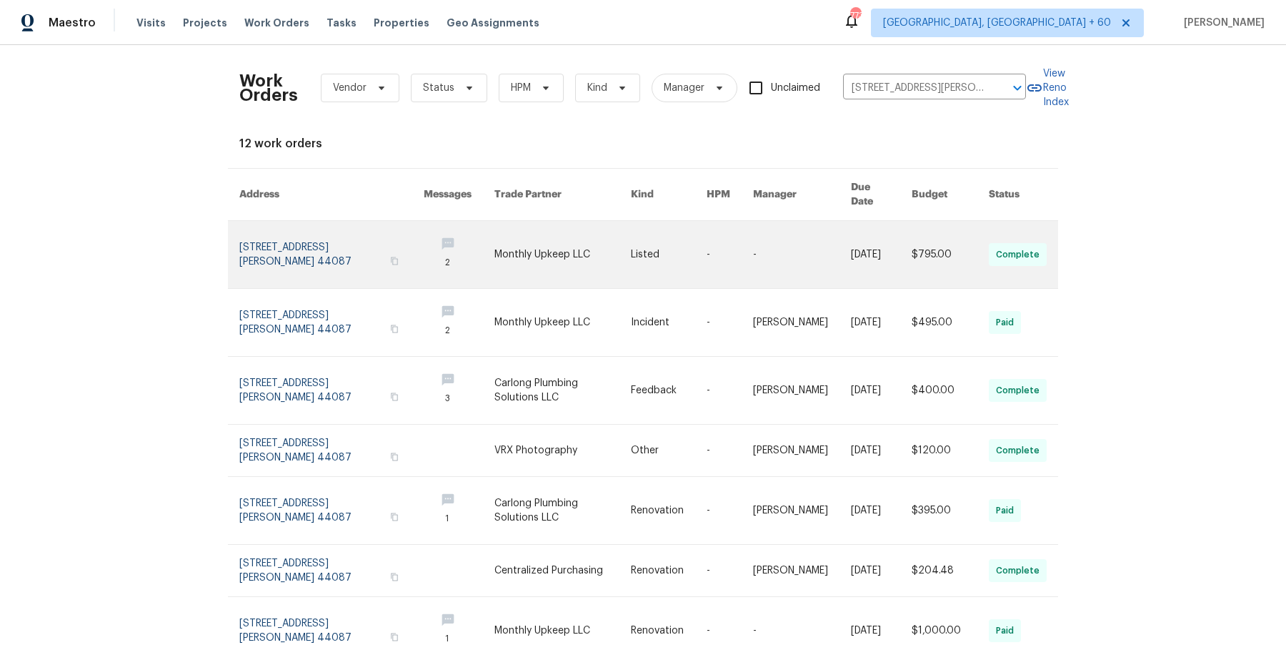
click at [756, 234] on link at bounding box center [802, 254] width 98 height 67
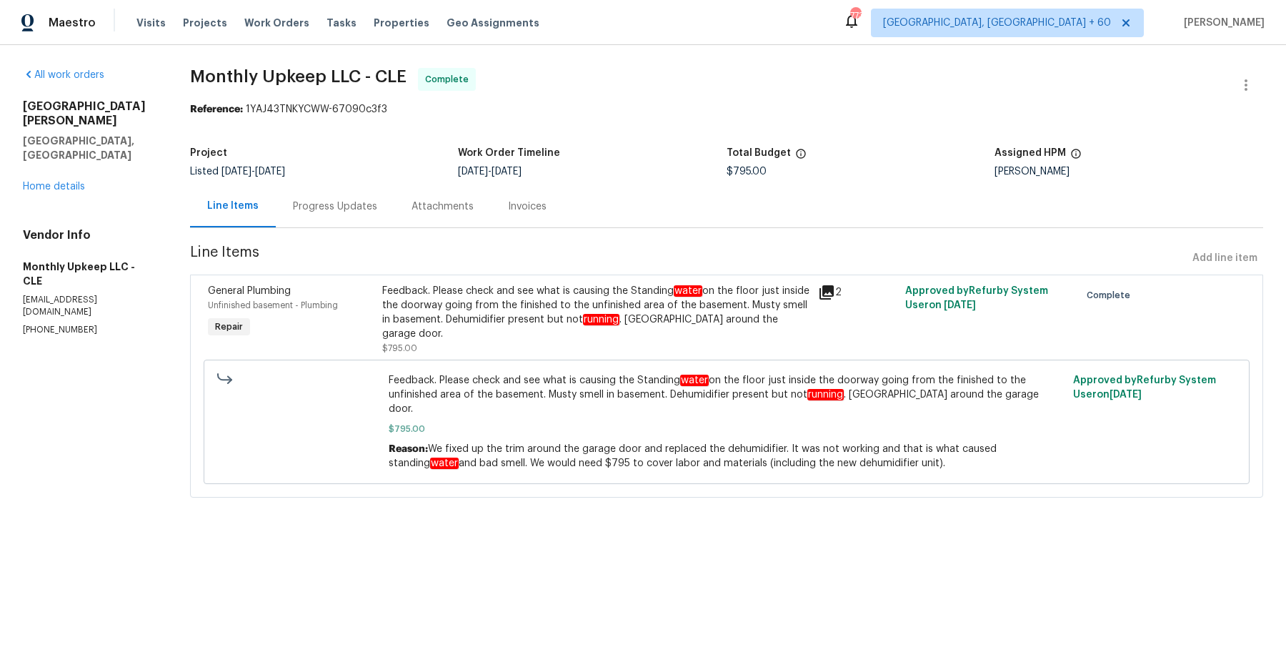
click at [71, 171] on div "All work orders 9740 Burton Dr Twinsburg, OH 44087 Home details Vendor Info Mon…" at bounding box center [89, 202] width 133 height 268
click at [71, 182] on link "Home details" at bounding box center [54, 187] width 62 height 10
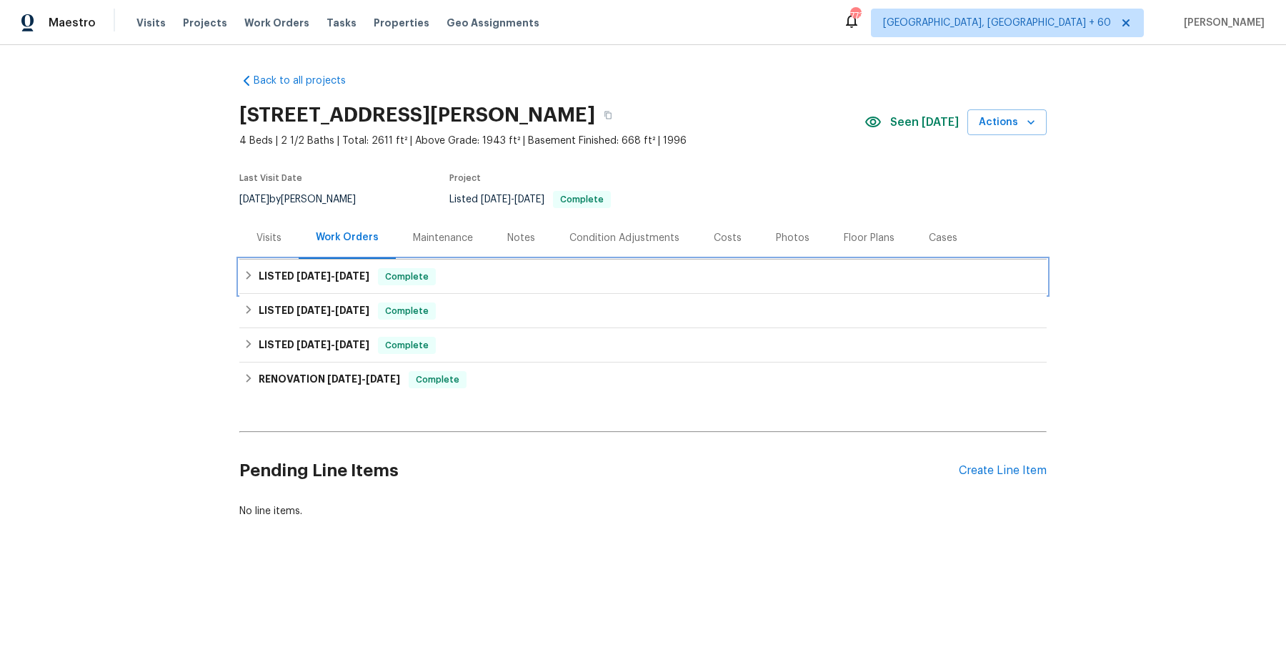
click at [484, 270] on div "LISTED 8/22/25 - 8/27/25 Complete" at bounding box center [643, 276] width 799 height 17
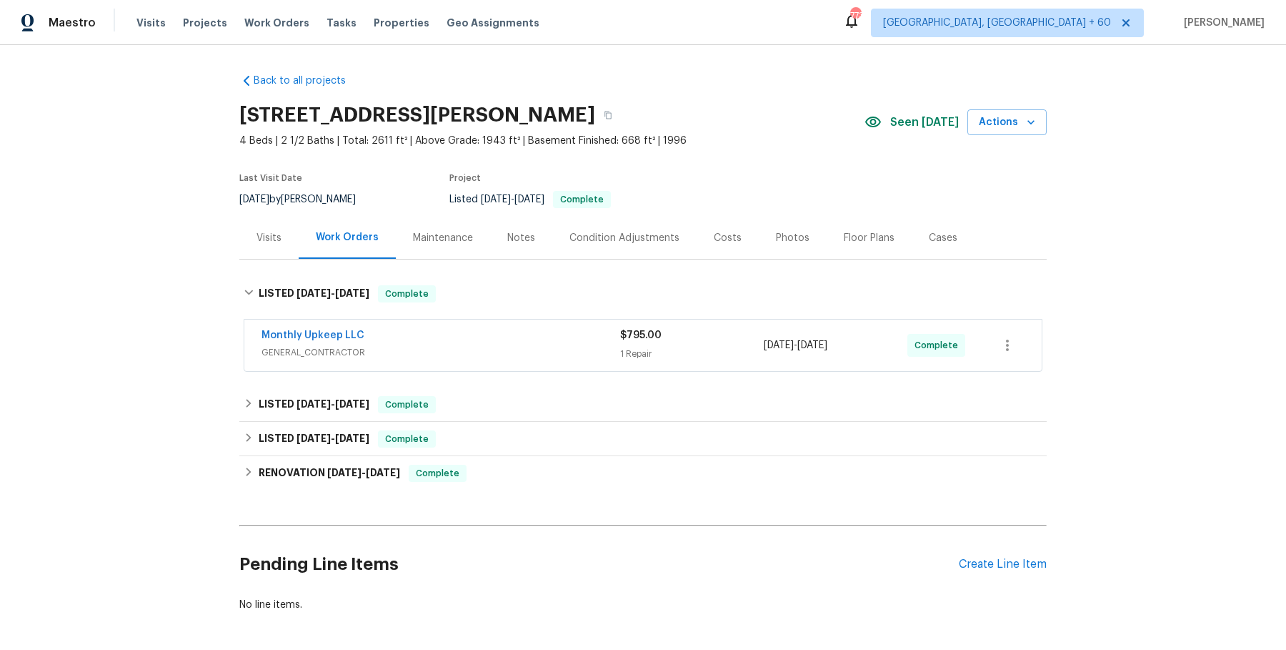
click at [476, 341] on div "Monthly Upkeep LLC" at bounding box center [441, 336] width 359 height 17
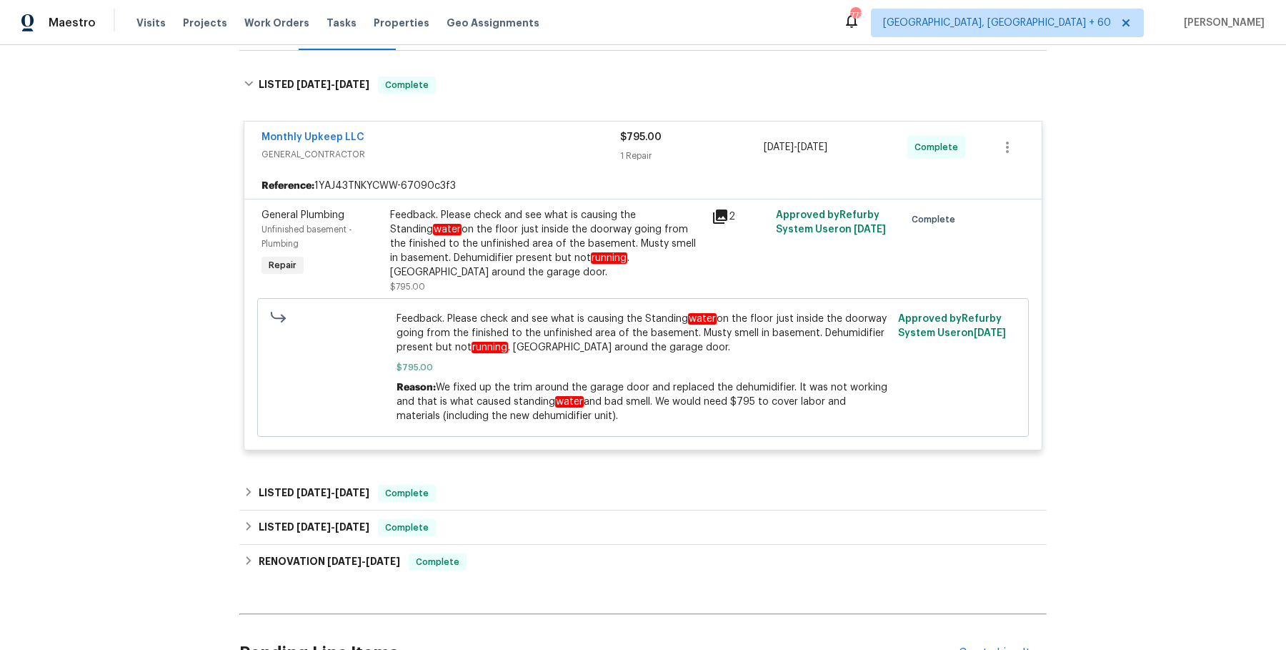
scroll to position [242, 0]
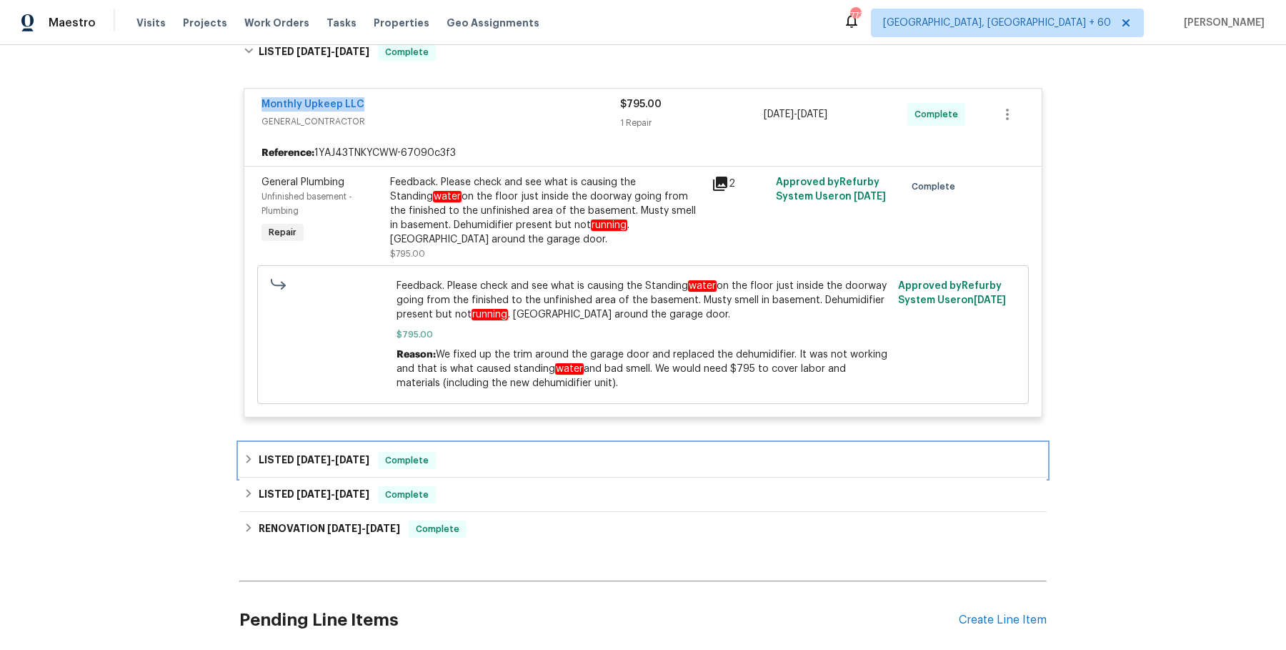
click at [505, 453] on div "LISTED 7/28/25 - 7/30/25 Complete" at bounding box center [643, 460] width 799 height 17
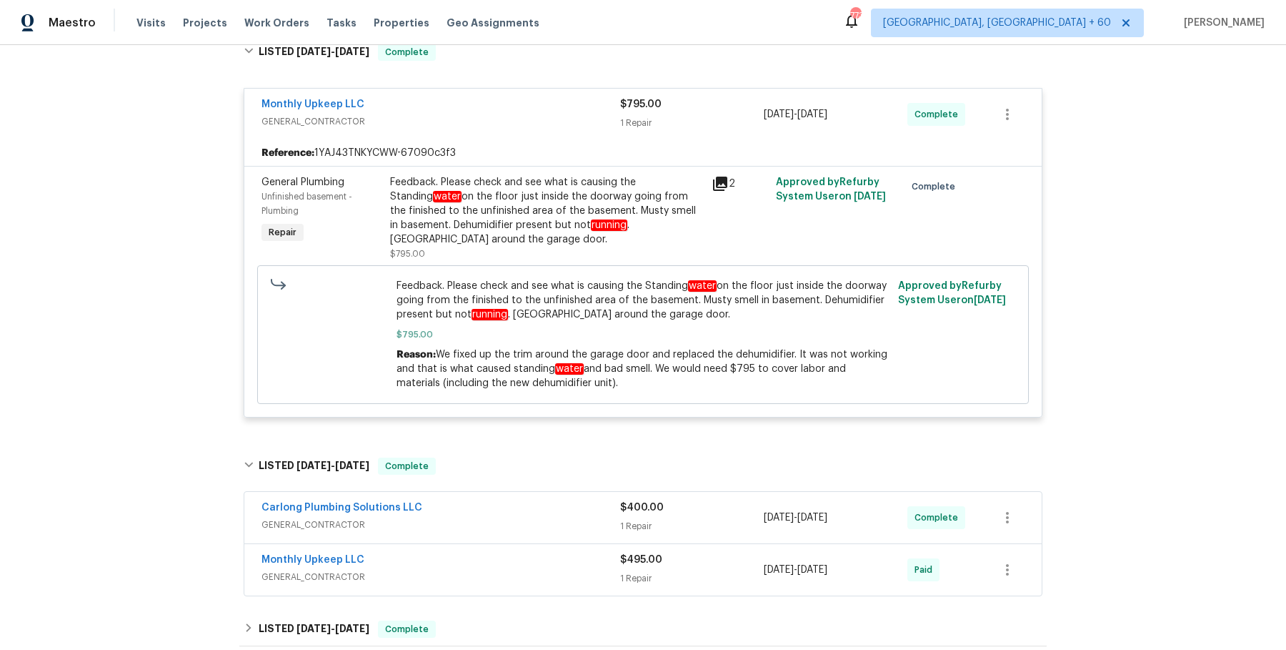
click at [500, 506] on div "Carlong Plumbing Solutions LLC" at bounding box center [441, 508] width 359 height 17
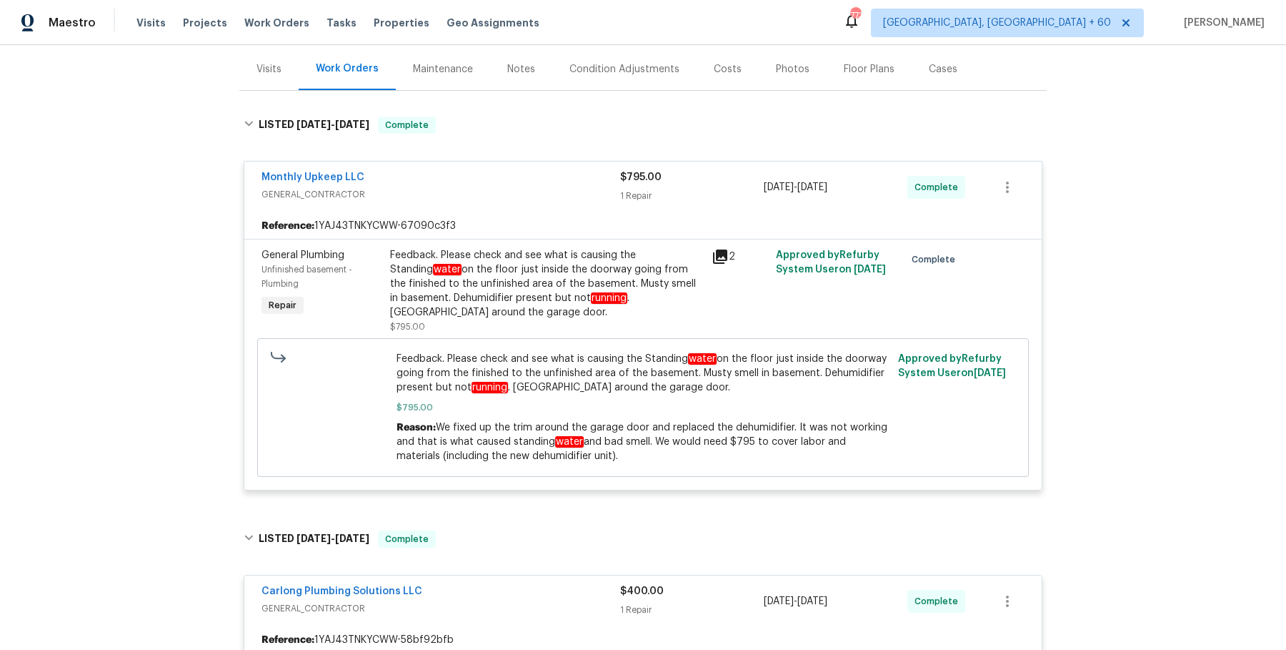
scroll to position [0, 0]
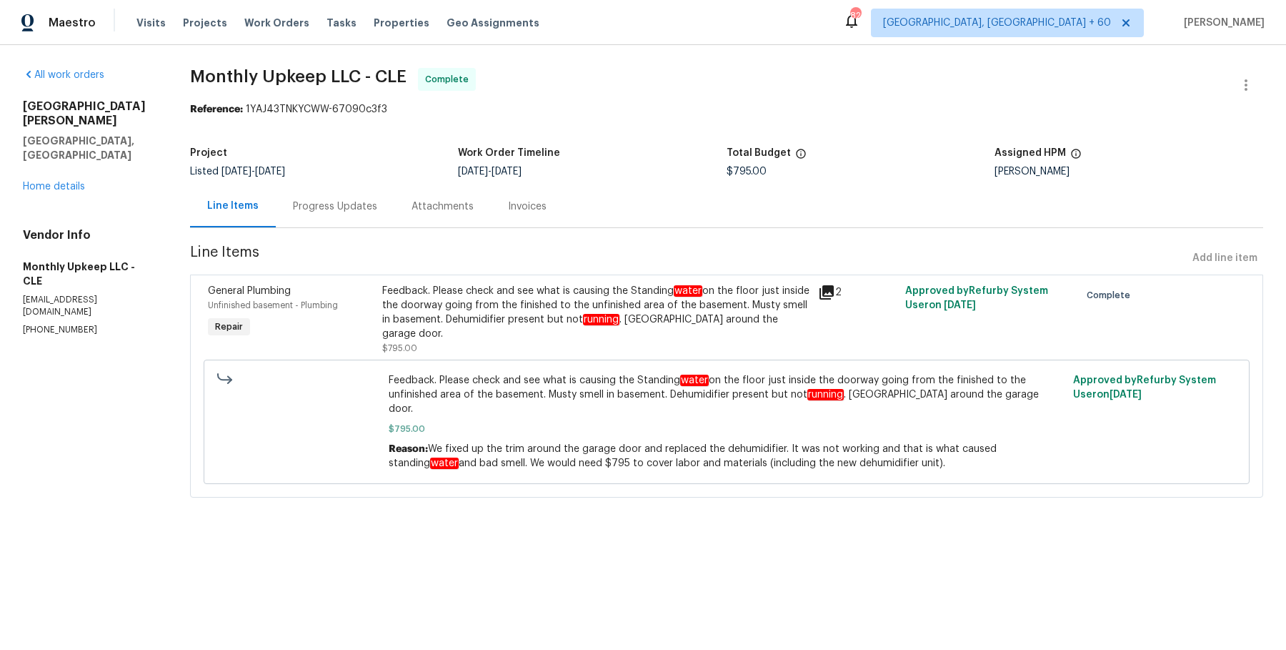
click at [283, 11] on div "Visits Projects Work Orders Tasks Properties Geo Assignments" at bounding box center [347, 23] width 420 height 29
click at [280, 22] on span "Work Orders" at bounding box center [276, 23] width 65 height 14
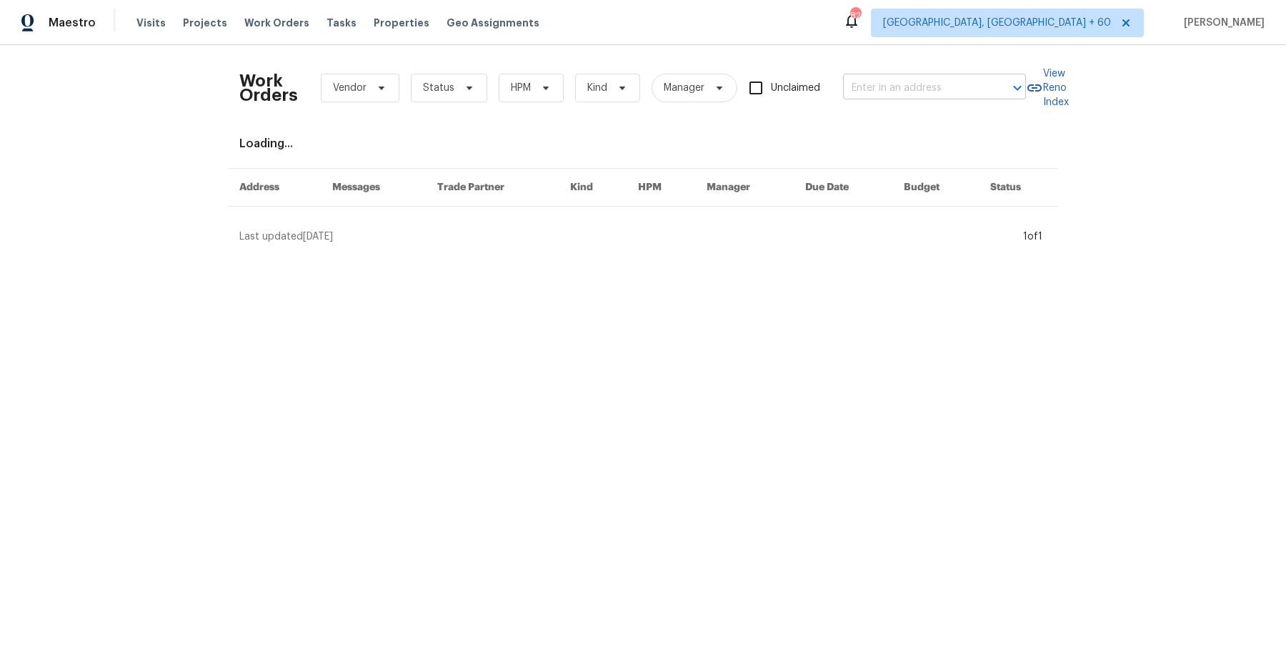
click at [985, 81] on div "​" at bounding box center [934, 88] width 183 height 22
paste input "2970 N Oregon St Chandler true 10, AZ 85225"
drag, startPoint x: 903, startPoint y: 86, endPoint x: 1126, endPoint y: 86, distance: 223.7
click at [1126, 86] on div "Work Orders Vendor Status HPM Kind Manager Unclaimed 2970 N Oregon St Chandler …" at bounding box center [643, 150] width 1286 height 210
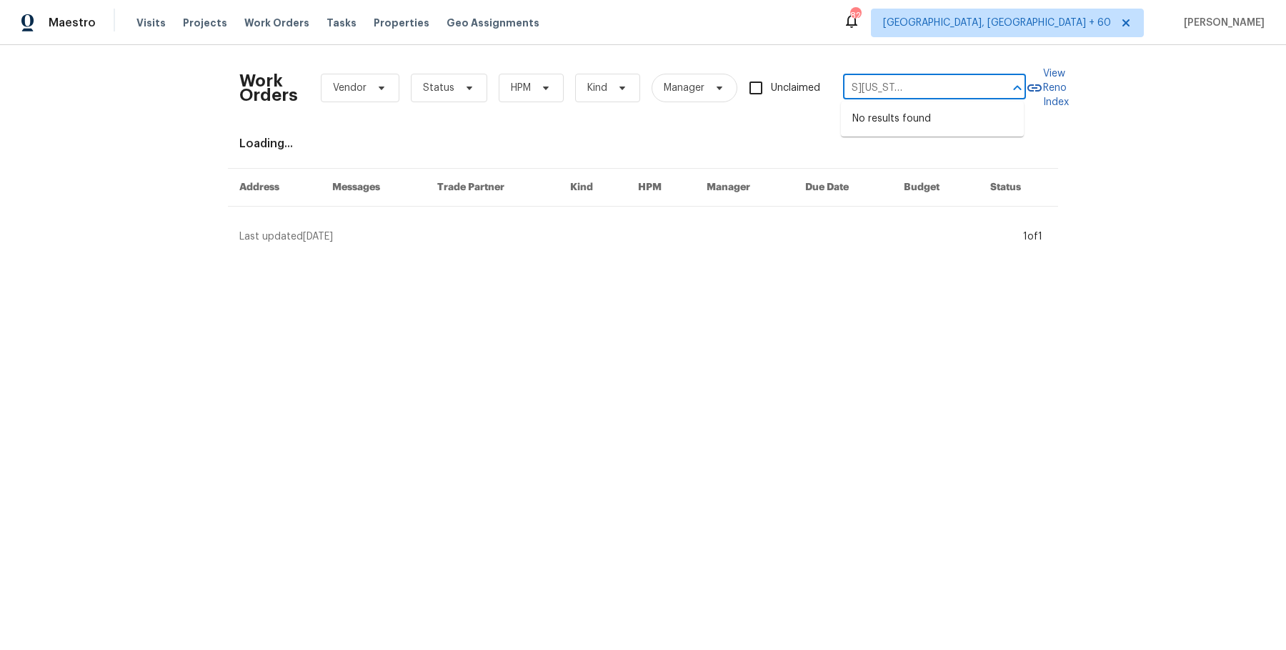
scroll to position [0, 0]
type input "2970 N Oregon St Chandler"
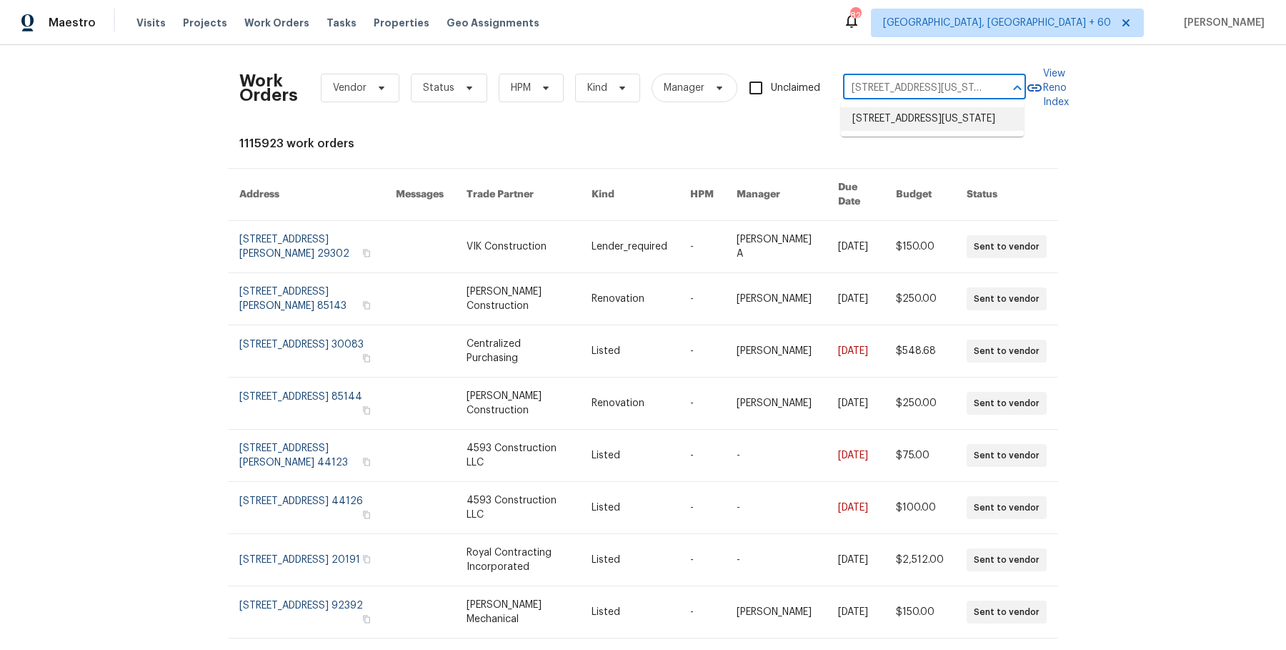
click at [986, 121] on li "2970 N Oregon St Unit 10, Chandler, AZ 85225" at bounding box center [932, 119] width 183 height 24
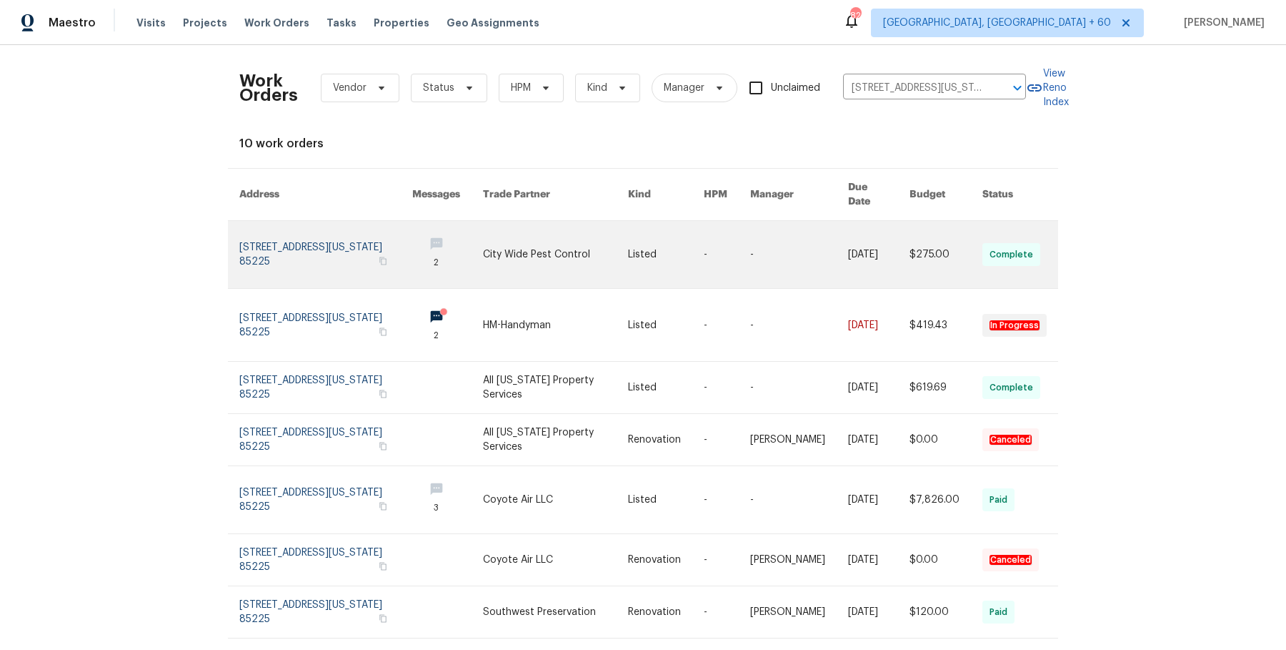
click at [660, 239] on link at bounding box center [666, 254] width 76 height 67
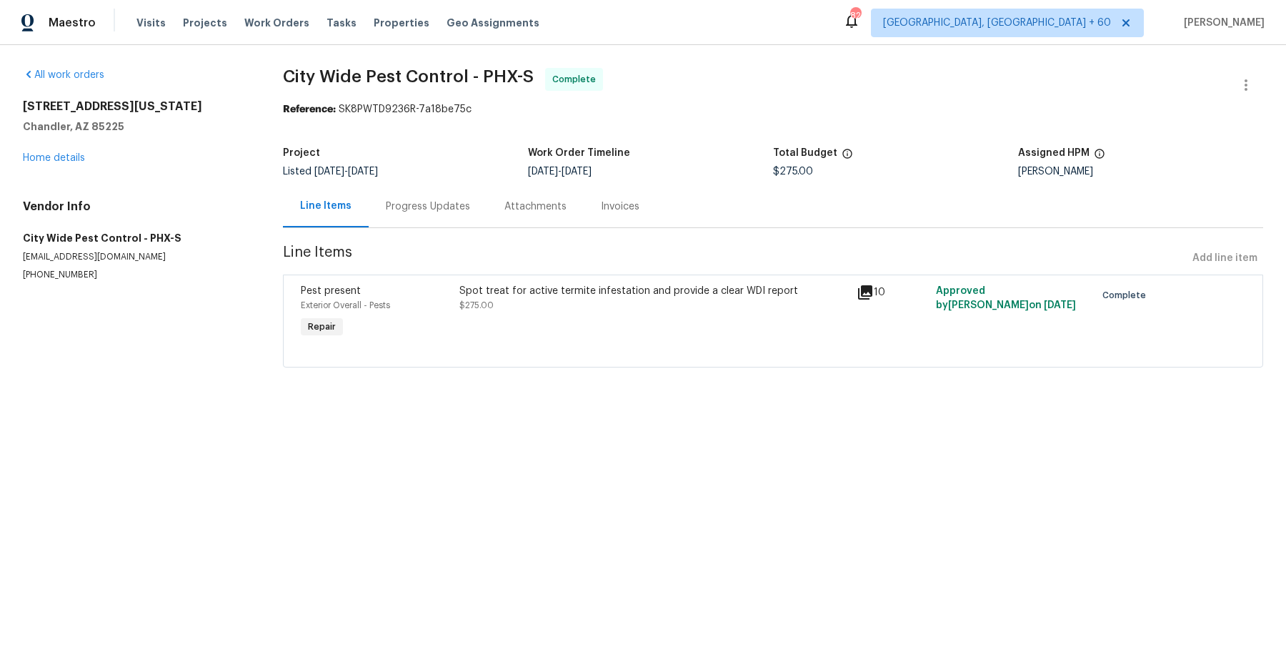
click at [76, 164] on div "2970 N Oregon St Unit 10 Chandler, AZ 85225 Home details" at bounding box center [136, 132] width 226 height 66
click at [66, 153] on link "Home details" at bounding box center [54, 158] width 62 height 10
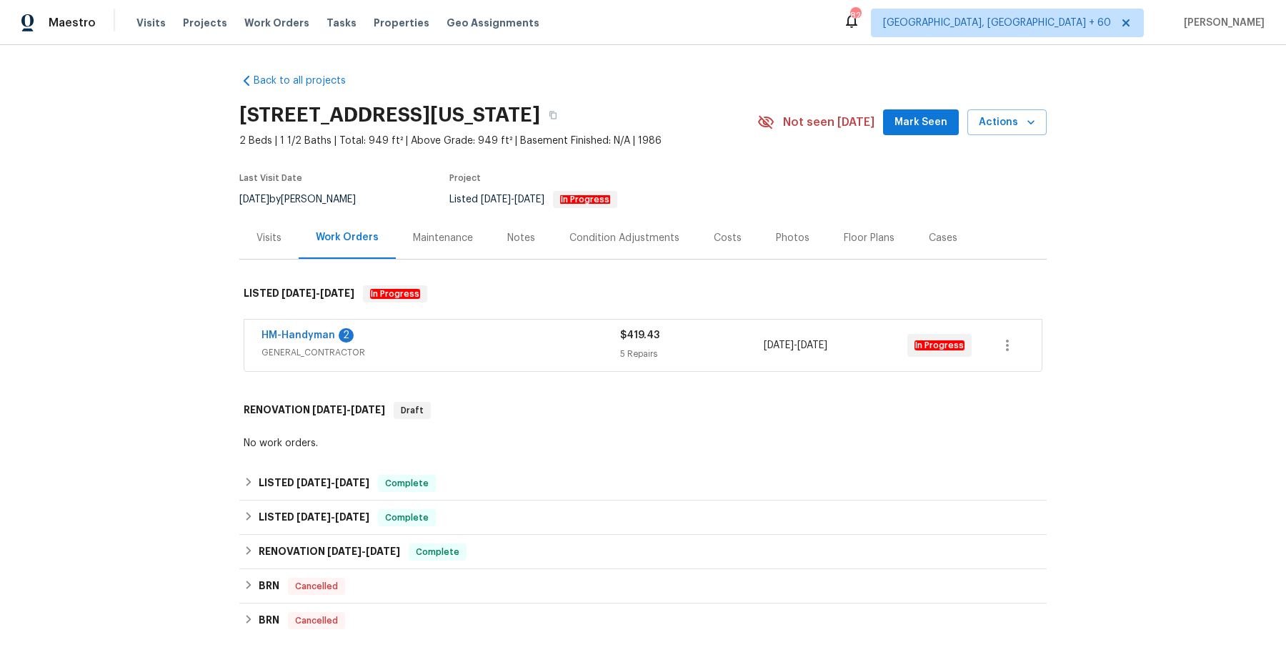
click at [527, 359] on div "HM-Handyman 2 GENERAL_CONTRACTOR" at bounding box center [441, 345] width 359 height 34
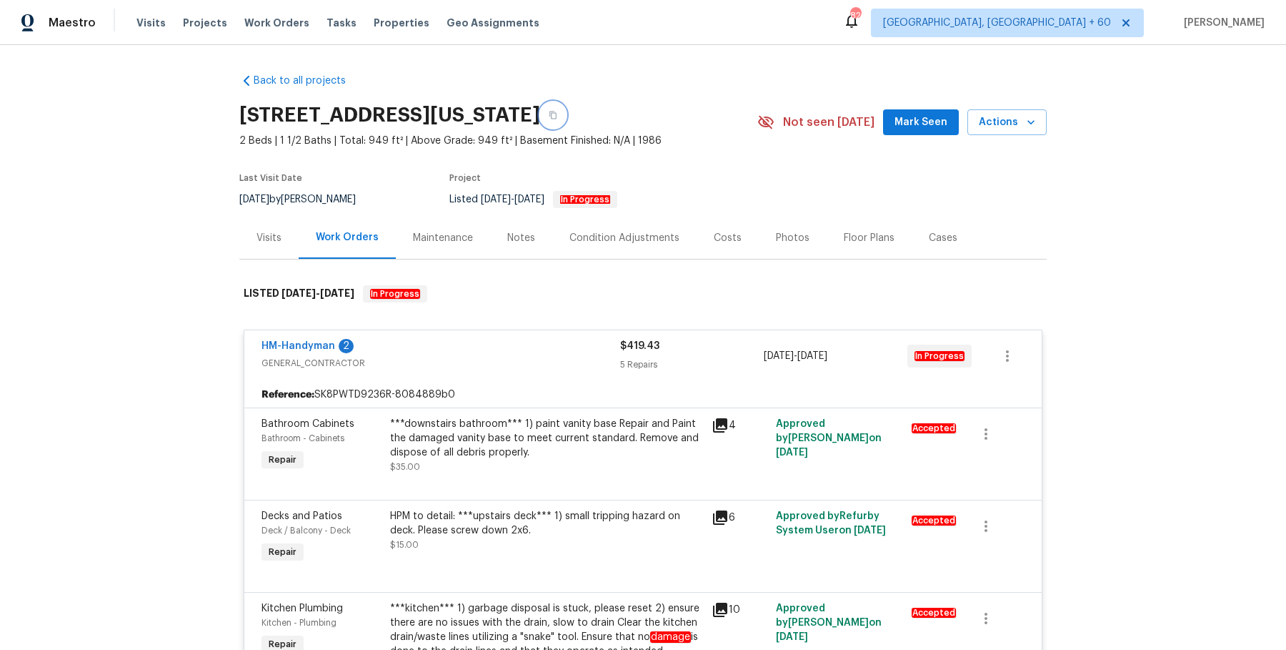
click at [557, 113] on icon "button" at bounding box center [553, 115] width 7 height 8
click at [308, 5] on div "Maestro Visits Projects Work Orders Tasks Properties Geo Assignments 824 Albuqu…" at bounding box center [643, 22] width 1286 height 45
click at [272, 19] on span "Work Orders" at bounding box center [276, 23] width 65 height 14
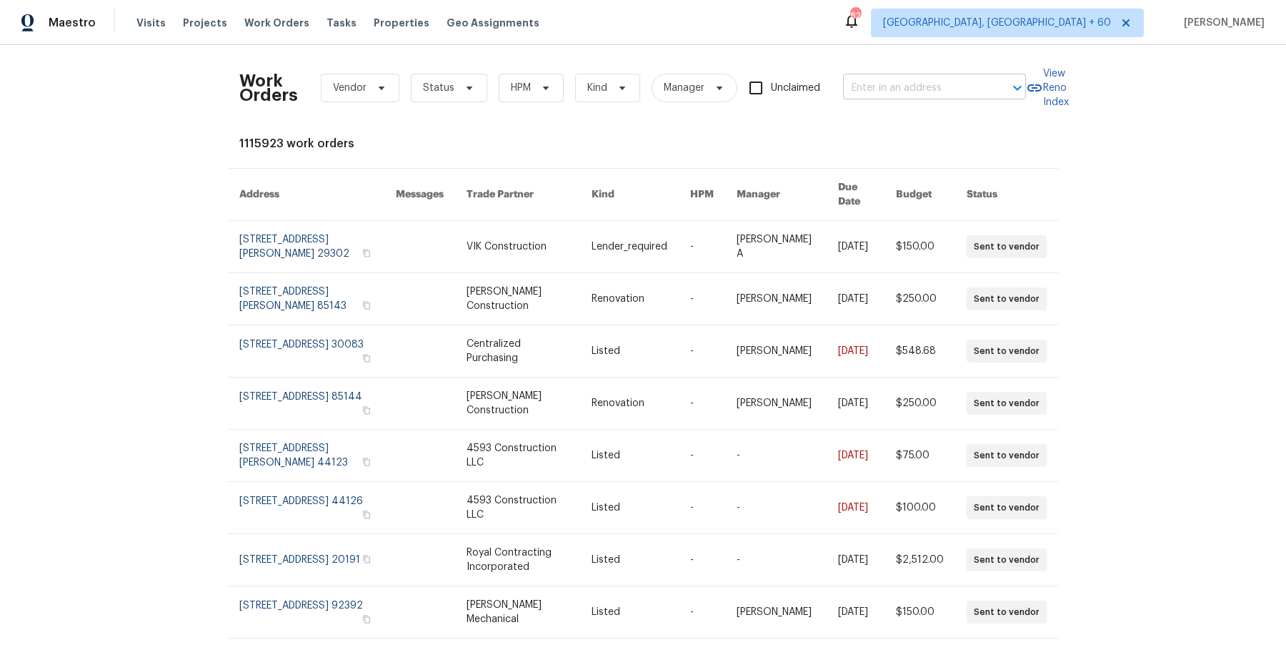
click at [992, 77] on div "​" at bounding box center [934, 88] width 183 height 22
type input "V"
paste input "2970 N Oregon St Unit 10, Chandler, AZ 85225"
drag, startPoint x: 857, startPoint y: 88, endPoint x: 960, endPoint y: 91, distance: 103.0
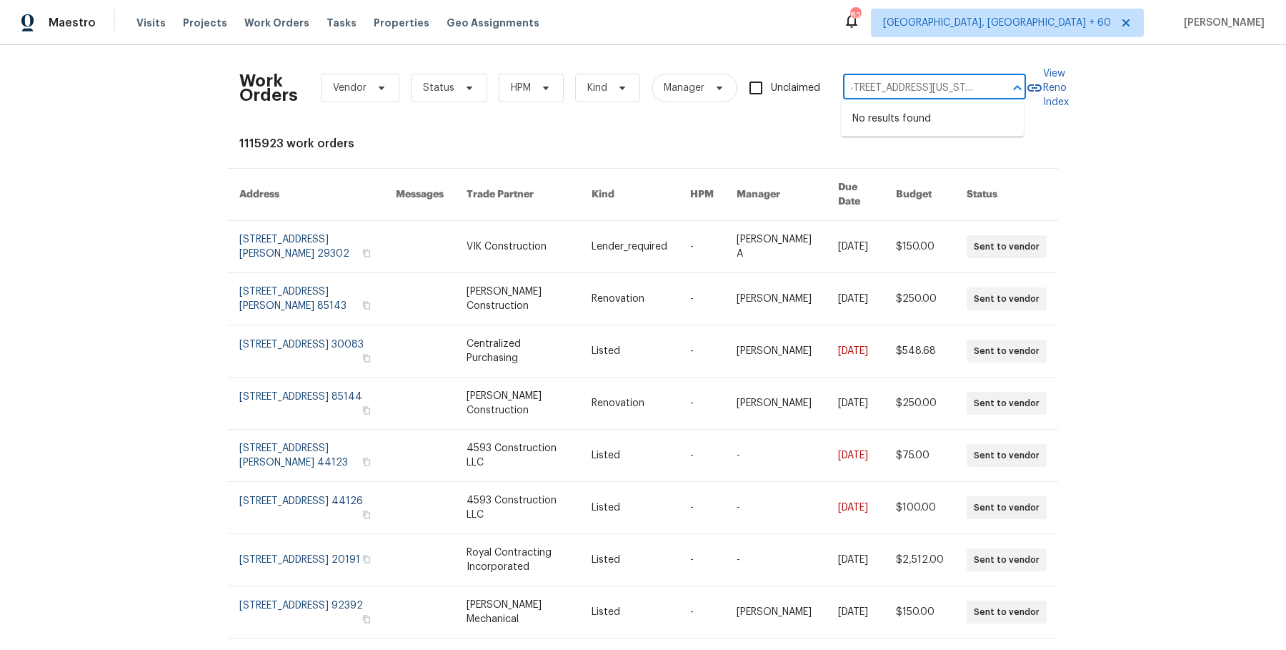
click at [960, 91] on input "2970 N Oregon St Unit 10, Chandler, AZ 85225" at bounding box center [914, 88] width 143 height 22
type input "2970 N Oregon St Unit 10, Chandler, AZ 85225"
click at [871, 92] on input "text" at bounding box center [914, 88] width 143 height 22
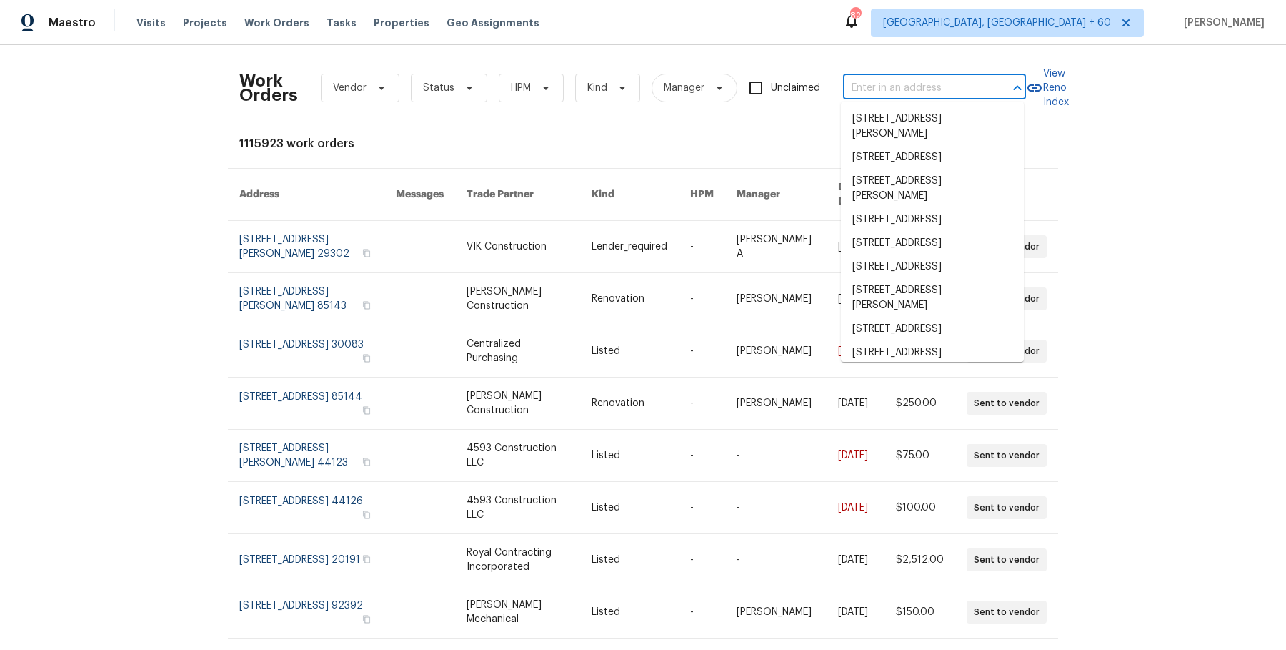
type input "V"
paste input "2970 N Oregon St Unit 10, Chandler, AZ 85225"
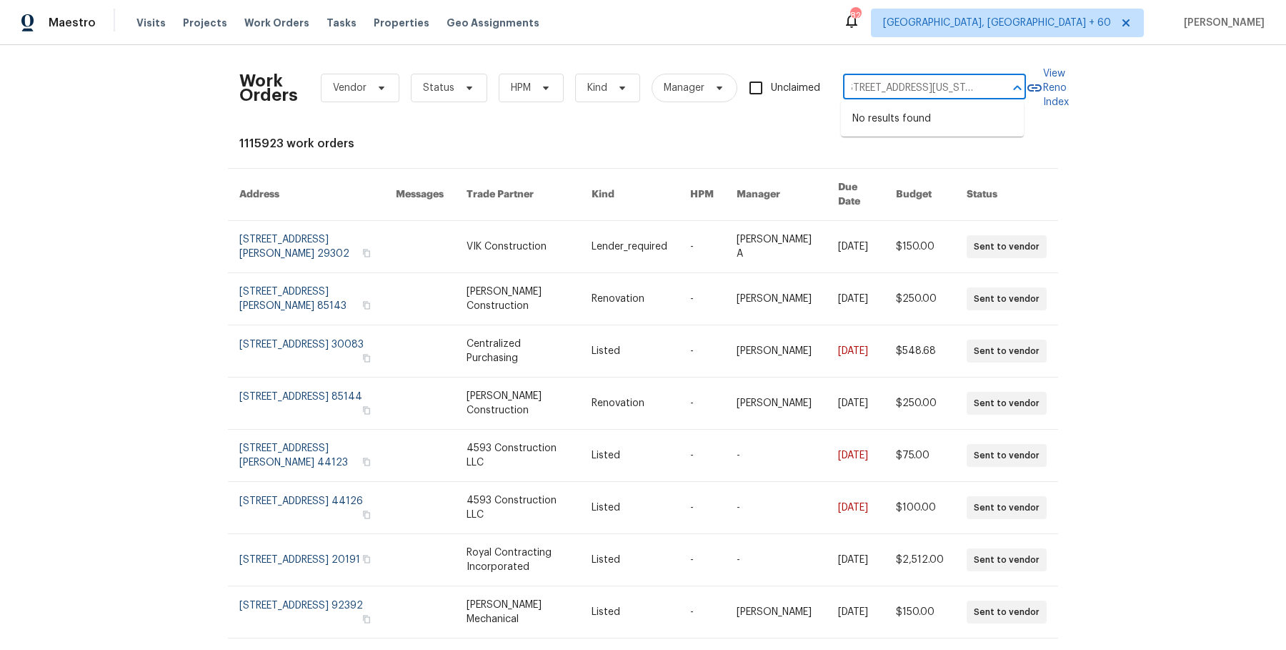
scroll to position [0, 81]
drag, startPoint x: 851, startPoint y: 84, endPoint x: 986, endPoint y: 84, distance: 135.1
click at [986, 84] on div "2970 N Oregon St Unit 10, Chandler, AZ 85225 ​" at bounding box center [934, 88] width 183 height 22
type input "2970 N Oregon St"
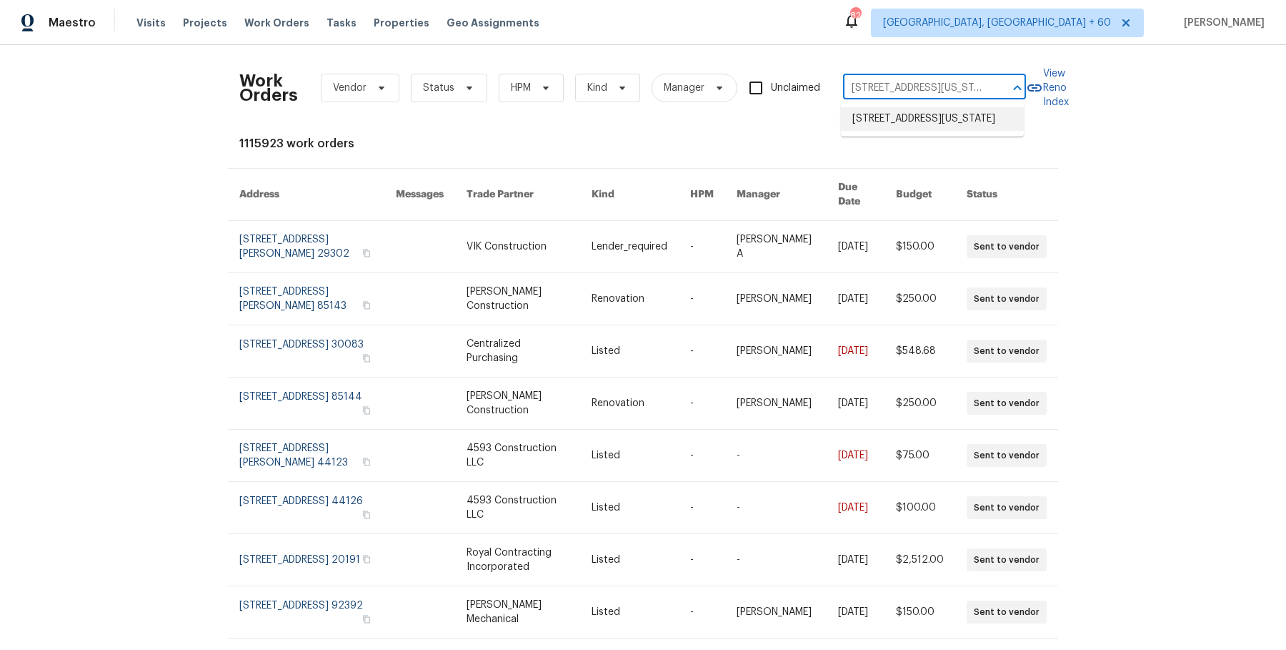
click at [915, 131] on li "2970 N Oregon St Unit 10, Chandler, AZ 85225" at bounding box center [932, 119] width 183 height 24
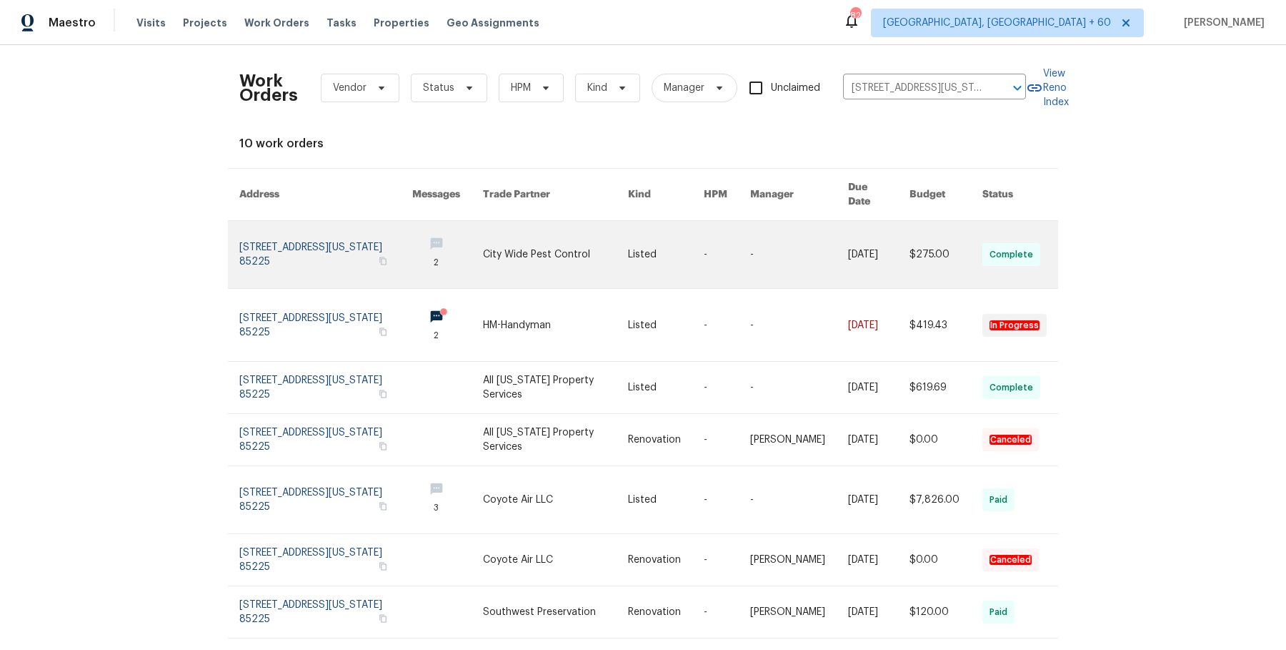
click at [811, 264] on link at bounding box center [799, 254] width 98 height 67
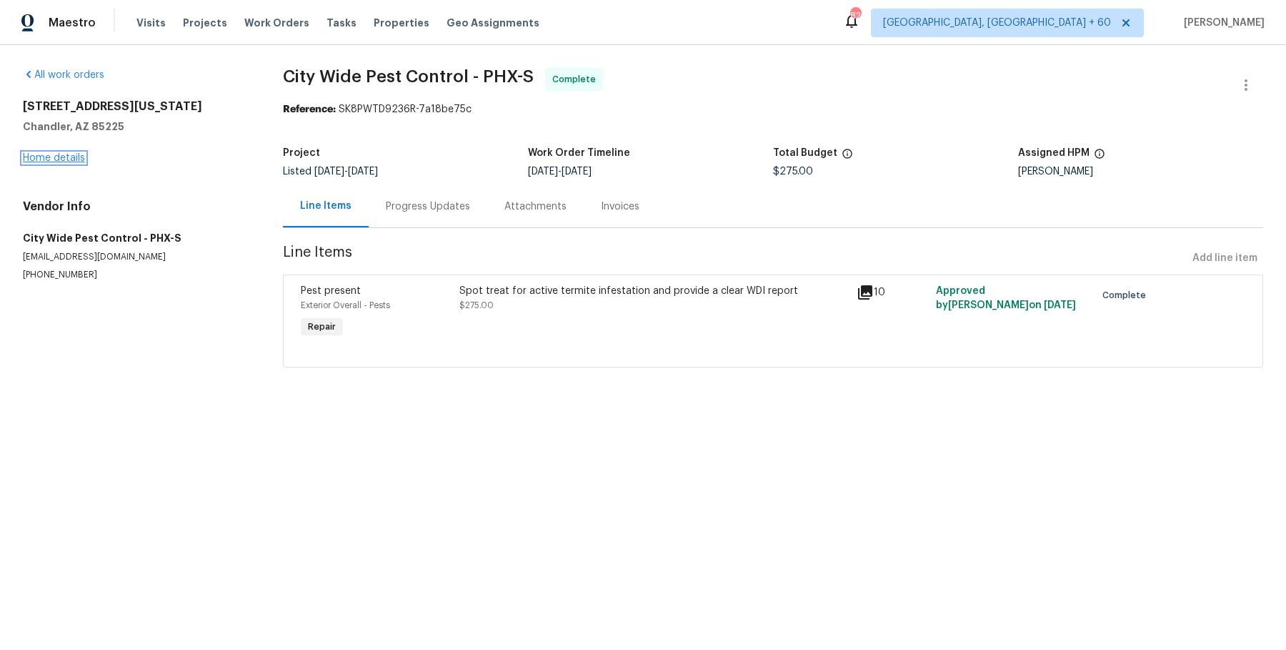
click at [55, 157] on link "Home details" at bounding box center [54, 158] width 62 height 10
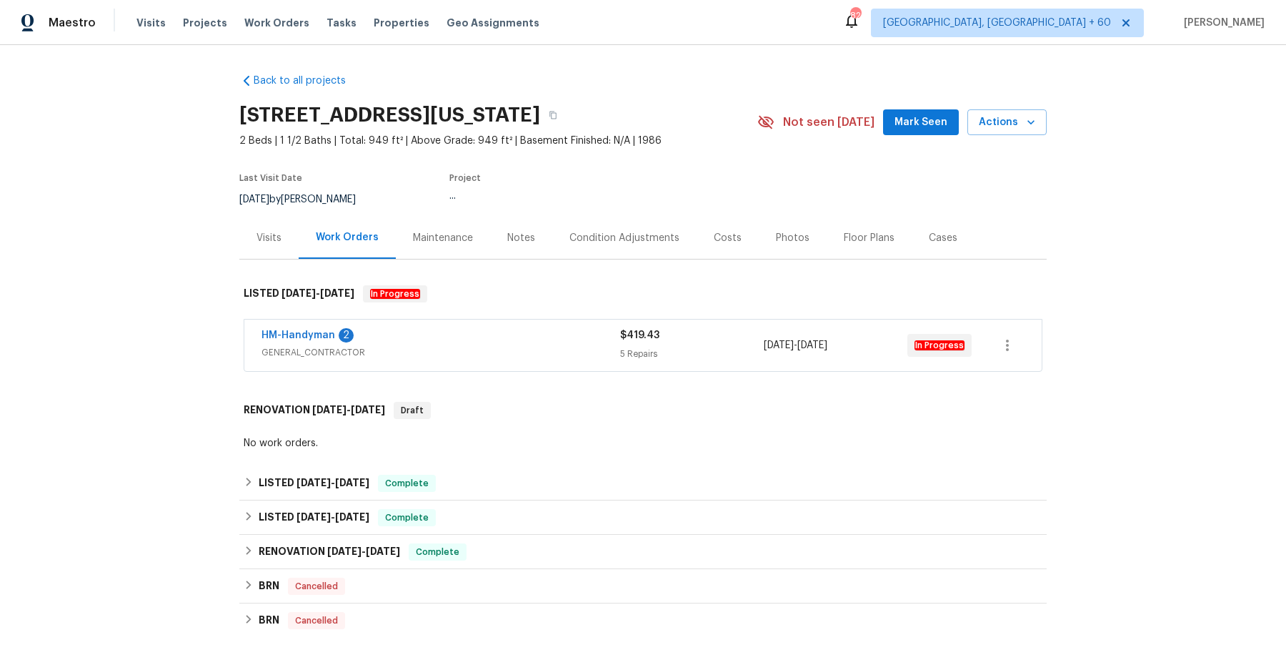
click at [472, 349] on span "GENERAL_CONTRACTOR" at bounding box center [441, 352] width 359 height 14
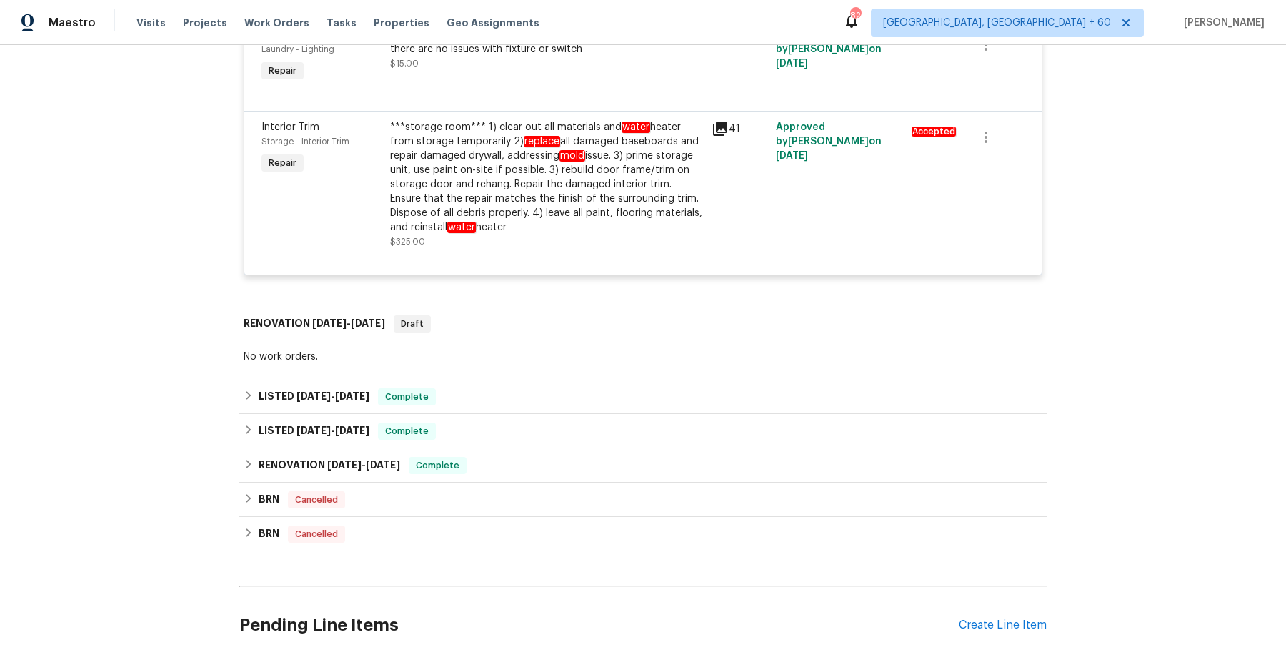
scroll to position [799, 0]
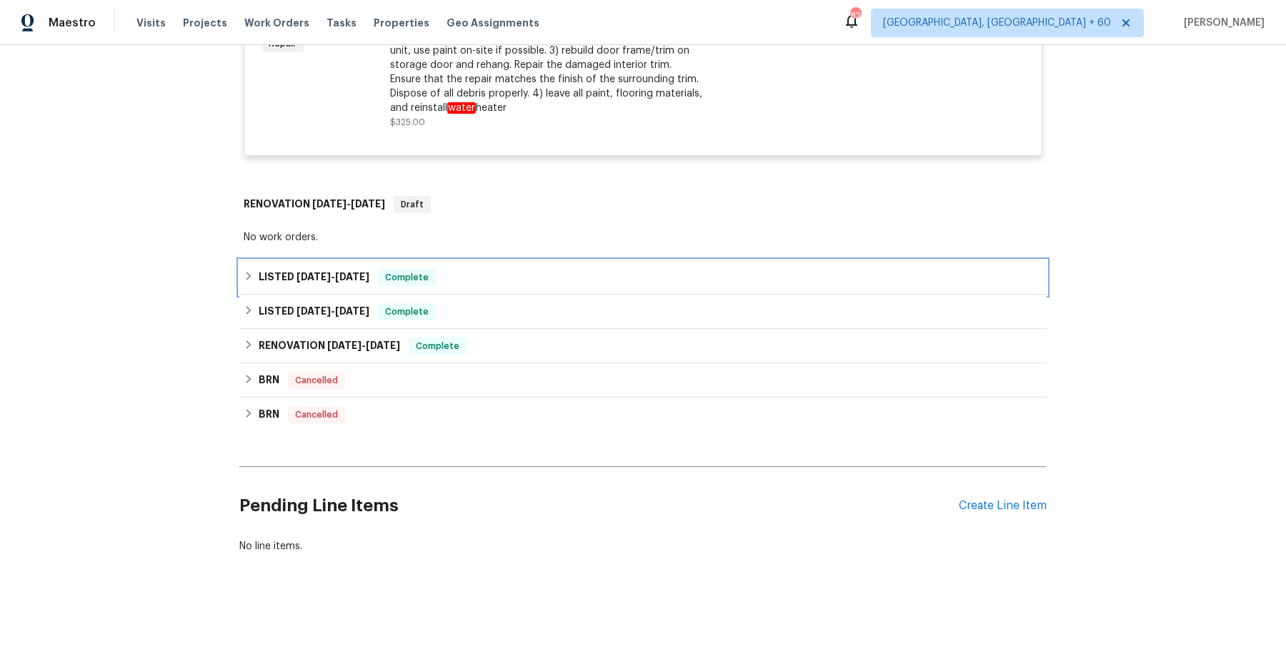
click at [480, 261] on div "LISTED 8/15/25 - 8/26/25 Complete" at bounding box center [643, 277] width 808 height 34
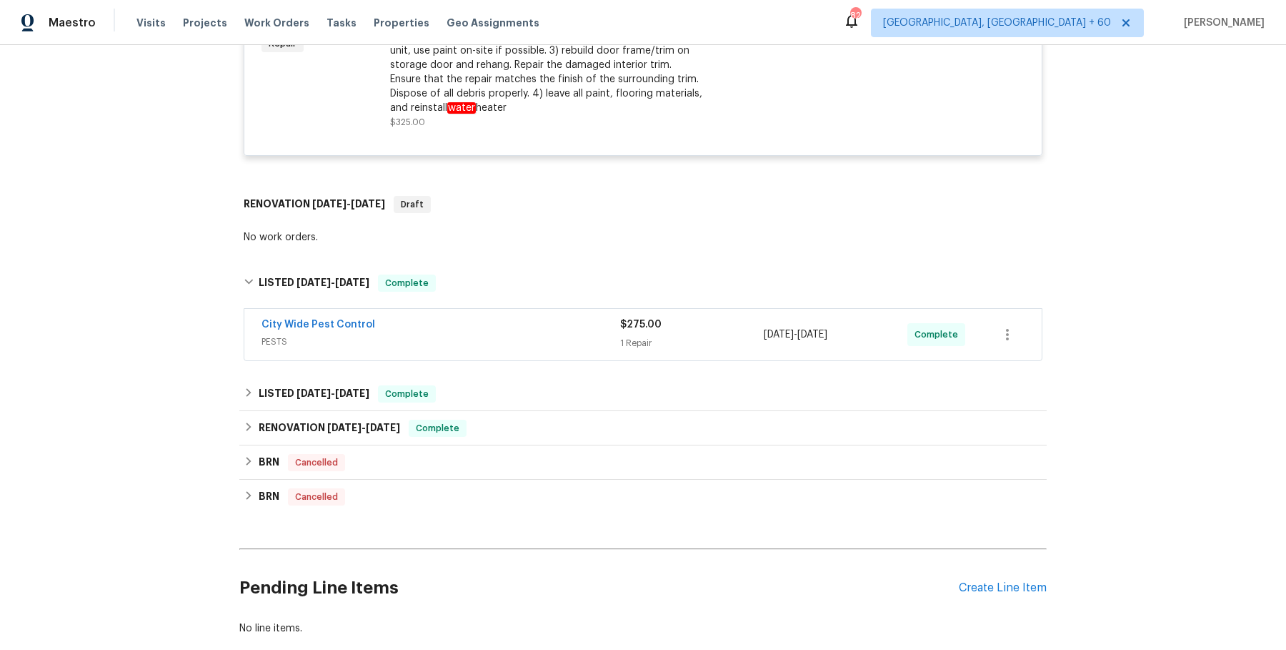
click at [470, 329] on div "City Wide Pest Control" at bounding box center [441, 325] width 359 height 17
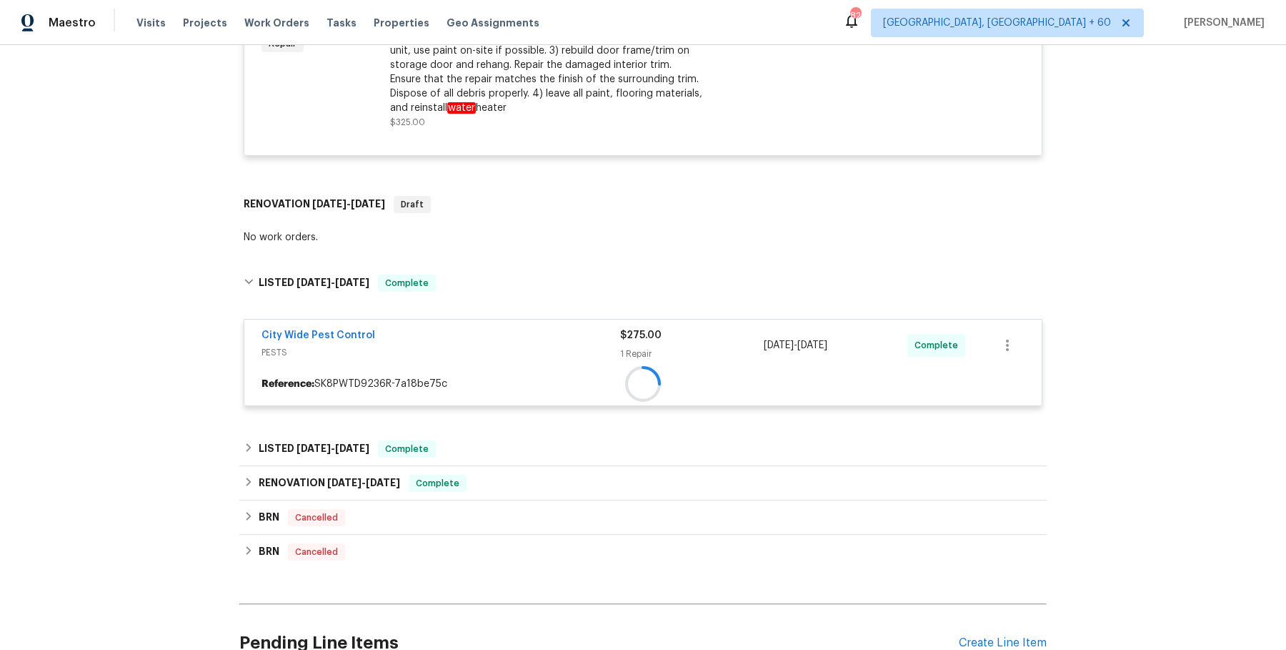
scroll to position [936, 0]
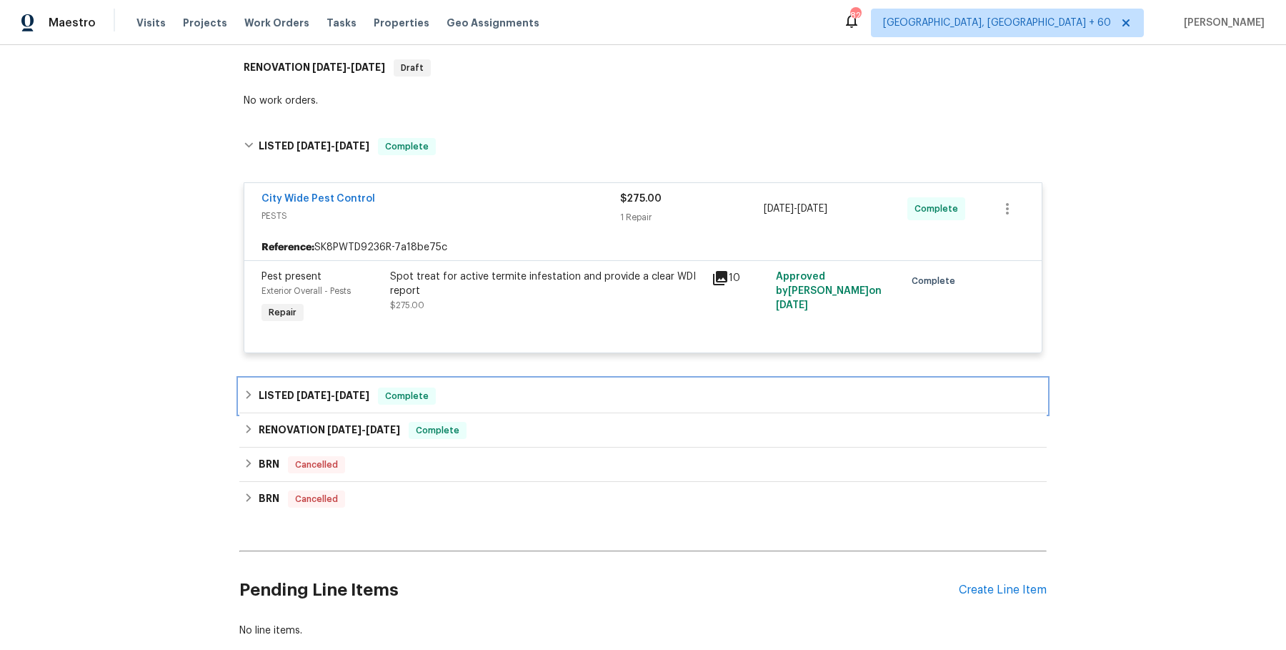
click at [458, 400] on div "LISTED 5/21/25 - 5/30/25 Complete" at bounding box center [643, 395] width 799 height 17
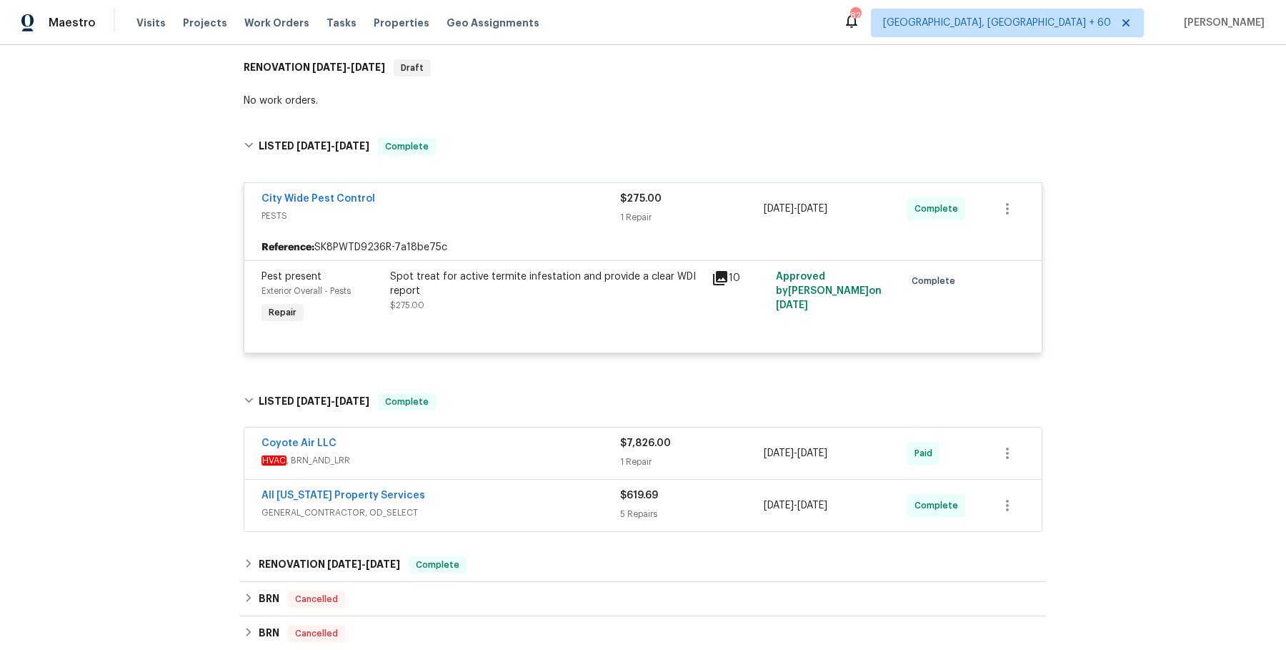
click at [473, 447] on div "Coyote Air LLC" at bounding box center [441, 444] width 359 height 17
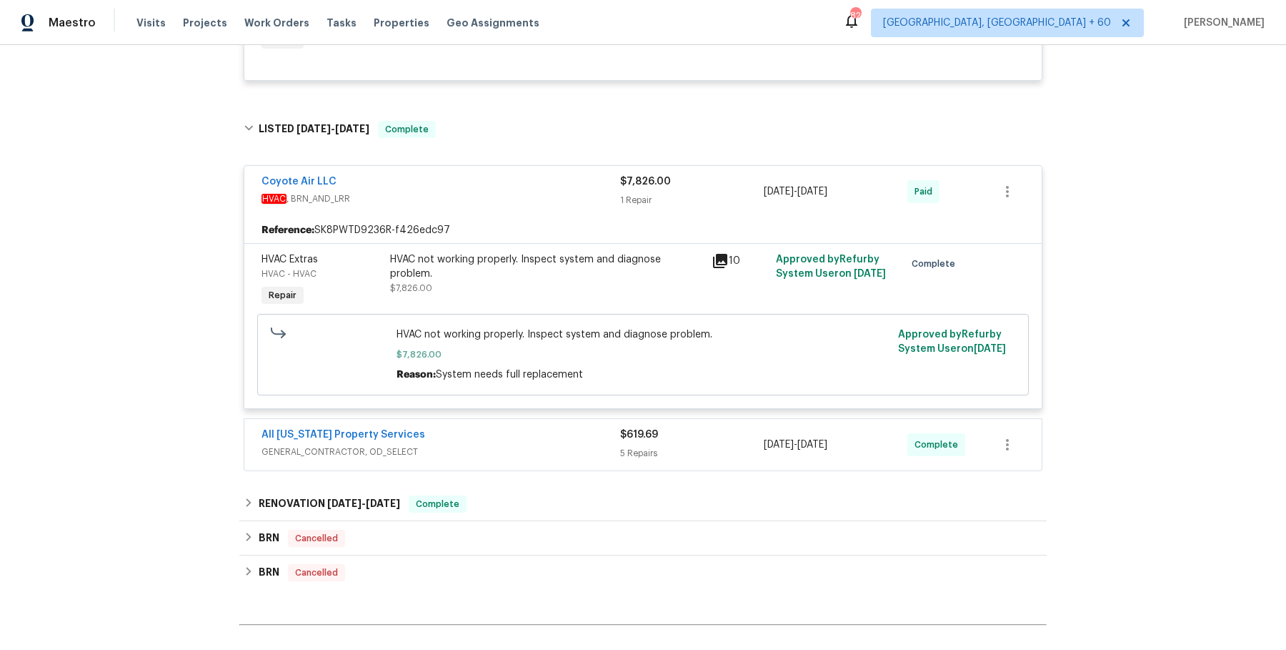
scroll to position [1364, 0]
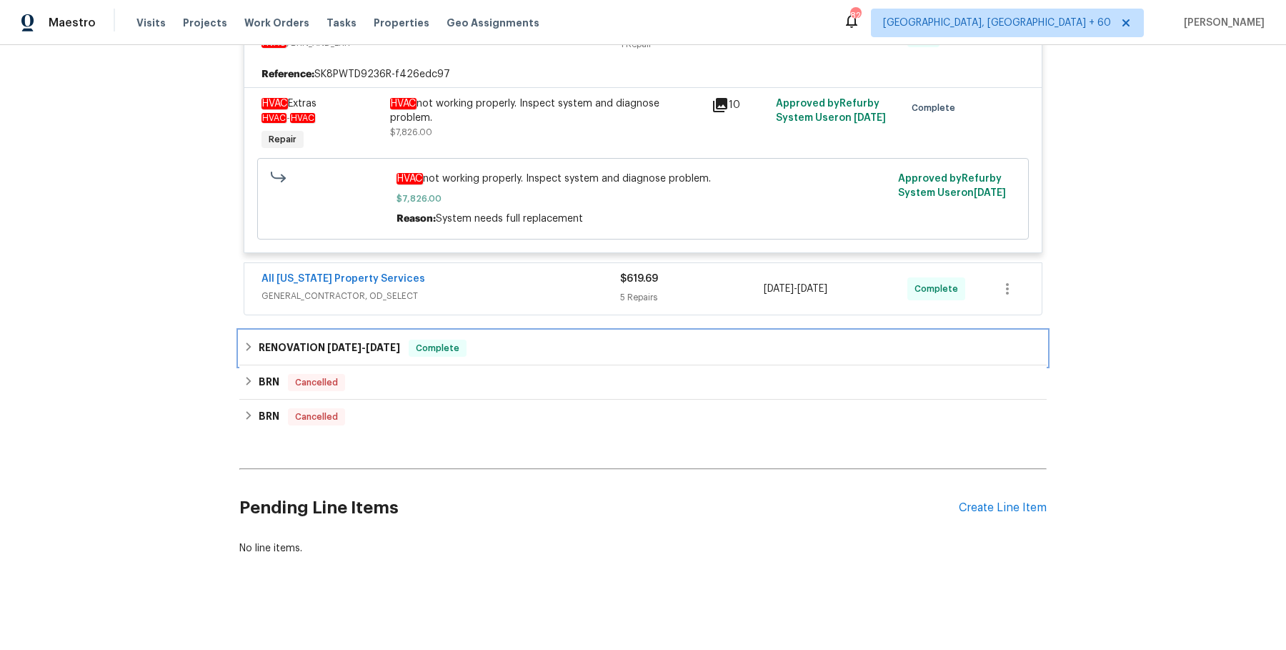
click at [529, 352] on div "RENOVATION 9/9/24 - 9/17/24 Complete" at bounding box center [643, 347] width 799 height 17
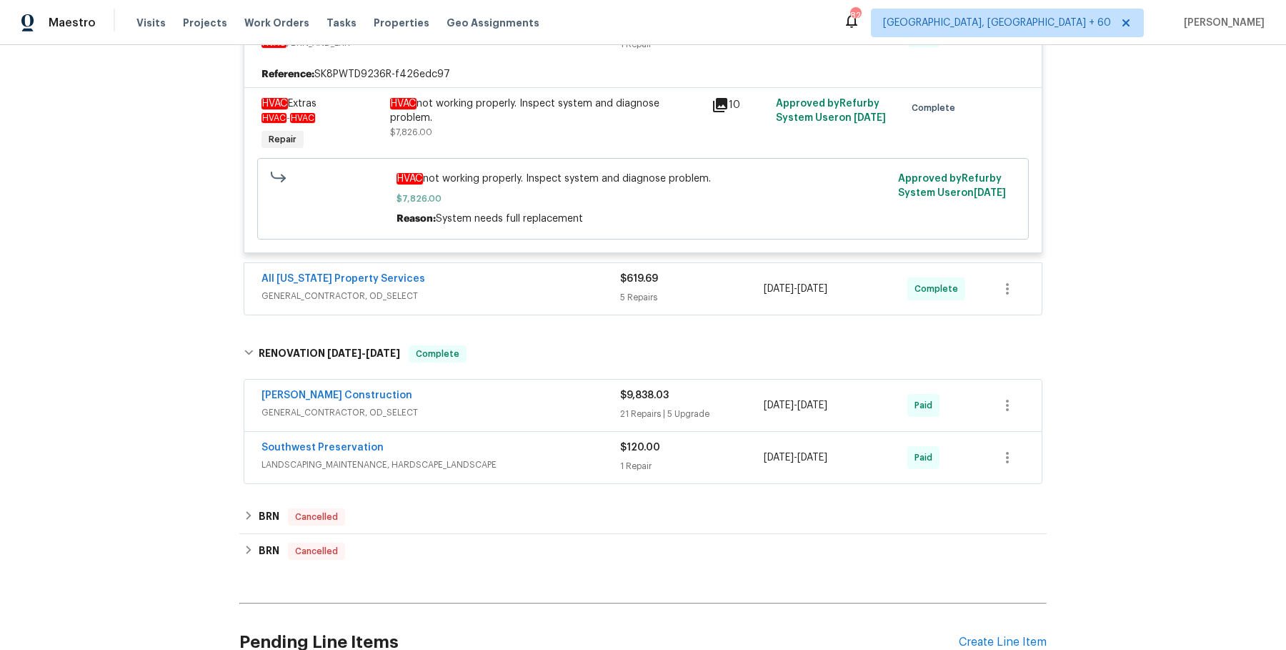
click at [506, 416] on span "GENERAL_CONTRACTOR, OD_SELECT" at bounding box center [441, 412] width 359 height 14
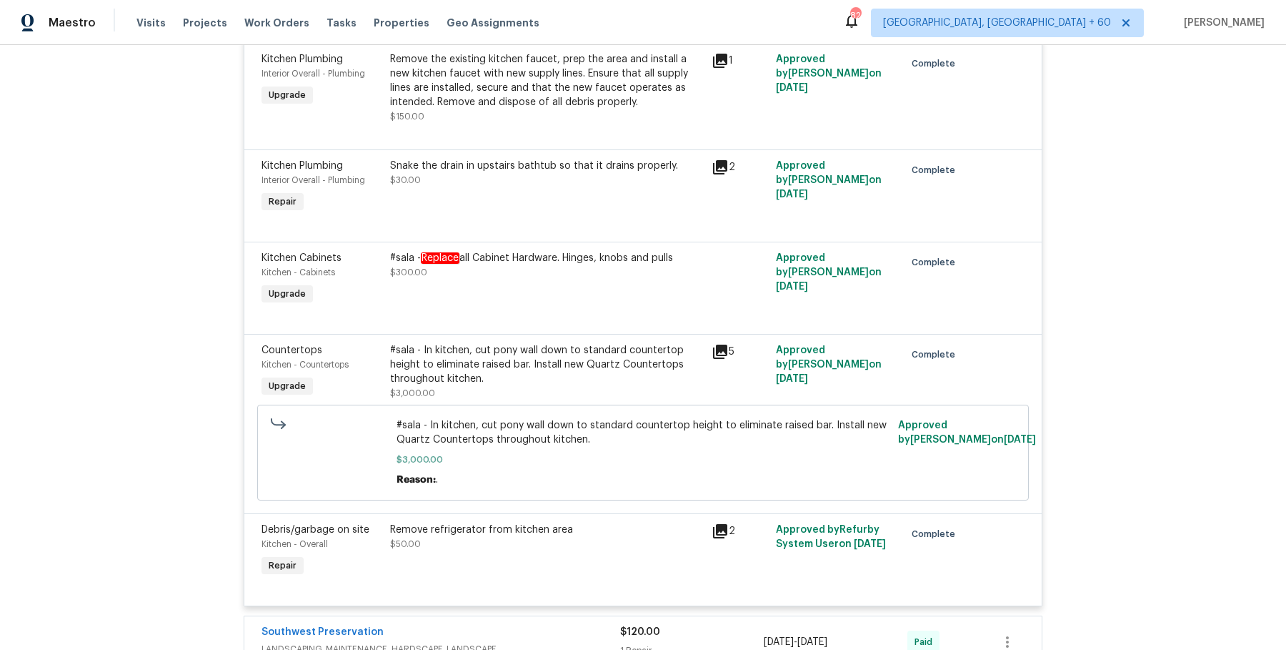
scroll to position [5008, 0]
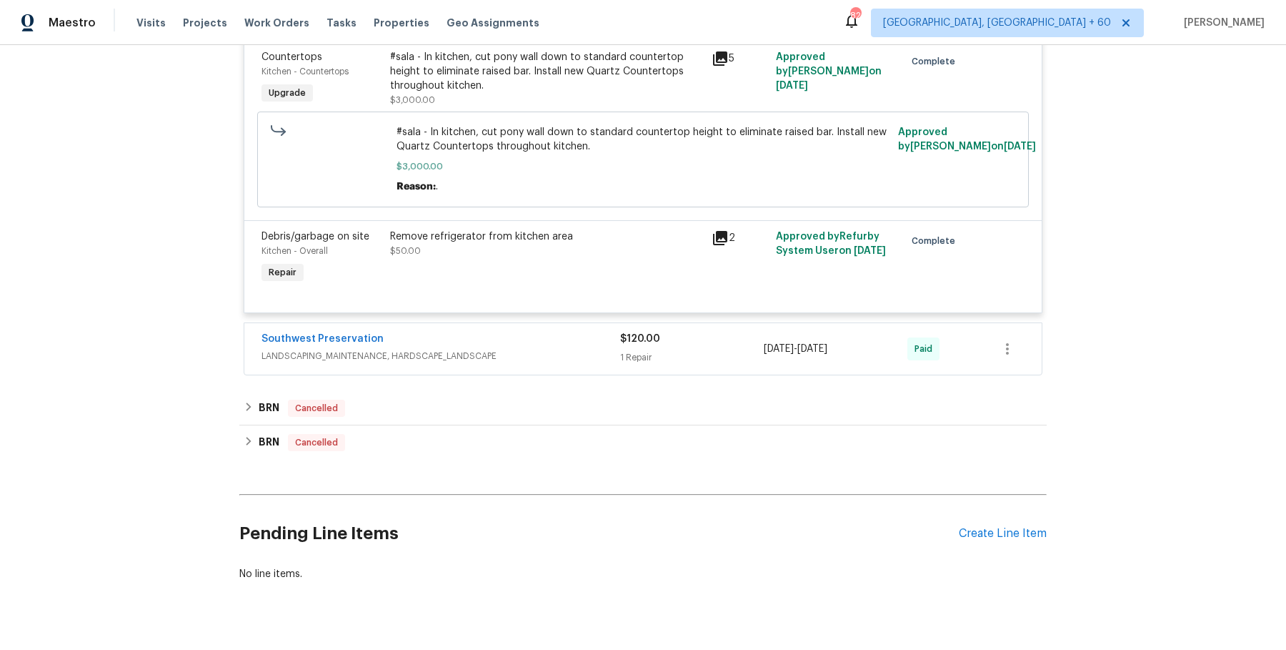
click at [547, 332] on div "Southwest Preservation" at bounding box center [441, 340] width 359 height 17
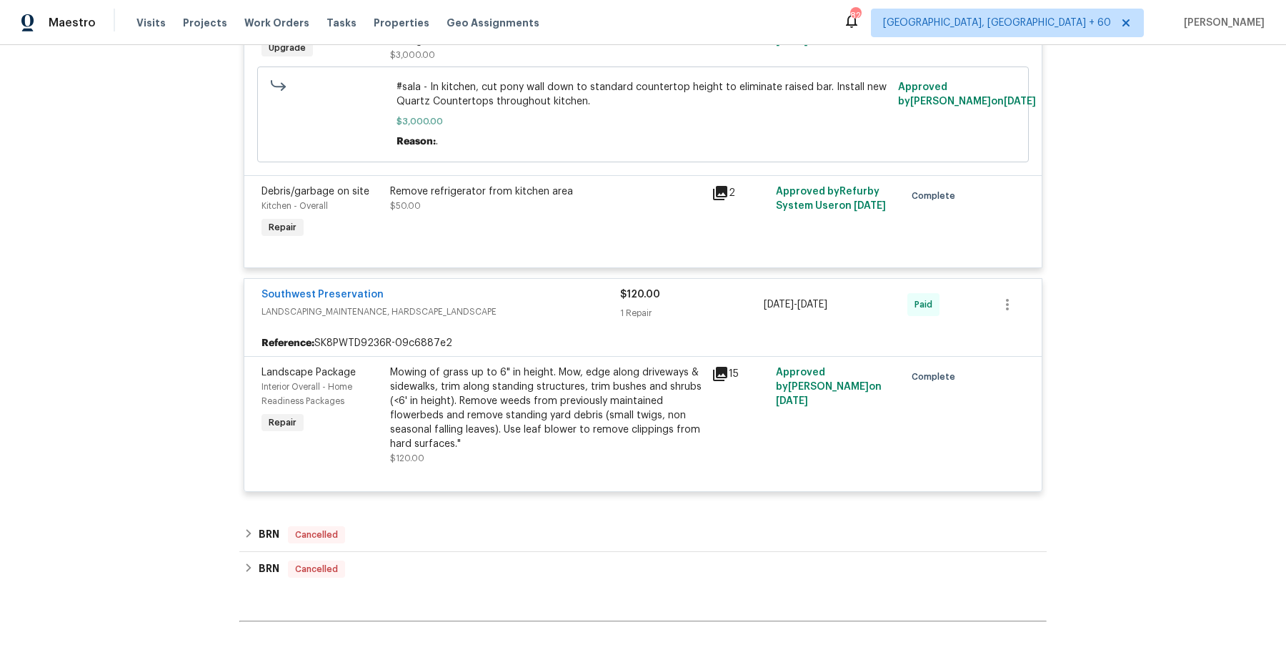
scroll to position [5180, 0]
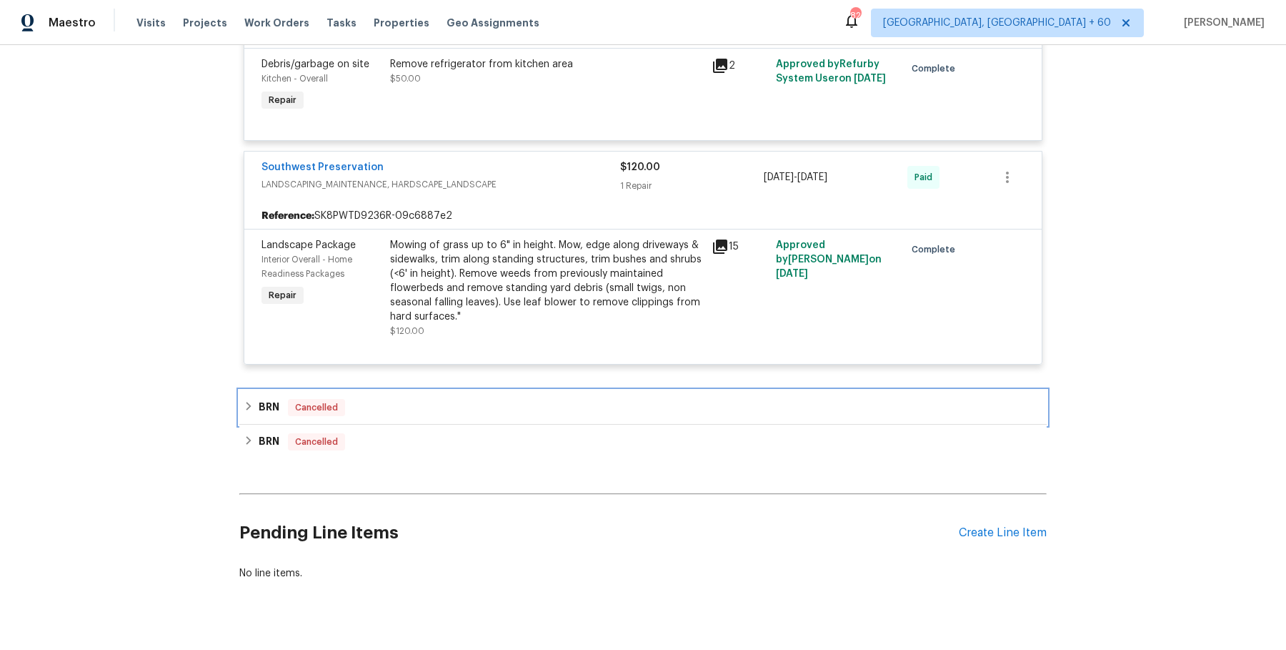
click at [537, 399] on div "BRN Cancelled" at bounding box center [643, 407] width 799 height 17
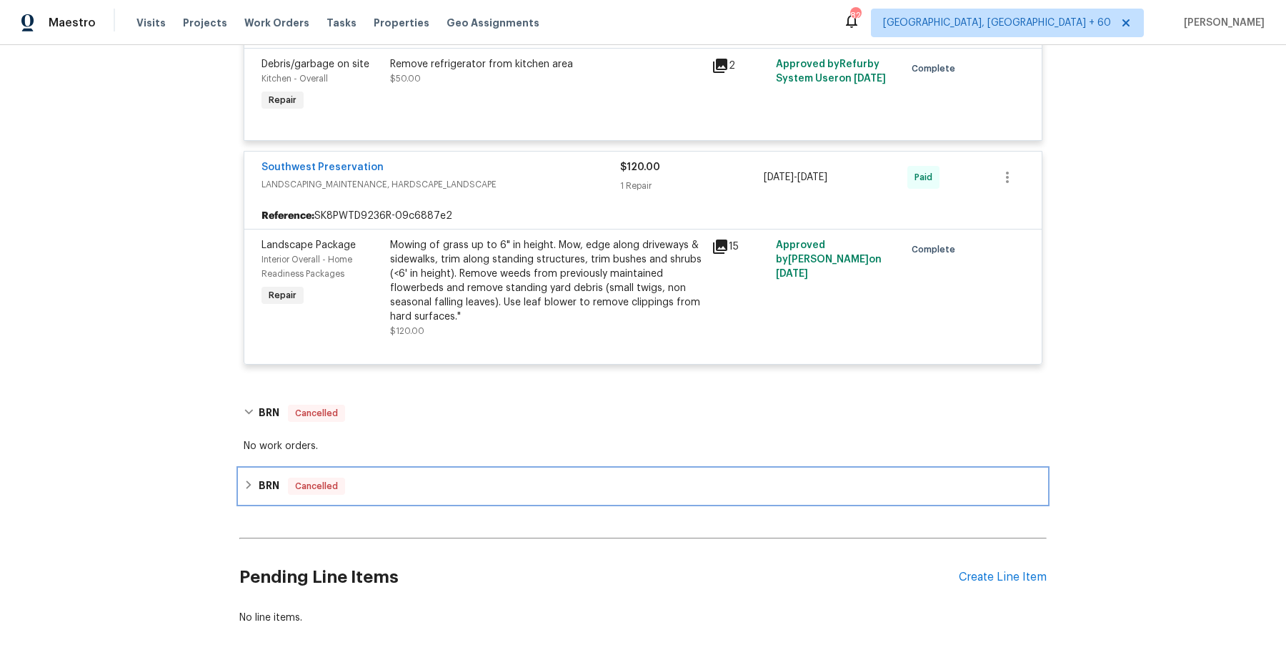
click at [492, 477] on div "BRN Cancelled" at bounding box center [643, 485] width 799 height 17
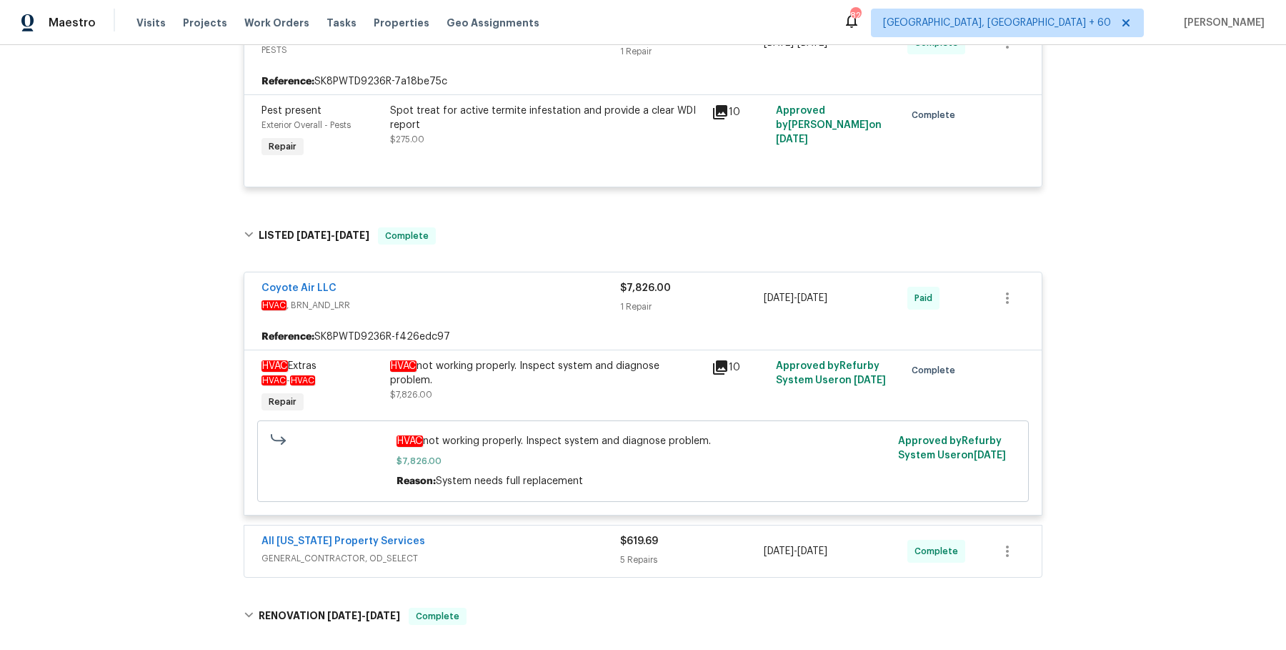
scroll to position [0, 0]
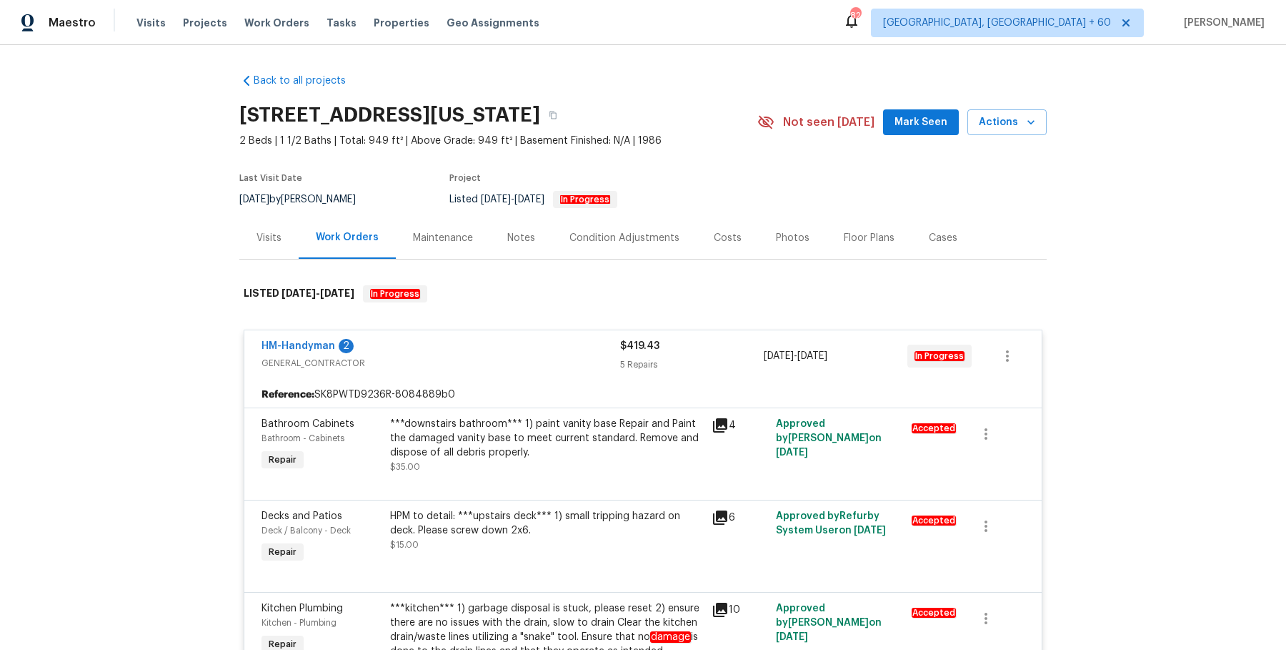
click at [265, 31] on div "Visits Projects Work Orders Tasks Properties Geo Assignments" at bounding box center [347, 23] width 420 height 29
click at [267, 28] on span "Work Orders" at bounding box center [276, 23] width 65 height 14
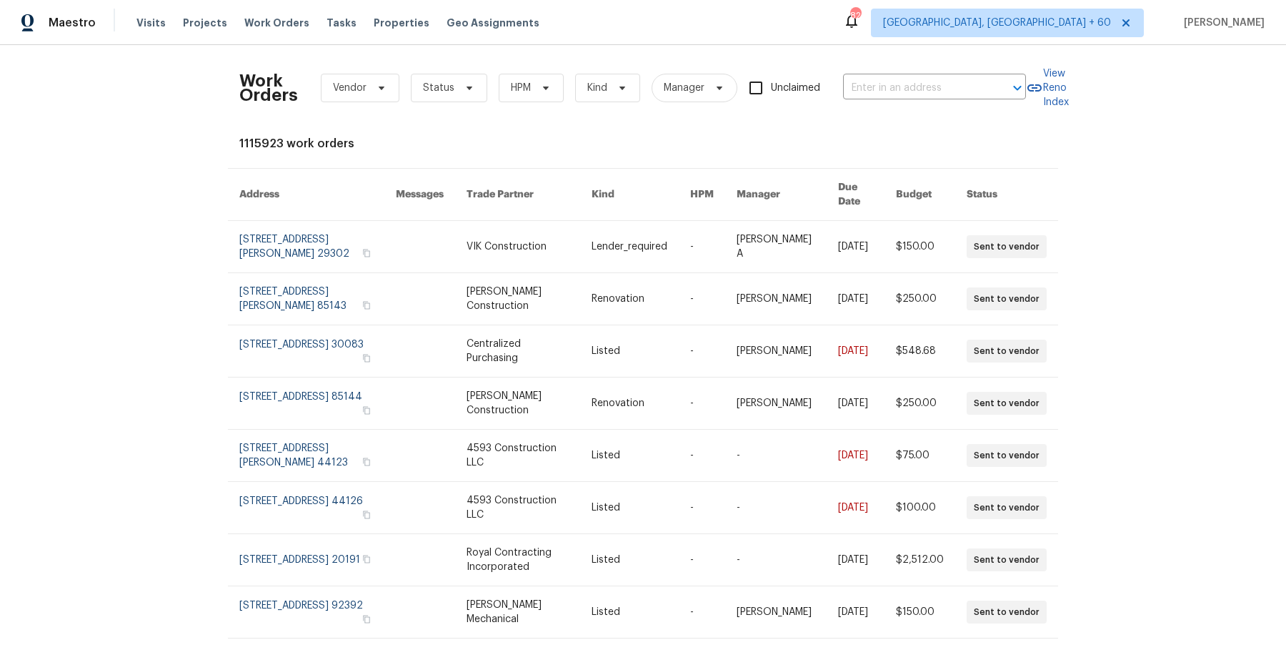
click at [923, 106] on div "Work Orders Vendor Status HPM Kind Manager Unclaimed ​" at bounding box center [632, 87] width 787 height 63
click at [923, 80] on input "text" at bounding box center [914, 88] width 143 height 22
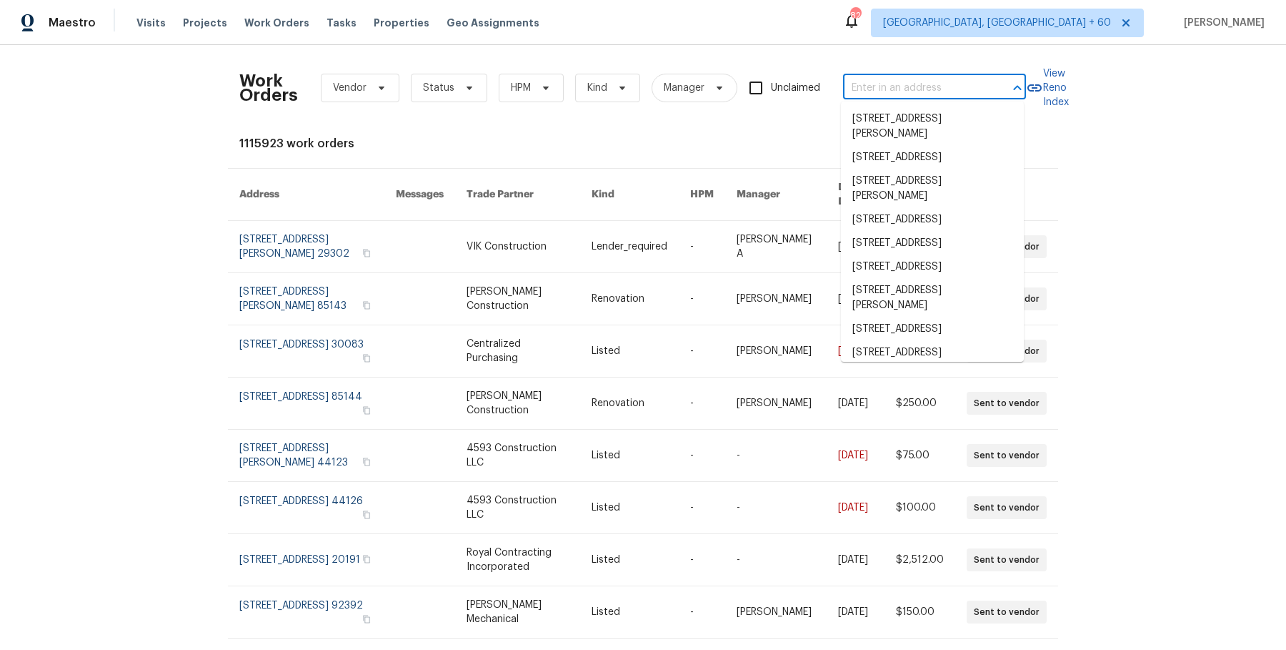
paste input "1012 Christopher Dr Birmingham, AL 35215"
type input "1012 Christopher Dr Birmingham, AL 35215"
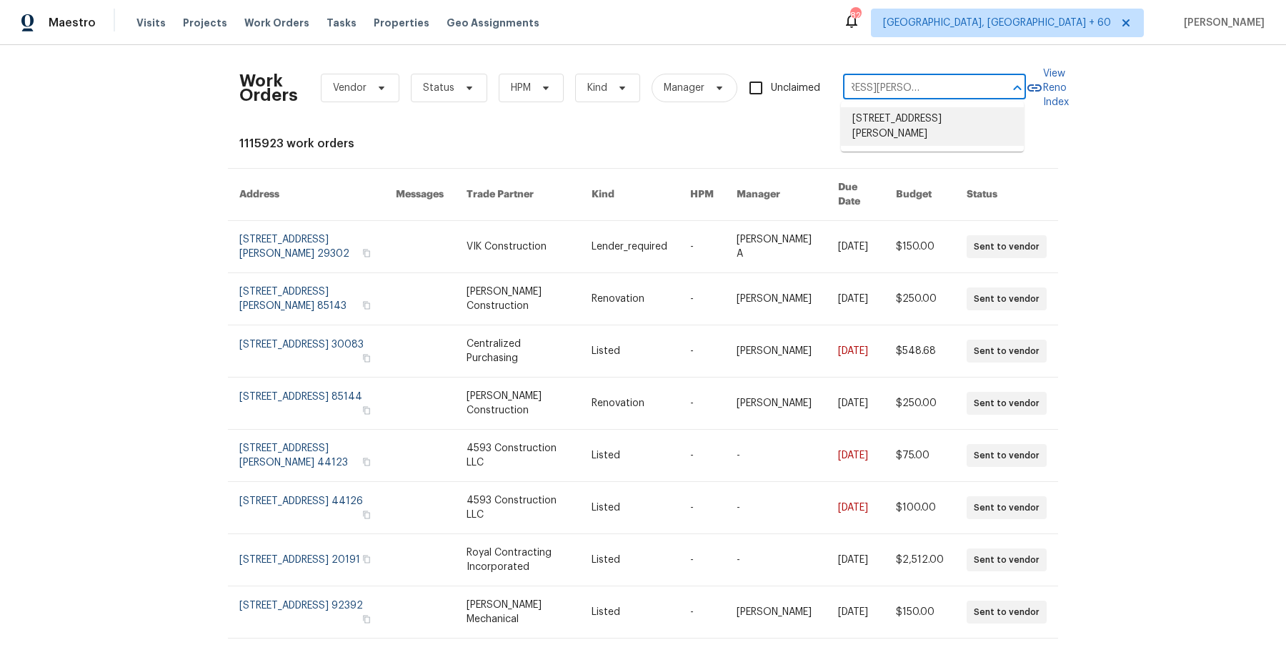
click at [905, 116] on li "1012 Christopher Dr, Birmingham, AL 35215" at bounding box center [932, 126] width 183 height 39
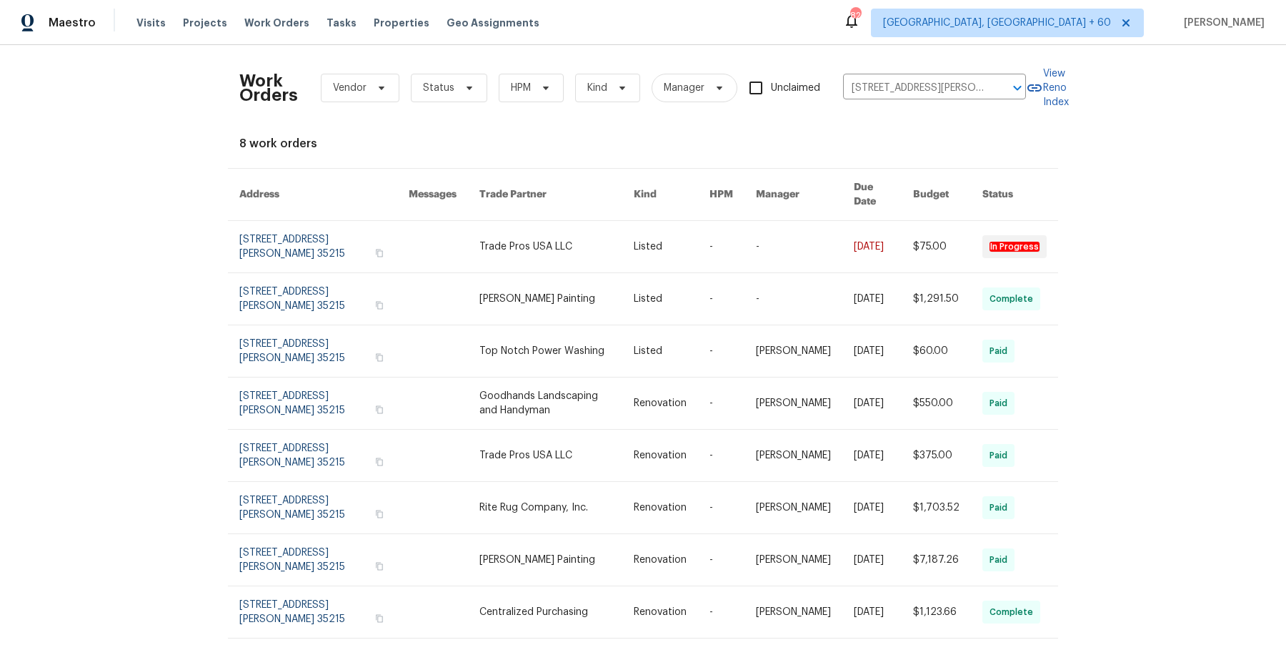
click at [709, 236] on td "-" at bounding box center [721, 247] width 46 height 52
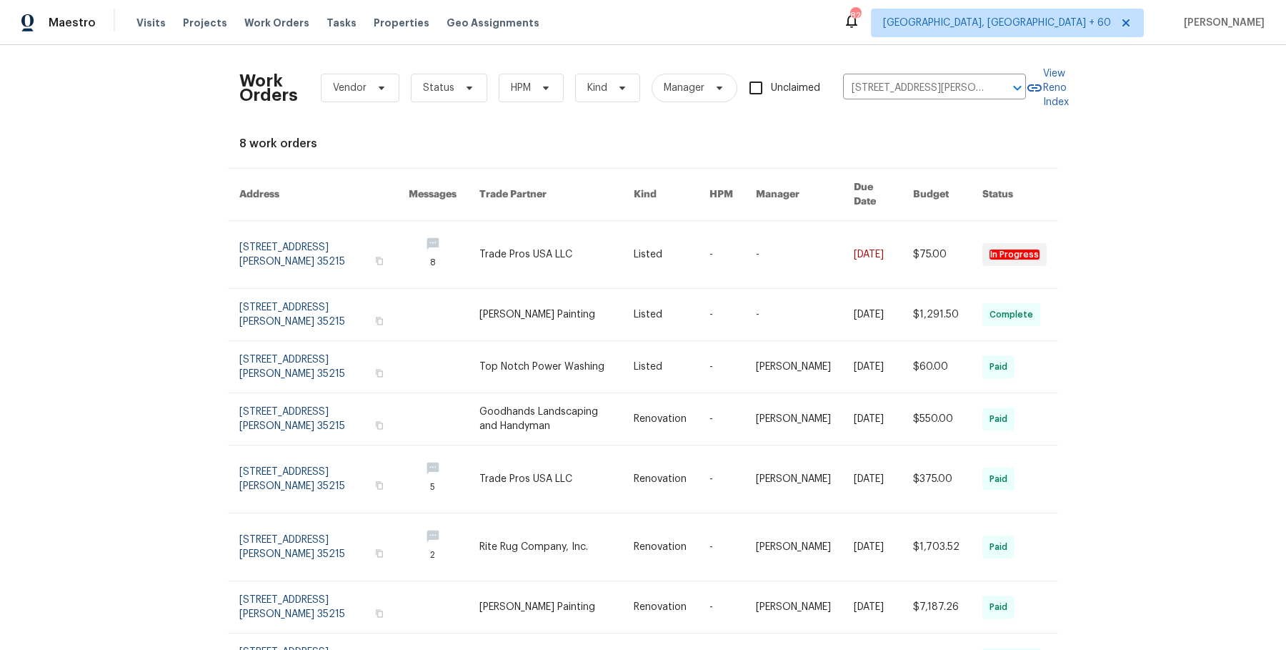
click at [709, 236] on td "-" at bounding box center [721, 255] width 46 height 68
click at [915, 94] on input "1012 Christopher Dr, Birmingham, AL 35215" at bounding box center [914, 88] width 143 height 22
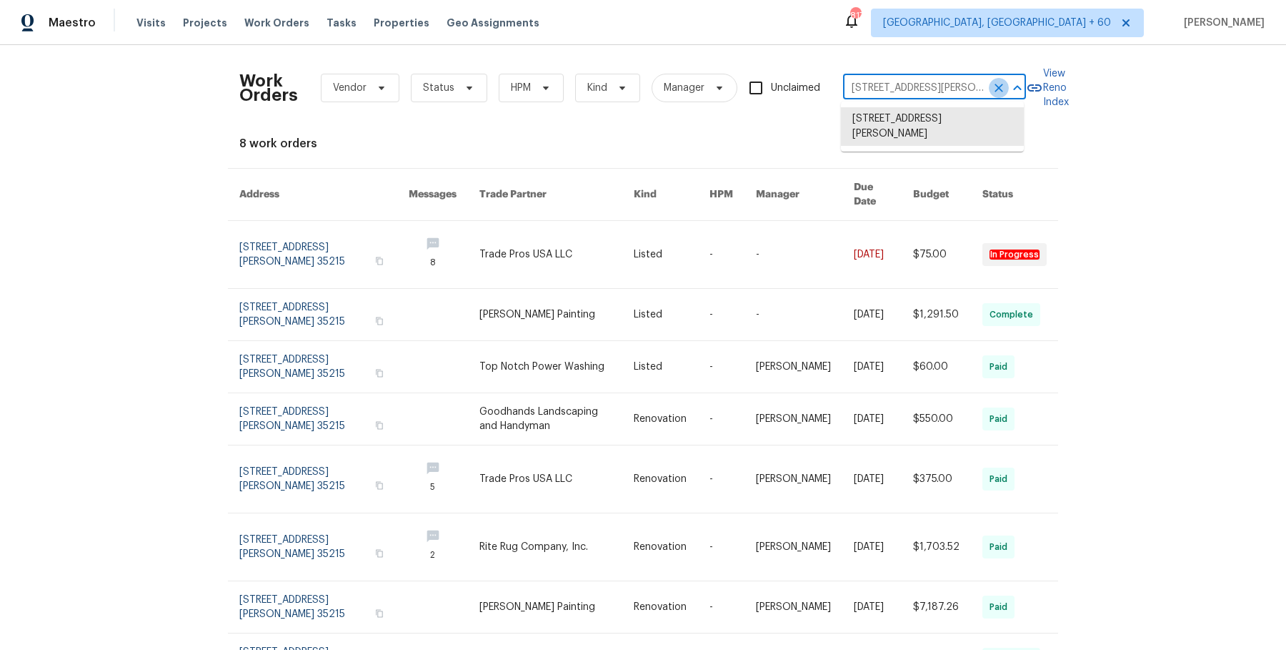
click at [1000, 89] on icon "Clear" at bounding box center [999, 88] width 14 height 14
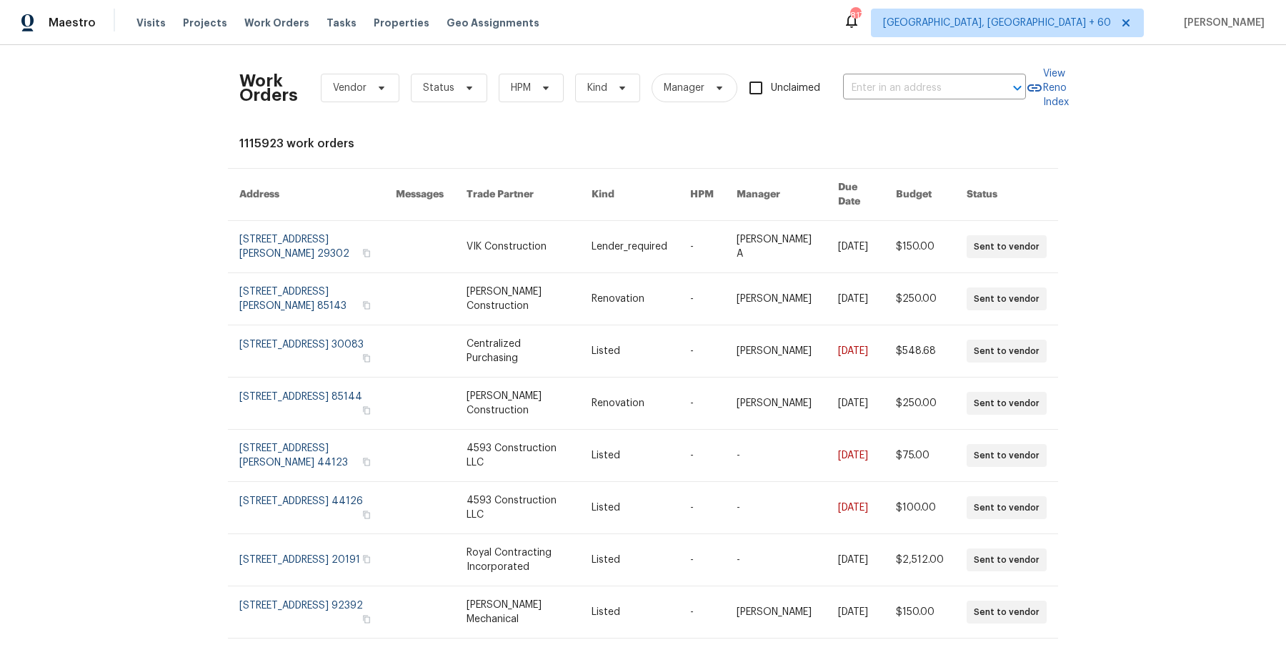
click at [999, 89] on div at bounding box center [1007, 88] width 37 height 20
paste input "10515 Colony Glen Dr Alpharetta, GA 30022"
type input "10515 Colony Glen Dr Alpharetta, GA 30022"
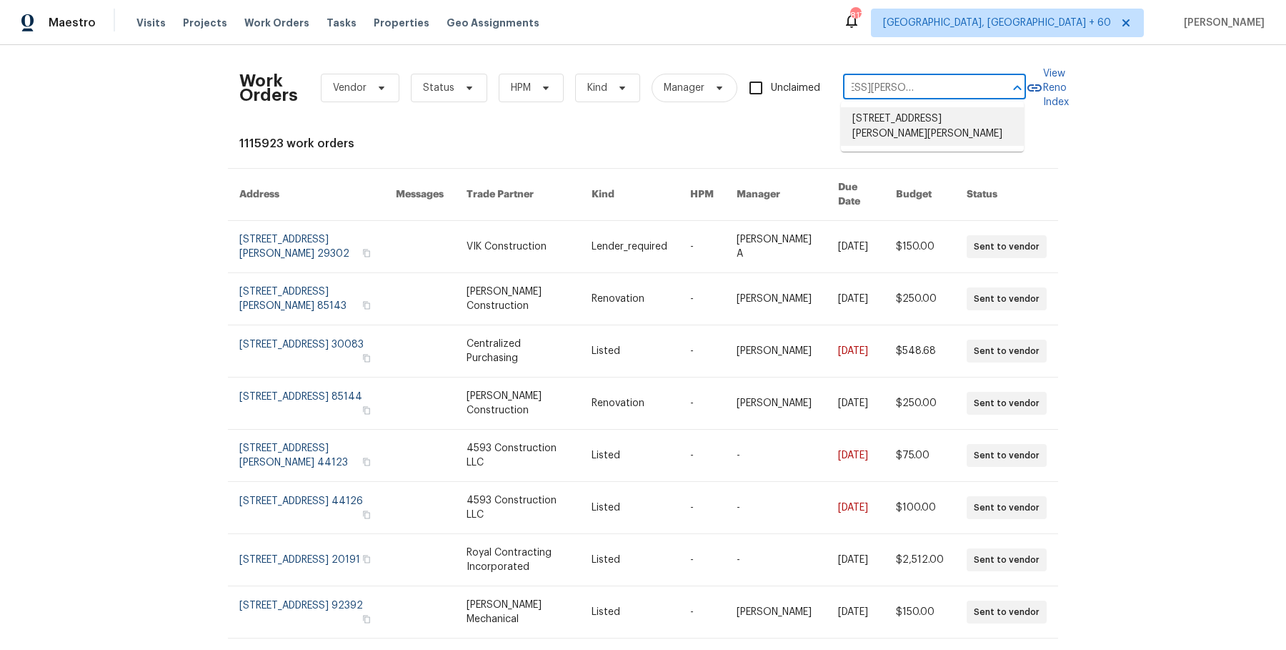
click at [940, 121] on li "10515 Colony Glen Dr, Alpharetta, GA 30022" at bounding box center [932, 126] width 183 height 39
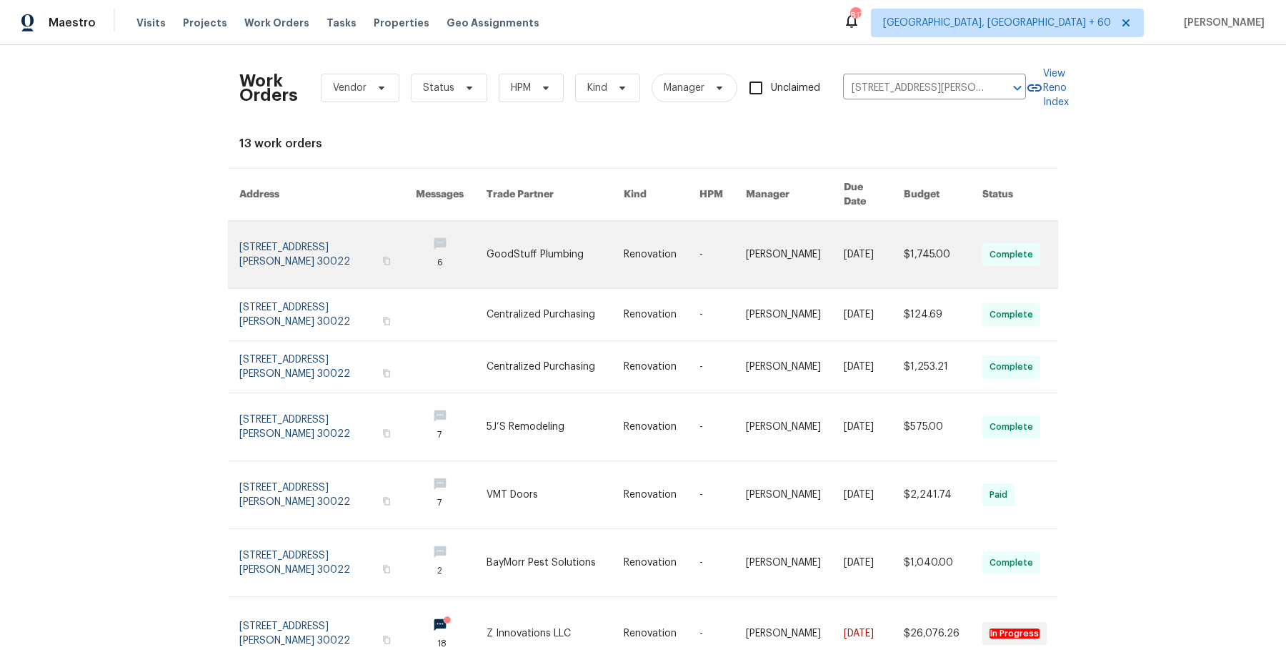
click at [629, 240] on td "Renovation" at bounding box center [650, 255] width 76 height 68
click at [736, 245] on link at bounding box center [723, 254] width 46 height 67
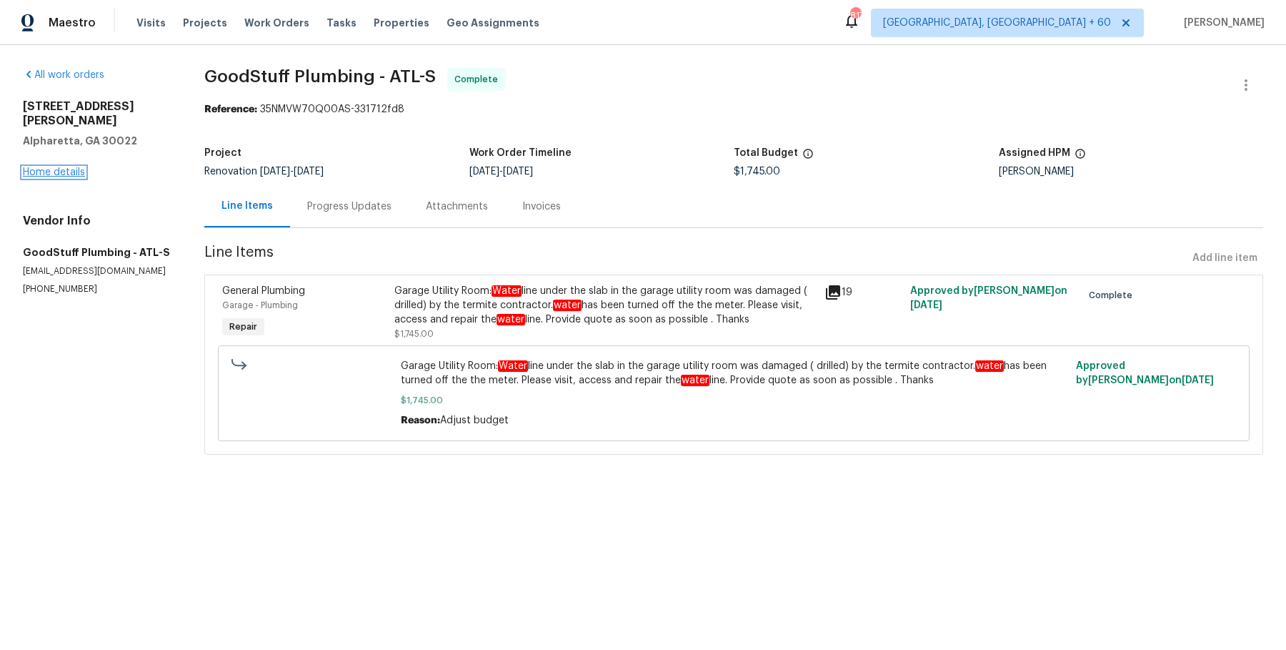
click at [56, 167] on link "Home details" at bounding box center [54, 172] width 62 height 10
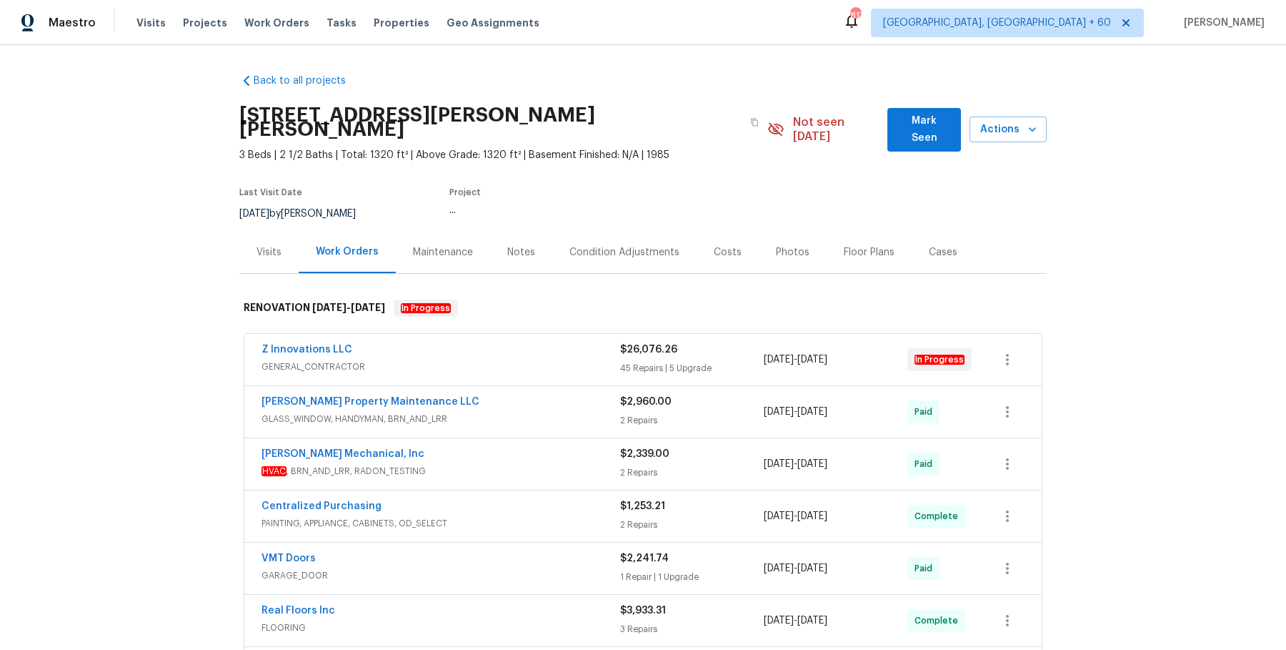
click at [472, 359] on span "GENERAL_CONTRACTOR" at bounding box center [441, 366] width 359 height 14
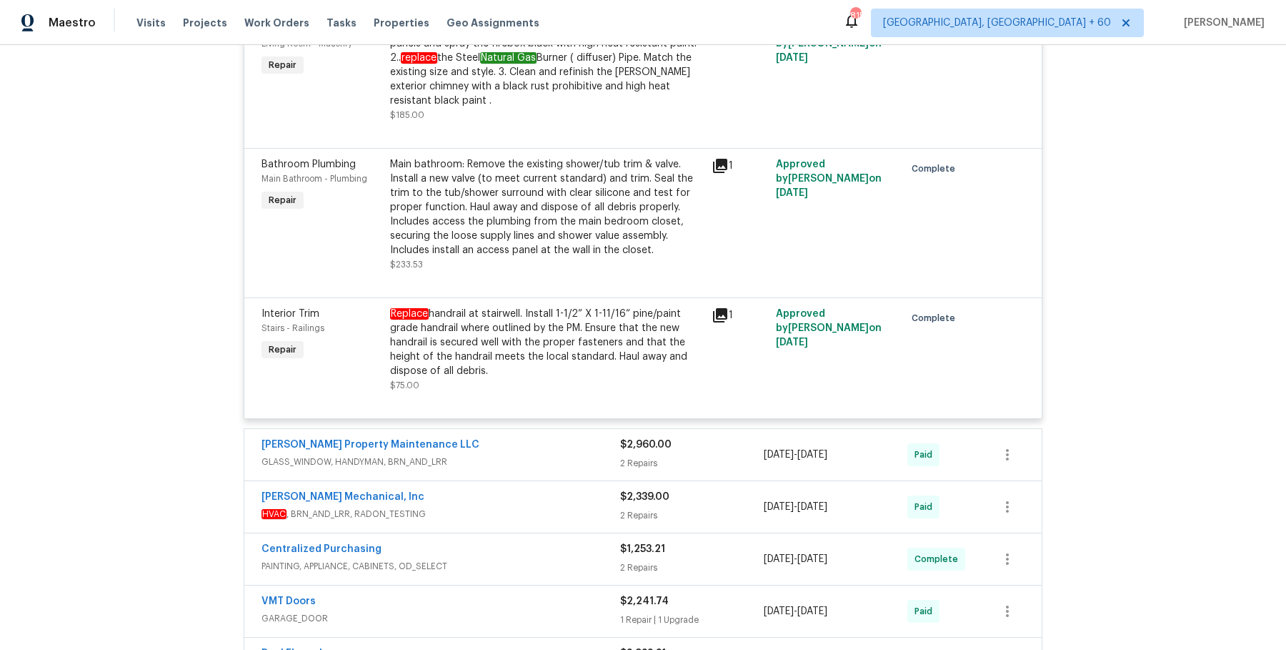
scroll to position [7681, 0]
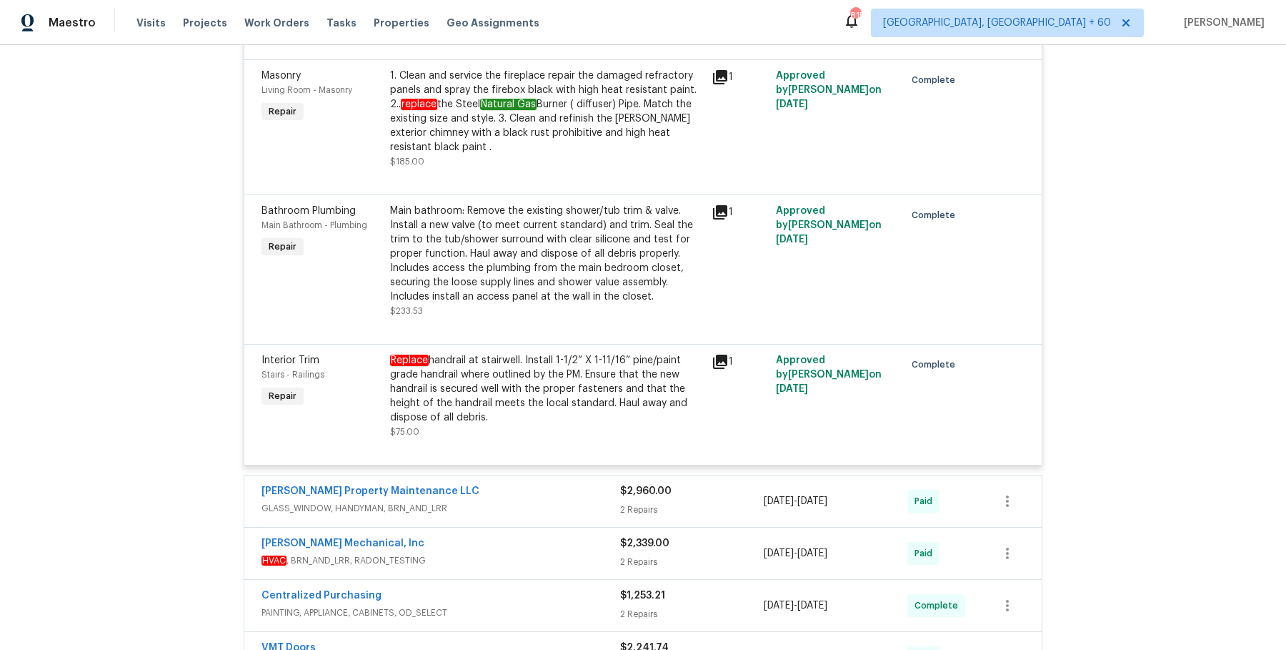
click at [534, 484] on div "Glen Property Maintenance LLC" at bounding box center [441, 492] width 359 height 17
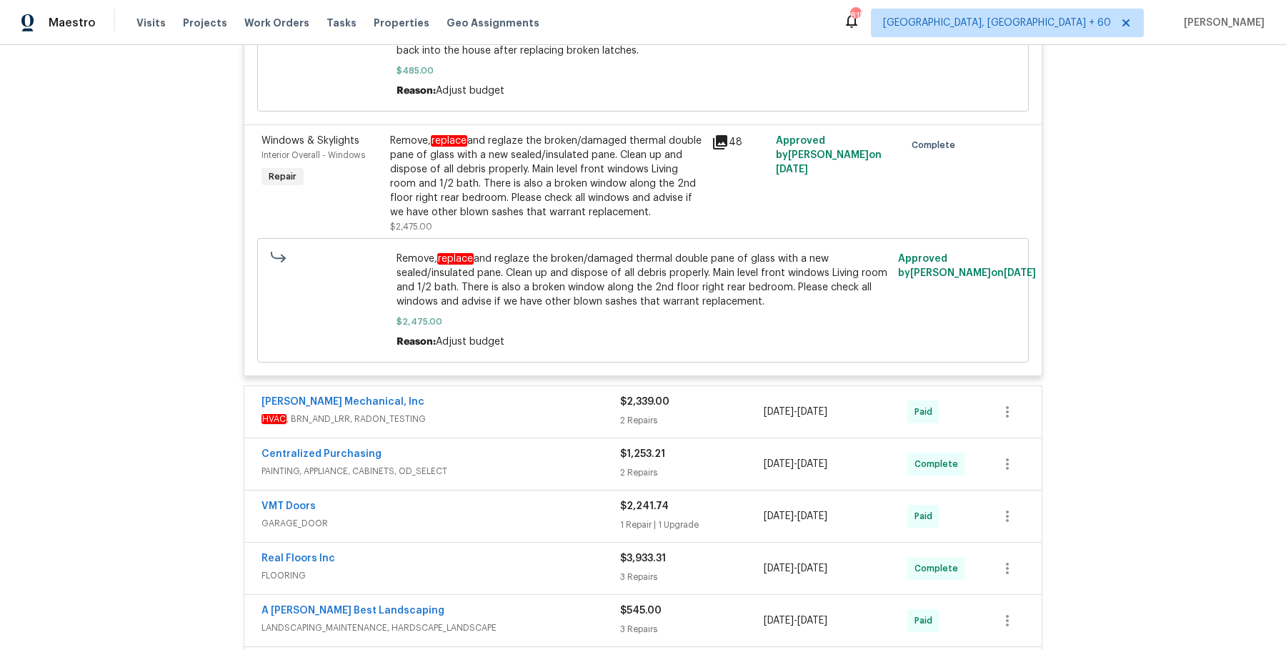
scroll to position [8314, 0]
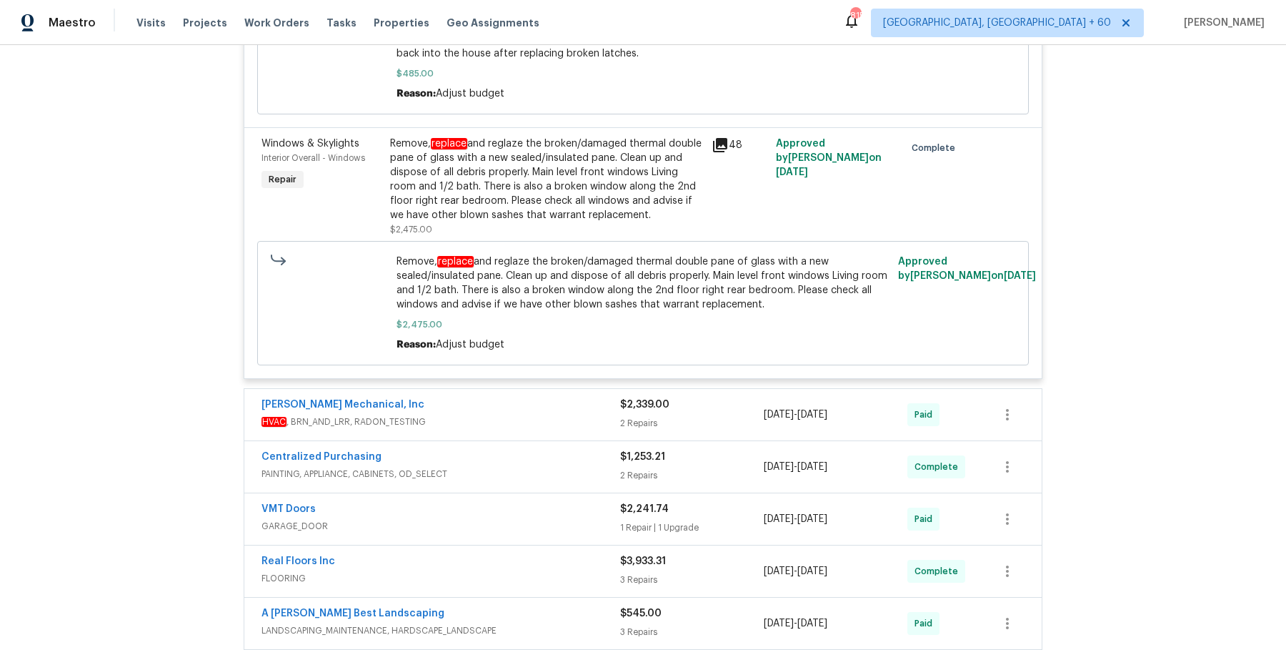
click at [536, 415] on span "HVAC , BRN_AND_LRR, RADON_TESTING" at bounding box center [441, 422] width 359 height 14
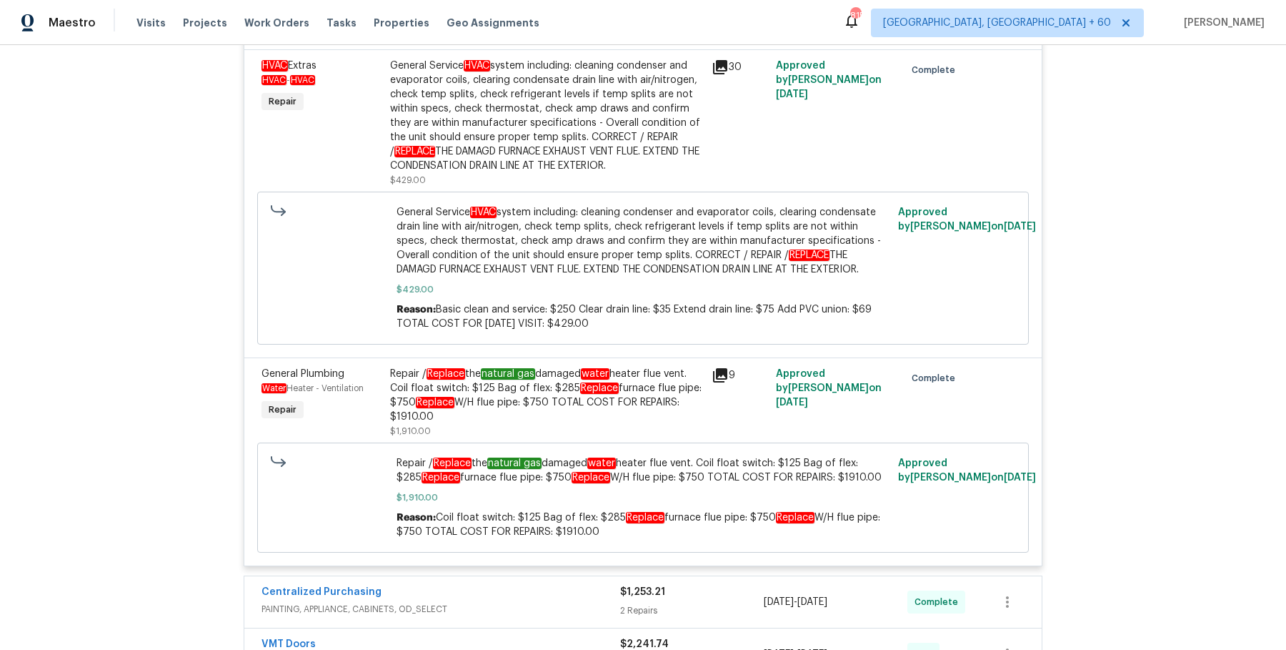
click at [527, 585] on div "Centralized Purchasing" at bounding box center [441, 593] width 359 height 17
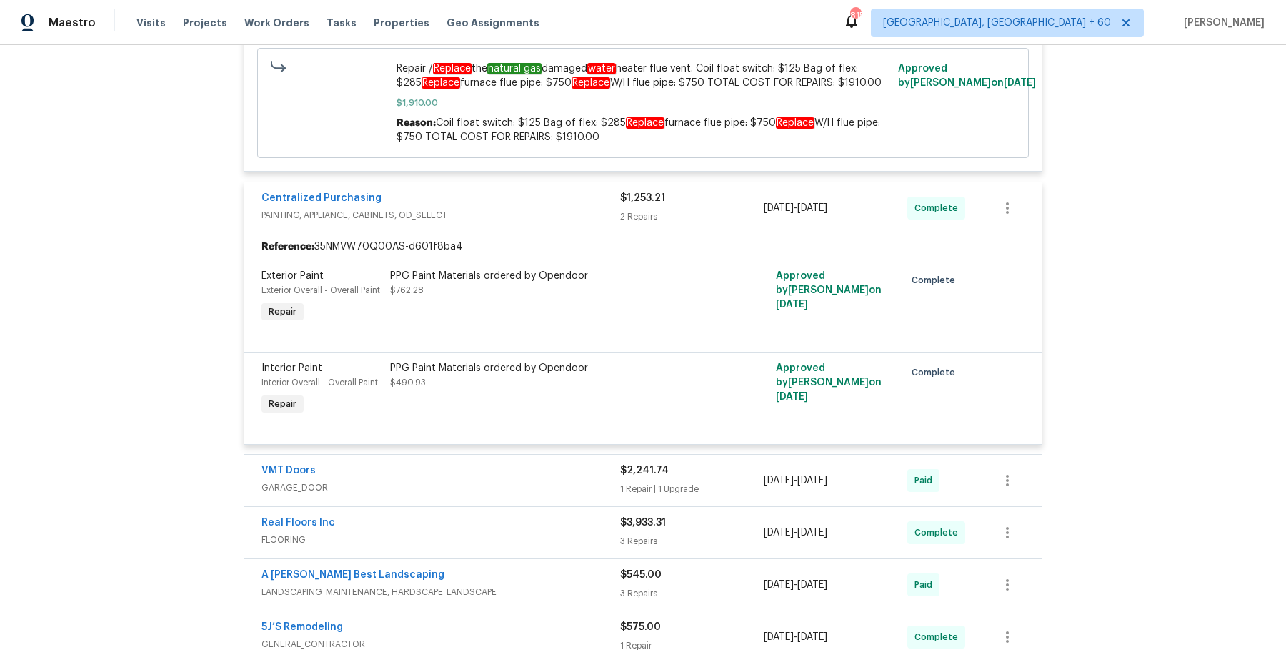
scroll to position [9148, 0]
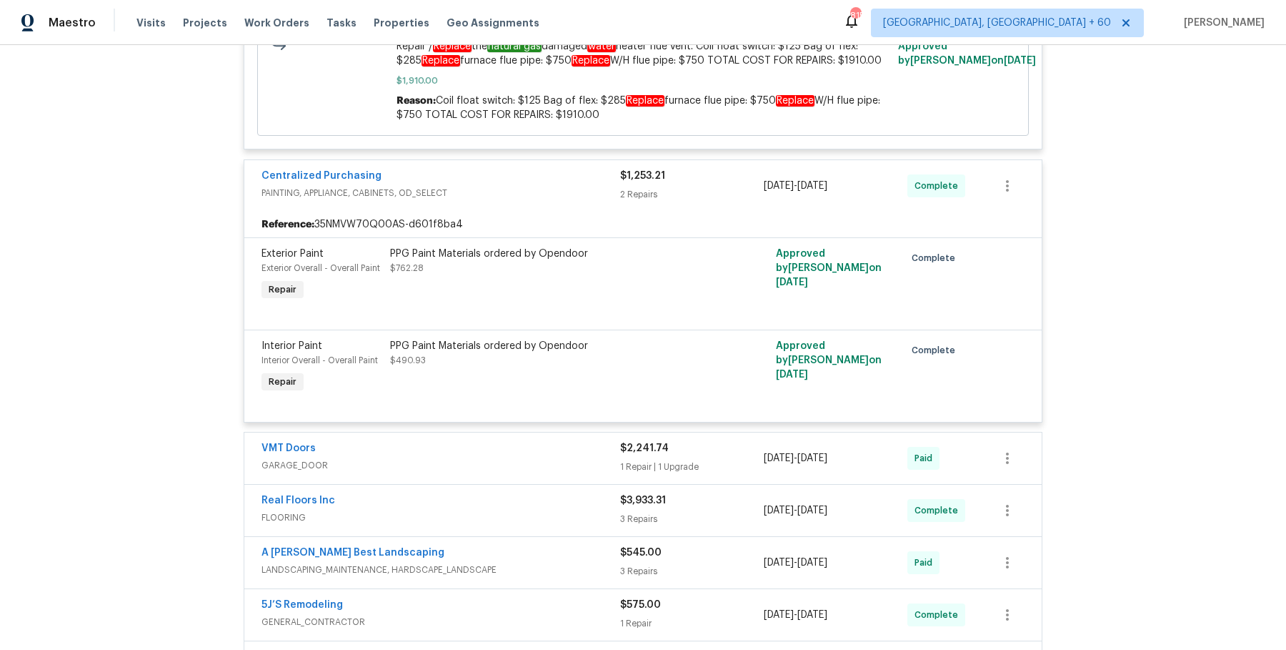
click at [567, 458] on span "GARAGE_DOOR" at bounding box center [441, 465] width 359 height 14
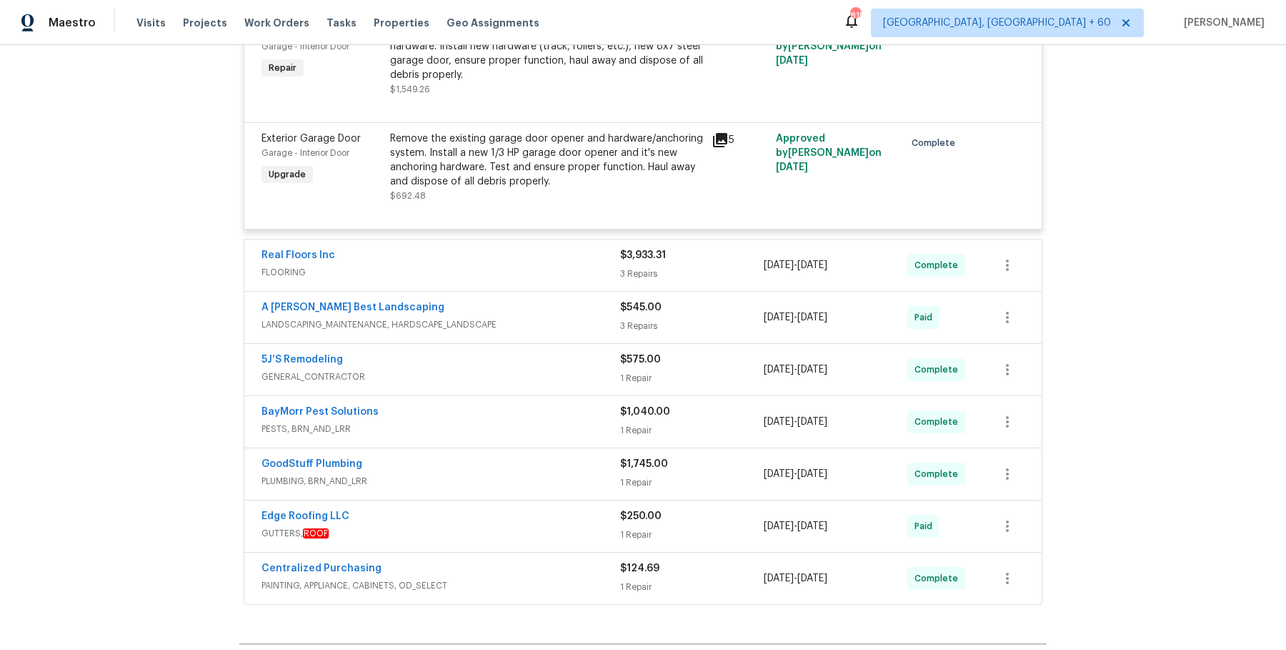
scroll to position [9678, 0]
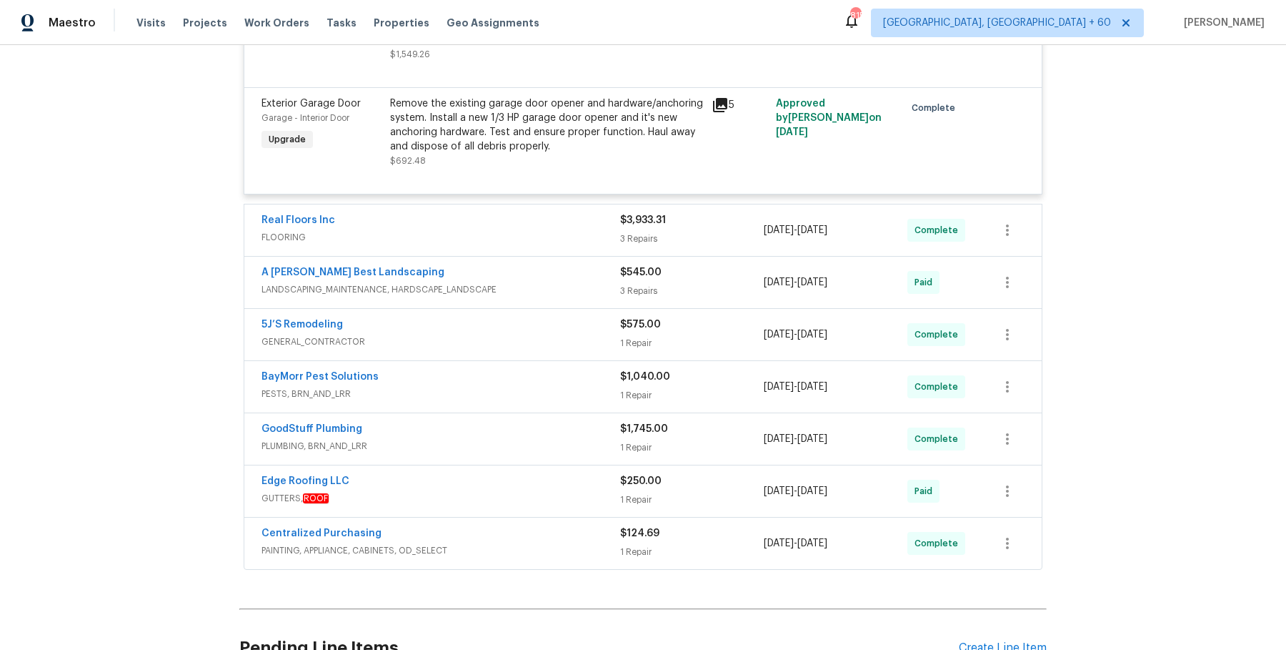
click at [576, 213] on div "Real Floors Inc" at bounding box center [441, 221] width 359 height 17
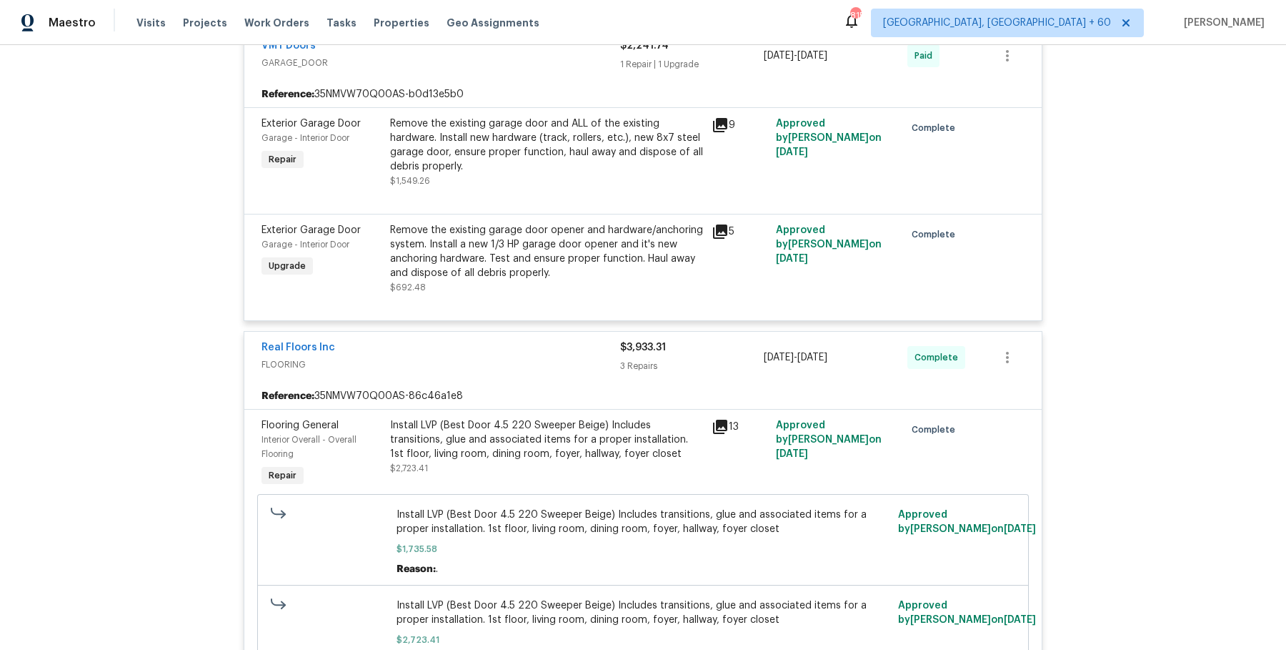
scroll to position [10466, 0]
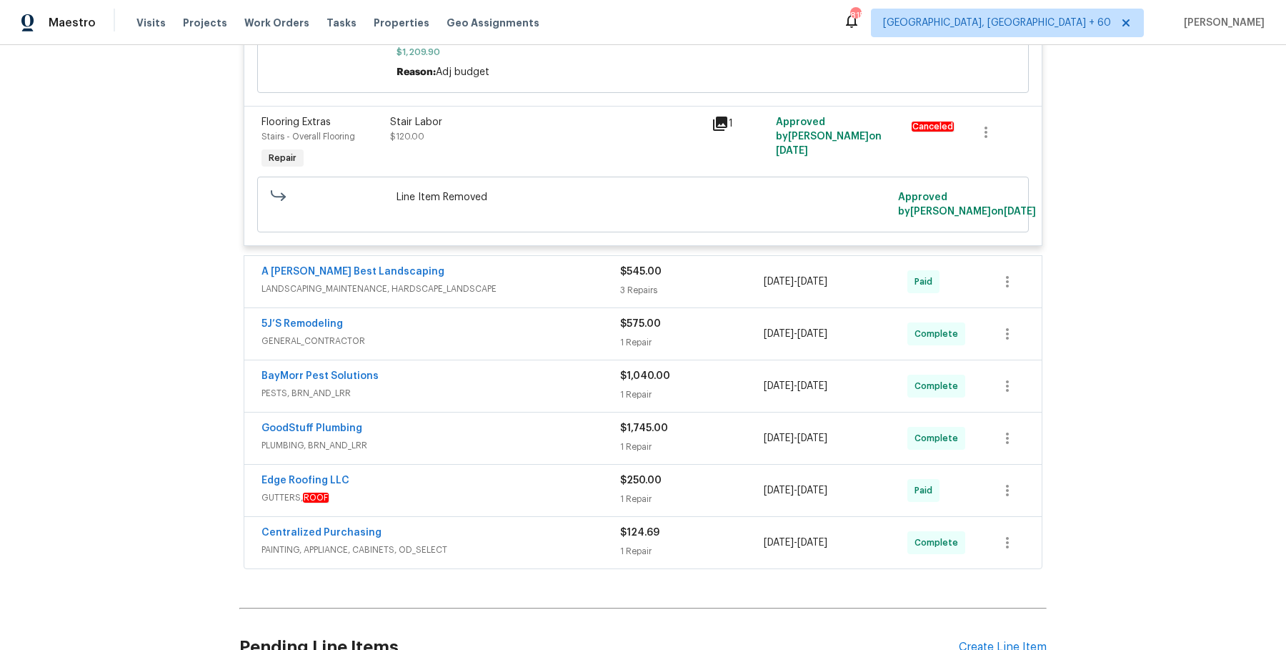
click at [595, 264] on div "A Lopez Best Landscaping" at bounding box center [441, 272] width 359 height 17
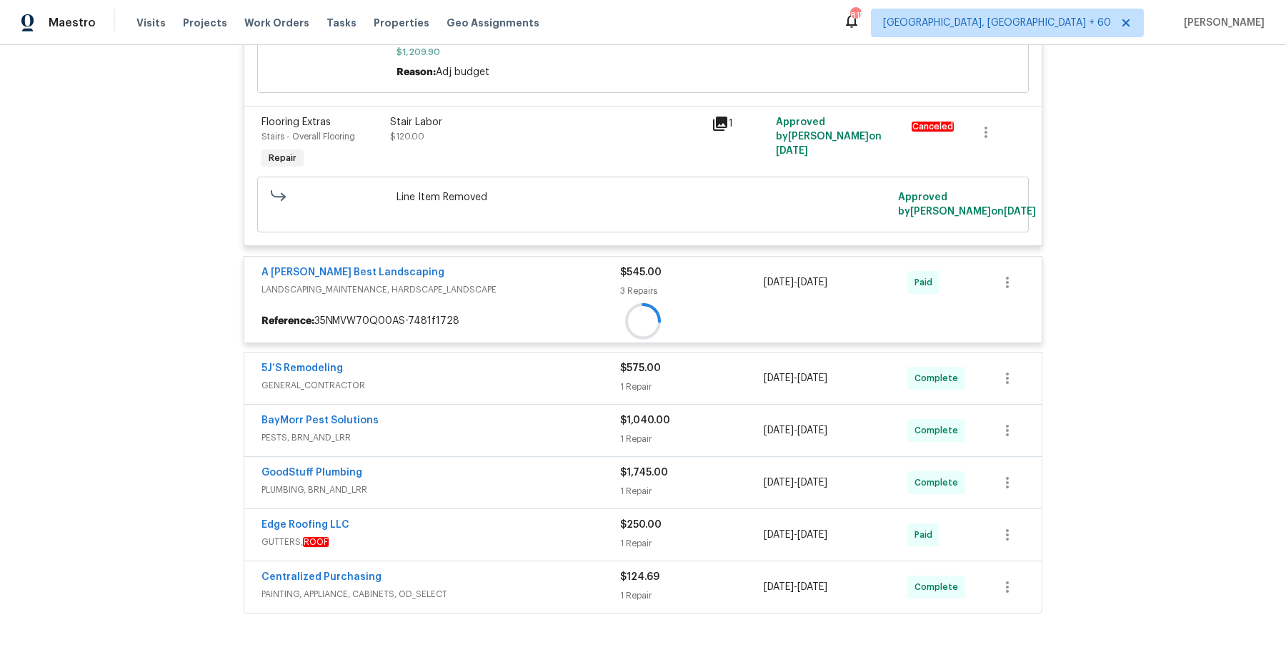
scroll to position [10511, 0]
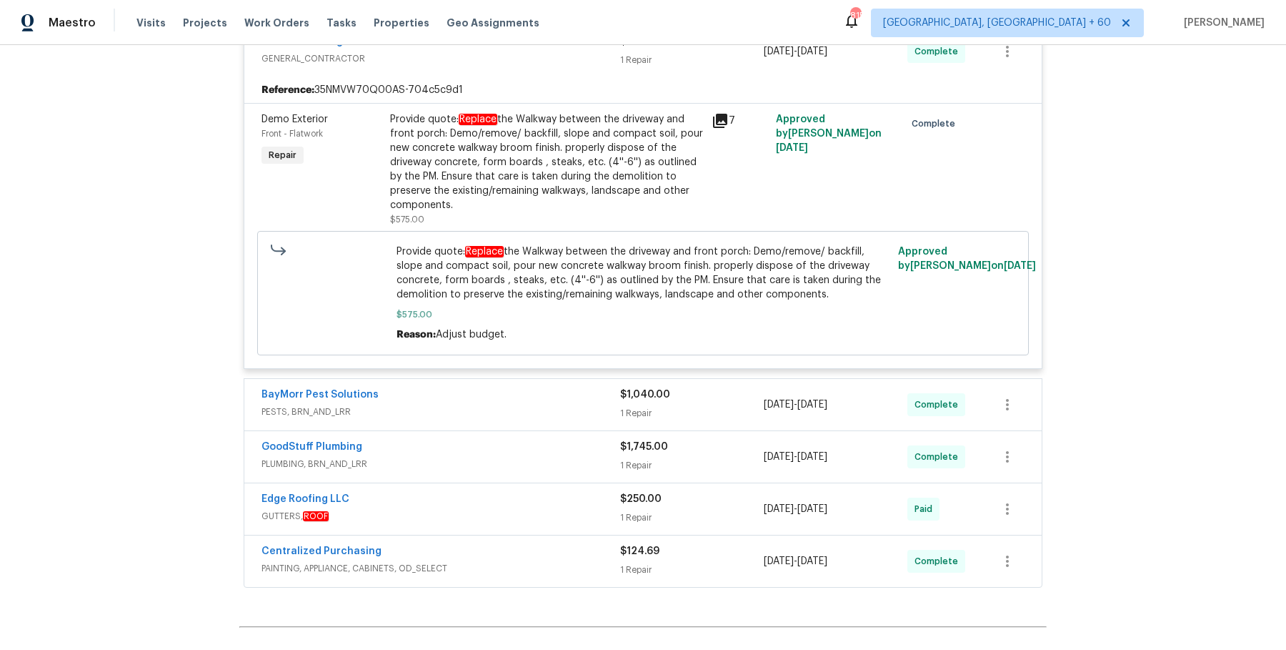
scroll to position [11196, 0]
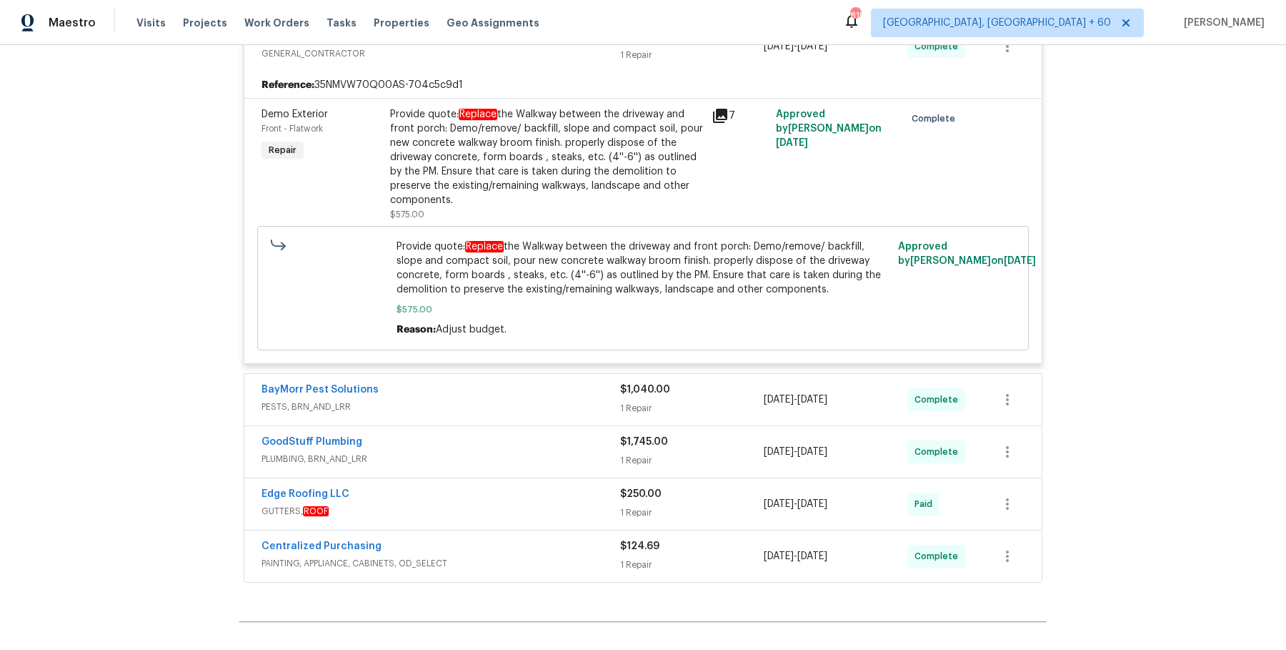
click at [567, 399] on span "PESTS, BRN_AND_LRR" at bounding box center [441, 406] width 359 height 14
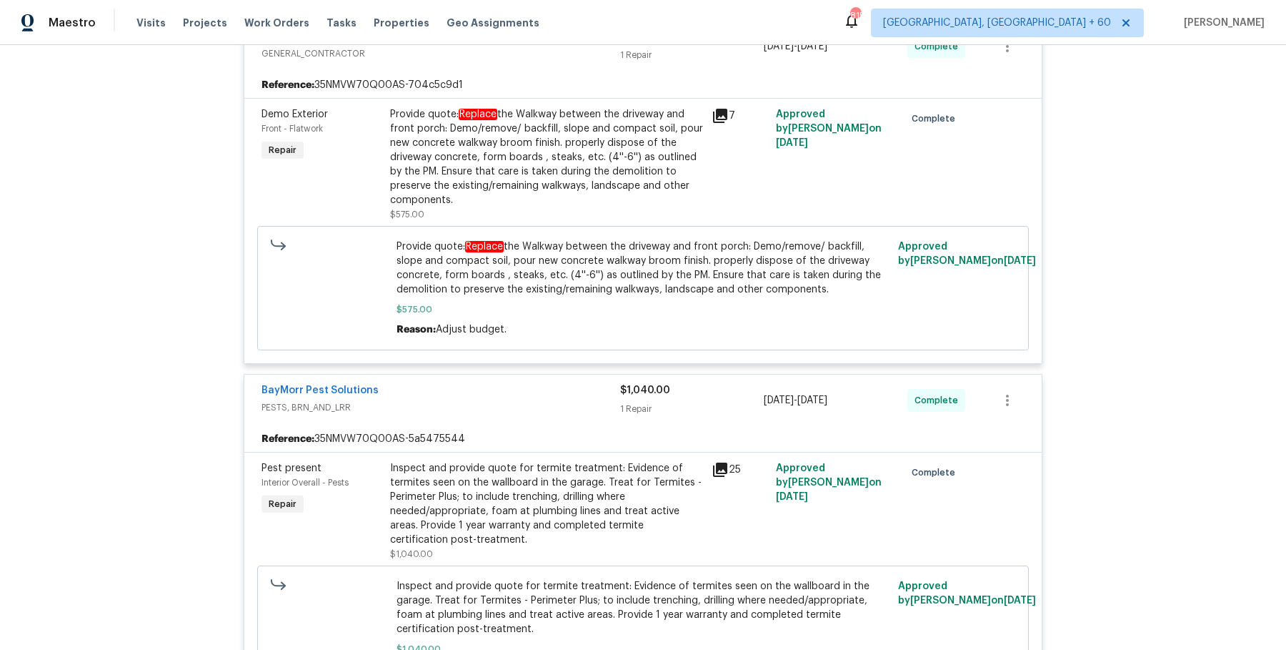
scroll to position [11483, 0]
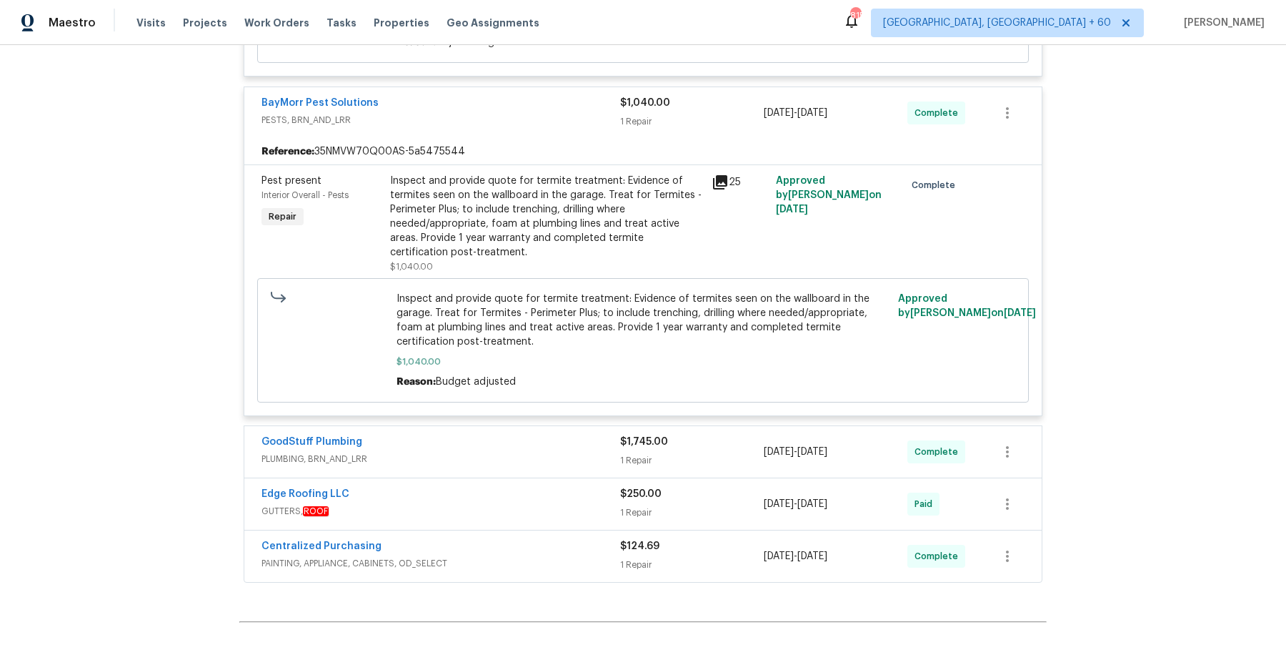
click at [555, 452] on span "PLUMBING, BRN_AND_LRR" at bounding box center [441, 459] width 359 height 14
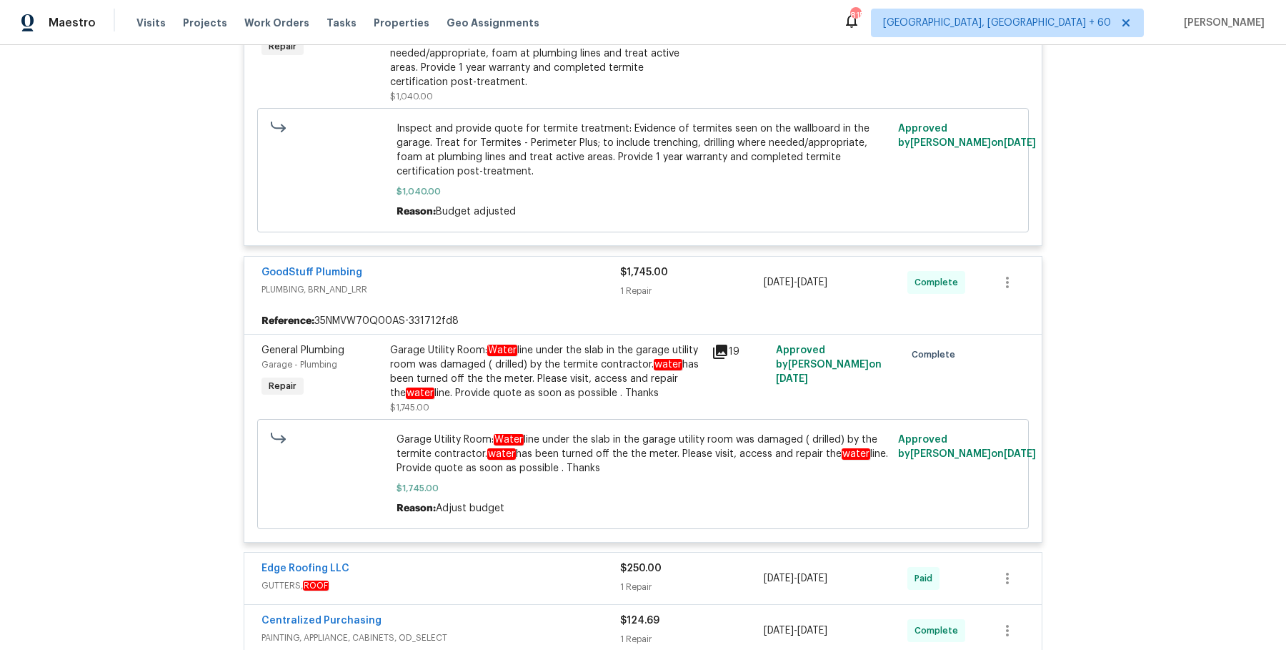
scroll to position [11651, 0]
click at [568, 555] on div "Edge Roofing LLC GUTTERS, ROOF $250.00 1 Repair 7/31/2025 - 8/6/2025 Paid" at bounding box center [643, 580] width 798 height 51
click at [572, 580] on span "GUTTERS, ROOF" at bounding box center [441, 587] width 359 height 14
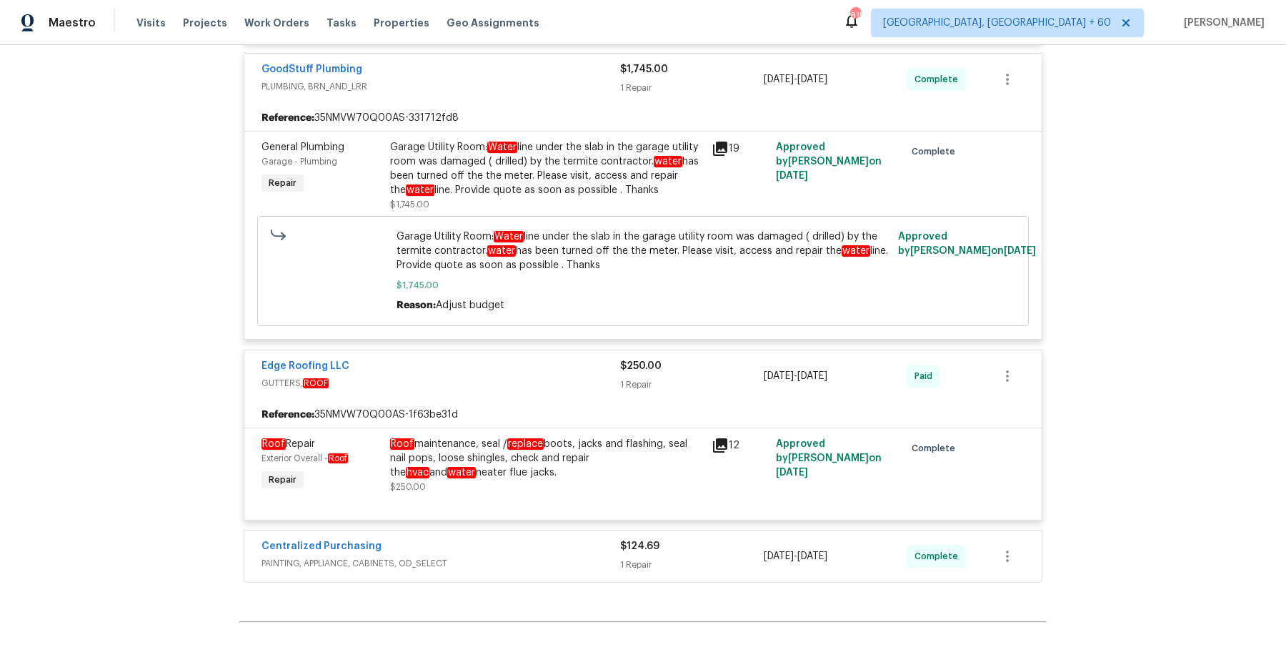
scroll to position [11856, 0]
click at [572, 539] on div "Centralized Purchasing" at bounding box center [441, 547] width 359 height 17
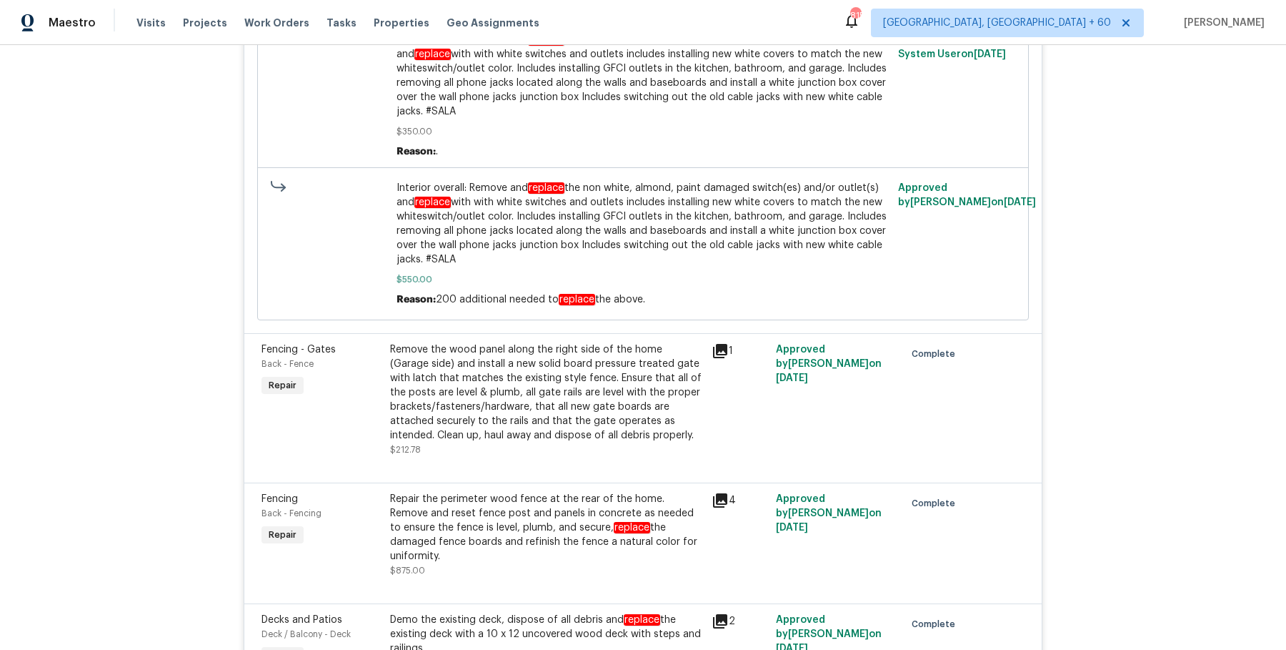
scroll to position [0, 0]
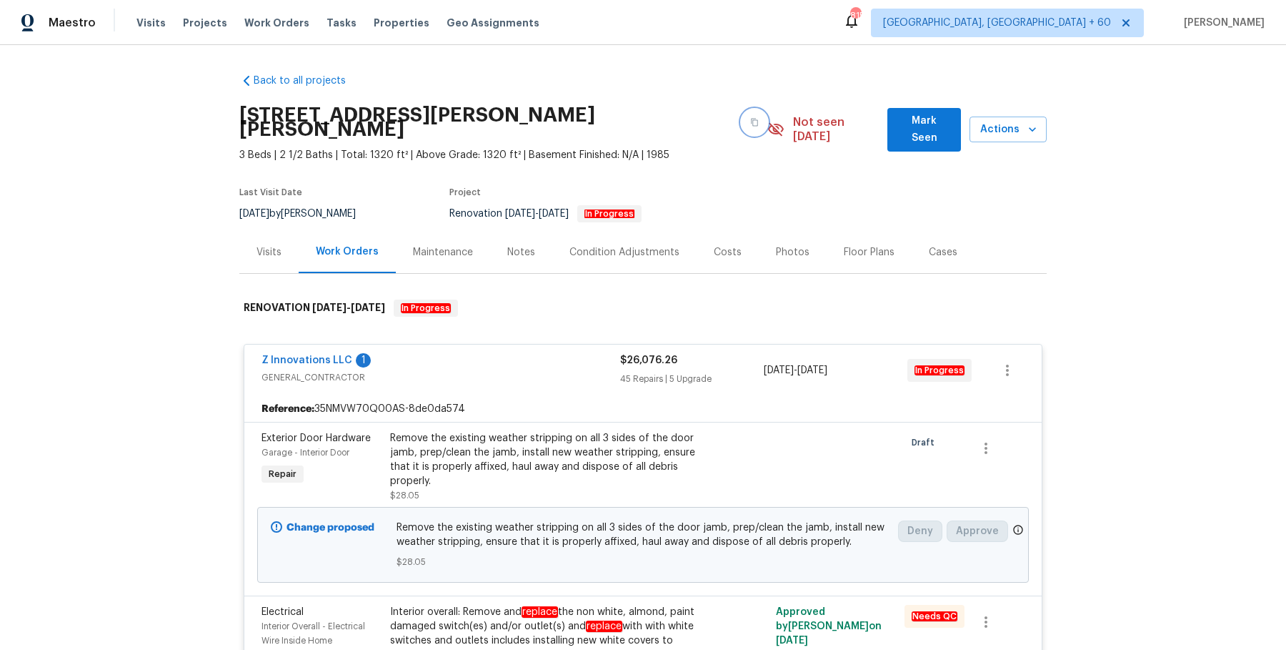
click at [750, 118] on icon "button" at bounding box center [754, 122] width 9 height 9
click at [661, 108] on h2 "10515 Colony Glen Dr, Alpharetta, GA 30022" at bounding box center [490, 122] width 502 height 29
click at [751, 119] on icon "button" at bounding box center [754, 123] width 7 height 8
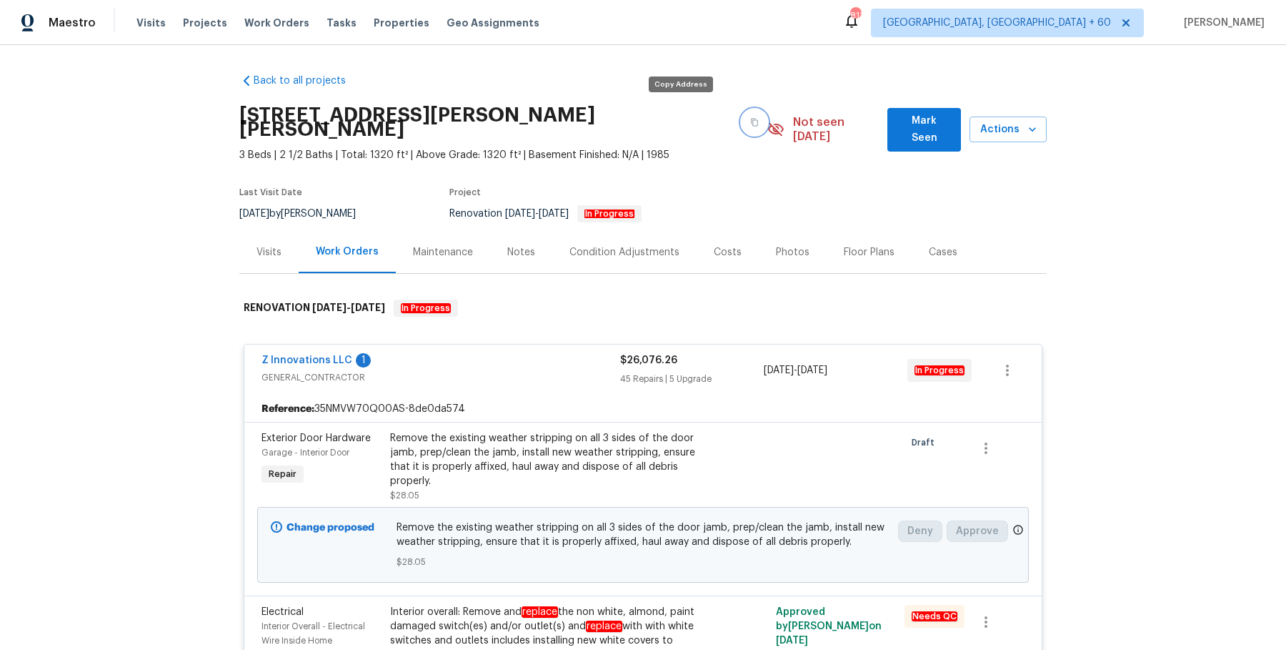
click at [750, 118] on icon "button" at bounding box center [754, 122] width 9 height 9
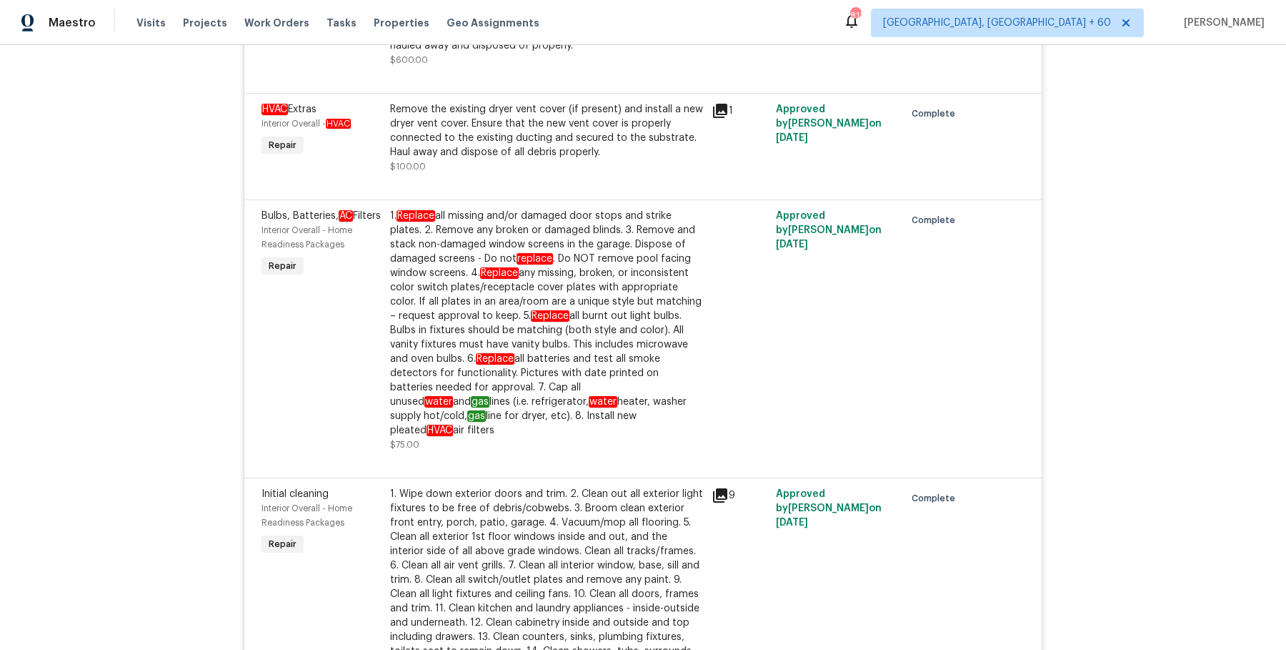
scroll to position [8635, 0]
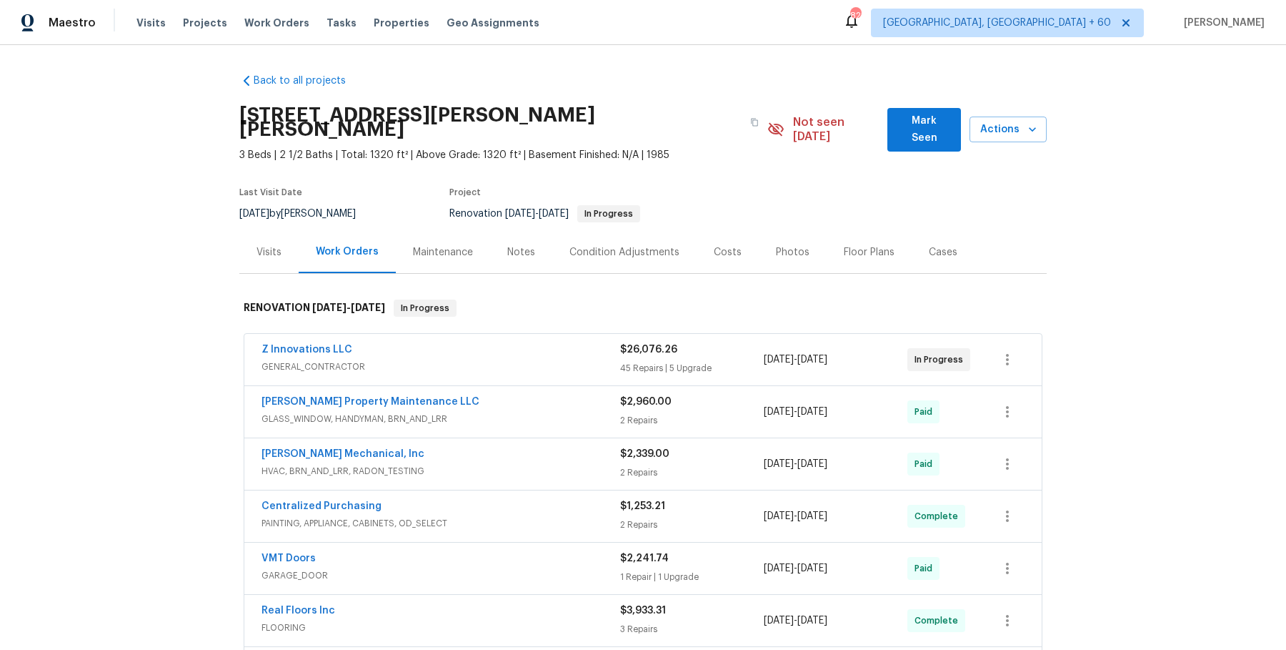
click at [272, 252] on div "Visits" at bounding box center [268, 252] width 59 height 42
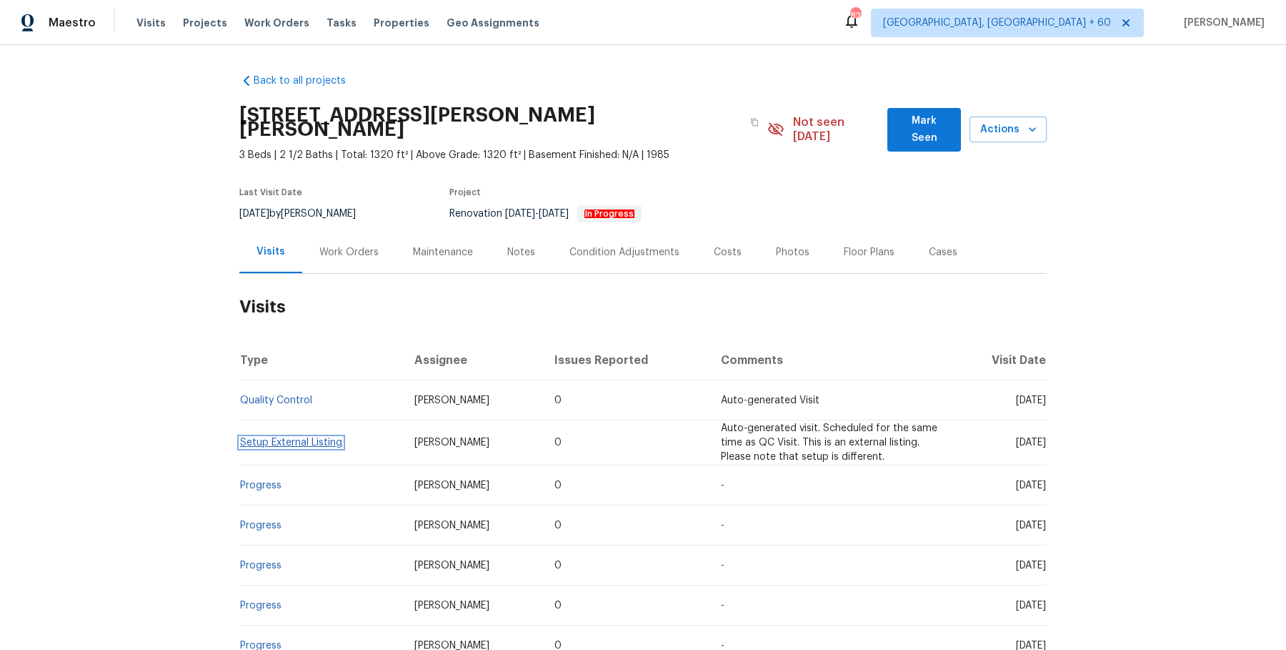
click at [267, 437] on link "Setup External Listing" at bounding box center [291, 442] width 102 height 10
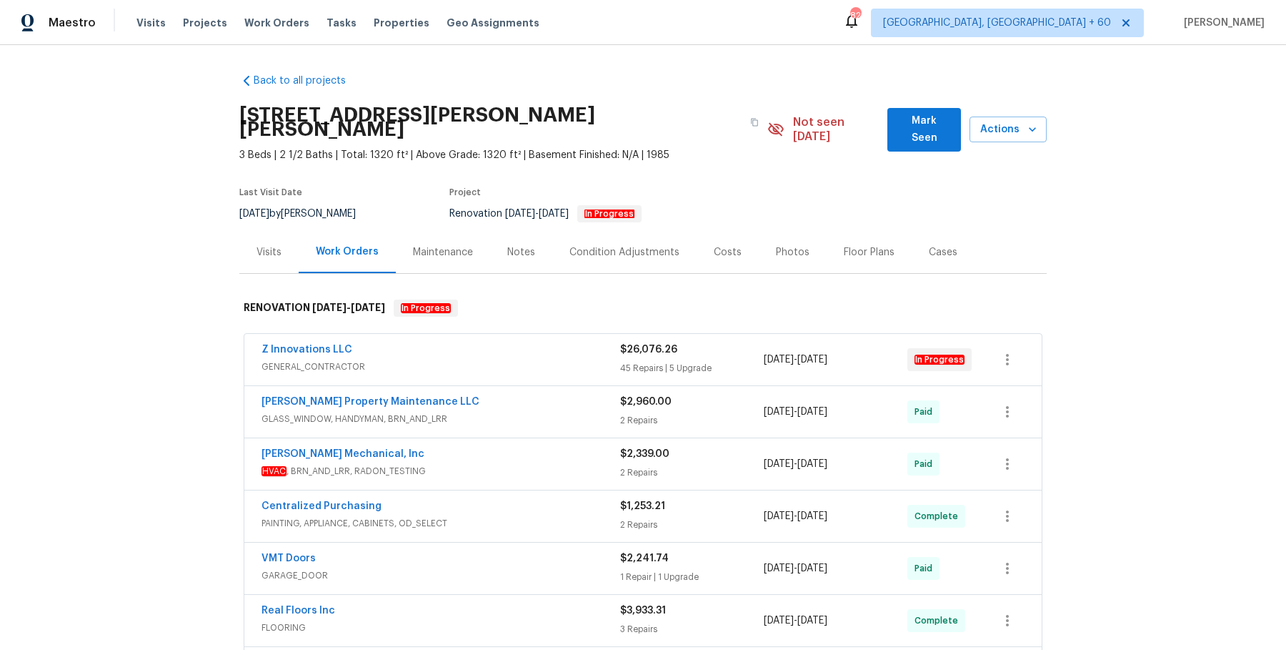
click at [526, 360] on div "Z Innovations LLC GENERAL_CONTRACTOR" at bounding box center [441, 359] width 359 height 34
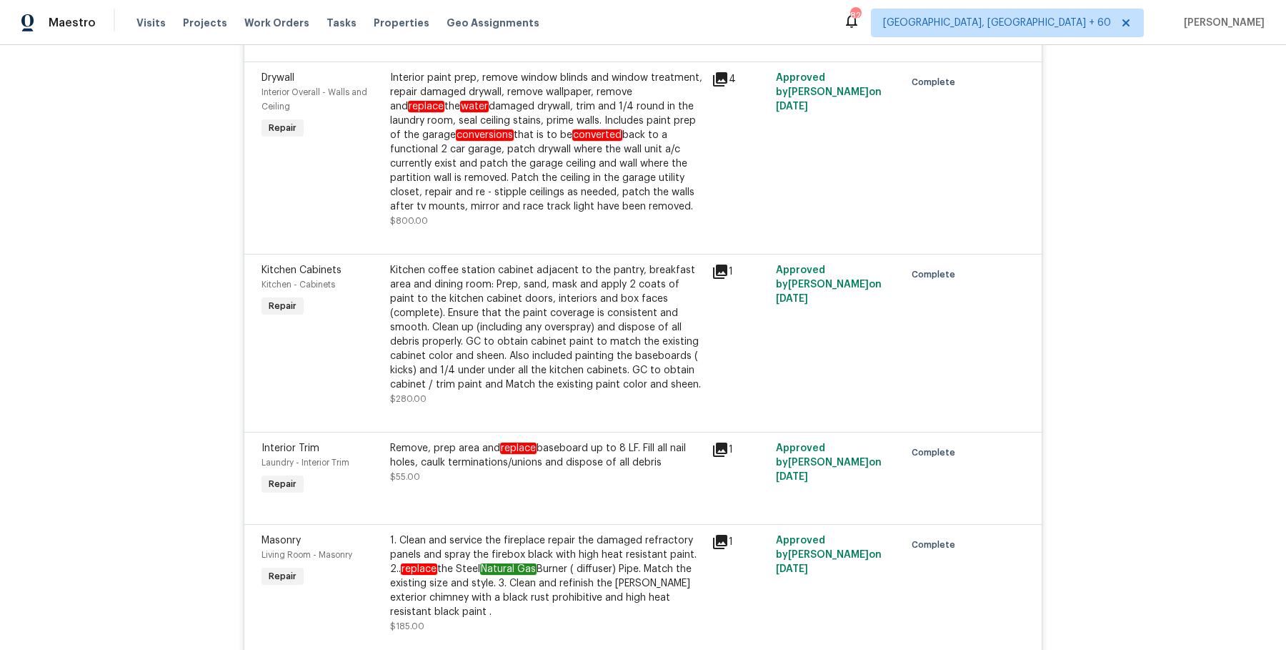
scroll to position [8159, 0]
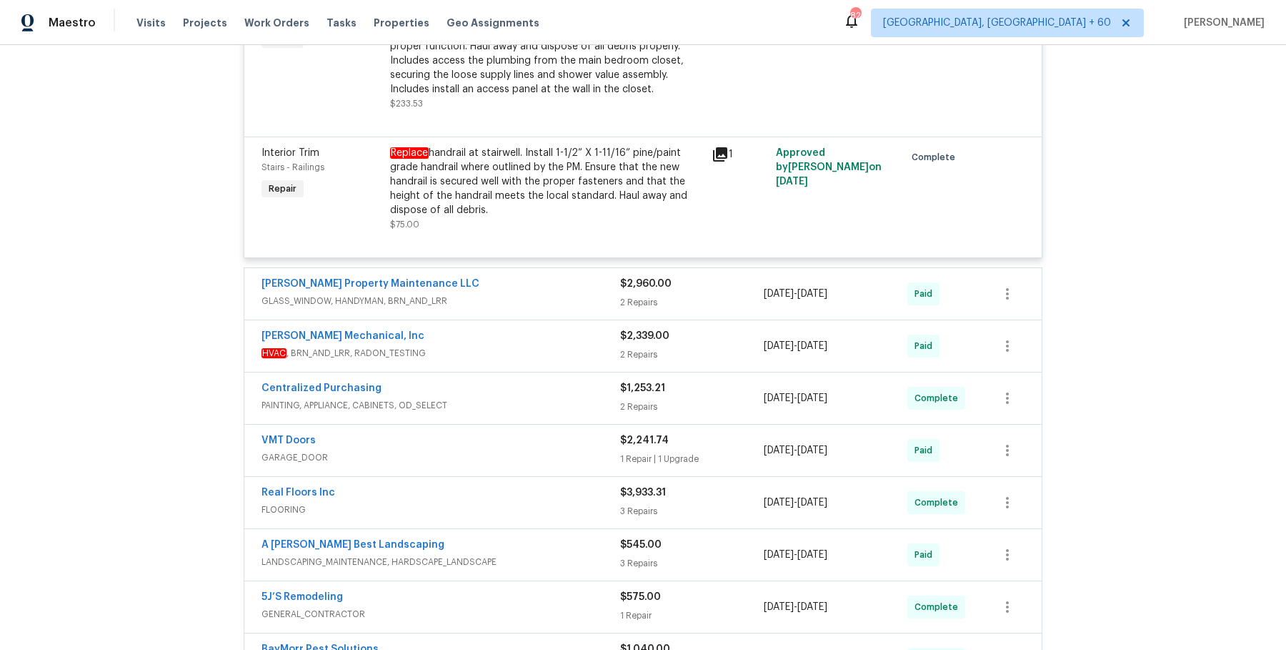
click at [574, 277] on div "Glen Property Maintenance LLC" at bounding box center [441, 285] width 359 height 17
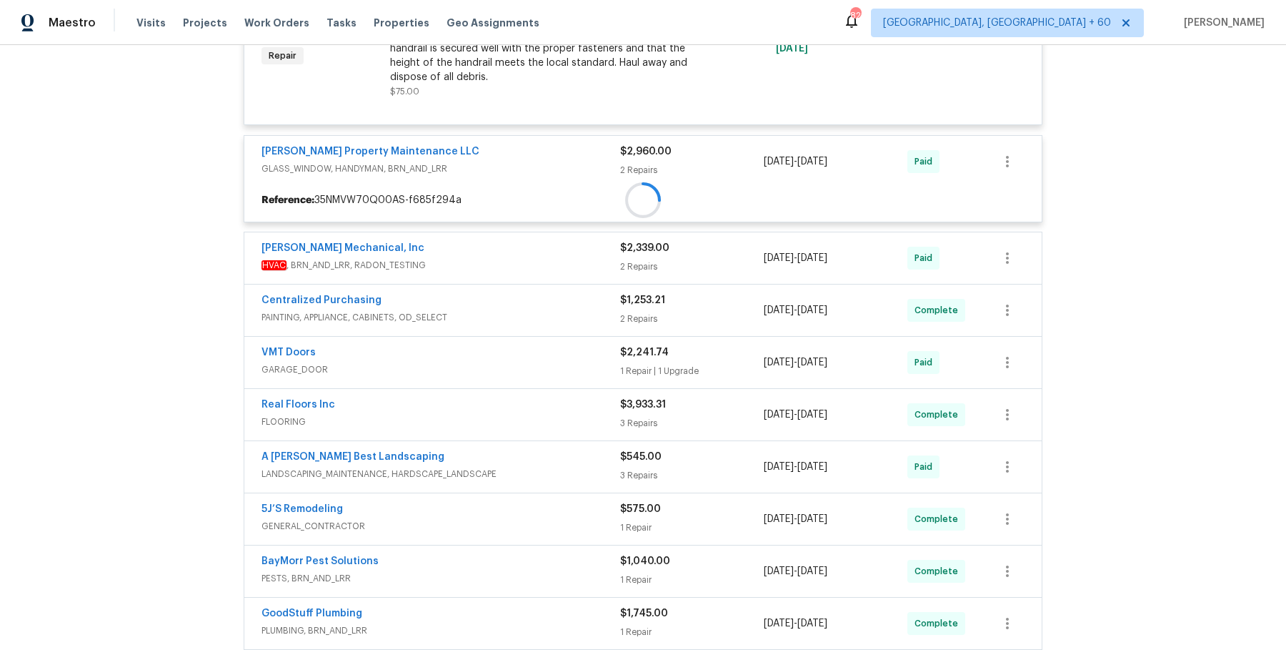
scroll to position [8019, 0]
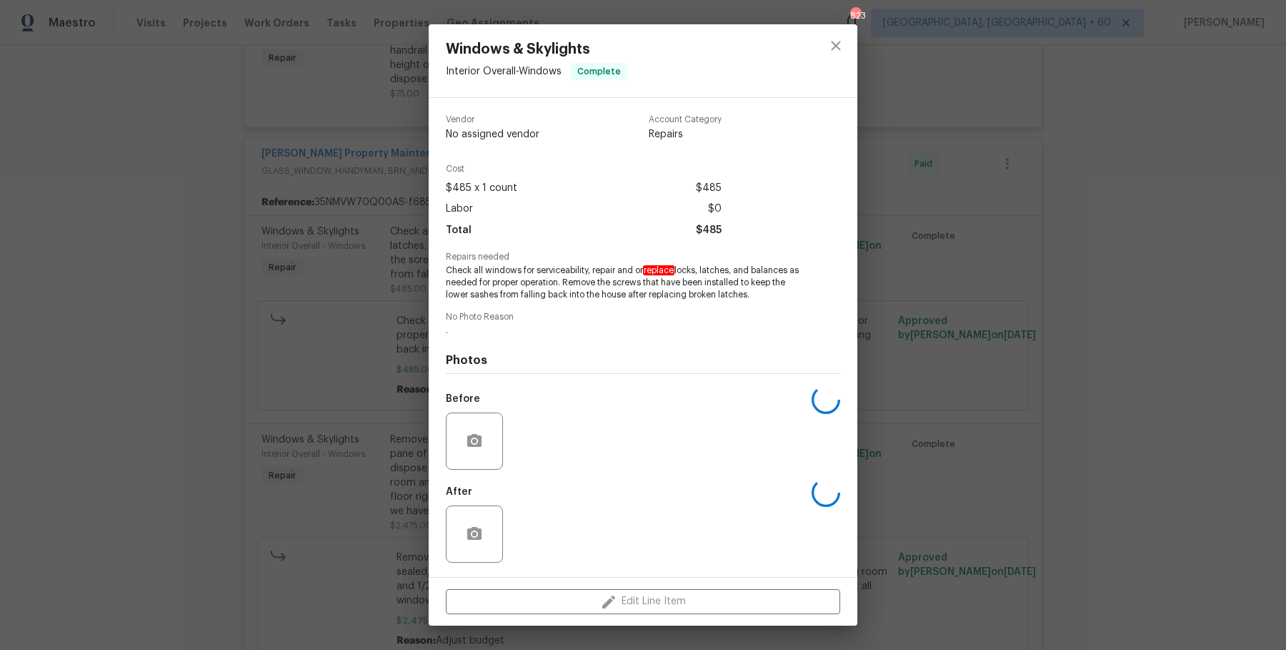
click at [1012, 108] on div "Windows & Skylights Interior Overall - Windows Complete Vendor No assigned vend…" at bounding box center [643, 325] width 1286 height 650
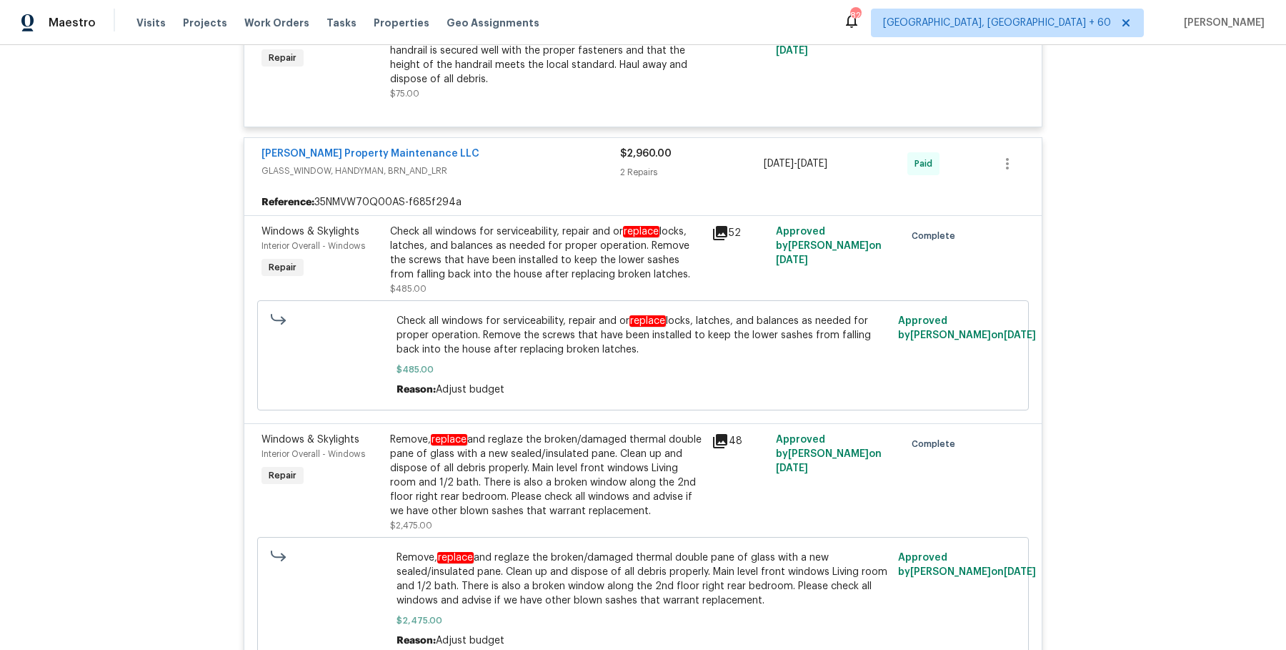
scroll to position [8215, 0]
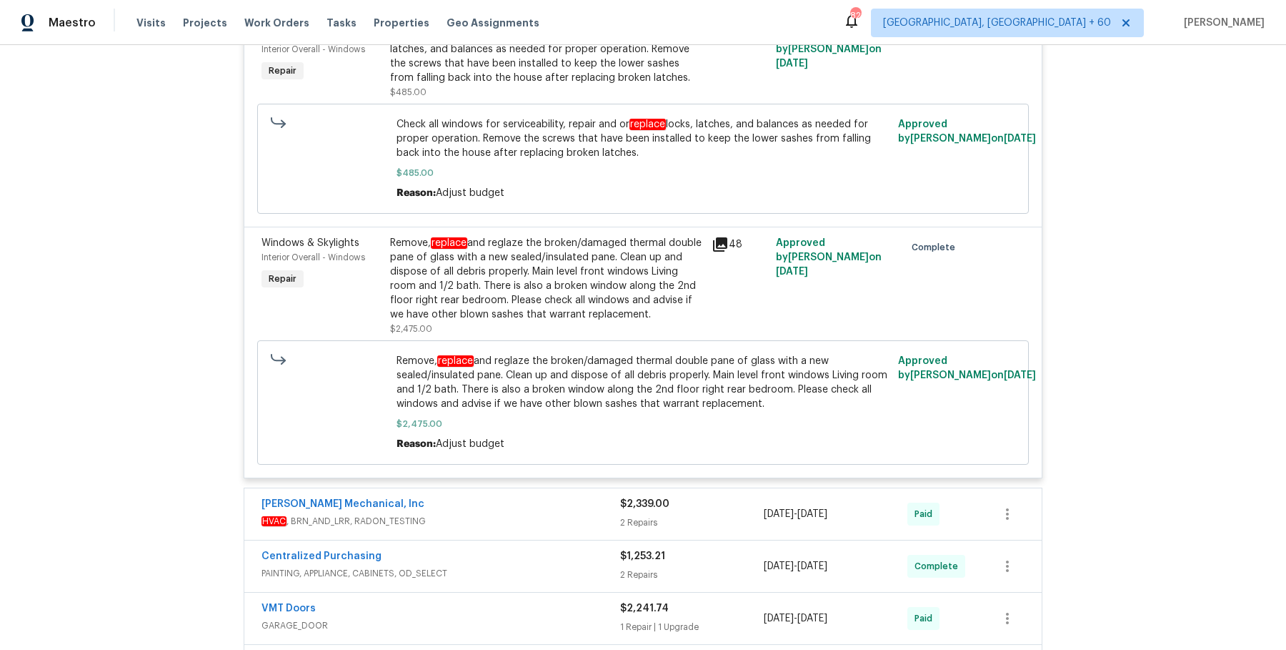
click at [533, 488] on div "JH Martin Mechanical, Inc HVAC , BRN_AND_LRR, RADON_TESTING $2,339.00 2 Repairs…" at bounding box center [643, 513] width 798 height 51
click at [541, 514] on span "HVAC , BRN_AND_LRR, RADON_TESTING" at bounding box center [441, 521] width 359 height 14
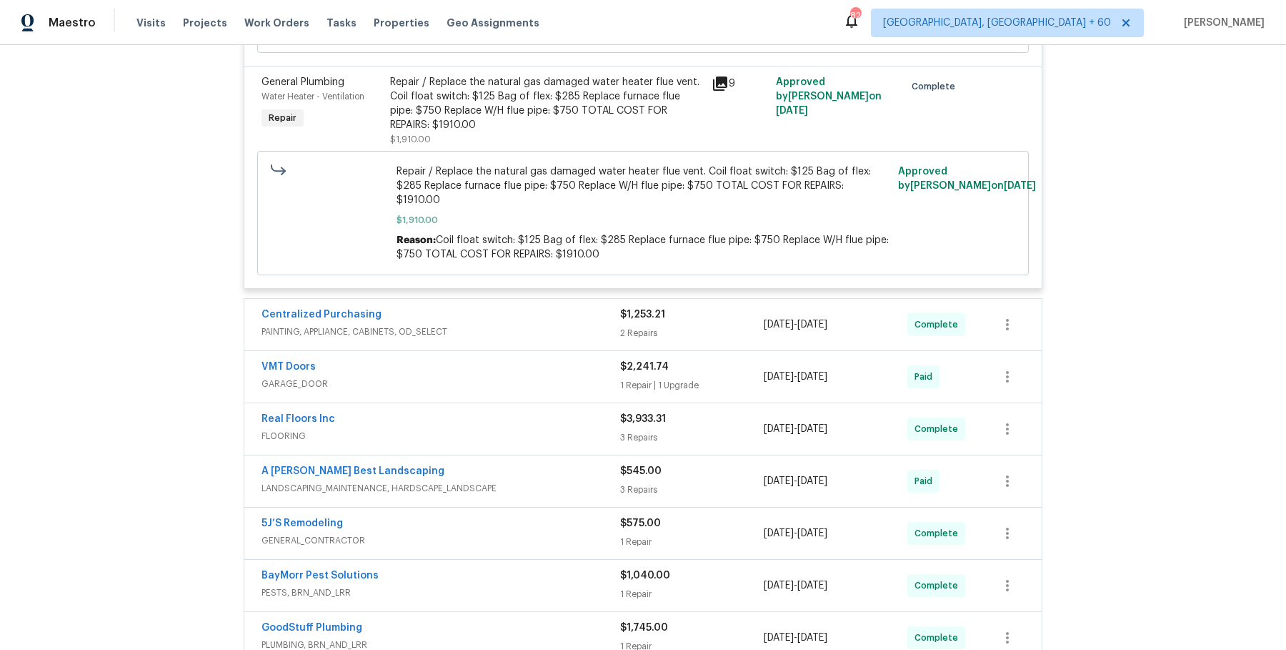
scroll to position [8999, 0]
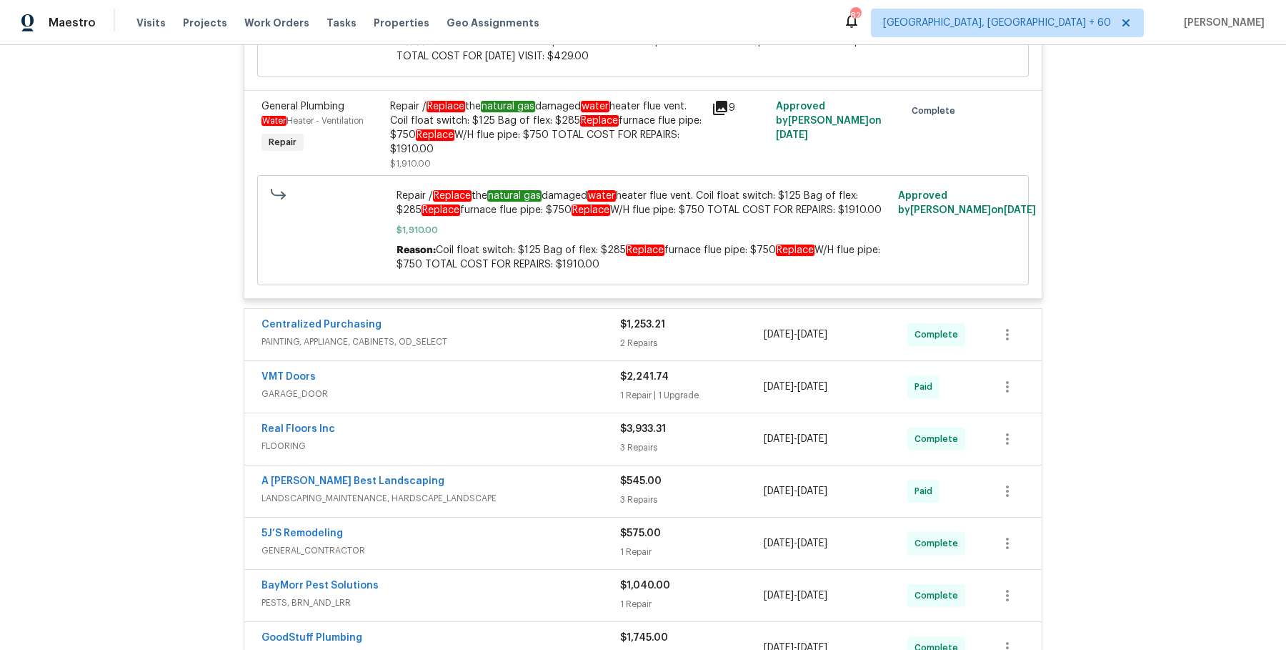
click at [575, 317] on div "Centralized Purchasing" at bounding box center [441, 325] width 359 height 17
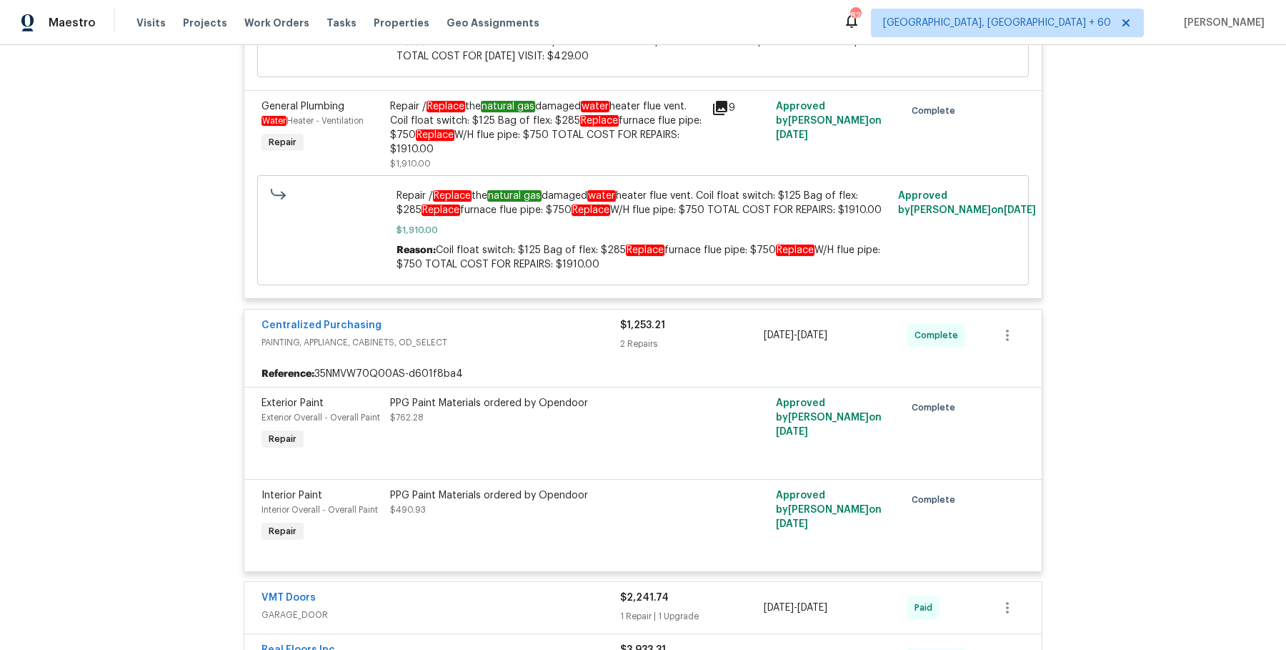
scroll to position [9175, 0]
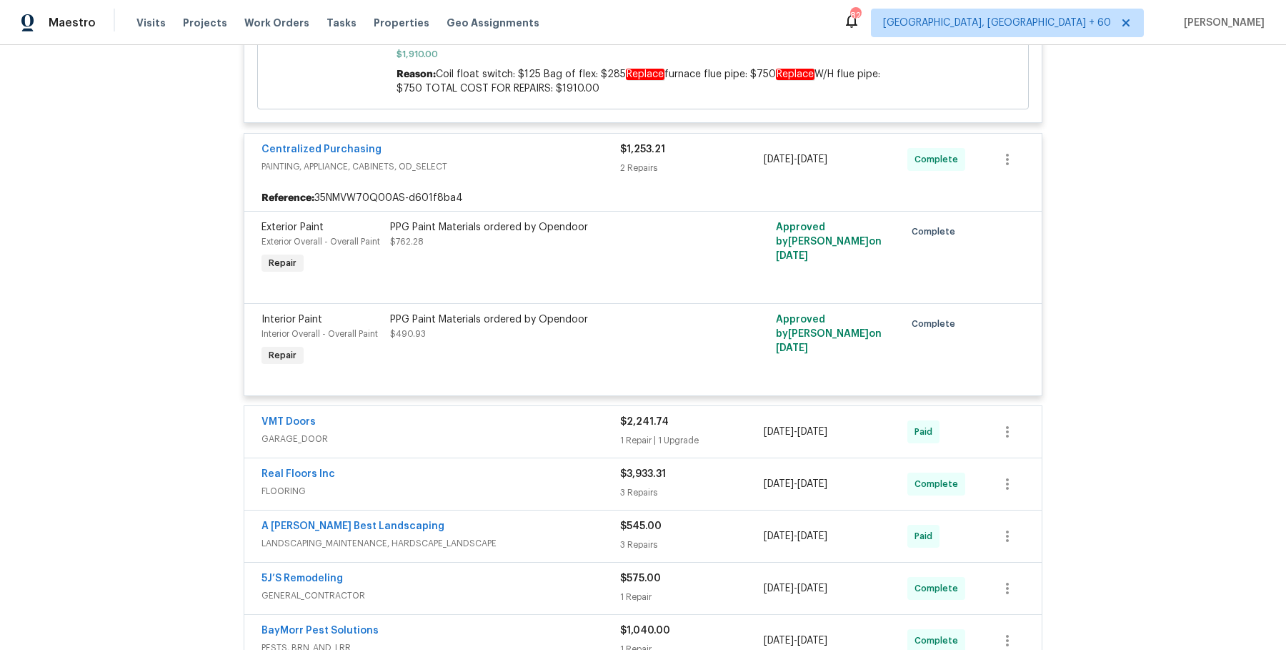
click at [580, 432] on span "GARAGE_DOOR" at bounding box center [441, 439] width 359 height 14
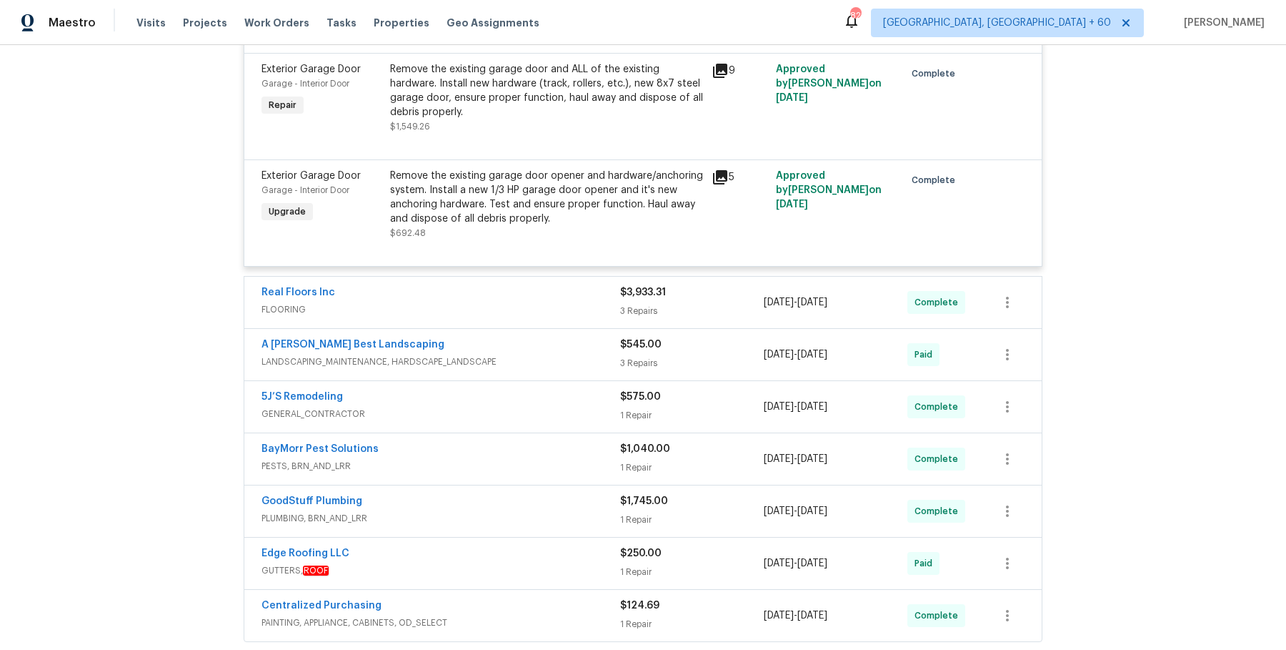
scroll to position [9607, 0]
click at [578, 301] on span "FLOORING" at bounding box center [441, 308] width 359 height 14
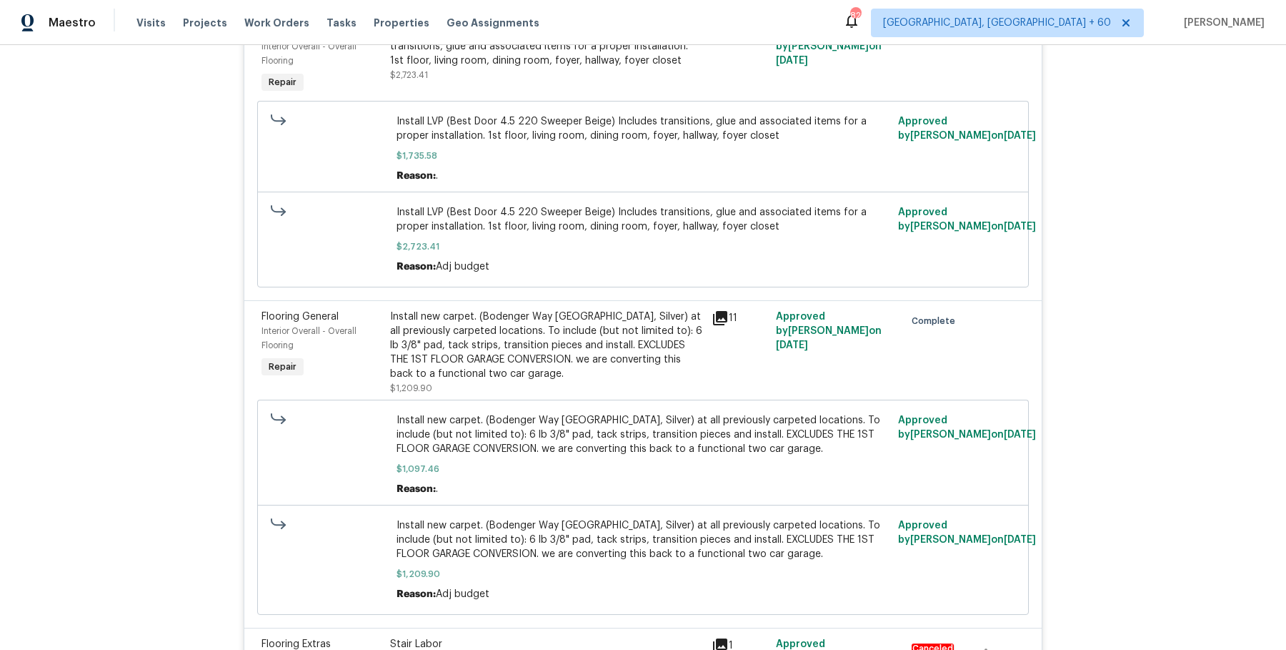
scroll to position [10466, 0]
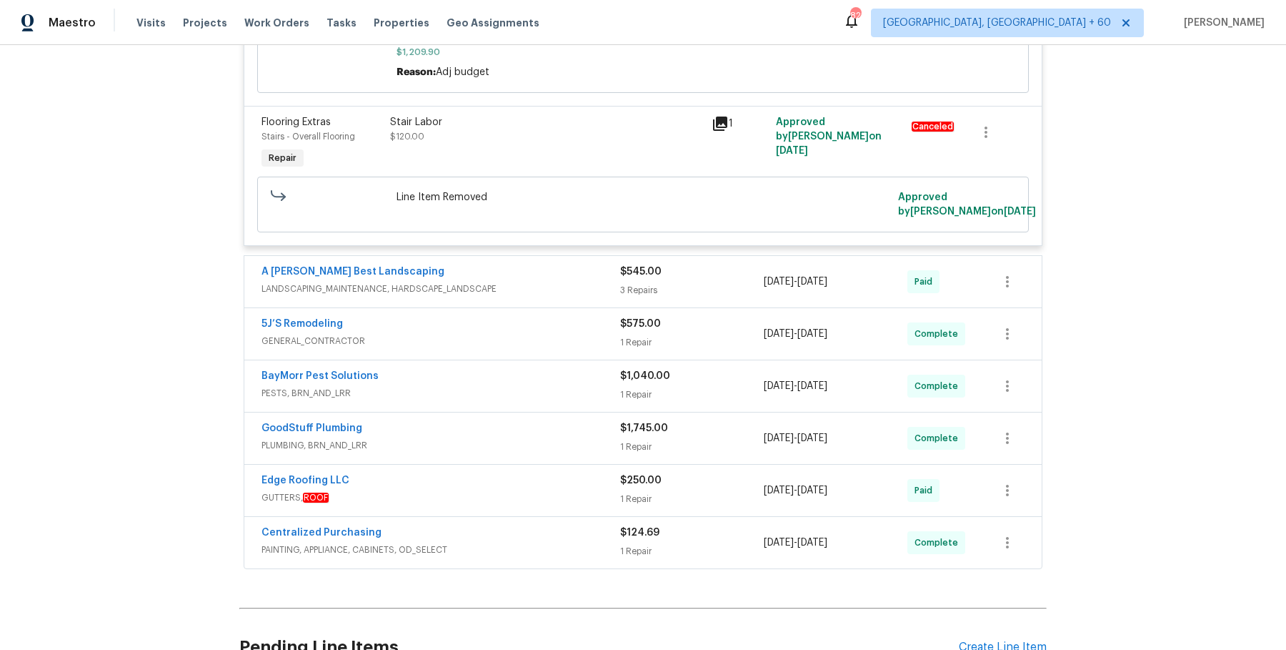
click at [600, 282] on span "LANDSCAPING_MAINTENANCE, HARDSCAPE_LANDSCAPE" at bounding box center [441, 289] width 359 height 14
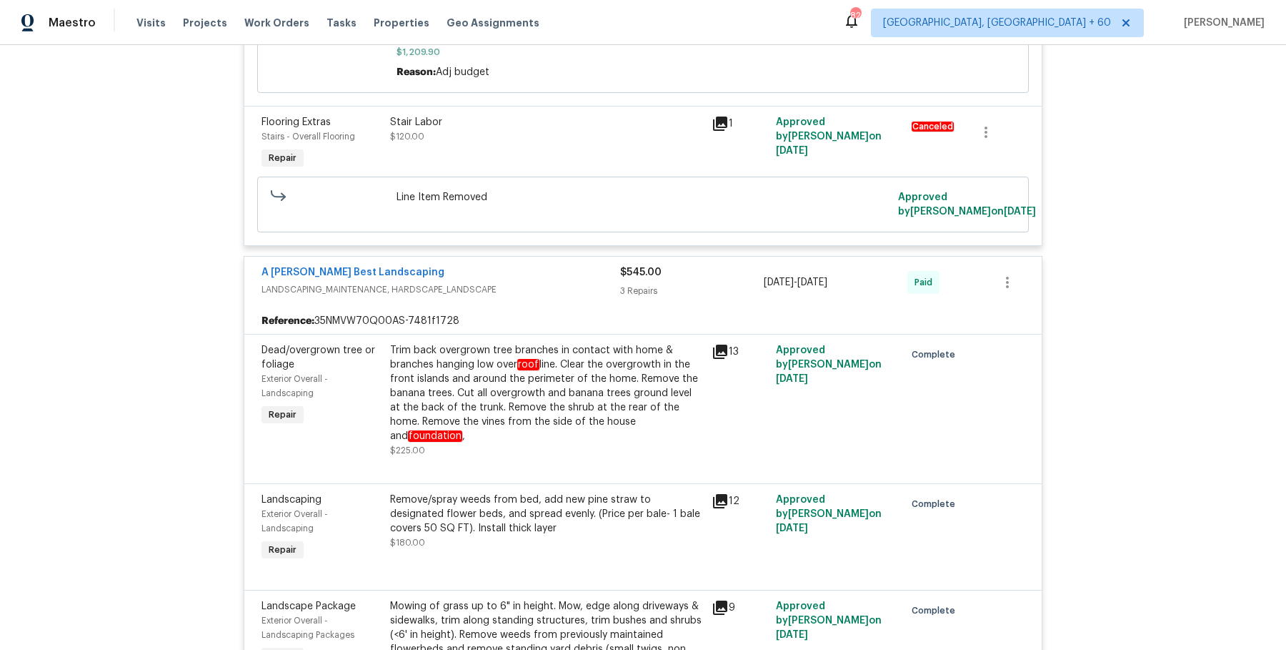
scroll to position [10877, 0]
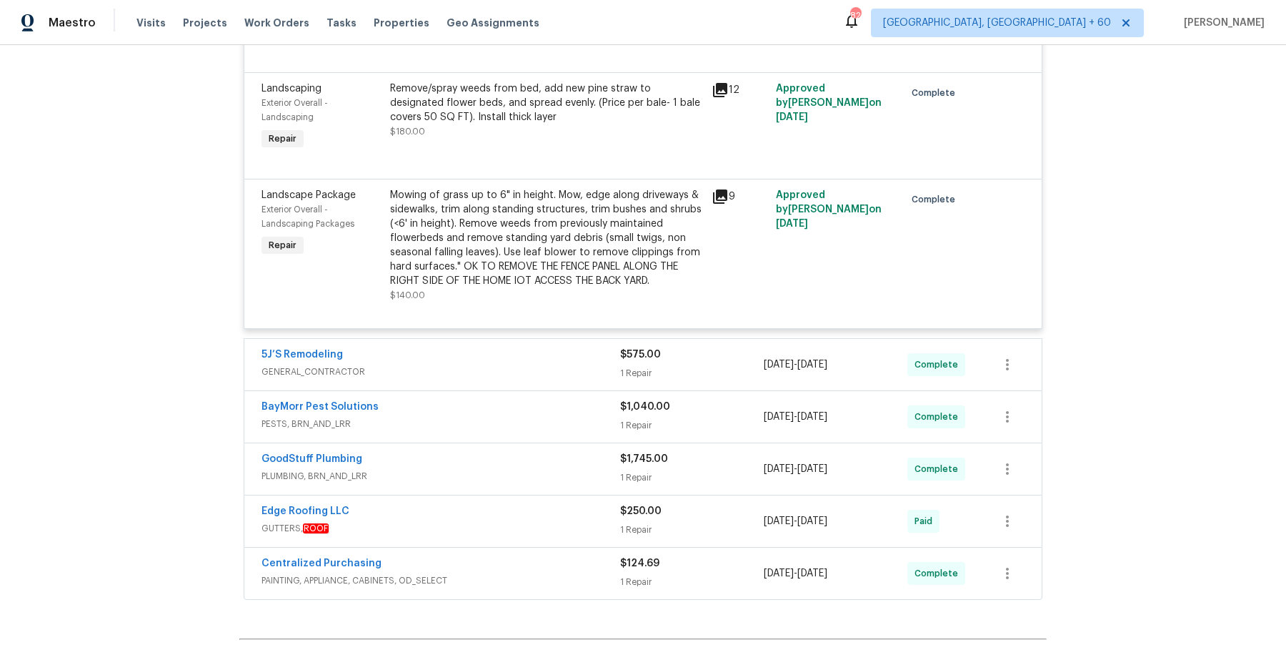
click at [561, 364] on span "GENERAL_CONTRACTOR" at bounding box center [441, 371] width 359 height 14
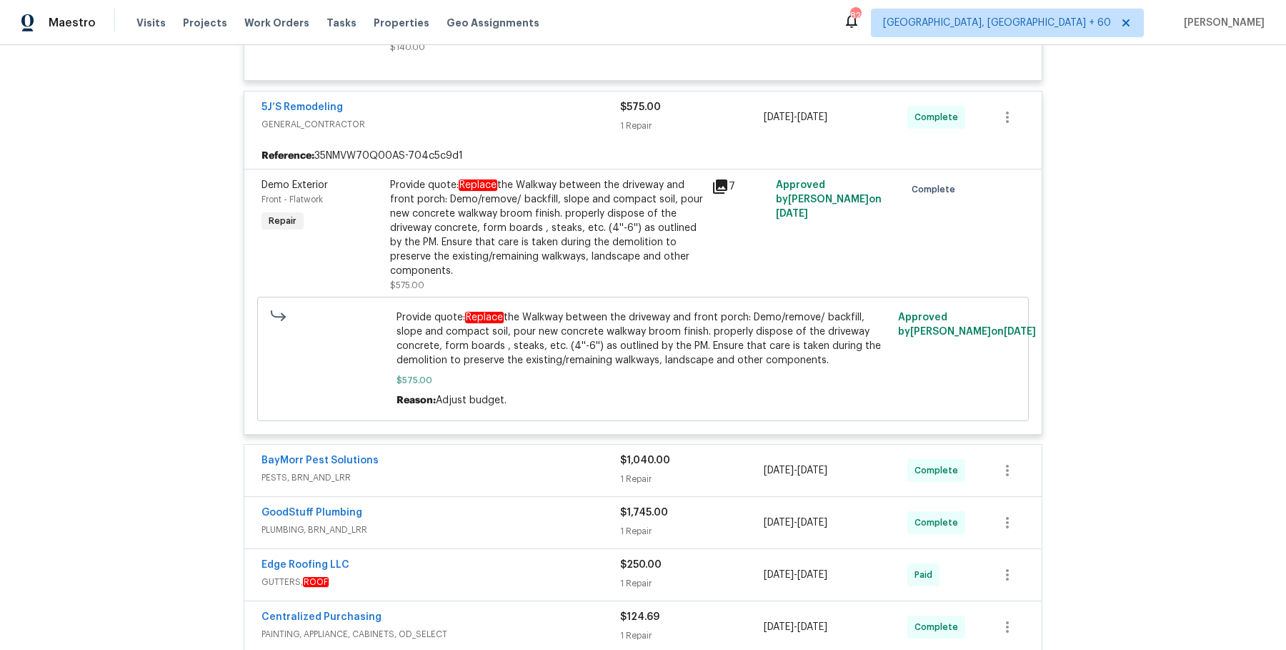
scroll to position [11126, 0]
click at [536, 443] on div "BayMorr Pest Solutions PESTS, BRN_AND_LRR $1,040.00 1 Repair 7/31/2025 - 8/8/20…" at bounding box center [643, 469] width 799 height 53
click at [535, 452] on div "BayMorr Pest Solutions" at bounding box center [441, 460] width 359 height 17
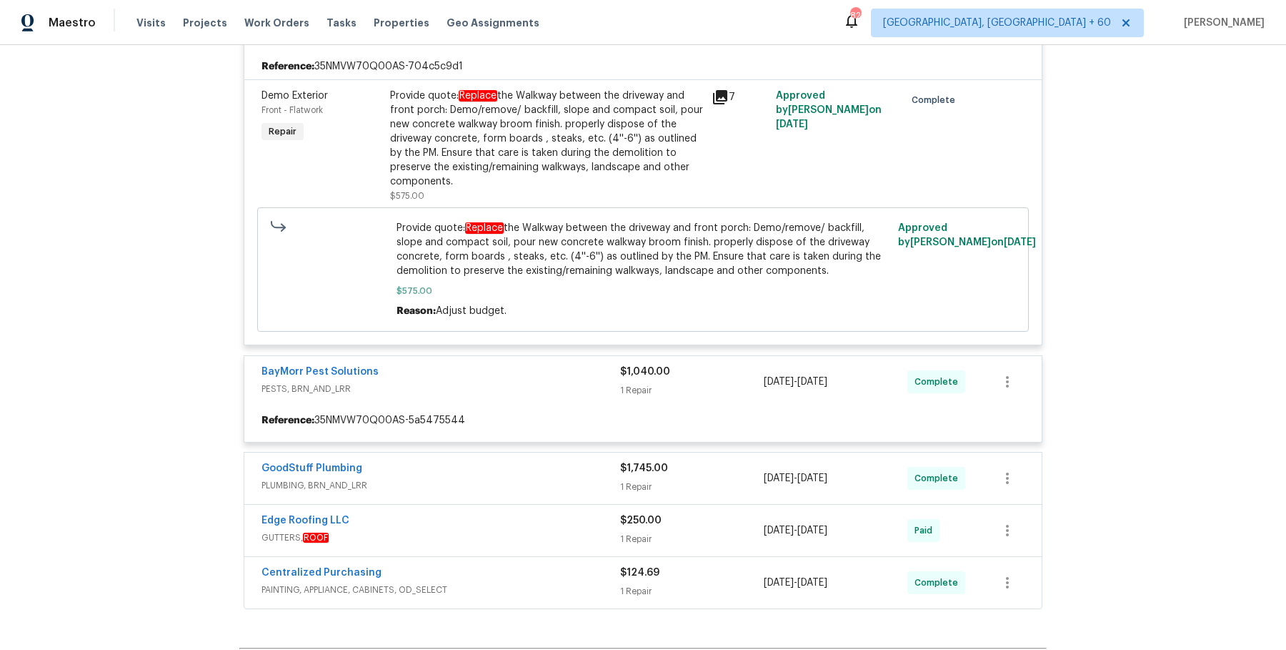
scroll to position [11232, 0]
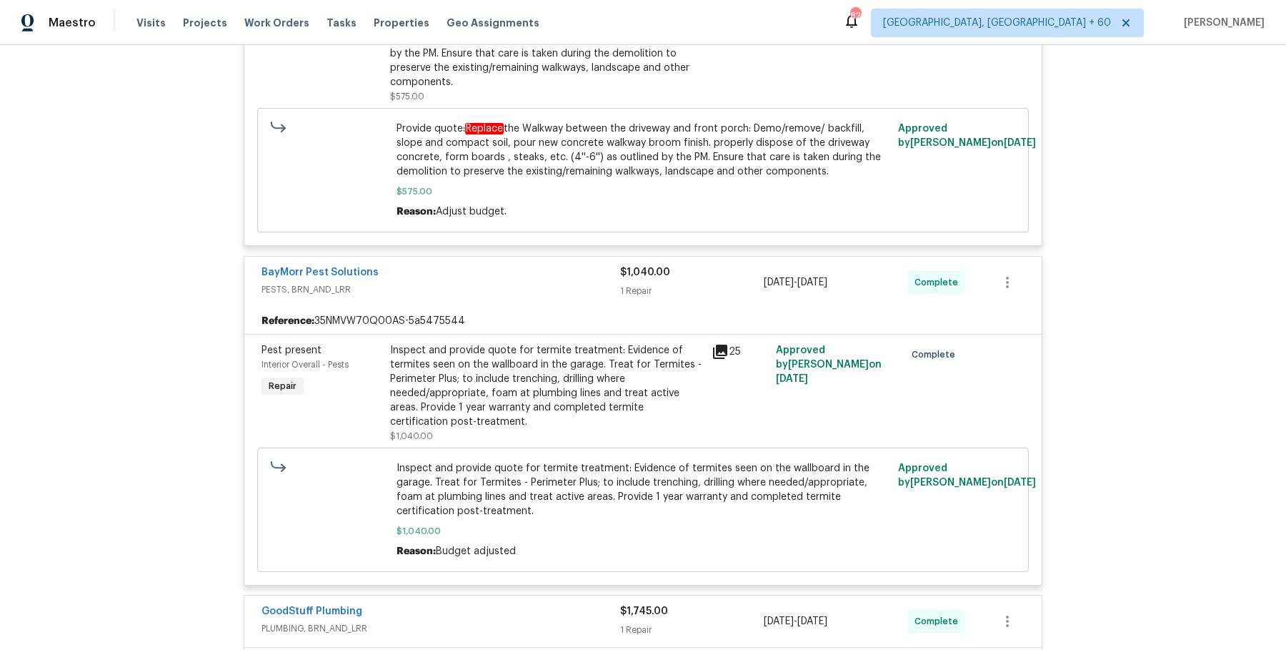
click at [542, 621] on span "PLUMBING, BRN_AND_LRR" at bounding box center [441, 628] width 359 height 14
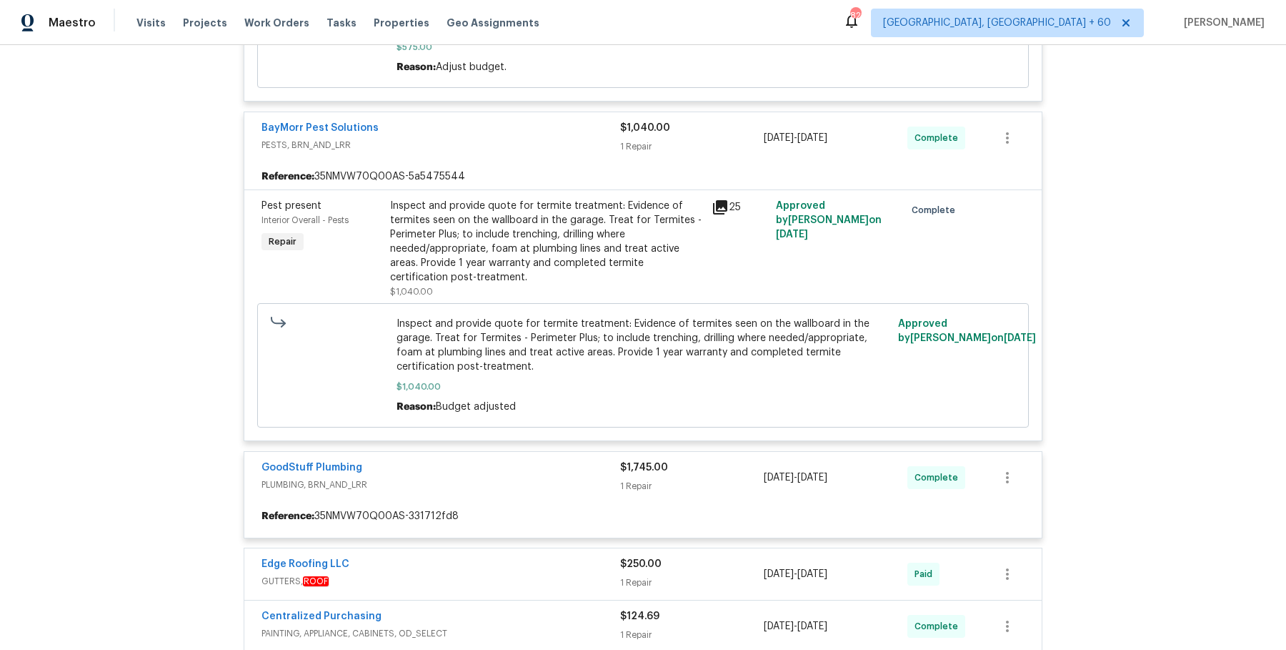
scroll to position [11460, 0]
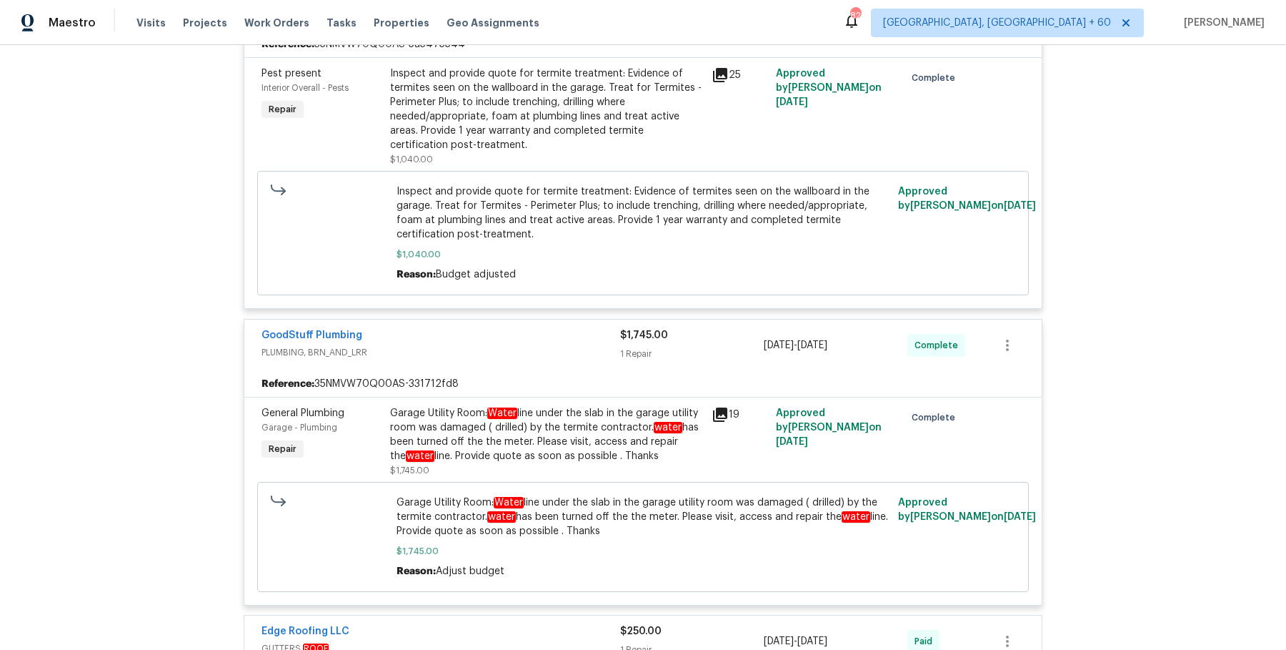
click at [542, 624] on div "Edge Roofing LLC" at bounding box center [441, 632] width 359 height 17
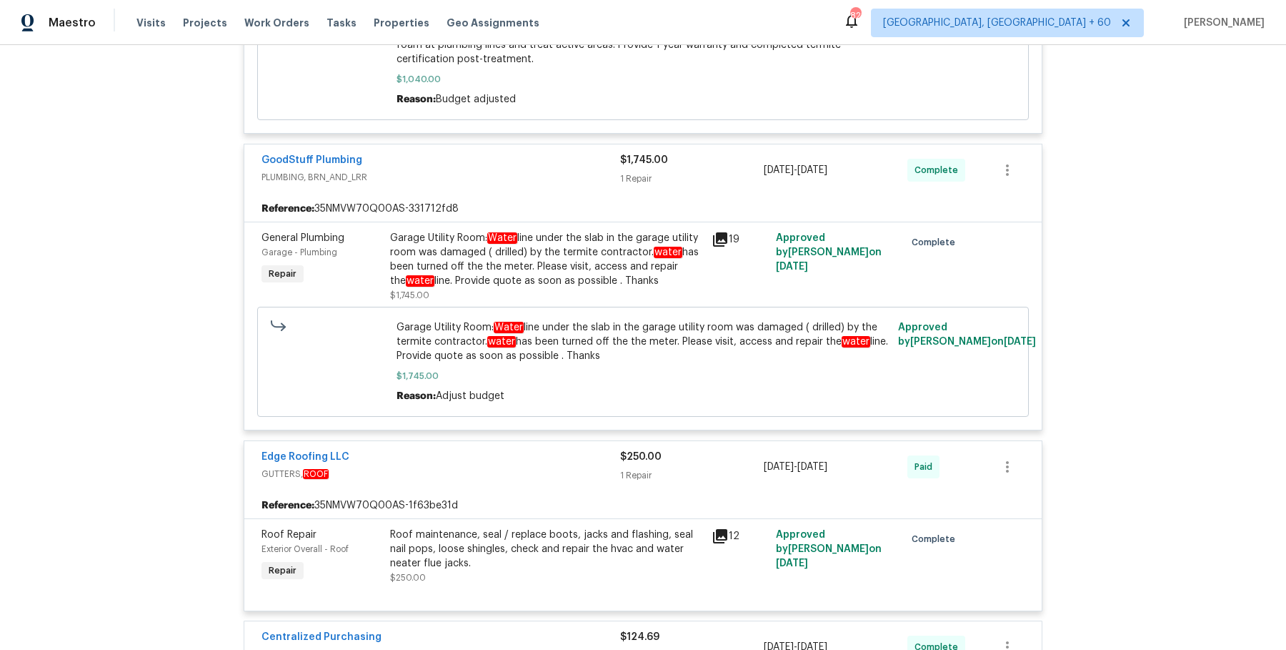
scroll to position [11856, 0]
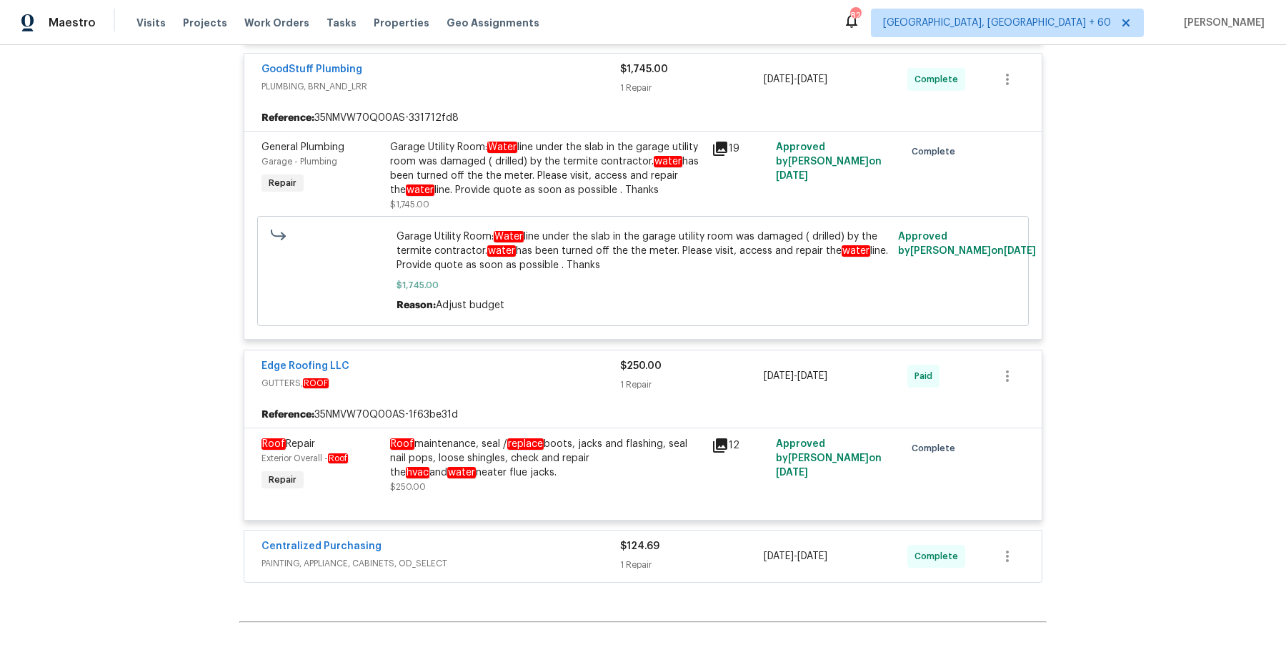
click at [562, 530] on div "Centralized Purchasing PAINTING, APPLIANCE, CABINETS, OD_SELECT $124.69 1 Repai…" at bounding box center [643, 555] width 798 height 51
click at [569, 556] on span "PAINTING, APPLIANCE, CABINETS, OD_SELECT" at bounding box center [441, 563] width 359 height 14
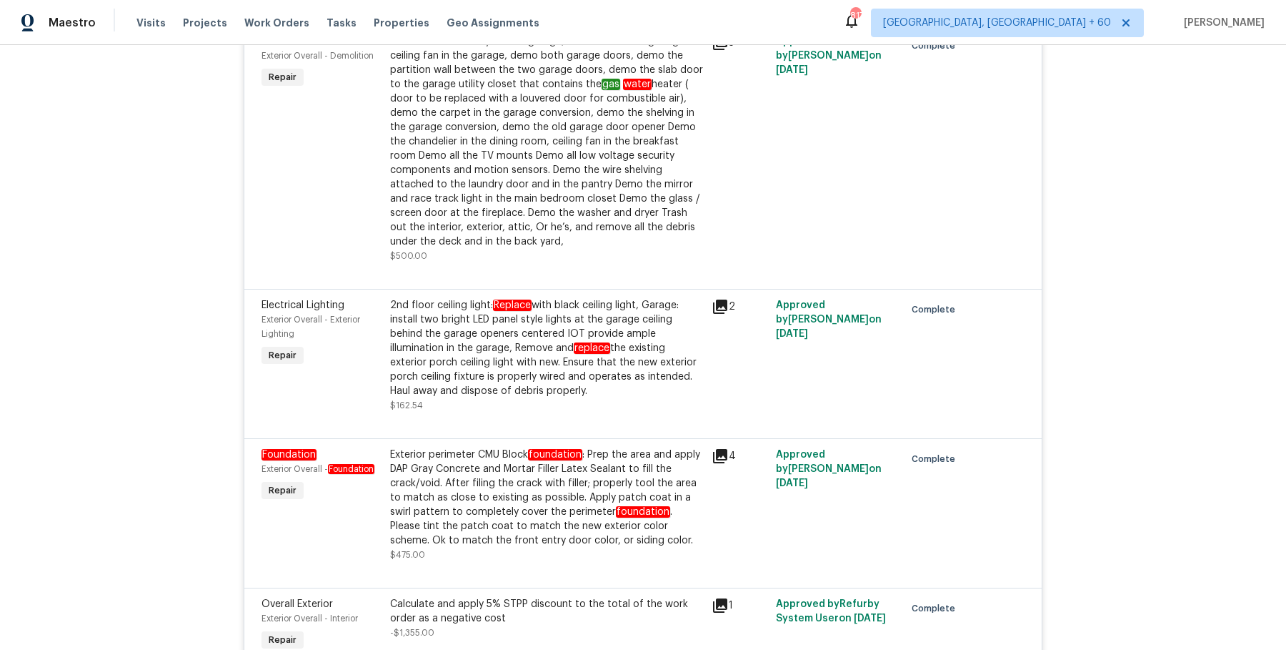
scroll to position [1459, 0]
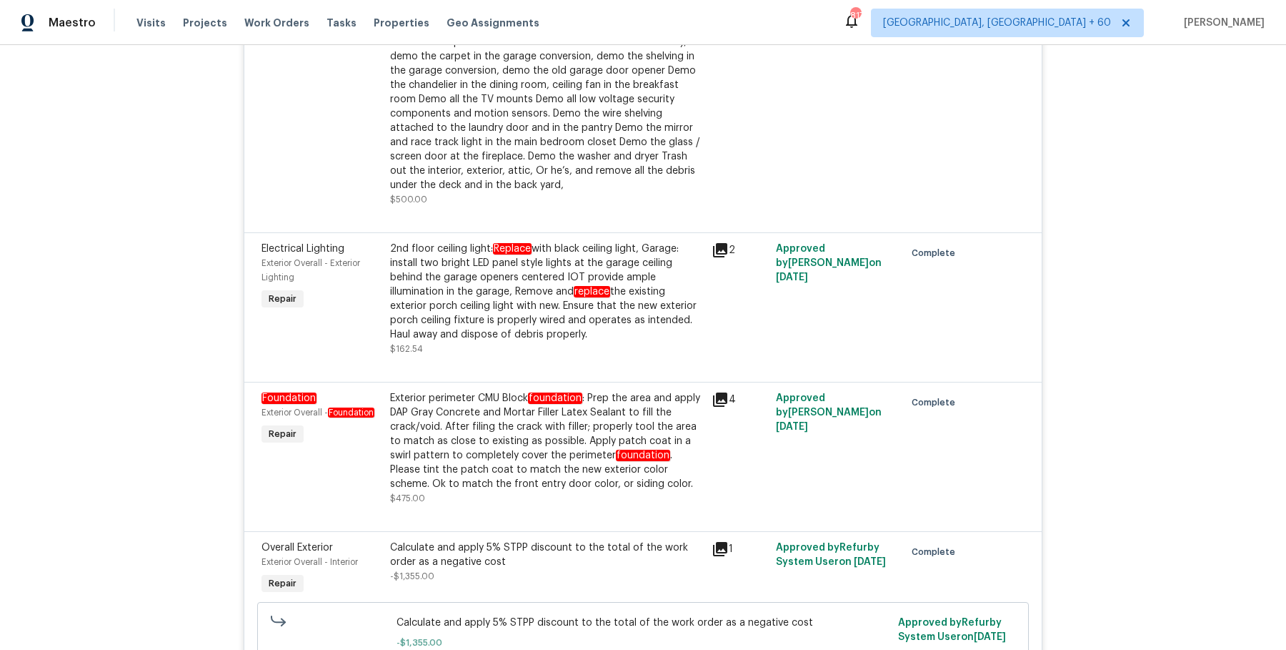
click at [564, 434] on div "Exterior perimeter CMU Block foundation : Prep the area and apply DAP Gray Conc…" at bounding box center [546, 441] width 313 height 100
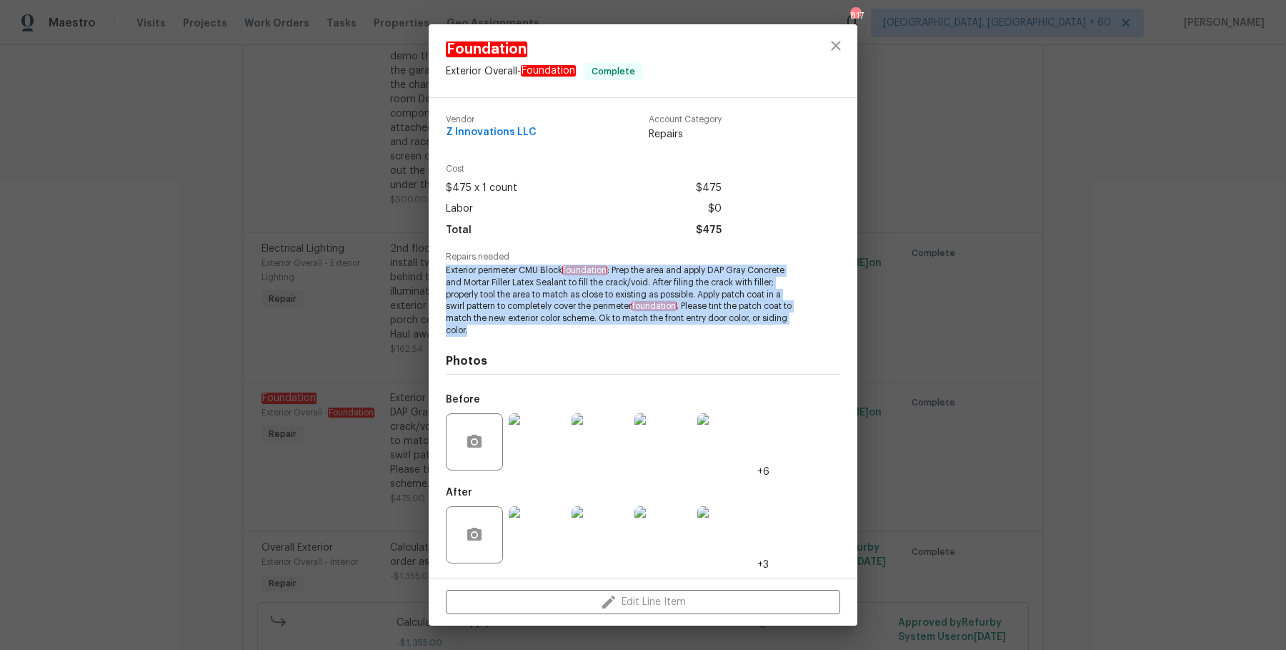
drag, startPoint x: 440, startPoint y: 271, endPoint x: 807, endPoint y: 334, distance: 372.8
click at [807, 334] on div "Vendor Z Innovations LLC Account Category Repairs Cost $475 x 1 count $475 Labo…" at bounding box center [643, 338] width 429 height 480
copy span "Exterior perimeter CMU Block foundation : Prep the area and apply DAP Gray Conc…"
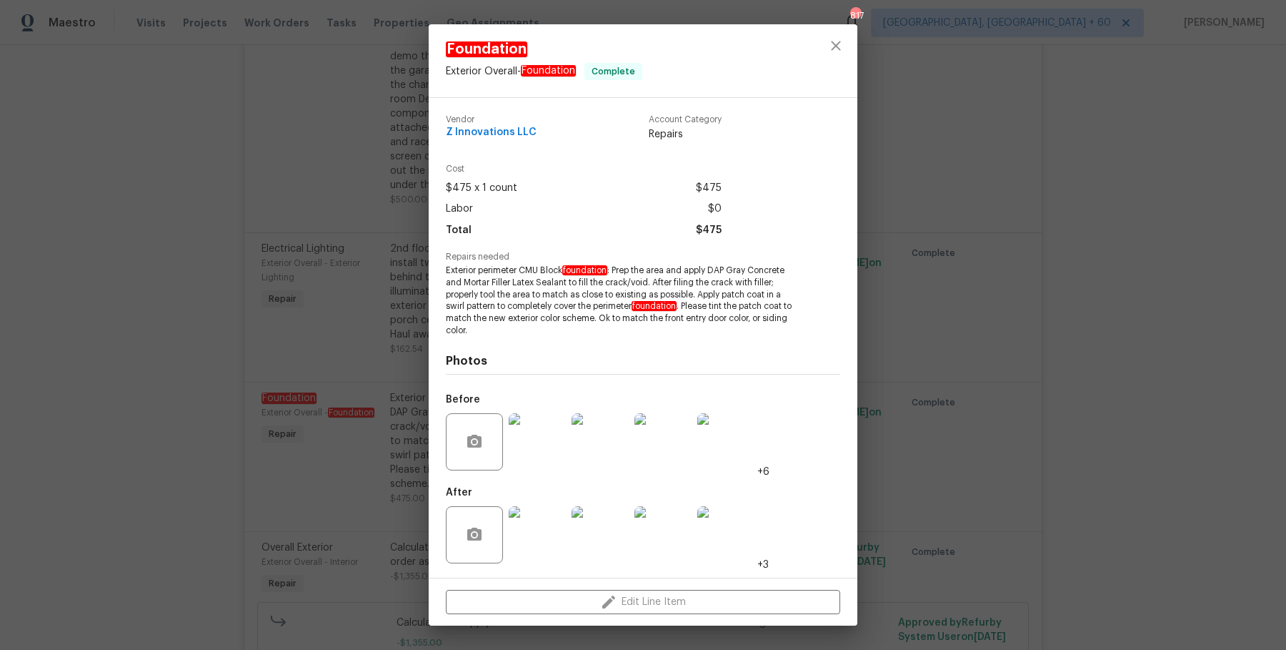
click at [999, 424] on div "Foundation Exterior Overall - Foundation Complete Vendor Z Innovations LLC Acco…" at bounding box center [643, 325] width 1286 height 650
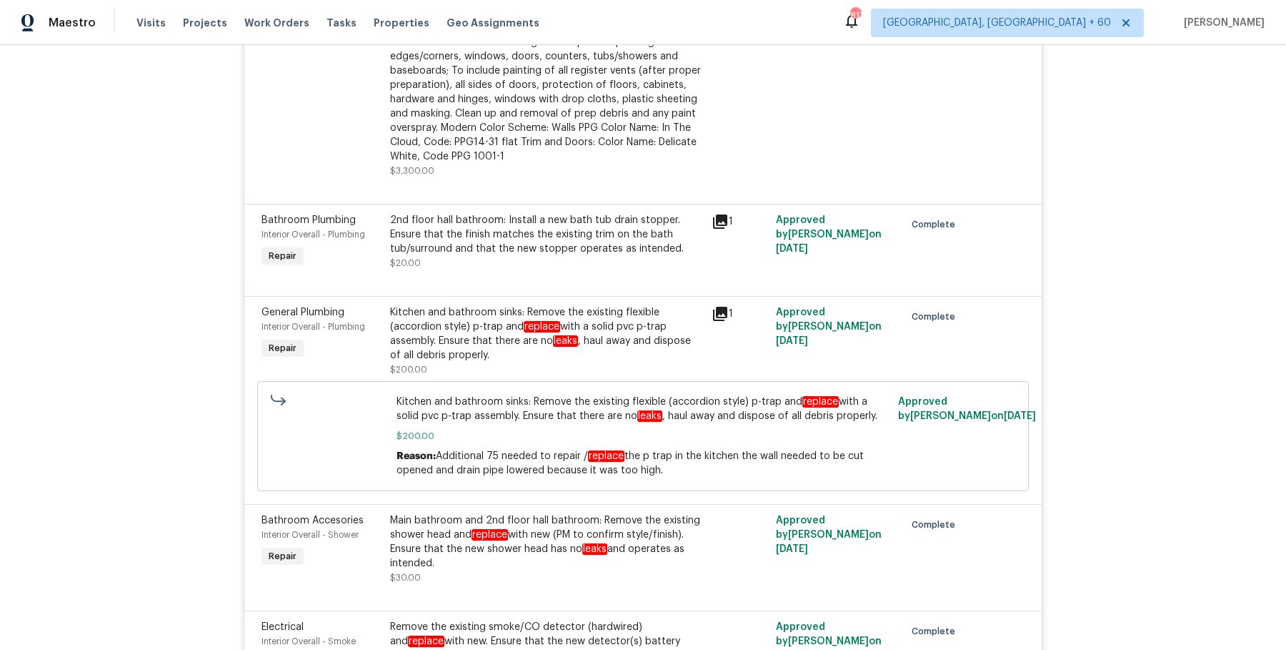
scroll to position [6459, 0]
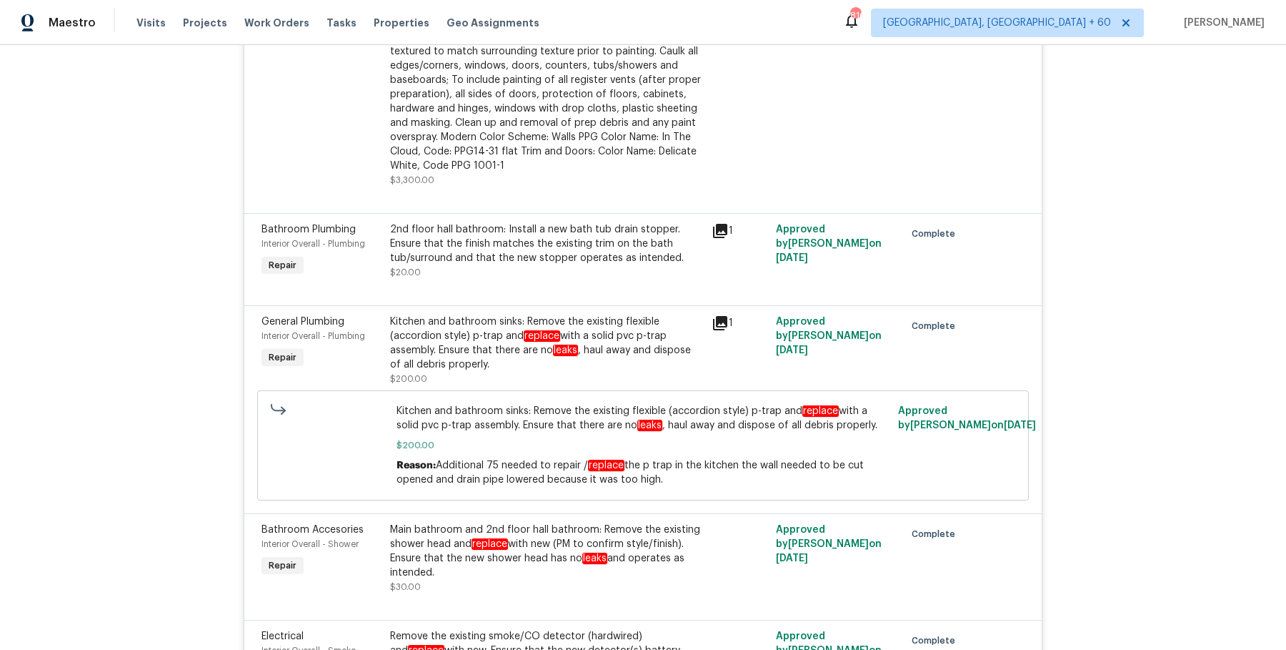
click at [1093, 180] on div "Back to all projects 10515 Colony Glen Dr, Alpharetta, GA 30022 3 Beds | 2 1/2 …" at bounding box center [643, 347] width 1286 height 605
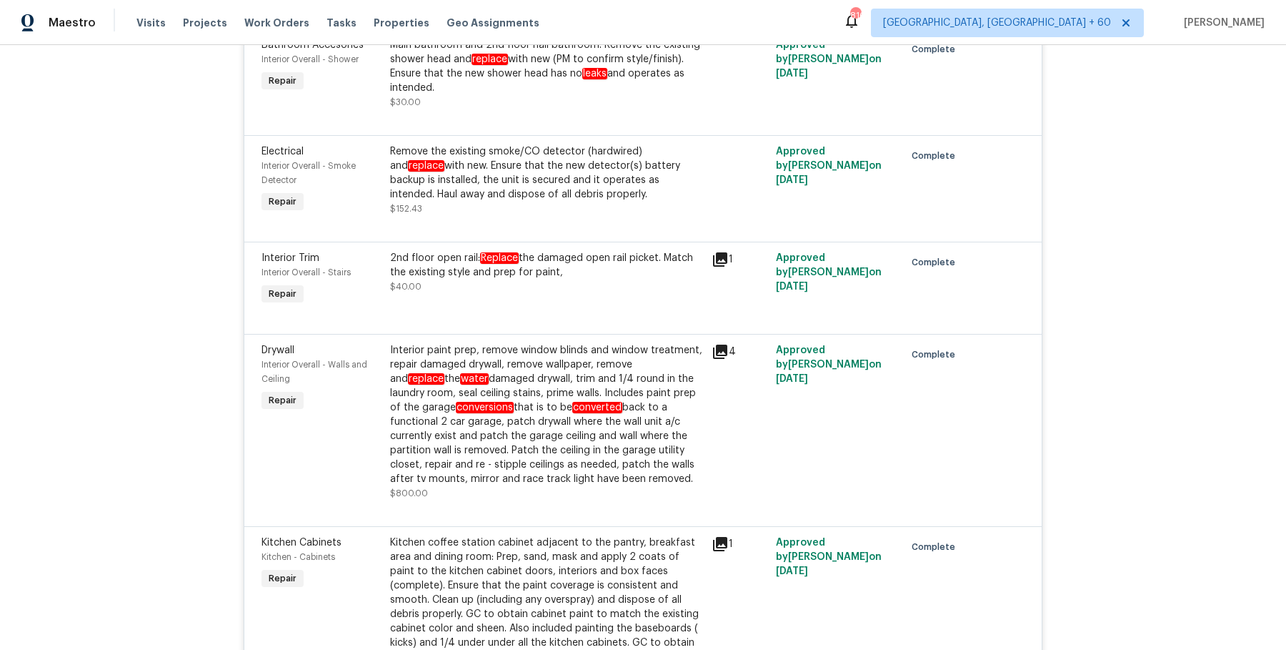
scroll to position [6940, 0]
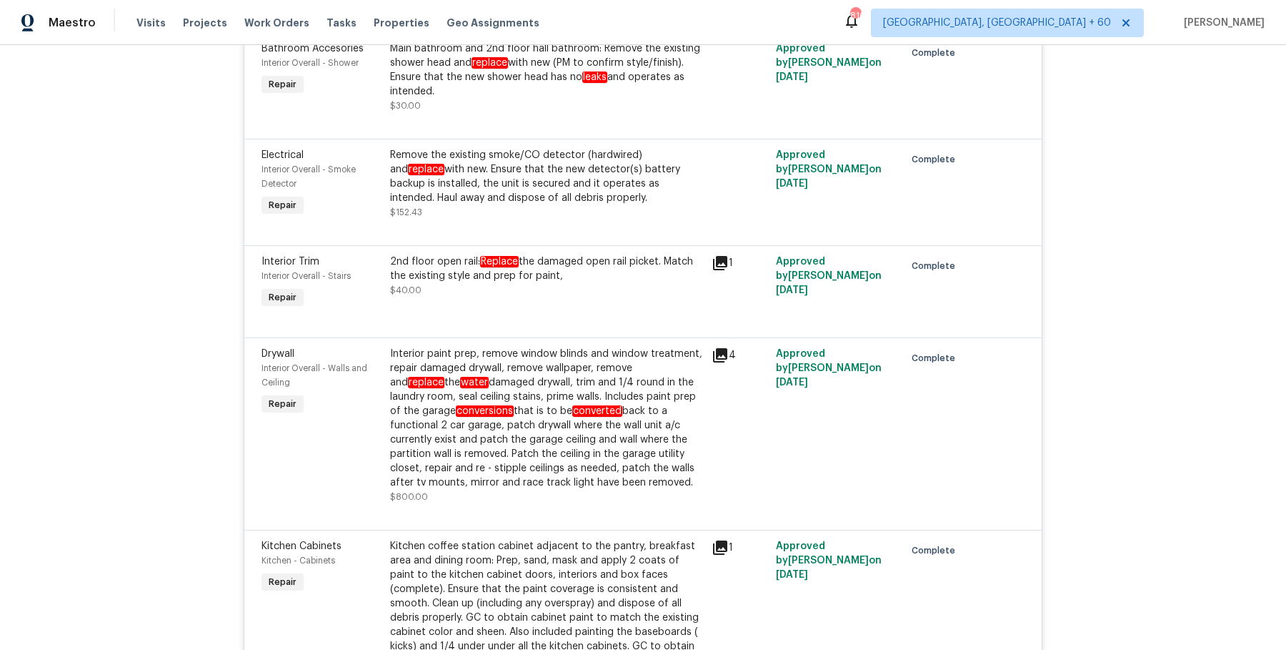
click at [567, 347] on div "Interior paint prep, remove window blinds and window treatment, repair damaged …" at bounding box center [546, 418] width 313 height 143
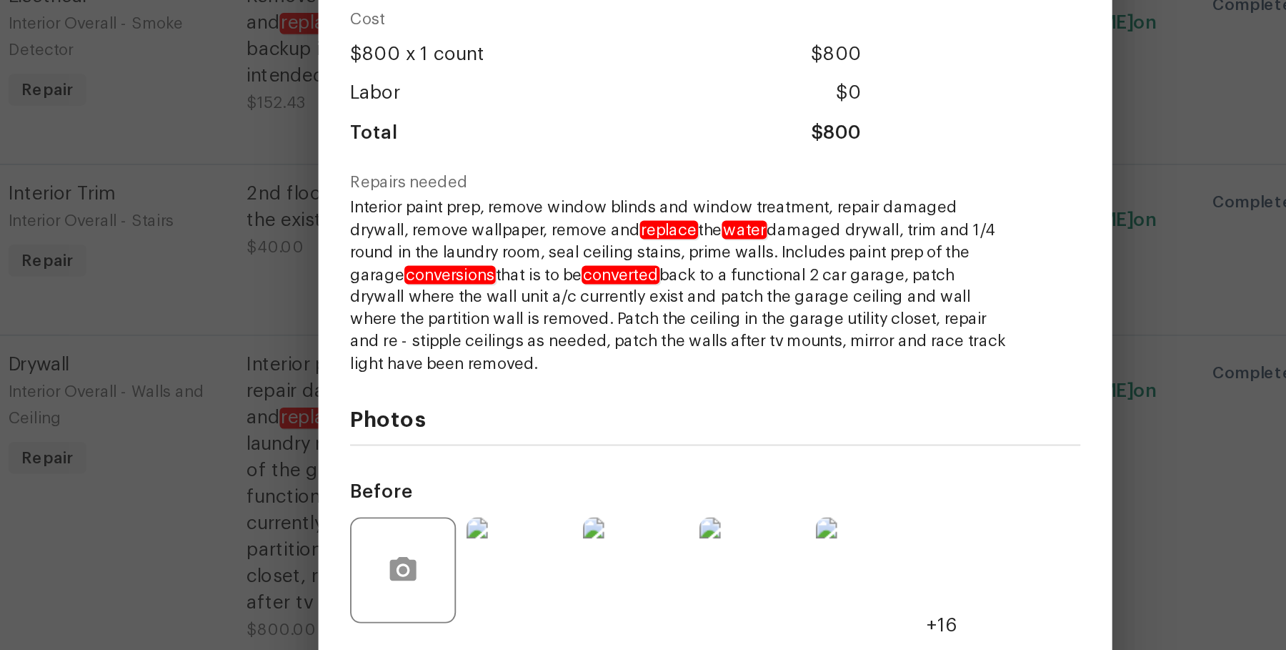
drag, startPoint x: 446, startPoint y: 267, endPoint x: 560, endPoint y: 357, distance: 145.0
click at [560, 357] on span "Interior paint prep, remove window blinds and window treatment, repair damaged …" at bounding box center [623, 311] width 355 height 96
copy span "Interior paint prep, remove window blinds and window treatment, repair damaged …"
click at [755, 378] on h4 "Photos" at bounding box center [643, 384] width 394 height 14
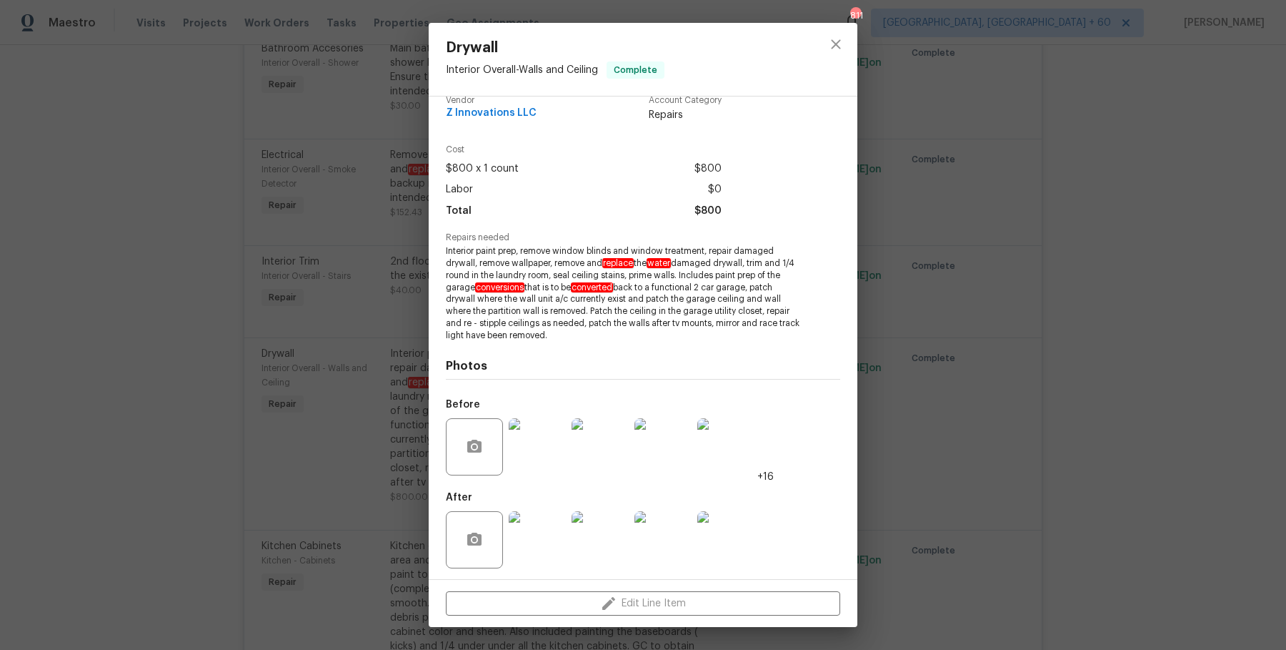
click at [999, 344] on div "Drywall Interior Overall - Walls and Ceiling Complete Vendor Z Innovations LLC …" at bounding box center [643, 325] width 1286 height 650
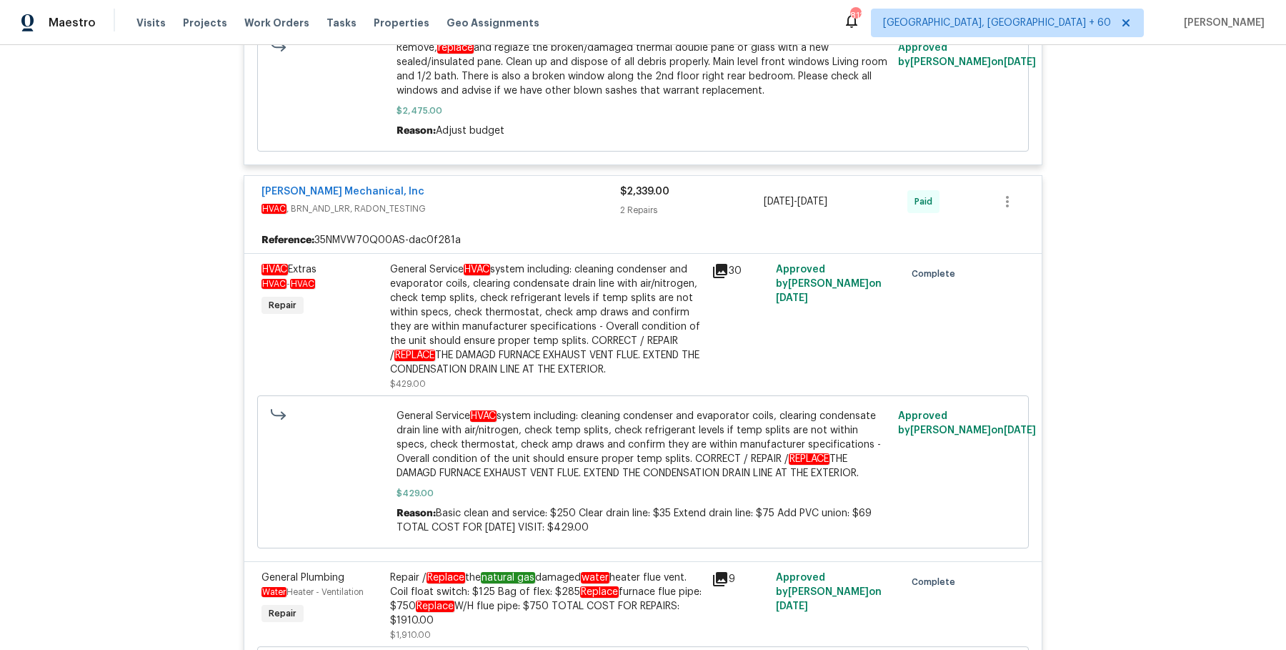
scroll to position [8495, 0]
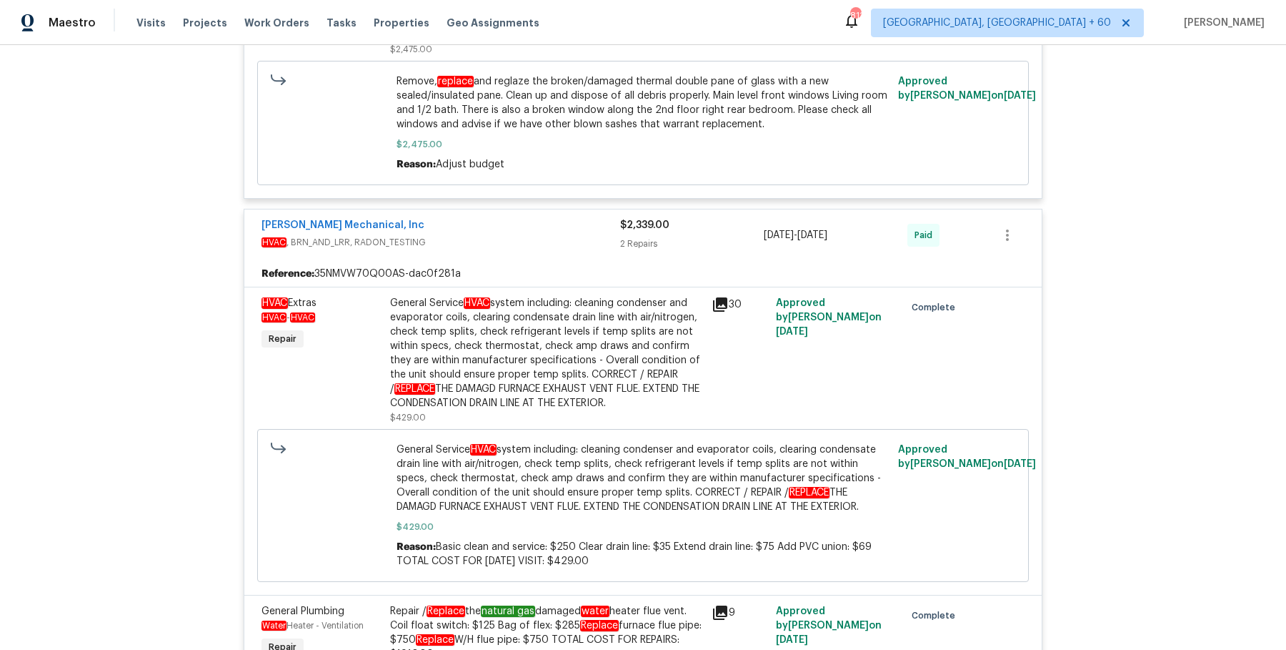
click at [587, 296] on div "General Service HVAC system including: cleaning condenser and evaporator coils,…" at bounding box center [546, 353] width 313 height 114
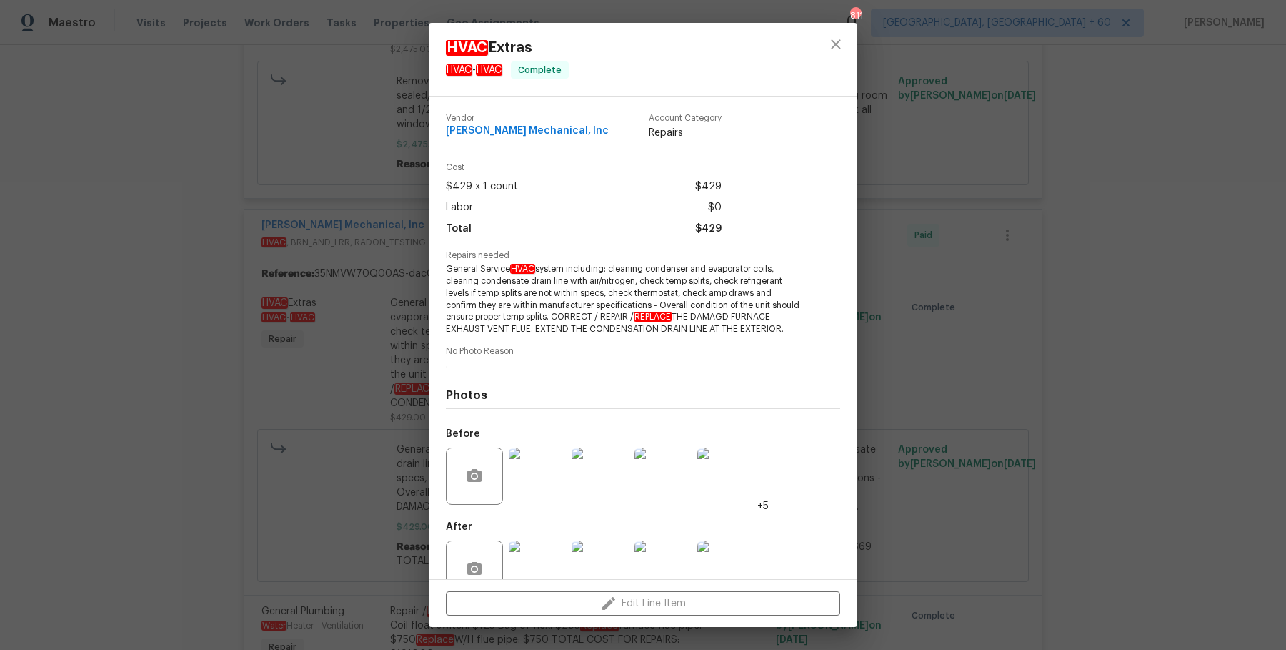
click at [913, 355] on div "HVAC Extras HVAC - HVAC Complete Vendor JH Martin Mechanical, Inc Account Categ…" at bounding box center [643, 325] width 1286 height 650
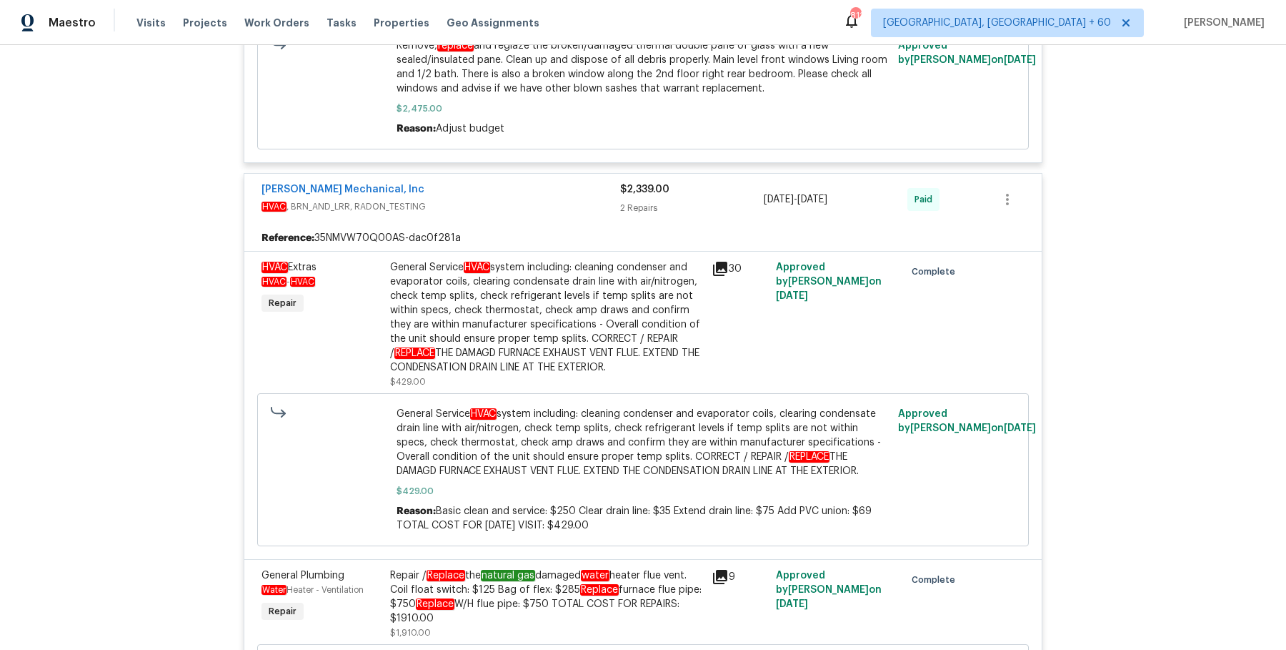
scroll to position [8533, 0]
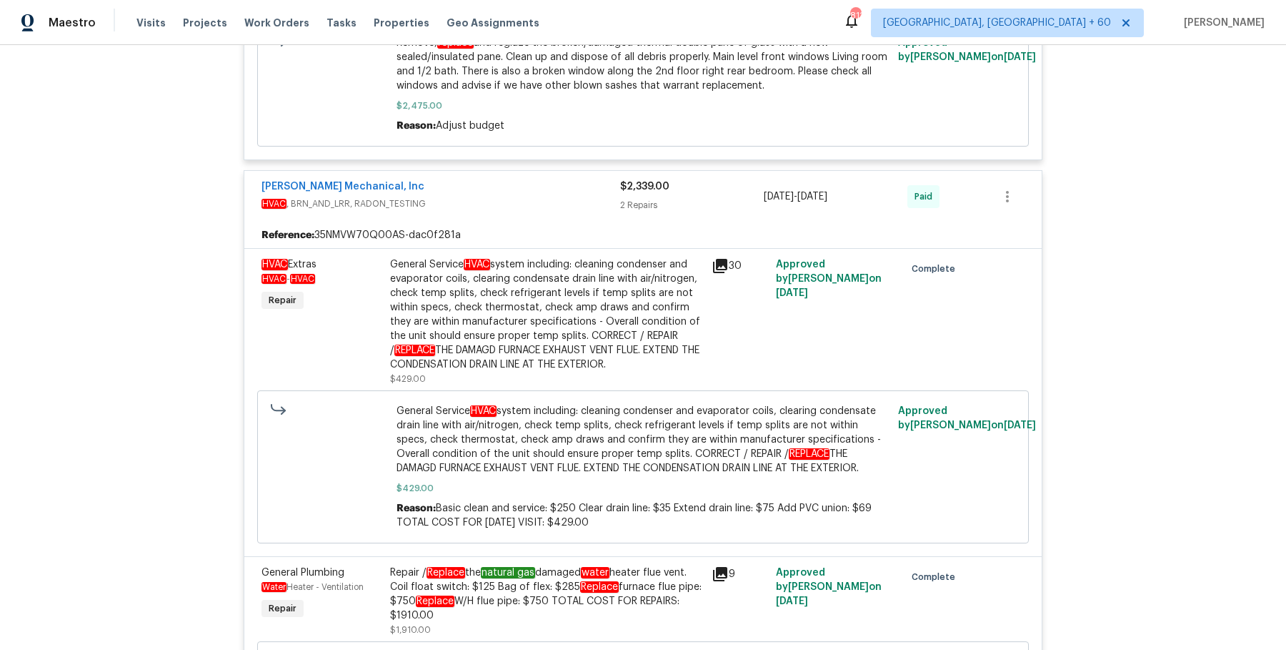
click at [453, 565] on div "Repair / Replace the natural gas damaged water heater flue vent. Coil float swi…" at bounding box center [546, 593] width 313 height 57
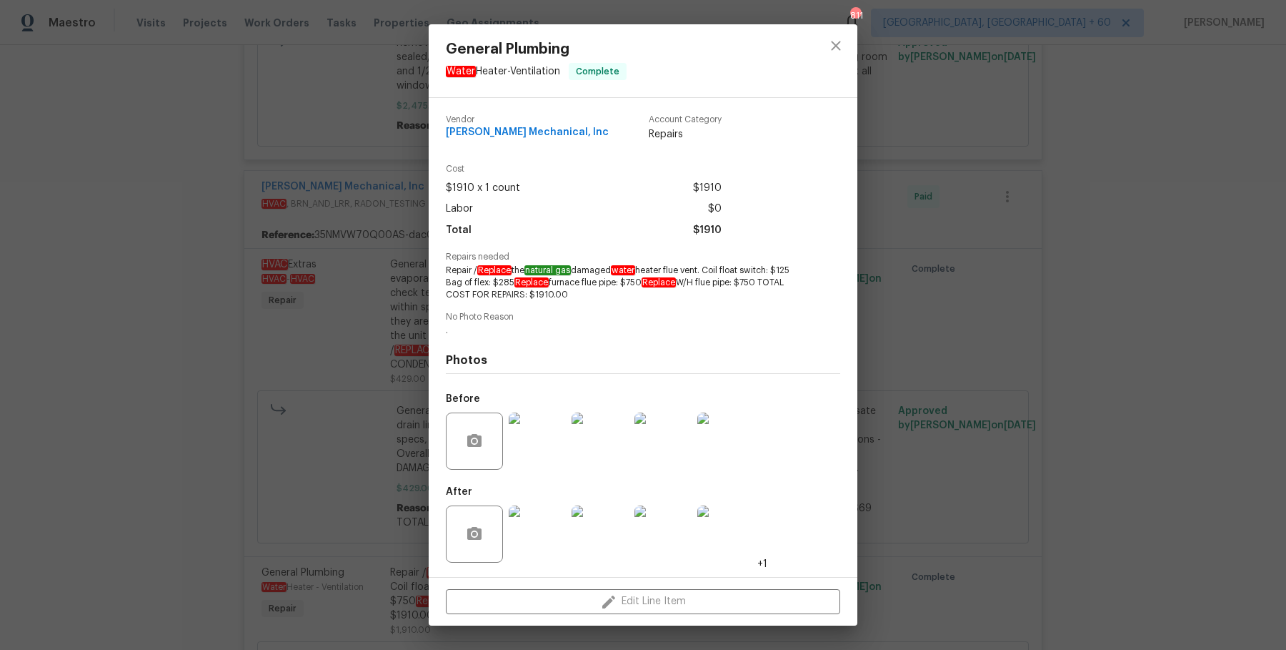
drag, startPoint x: 447, startPoint y: 269, endPoint x: 588, endPoint y: 301, distance: 144.4
click at [588, 301] on div "Vendor JH Martin Mechanical, Inc Account Category Repairs Cost $1910 x 1 count …" at bounding box center [643, 337] width 394 height 467
copy span "Repair / Replace the natural gas damaged water heater flue vent. Coil float swi…"
click at [956, 357] on div "General Plumbing Water Heater - Ventilation Complete Vendor JH Martin Mechanica…" at bounding box center [643, 325] width 1286 height 650
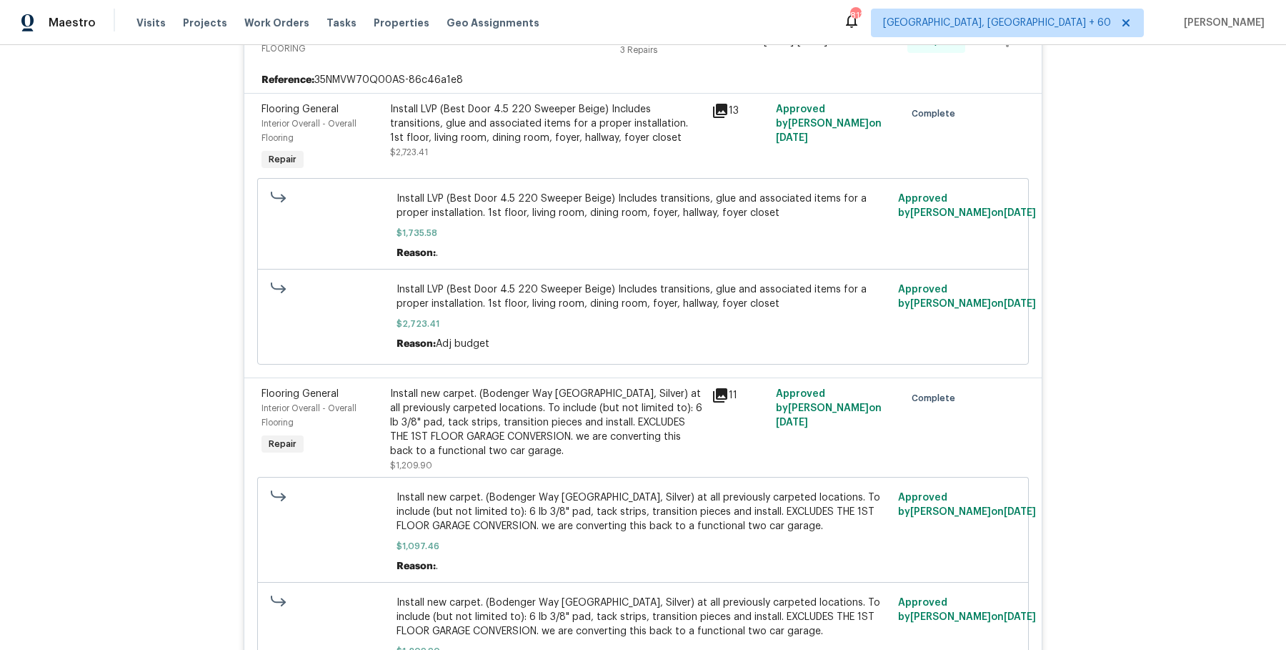
scroll to position [9855, 0]
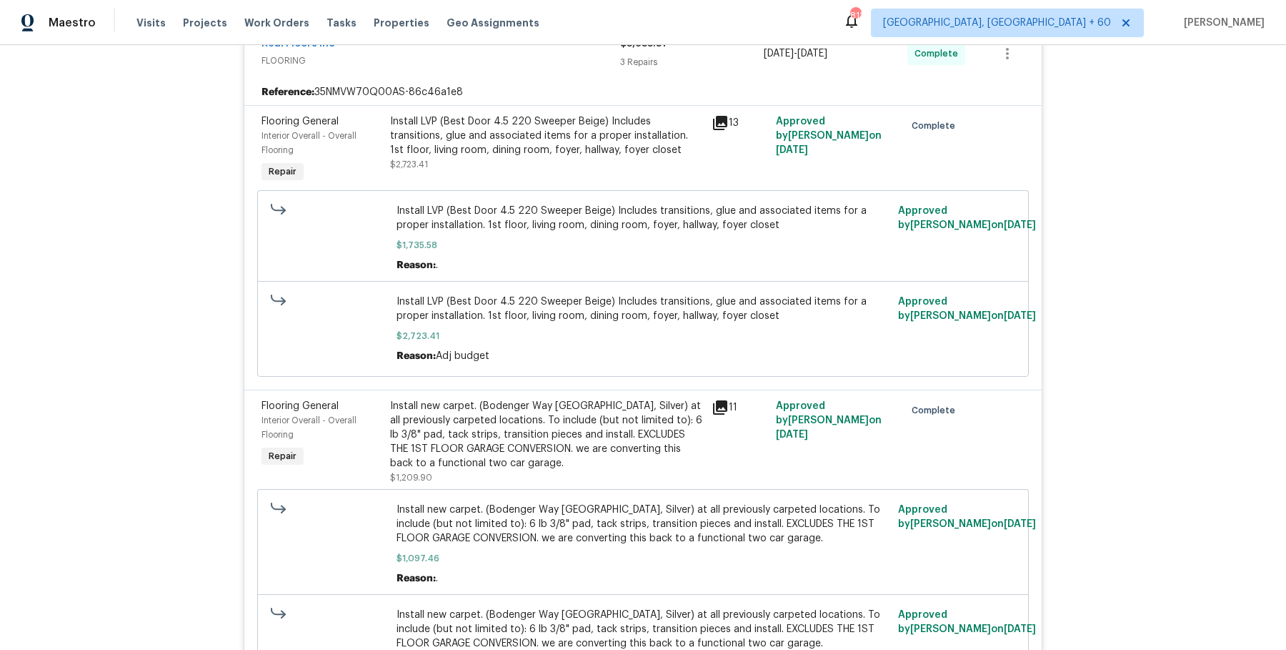
click at [495, 294] on span "Install LVP (Best Door 4.5 220 Sweeper Beige) Includes transitions, glue and as…" at bounding box center [644, 308] width 494 height 29
click at [576, 294] on span "Install LVP (Best Door 4.5 220 Sweeper Beige) Includes transitions, glue and as…" at bounding box center [644, 308] width 494 height 29
click at [695, 294] on span "Install LVP (Best Door 4.5 220 Sweeper Beige) Includes transitions, glue and as…" at bounding box center [644, 308] width 494 height 29
click at [710, 238] on span "$1,735.58" at bounding box center [644, 245] width 494 height 14
click at [714, 204] on span "Install LVP (Best Door 4.5 220 Sweeper Beige) Includes transitions, glue and as…" at bounding box center [644, 218] width 494 height 29
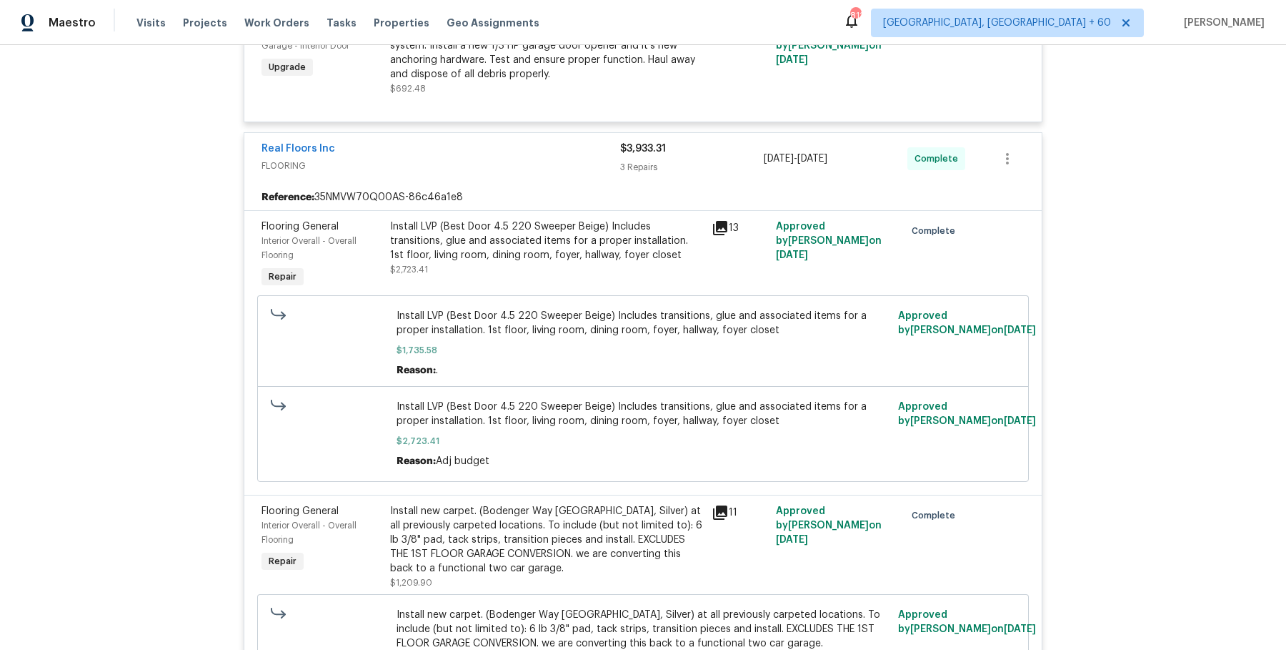
scroll to position [9727, 0]
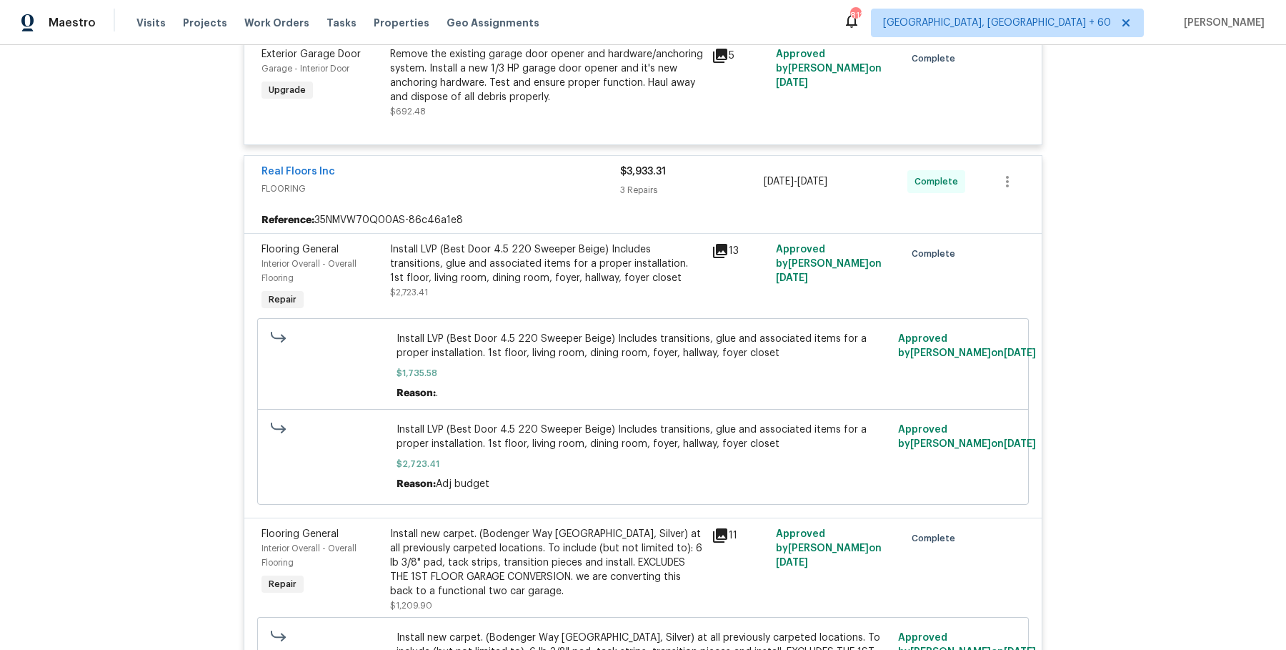
click at [621, 242] on div "Install LVP (Best Door 4.5 220 Sweeper Beige) Includes transitions, glue and as…" at bounding box center [546, 263] width 313 height 43
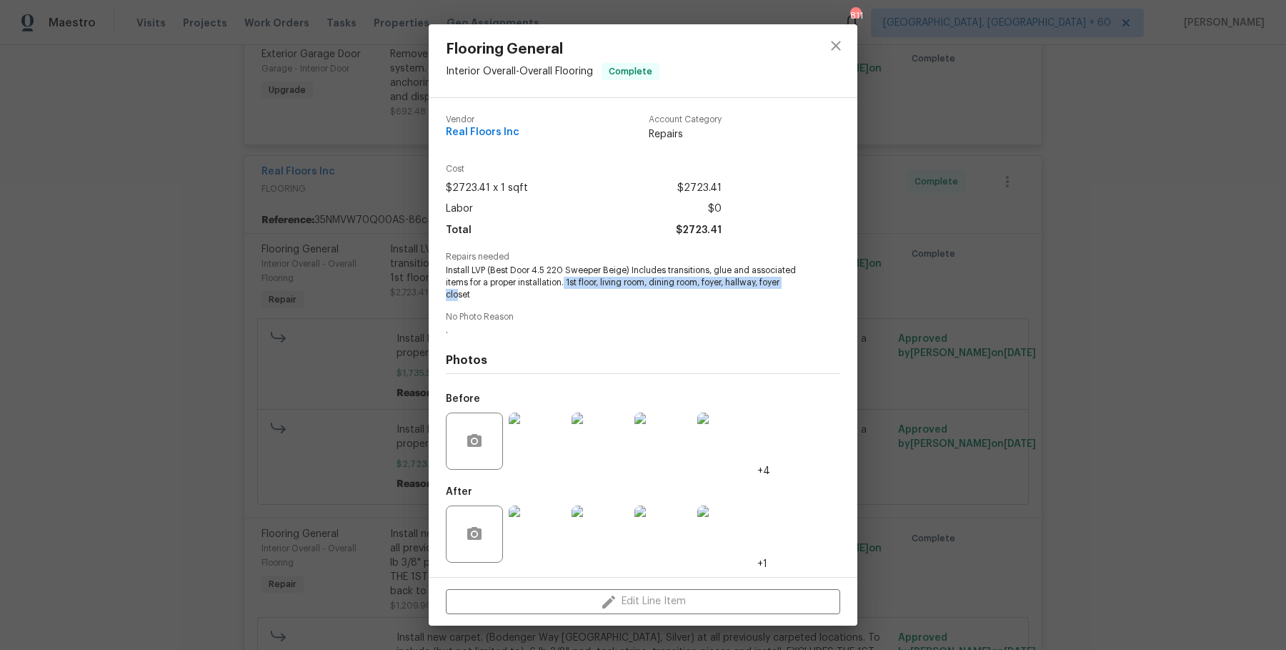
drag, startPoint x: 565, startPoint y: 285, endPoint x: 459, endPoint y: 300, distance: 107.5
click at [459, 300] on span "Install LVP (Best Door 4.5 220 Sweeper Beige) Includes transitions, glue and as…" at bounding box center [623, 282] width 355 height 36
copy span "1st floor, living room, dining room, foyer, hallway, foyer clo"
click at [1005, 452] on div "Flooring General Interior Overall - Overall Flooring Complete Vendor Real Floor…" at bounding box center [643, 325] width 1286 height 650
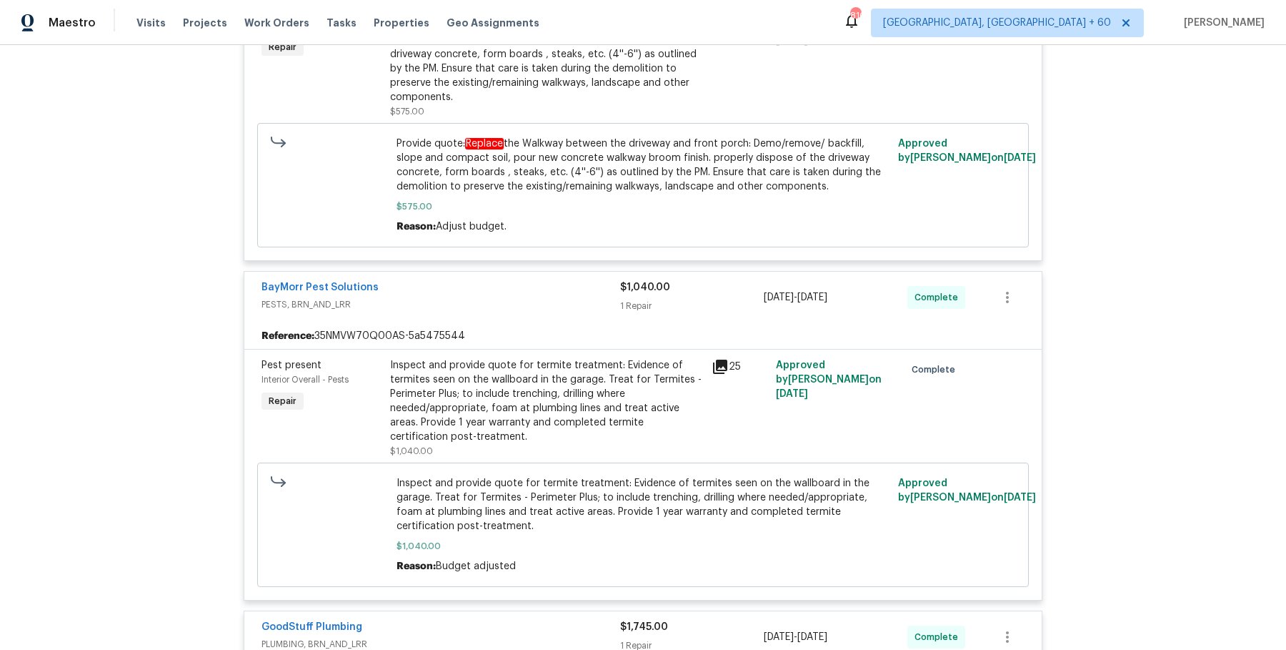
scroll to position [11329, 0]
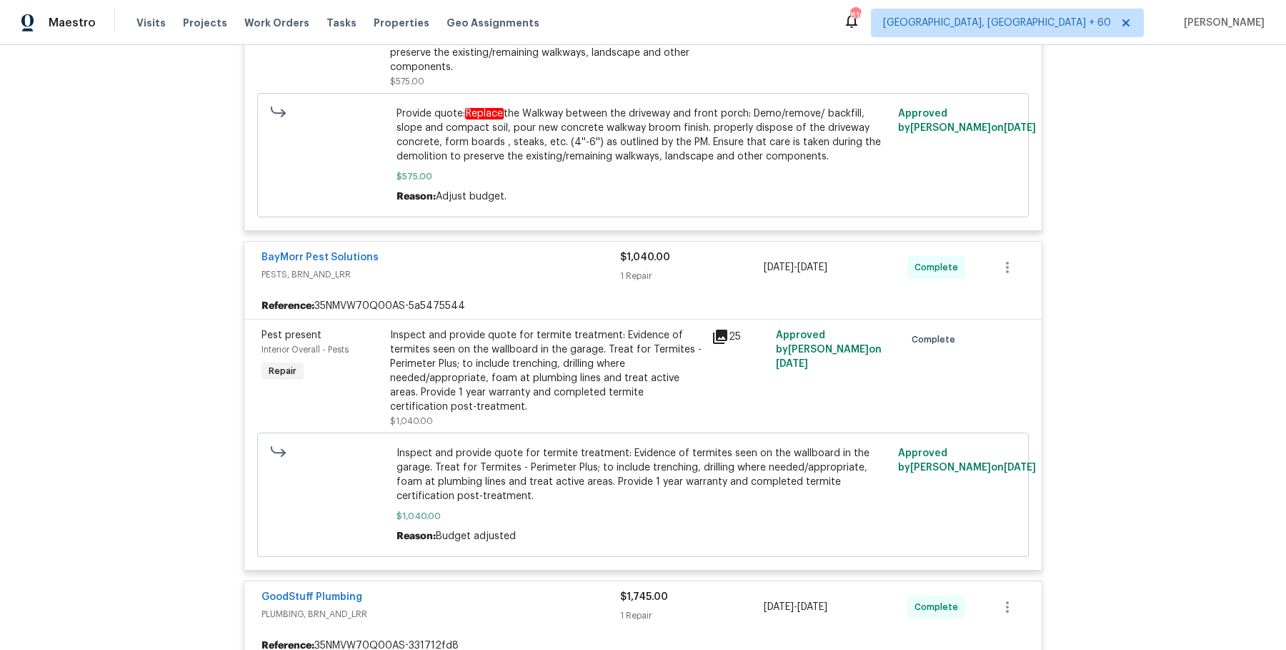
click at [615, 328] on div "Inspect and provide quote for termite treatment: Evidence of termites seen on t…" at bounding box center [546, 371] width 313 height 86
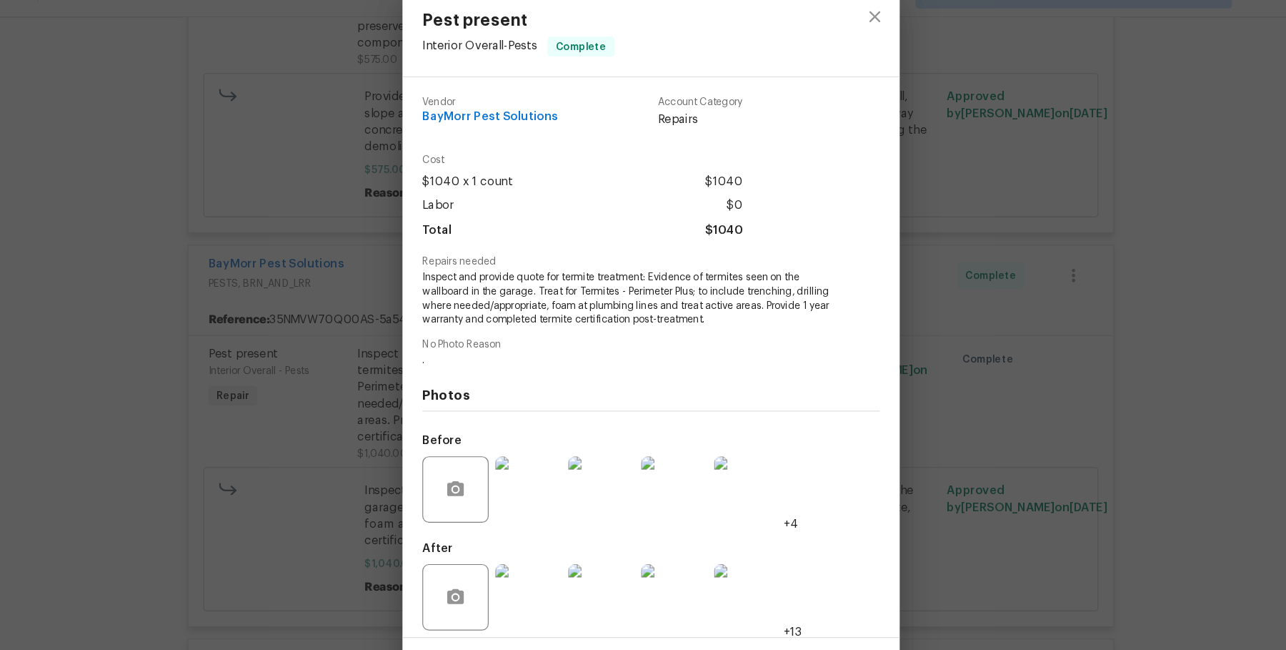
click at [248, 318] on div "Pest present Interior Overall - Pests Complete Vendor BayMorr Pest Solutions Ac…" at bounding box center [643, 325] width 1286 height 650
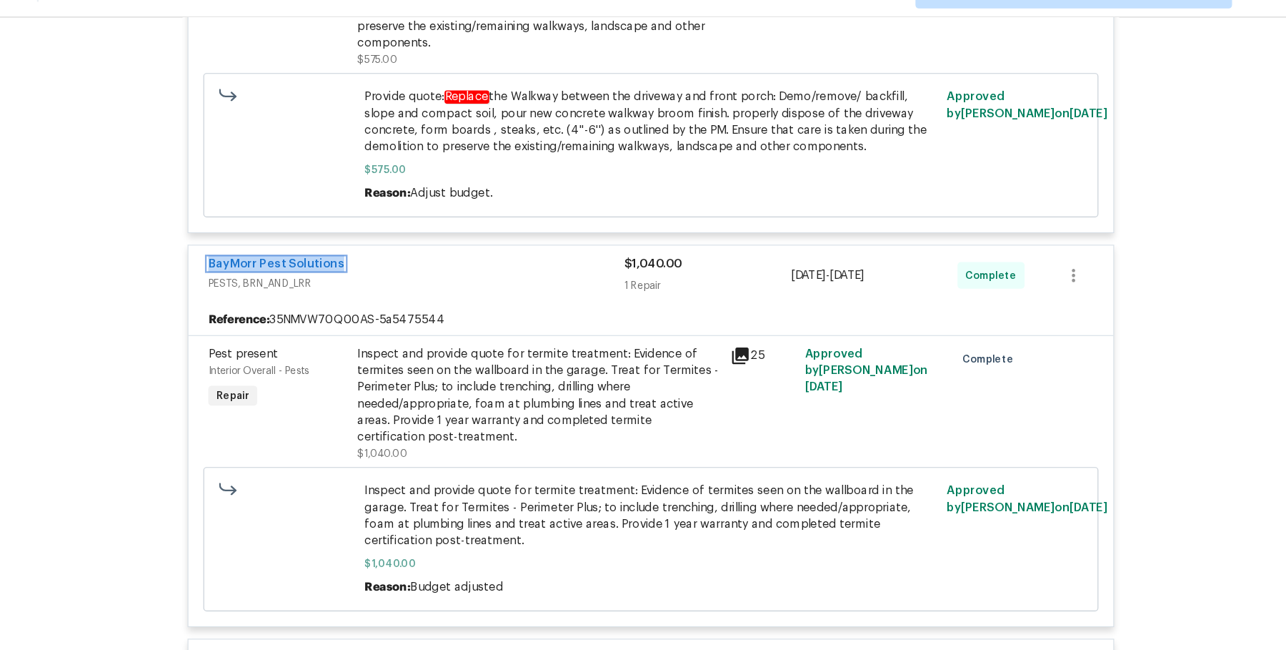
scroll to position [11548, 0]
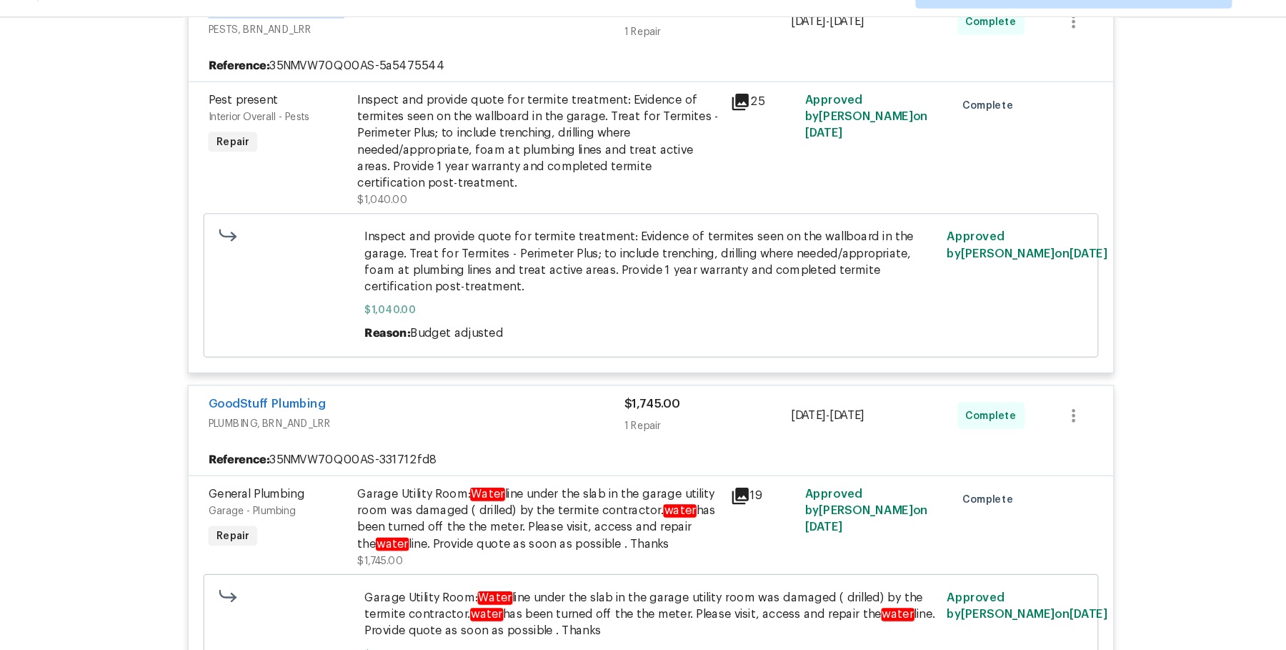
click at [362, 445] on div "General Plumbing Garage - Plumbing Repair" at bounding box center [321, 485] width 129 height 80
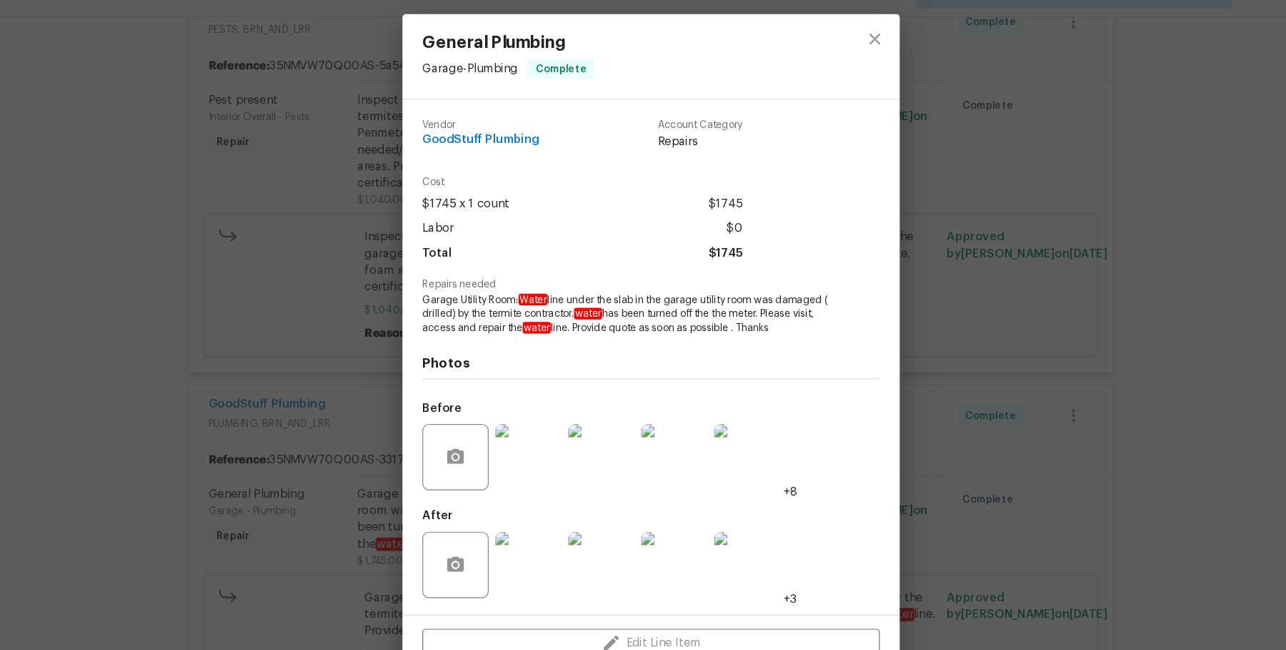
click at [1068, 384] on div "General Plumbing Garage - Plumbing Complete Vendor GoodStuff Plumbing Account C…" at bounding box center [643, 325] width 1286 height 650
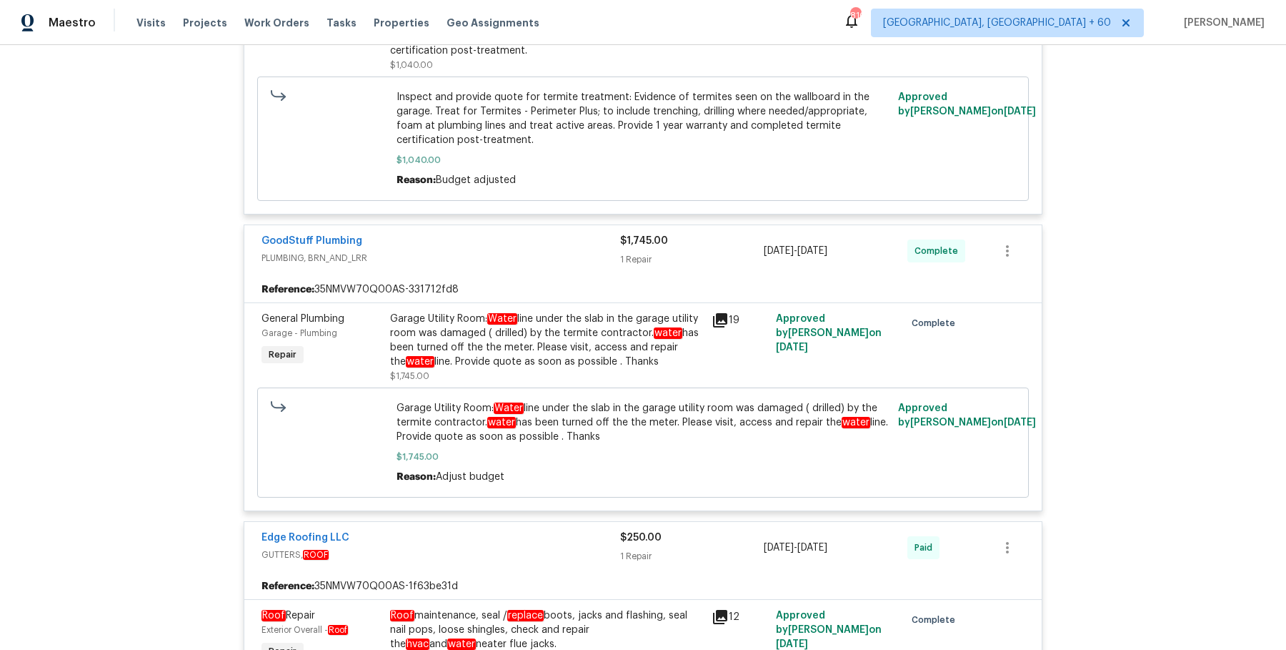
scroll to position [11805, 0]
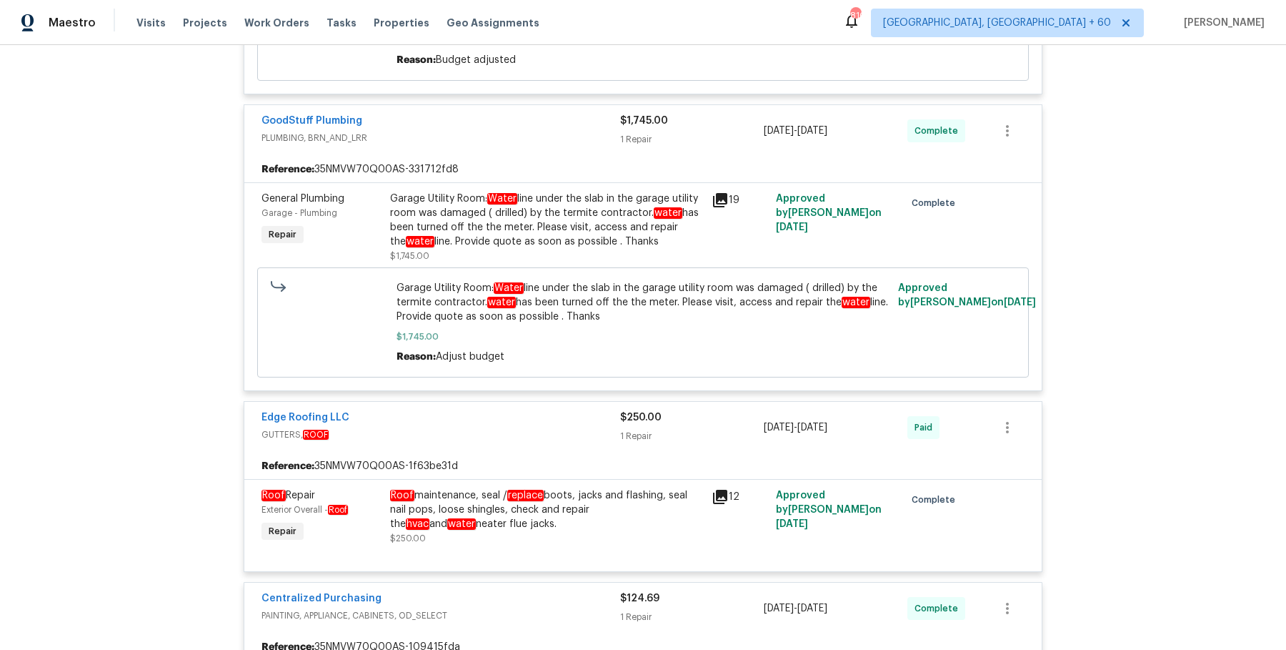
click at [477, 488] on div "Roof maintenance, seal / replace boots, jacks and flashing, seal nail pops, loo…" at bounding box center [546, 509] width 313 height 43
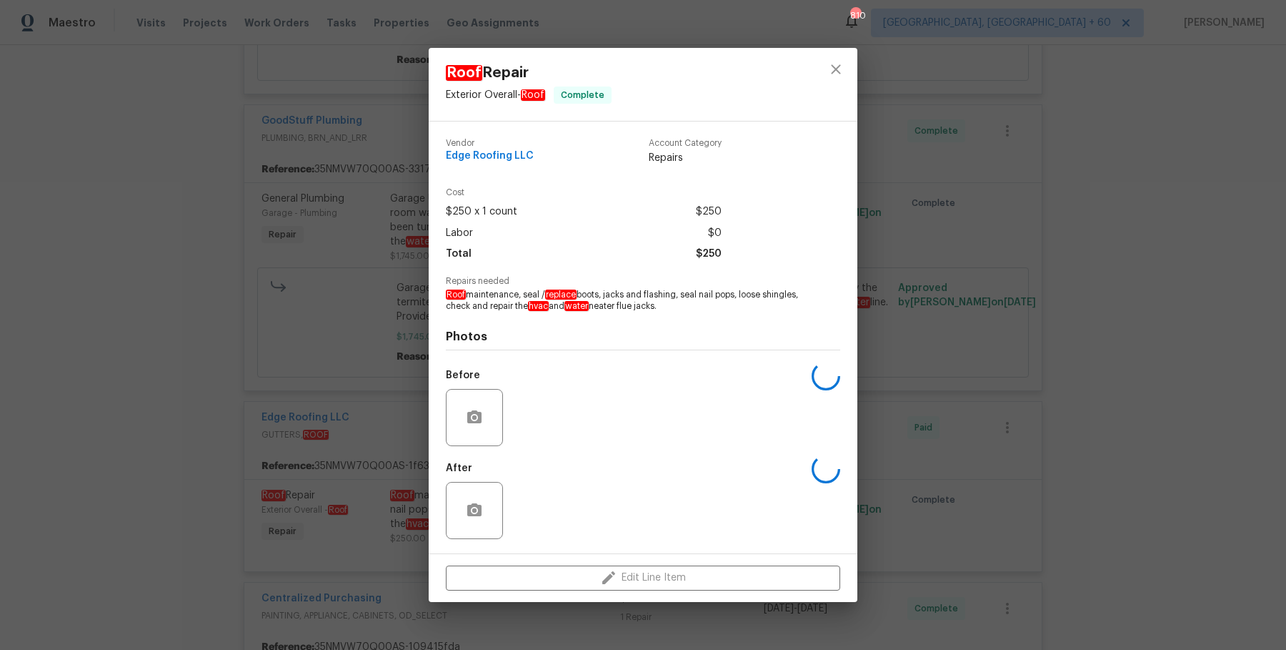
click at [423, 392] on div "Roof Repair Exterior Overall - Roof Complete Vendor Edge Roofing LLC Account Ca…" at bounding box center [643, 325] width 1286 height 650
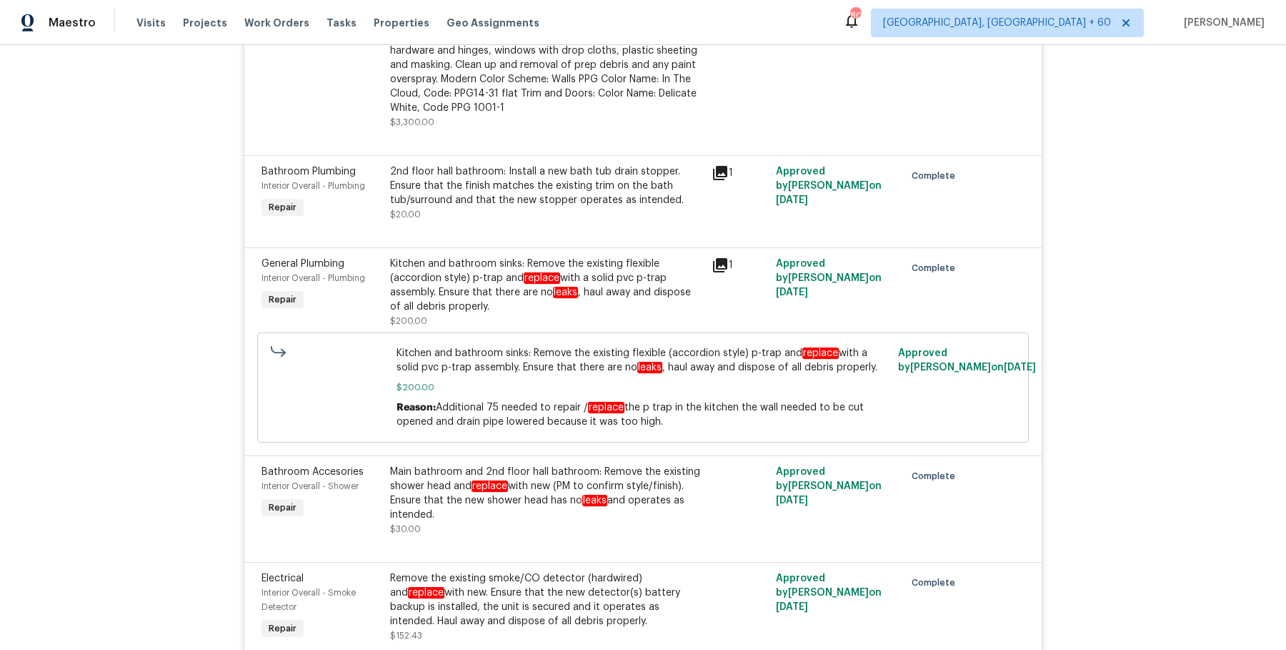
scroll to position [6866, 0]
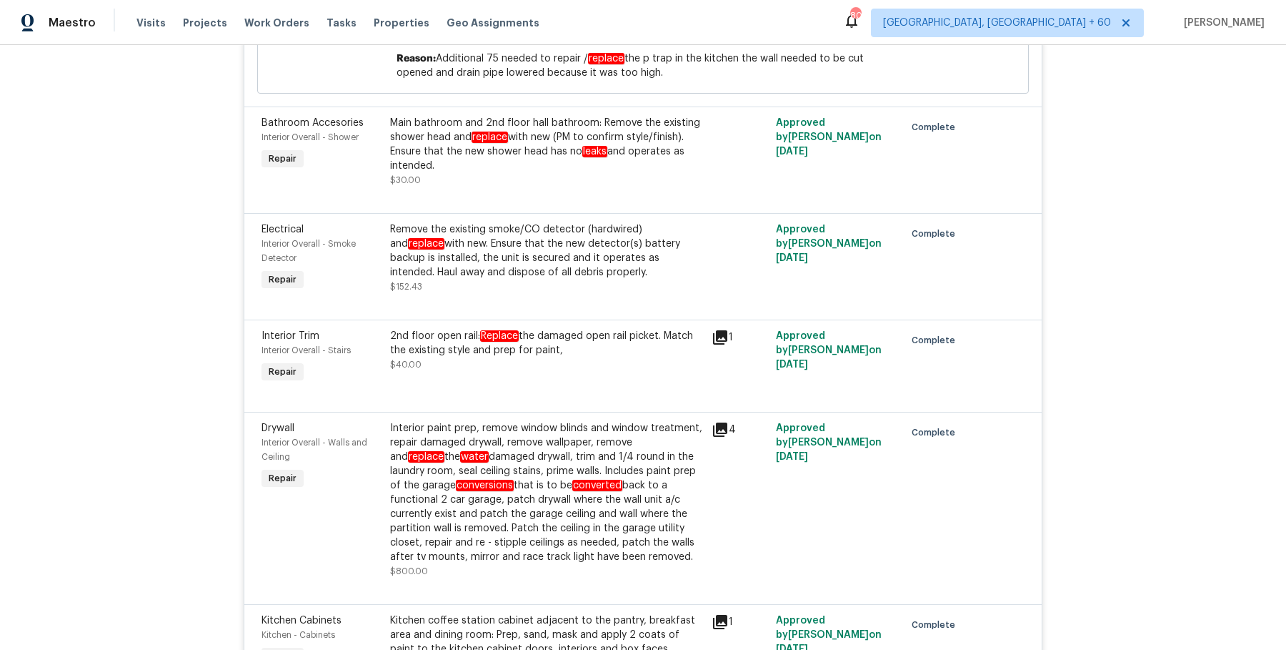
click at [421, 421] on div "Interior paint prep, remove window blinds and window treatment, repair damaged …" at bounding box center [546, 492] width 313 height 143
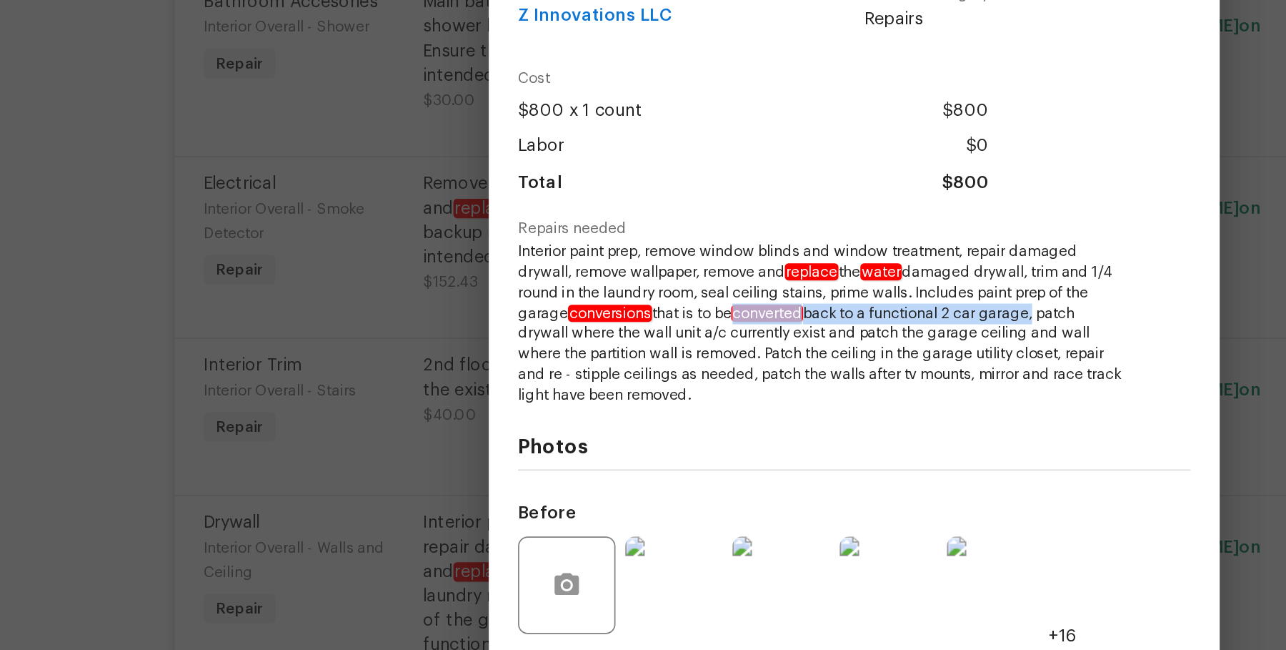
drag, startPoint x: 577, startPoint y: 306, endPoint x: 753, endPoint y: 304, distance: 175.8
click at [753, 304] on span "Interior paint prep, remove window blinds and window treatment, repair damaged …" at bounding box center [623, 311] width 355 height 96
copy span "converted back to a functional 2 car garage"
click at [272, 314] on div "Drywall Interior Overall - Walls and Ceiling Complete Vendor Z Innovations LLC …" at bounding box center [643, 325] width 1286 height 650
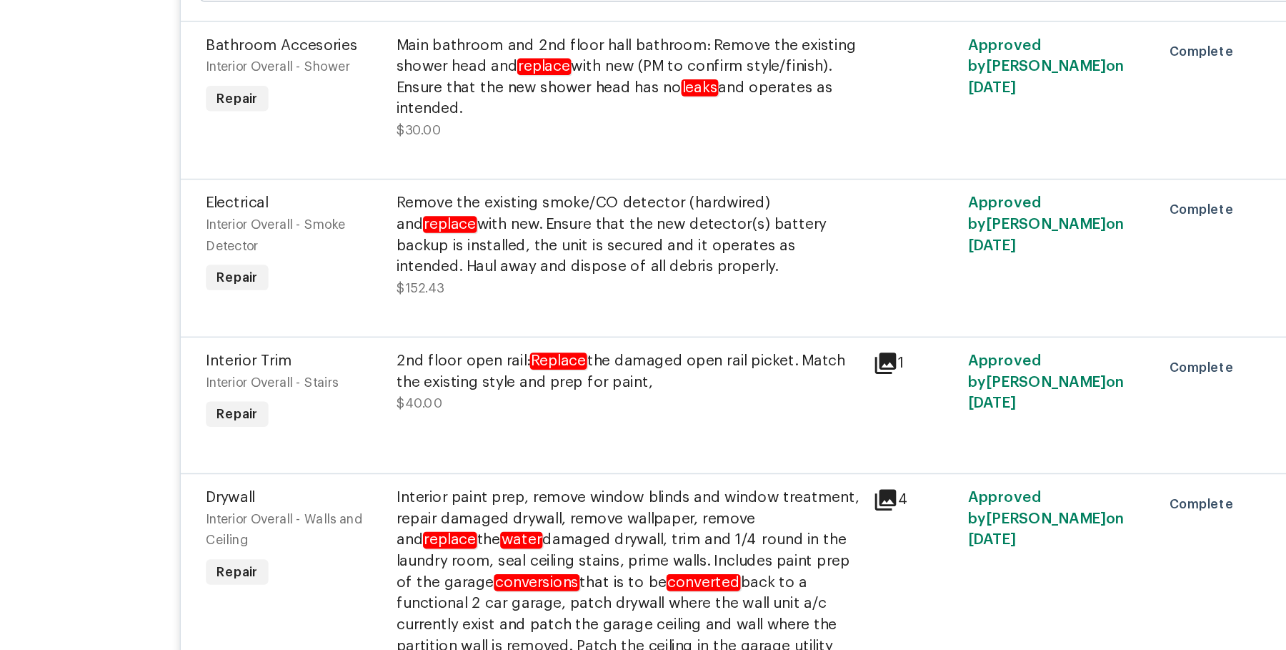
scroll to position [1524, 0]
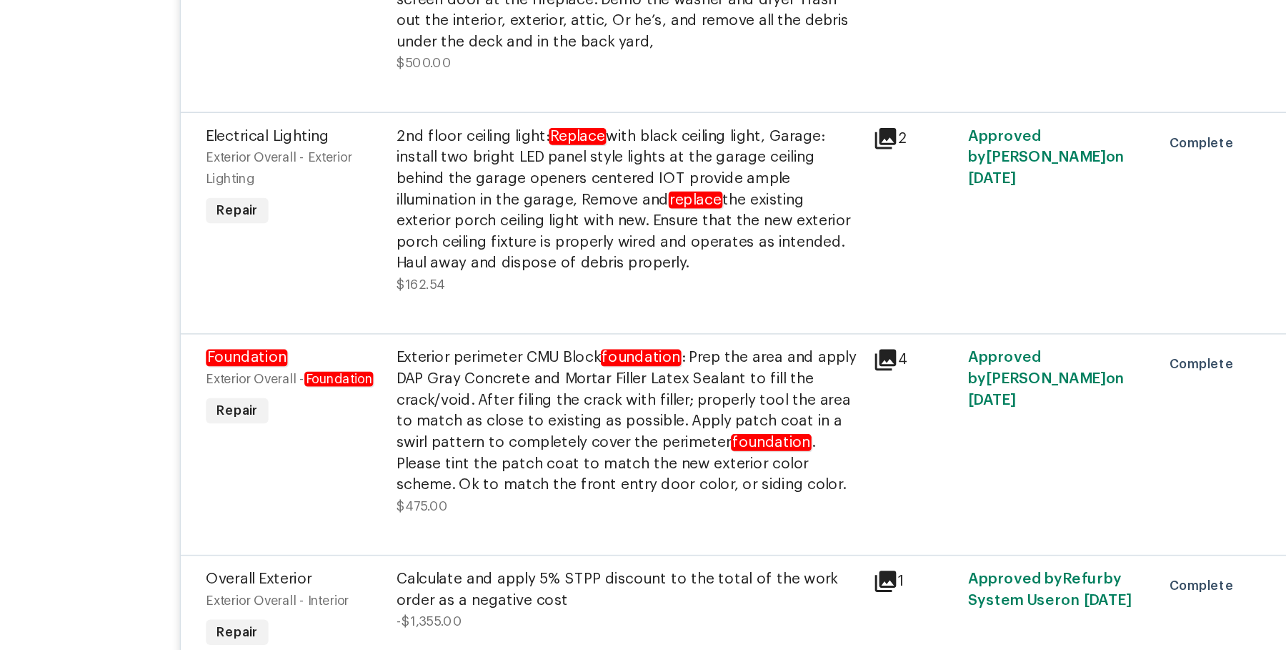
click at [576, 329] on div "Exterior perimeter CMU Block foundation : Prep the area and apply DAP Gray Conc…" at bounding box center [546, 377] width 313 height 100
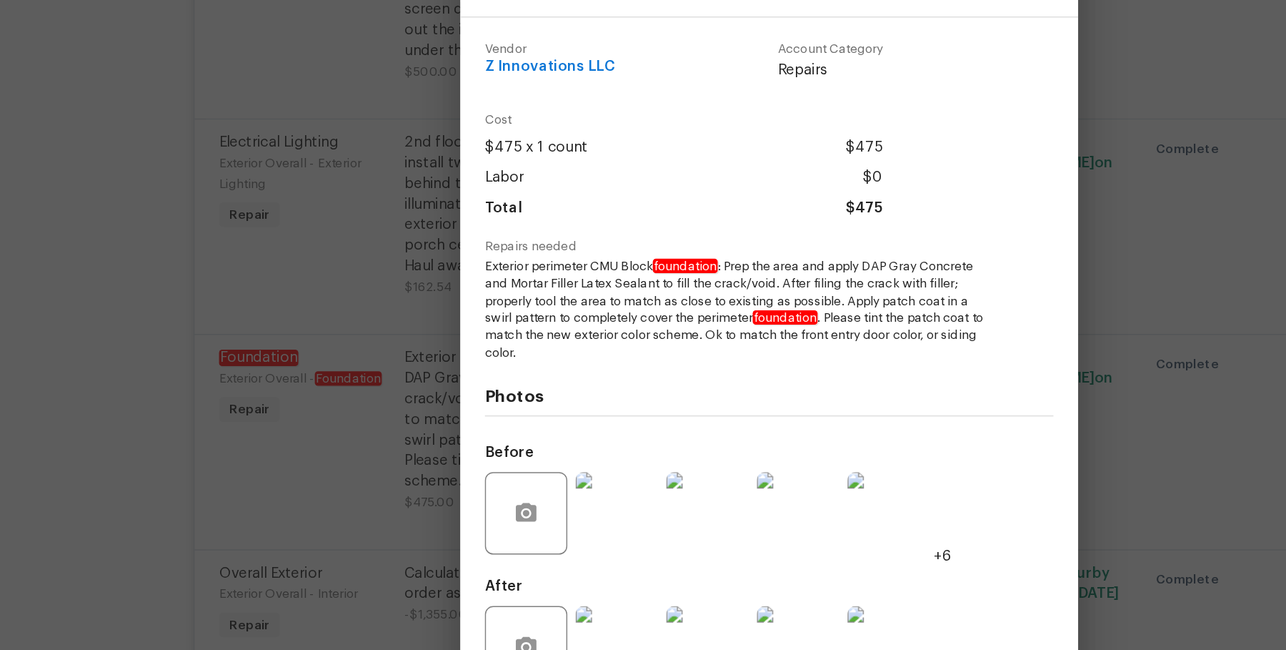
click at [516, 452] on img at bounding box center [537, 441] width 57 height 57
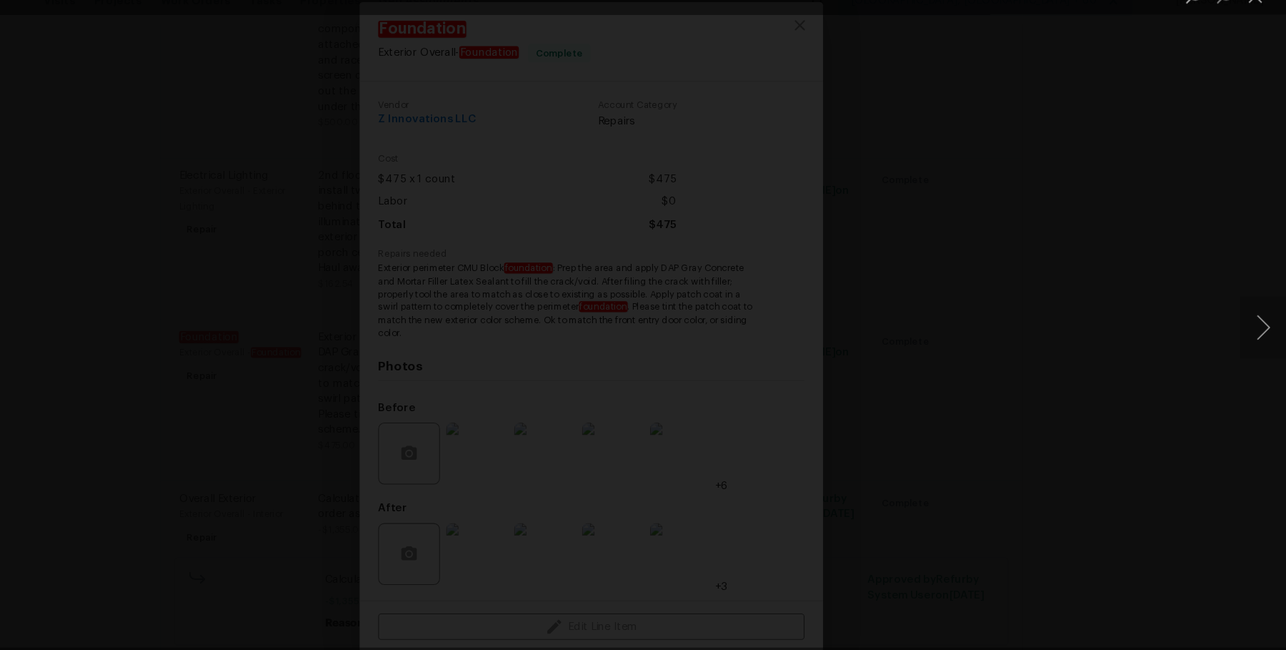
scroll to position [0, 0]
click at [1266, 332] on button "Next image" at bounding box center [1265, 325] width 43 height 57
click at [1267, 332] on button "Next image" at bounding box center [1265, 325] width 43 height 57
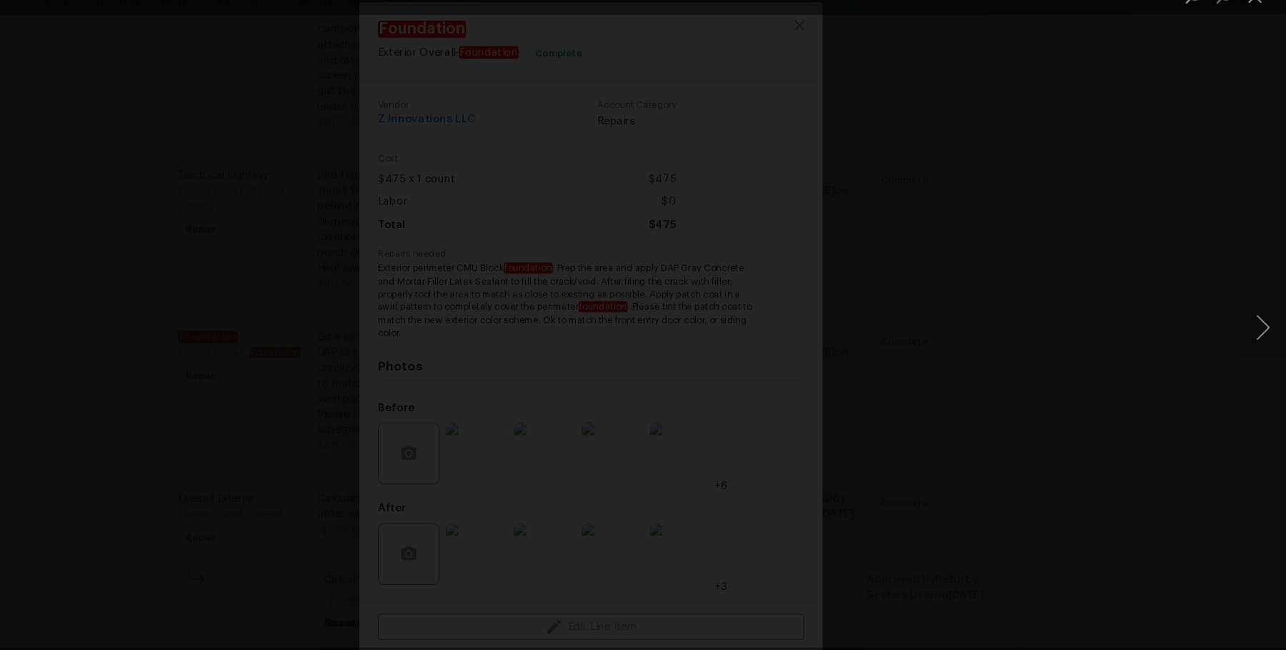
click at [1106, 199] on div "Lightbox" at bounding box center [643, 325] width 1286 height 650
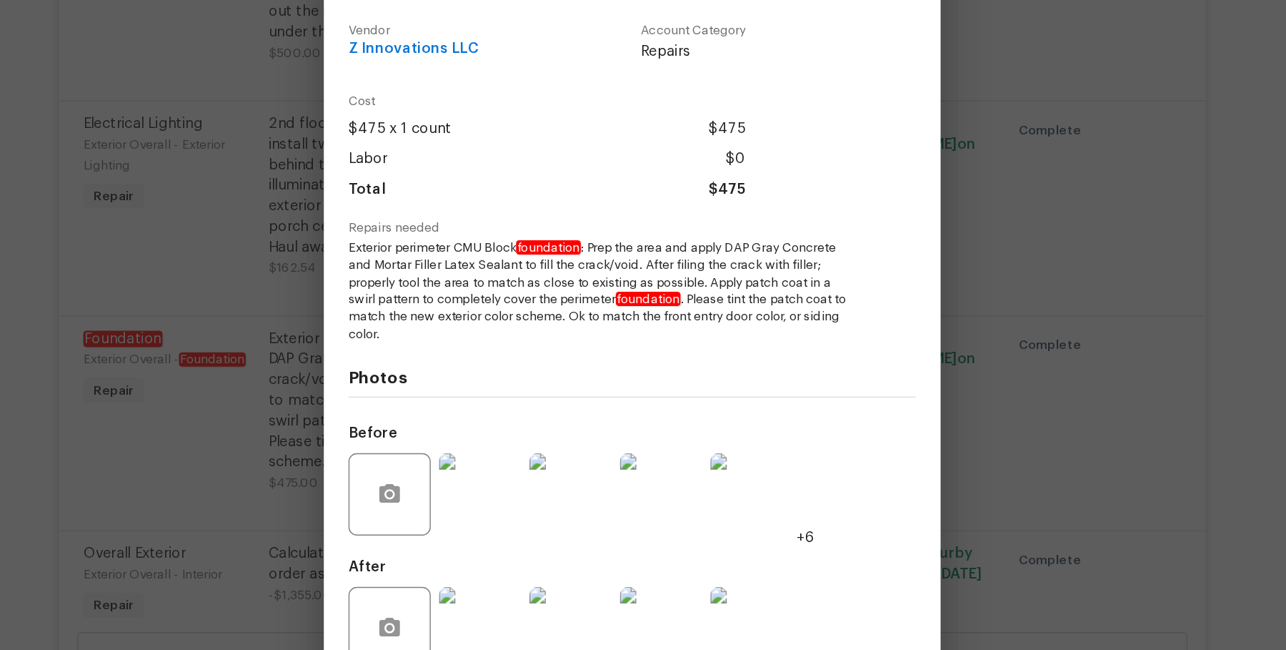
click at [726, 437] on img at bounding box center [726, 441] width 57 height 57
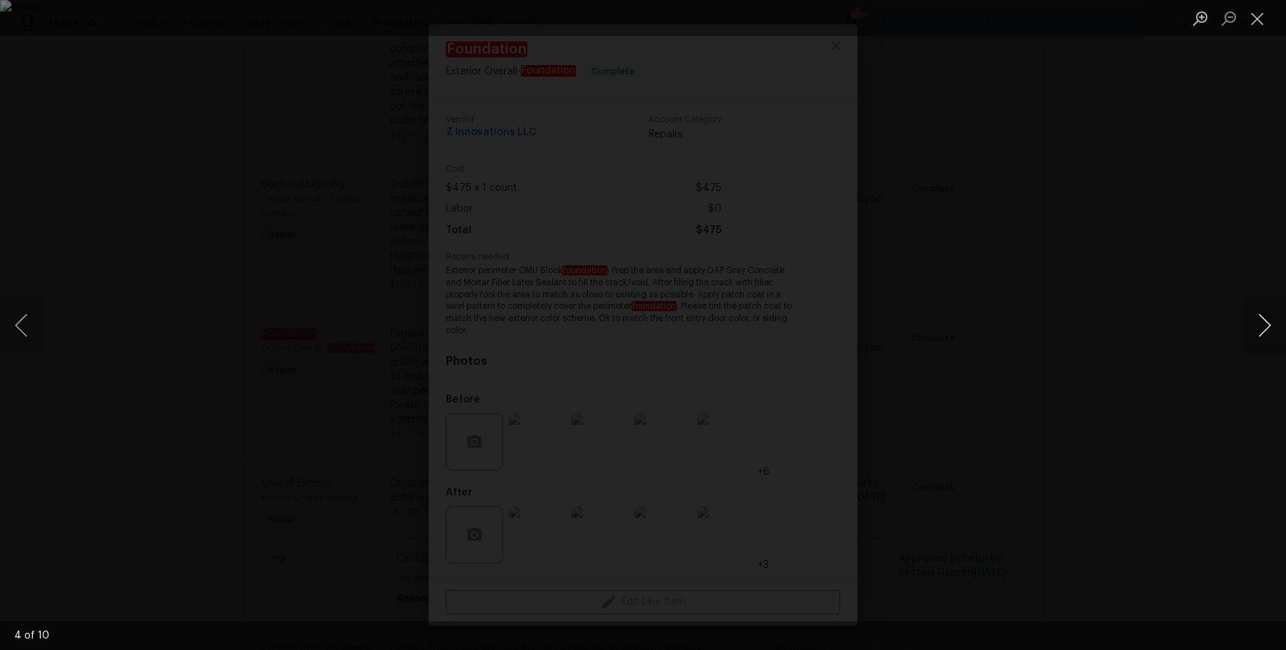
click at [1279, 324] on button "Next image" at bounding box center [1265, 325] width 43 height 57
click at [1270, 23] on button "Close lightbox" at bounding box center [1258, 18] width 29 height 25
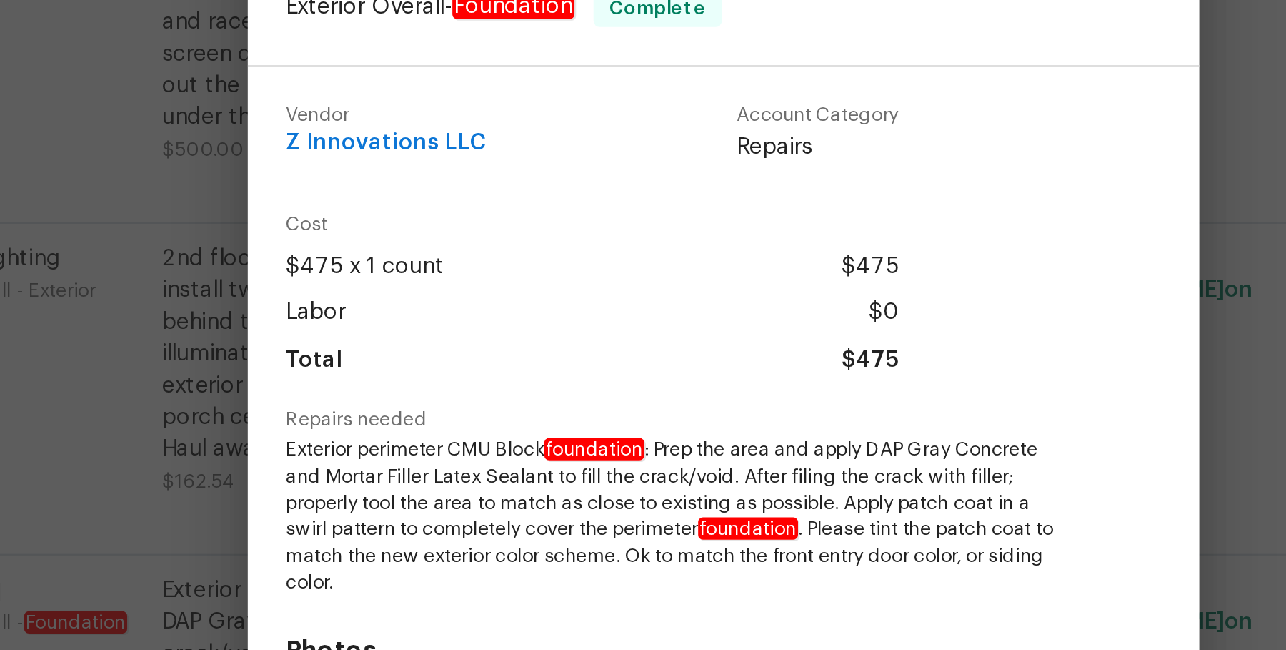
click at [426, 255] on div "Foundation Exterior Overall - Foundation Complete Vendor Z Innovations LLC Acco…" at bounding box center [643, 325] width 1286 height 650
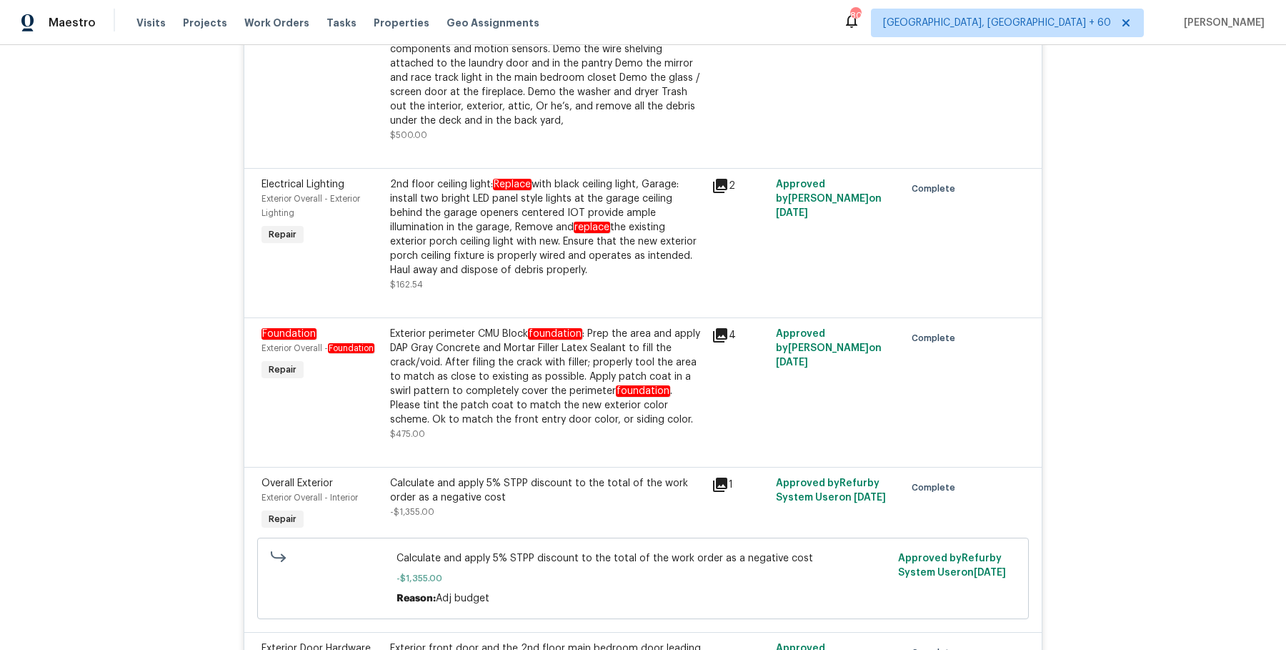
click at [765, 441] on div at bounding box center [643, 449] width 763 height 17
click at [505, 327] on div "Exterior perimeter CMU Block foundation : Prep the area and apply DAP Gray Conc…" at bounding box center [546, 377] width 313 height 100
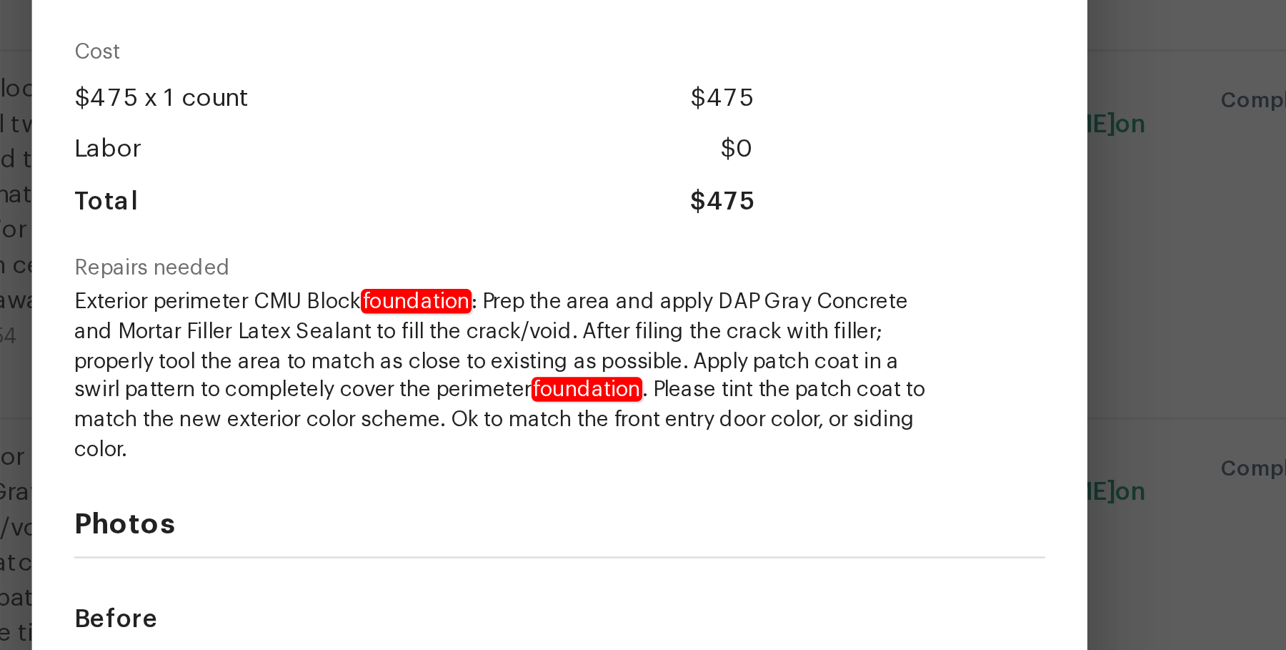
click at [904, 279] on div "Foundation Exterior Overall - Foundation Complete Vendor Z Innovations LLC Acco…" at bounding box center [643, 325] width 1286 height 650
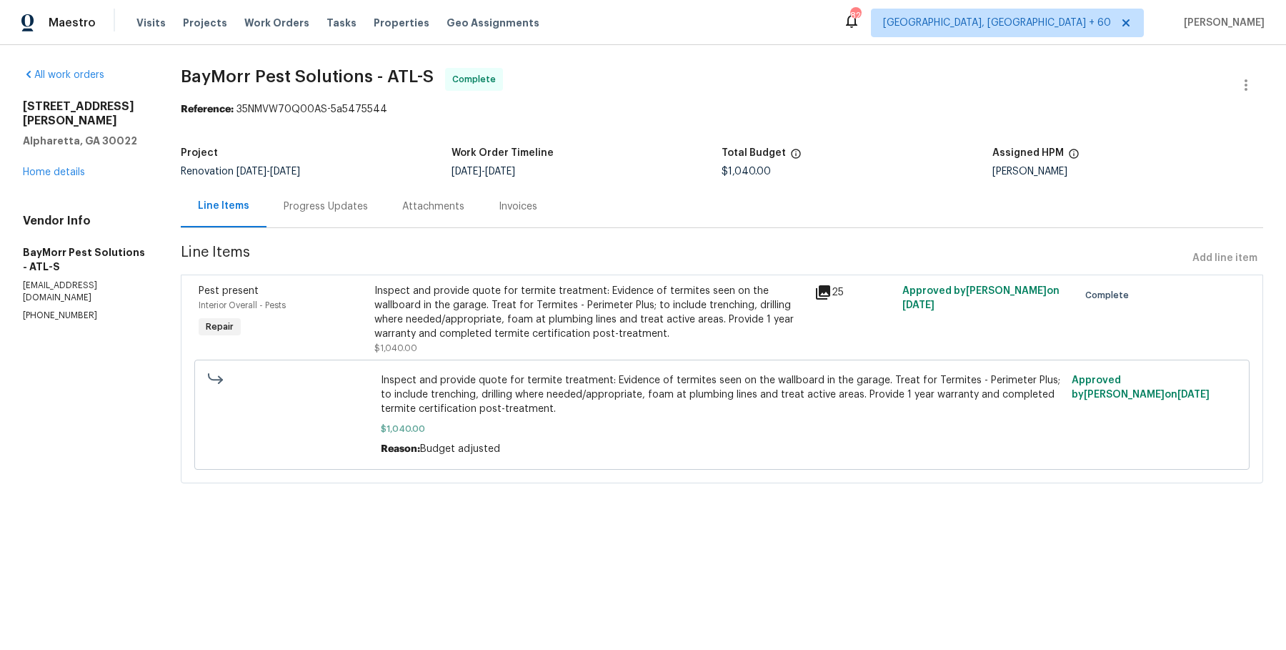
click at [322, 199] on div "Progress Updates" at bounding box center [326, 206] width 84 height 14
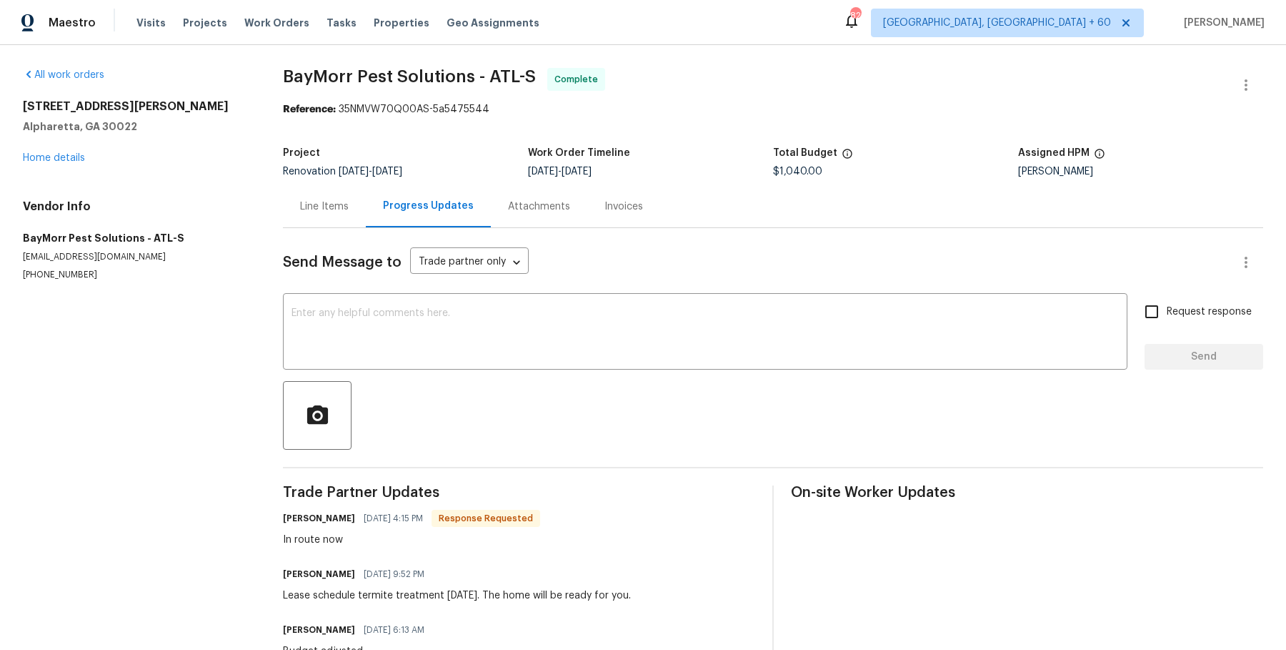
click at [342, 218] on div "Line Items" at bounding box center [324, 206] width 83 height 42
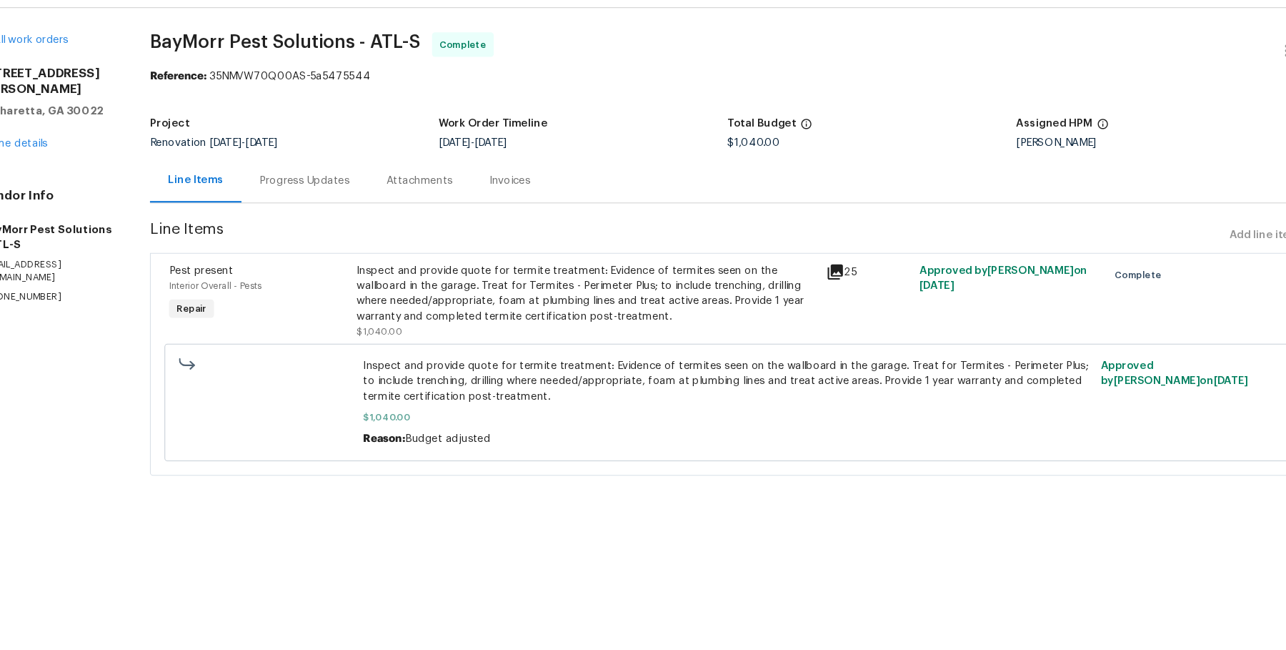
click at [341, 83] on span "BayMorr Pest Solutions - ATL-S" at bounding box center [307, 76] width 253 height 17
copy span "BayMorr Pest Solutions - ATL-S"
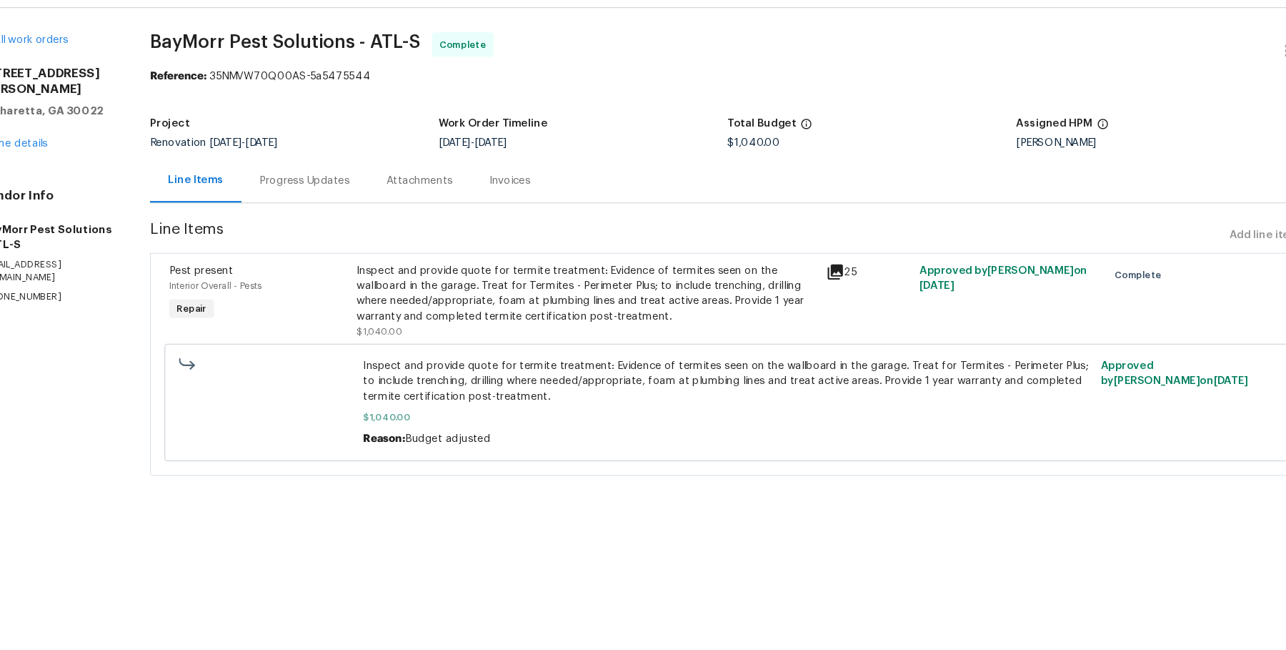
click at [396, 211] on div "Attachments" at bounding box center [433, 206] width 96 height 42
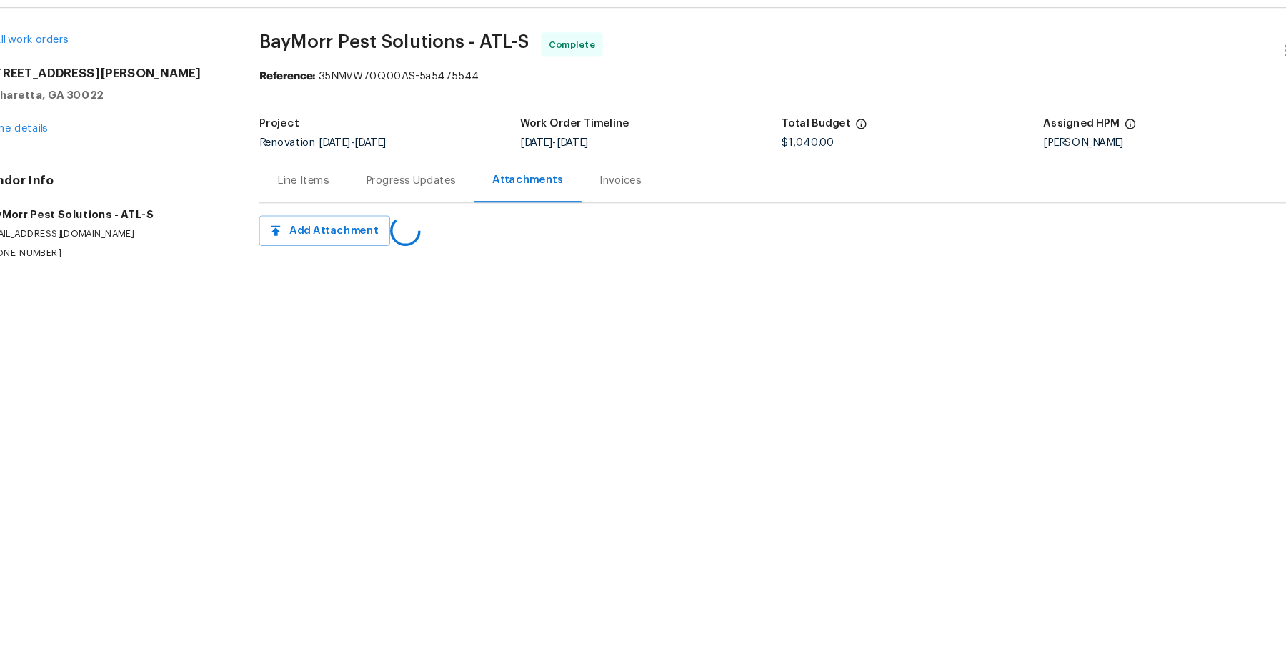
click at [363, 209] on div "Line Items" at bounding box center [324, 206] width 83 height 42
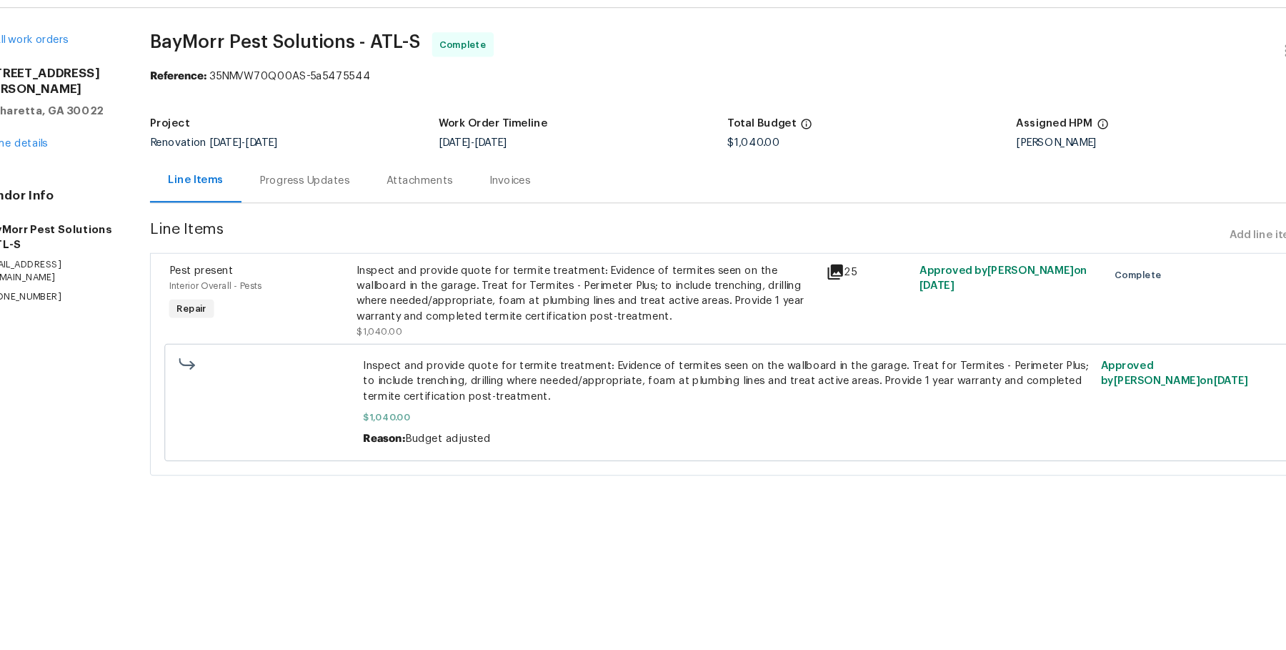
click at [363, 209] on div "Progress Updates" at bounding box center [326, 206] width 84 height 14
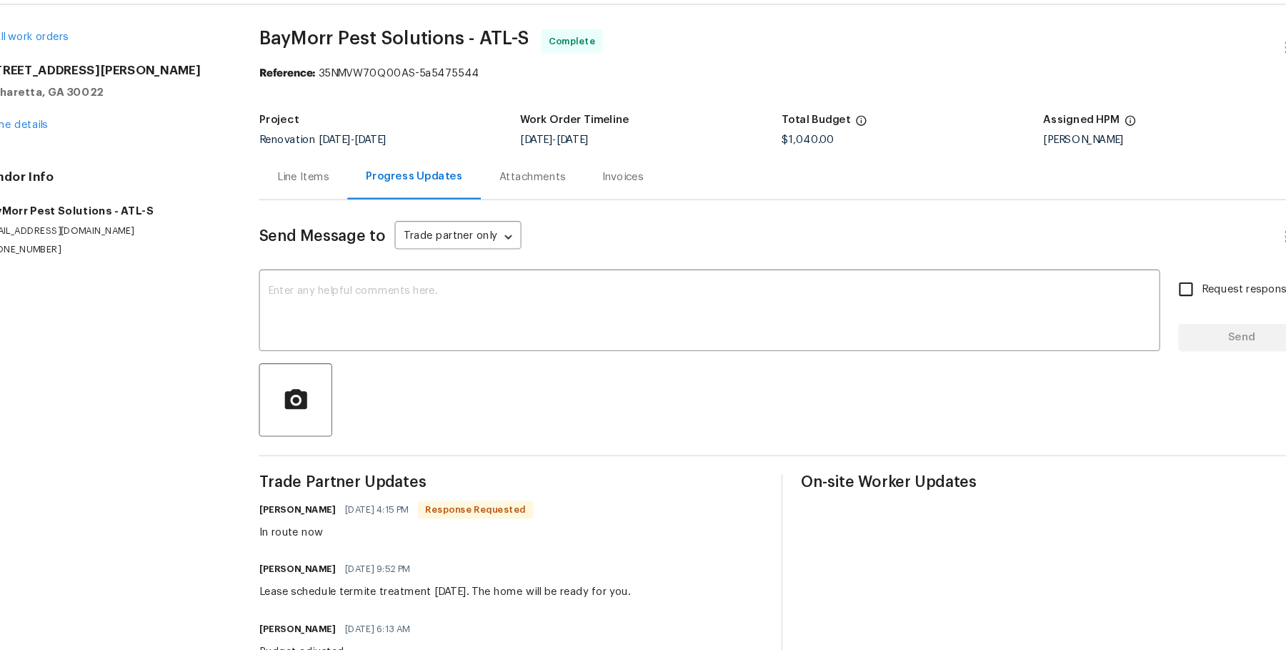
click at [547, 212] on div "Attachments" at bounding box center [539, 206] width 62 height 14
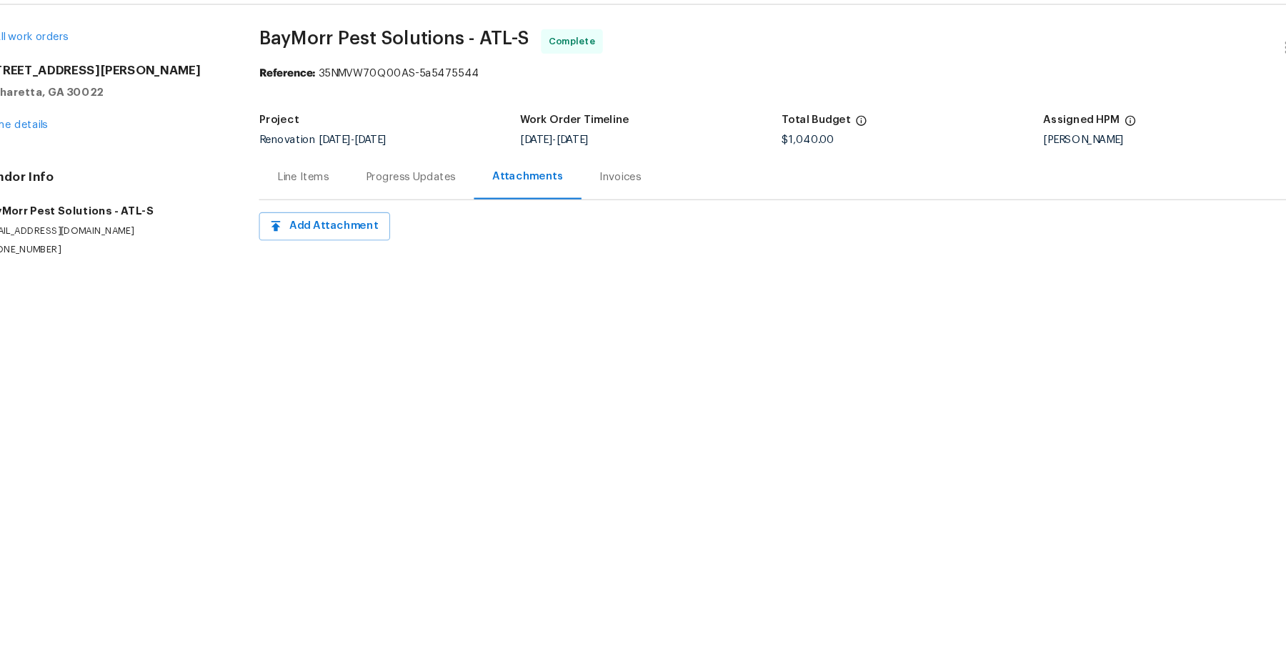
click at [615, 207] on div "Invoices" at bounding box center [621, 206] width 39 height 14
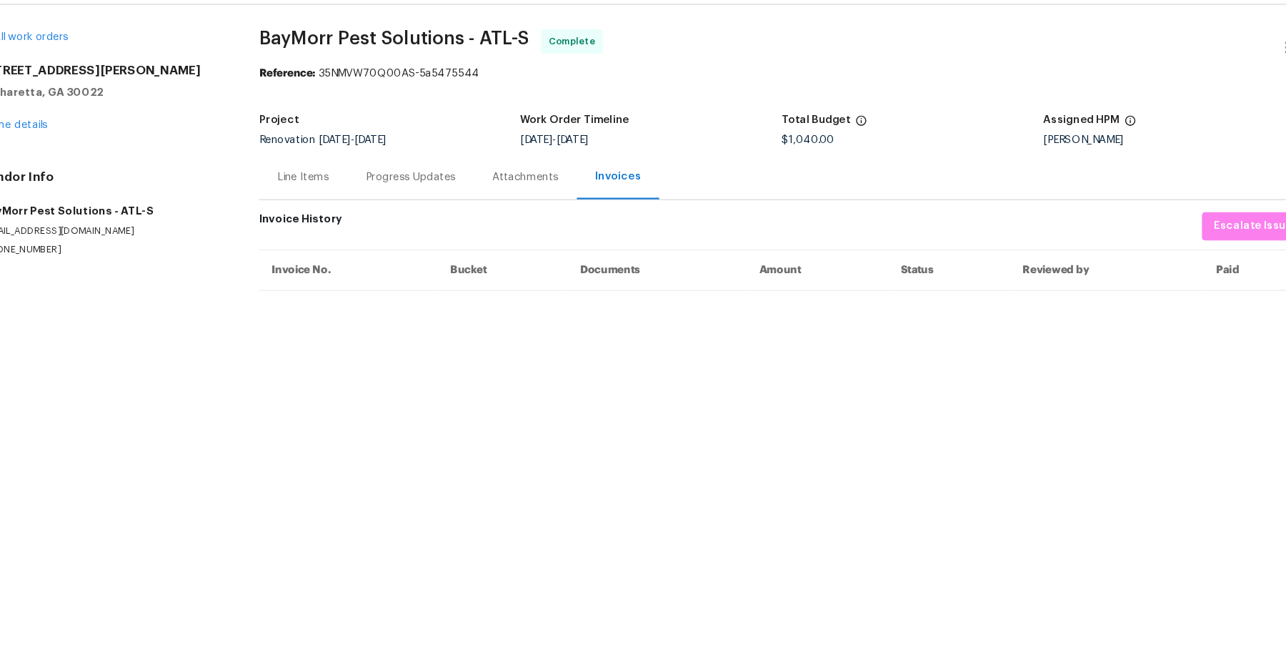
click at [394, 203] on div "Progress Updates" at bounding box center [425, 206] width 84 height 14
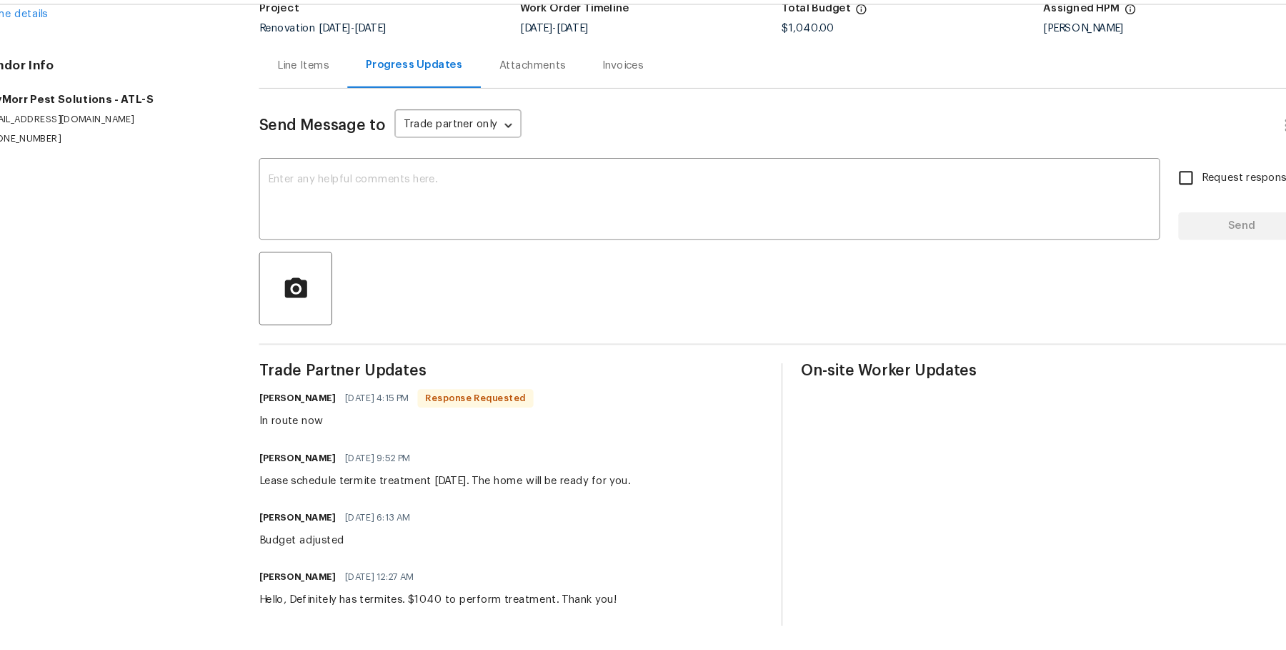
scroll to position [70, 0]
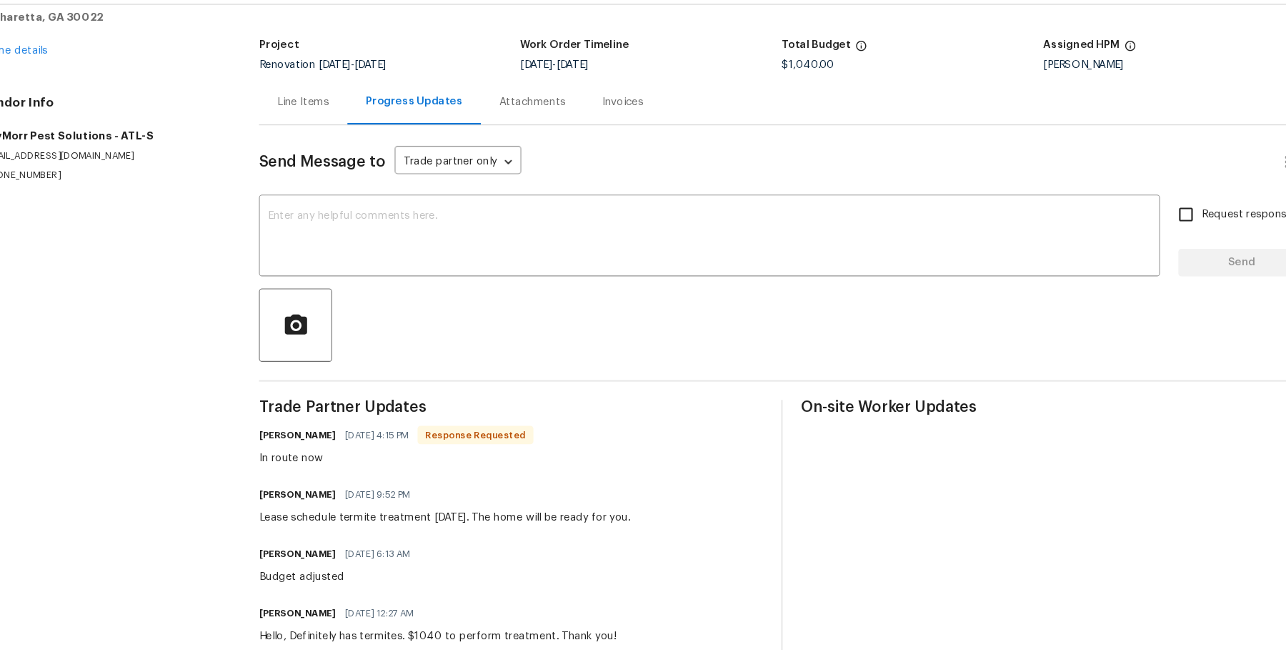
click at [339, 139] on div "Line Items" at bounding box center [324, 136] width 49 height 14
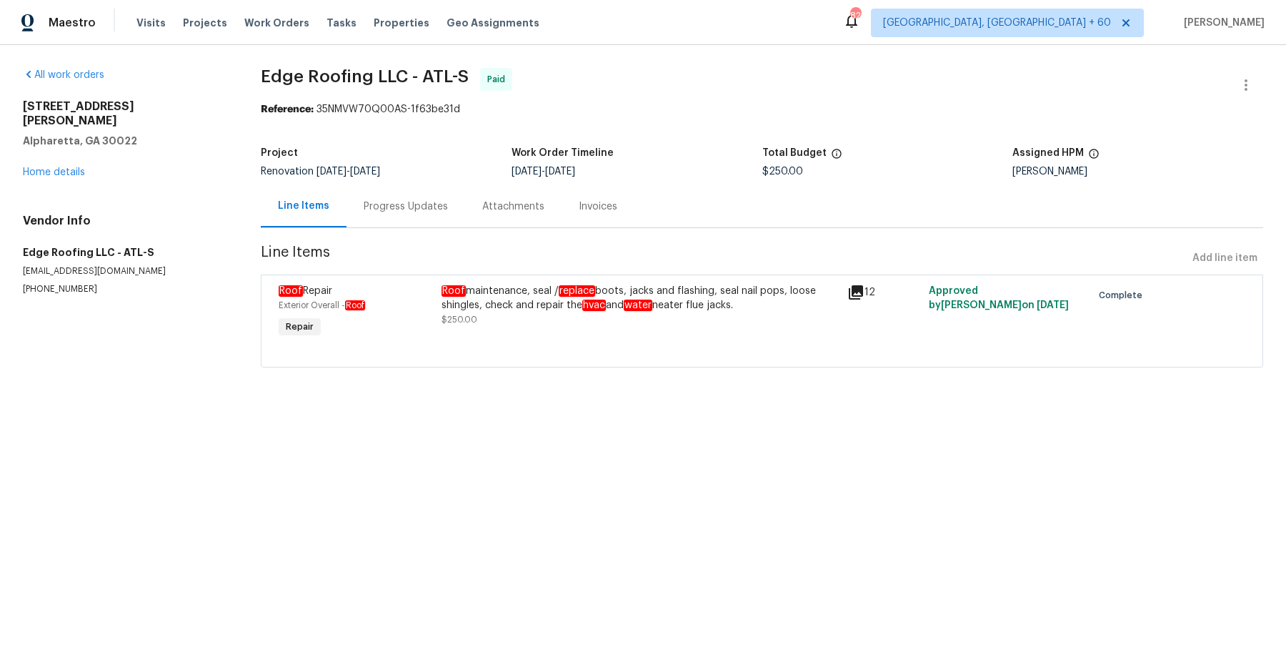
click at [384, 212] on div "Progress Updates" at bounding box center [406, 206] width 84 height 14
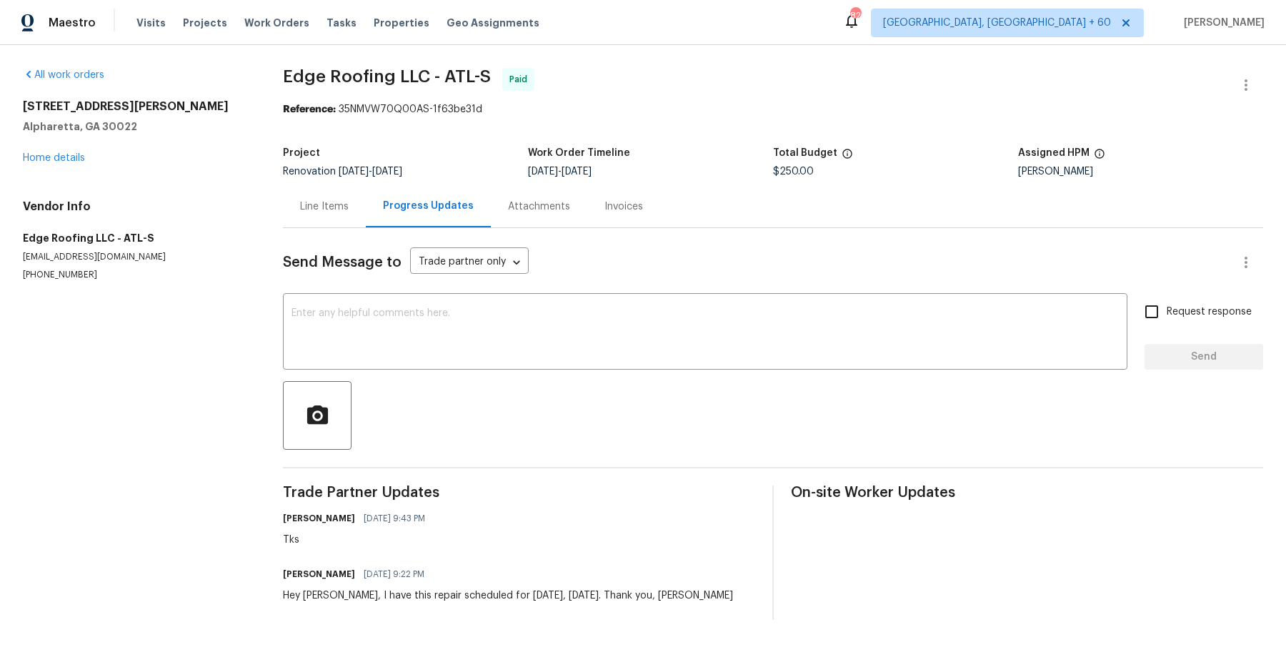
click at [525, 204] on div "Attachments" at bounding box center [539, 206] width 62 height 14
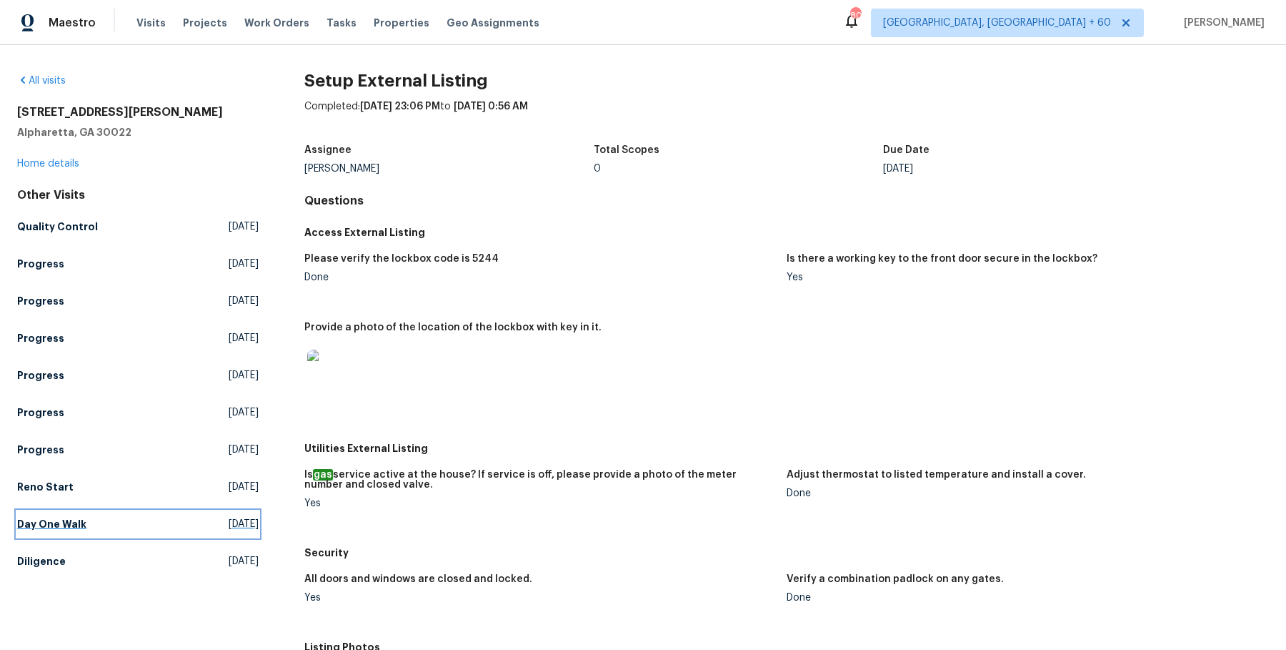
click at [55, 530] on h5 "Day One Walk" at bounding box center [51, 524] width 69 height 14
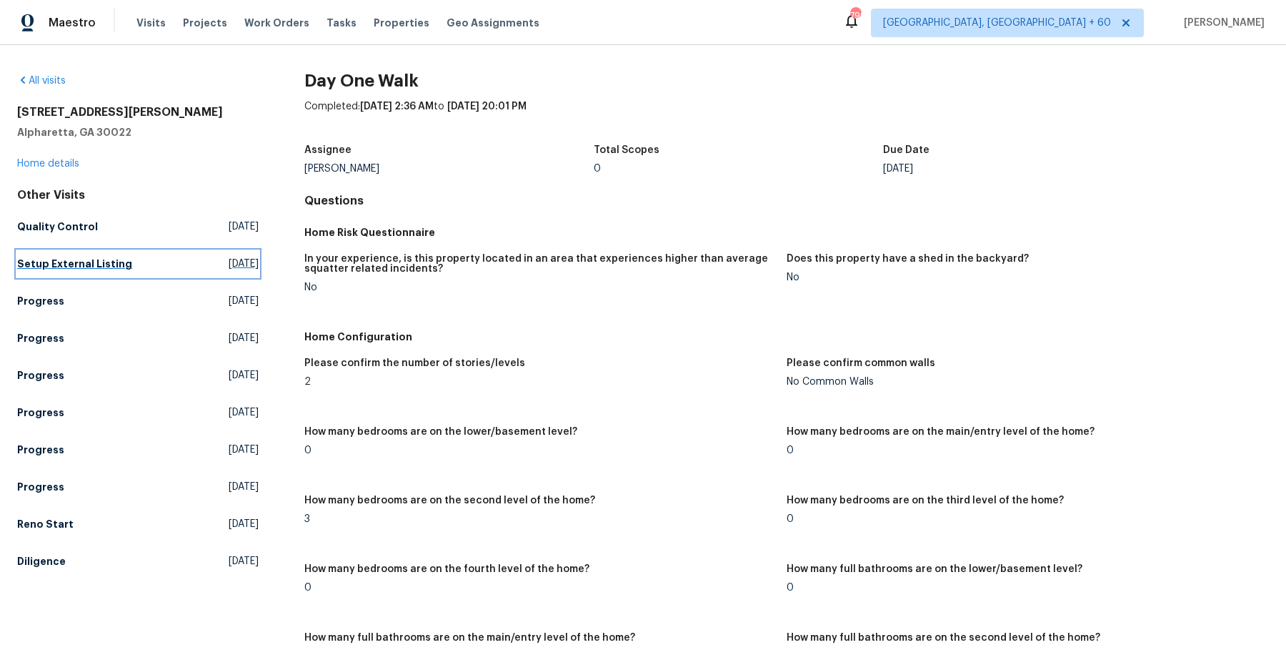
click at [67, 260] on h5 "Setup External Listing" at bounding box center [74, 264] width 115 height 14
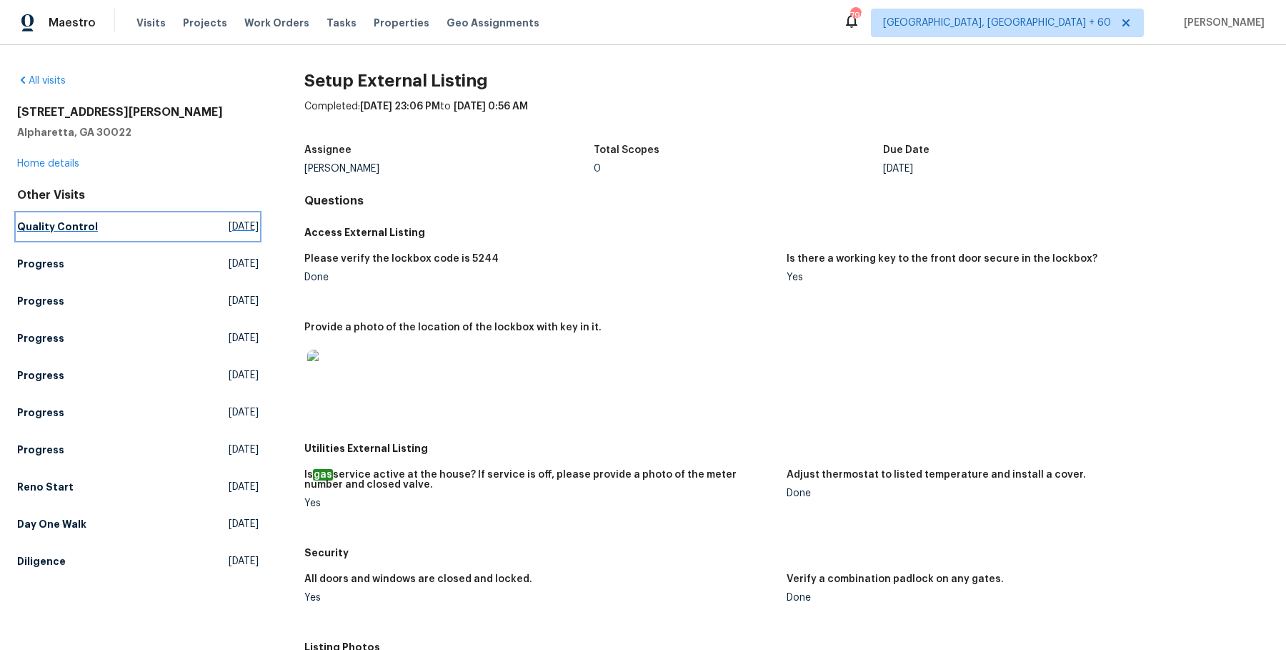
click at [72, 235] on link "Quality Control [DATE]" at bounding box center [138, 227] width 242 height 26
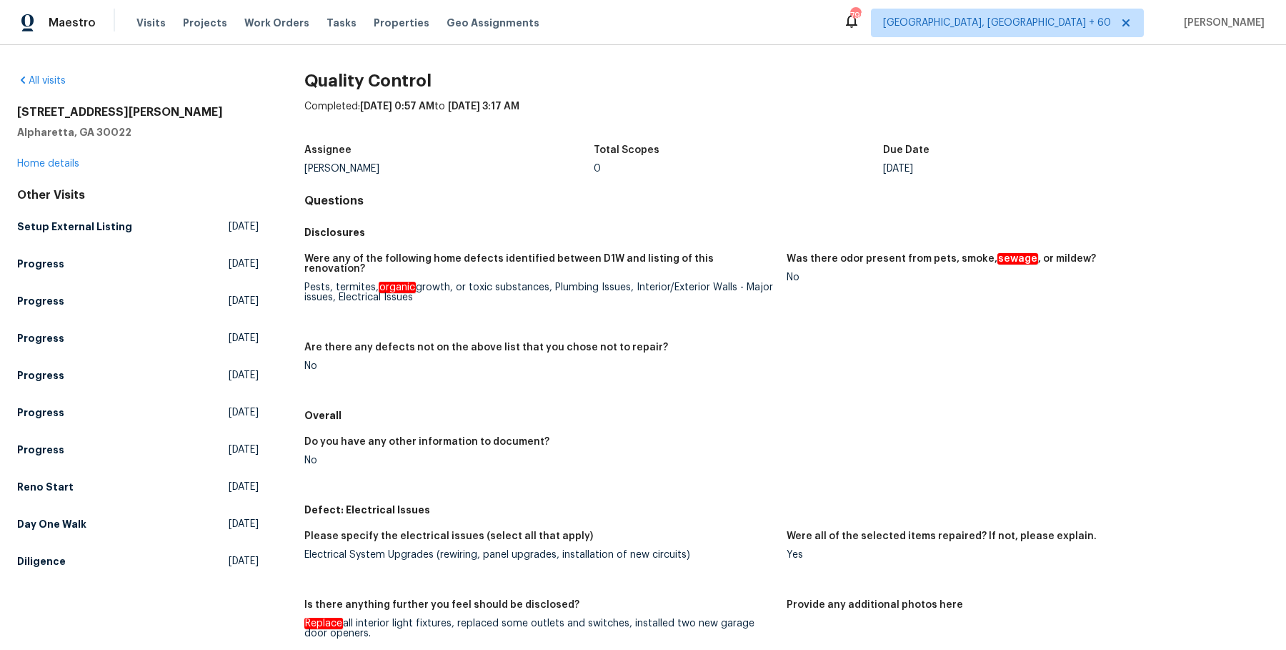
click at [64, 545] on div "Other Visits Setup External Listing [DATE] Progress [DATE] Progress [DATE] Prog…" at bounding box center [138, 381] width 242 height 386
click at [52, 561] on h5 "Diligence" at bounding box center [41, 561] width 49 height 14
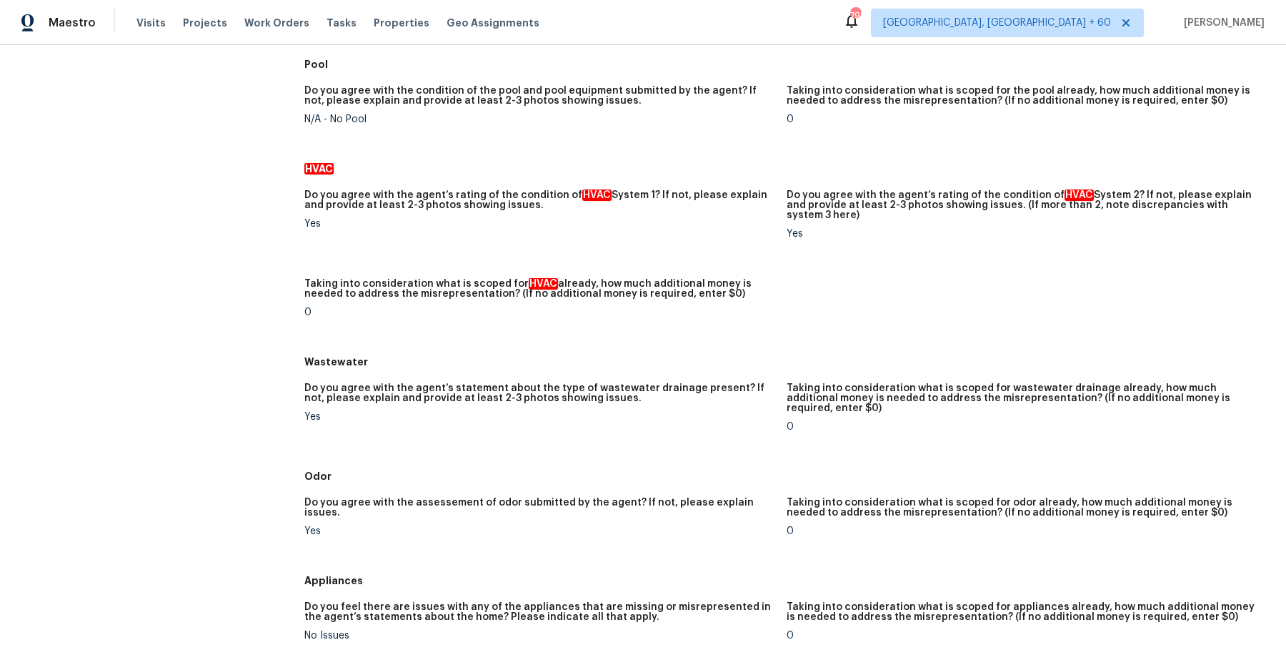
scroll to position [1111, 0]
